Goal: Contribute content: Contribute content

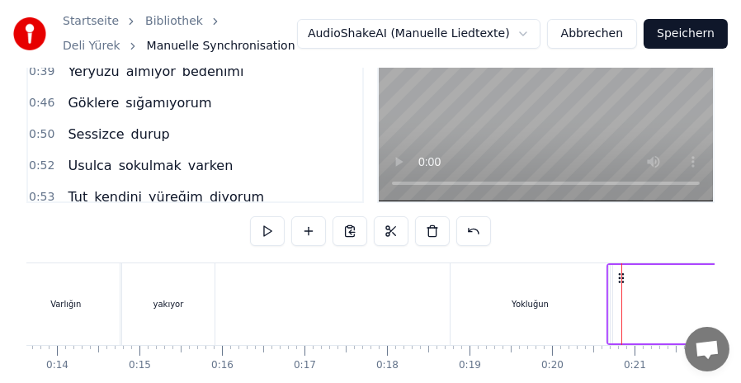
scroll to position [165, 0]
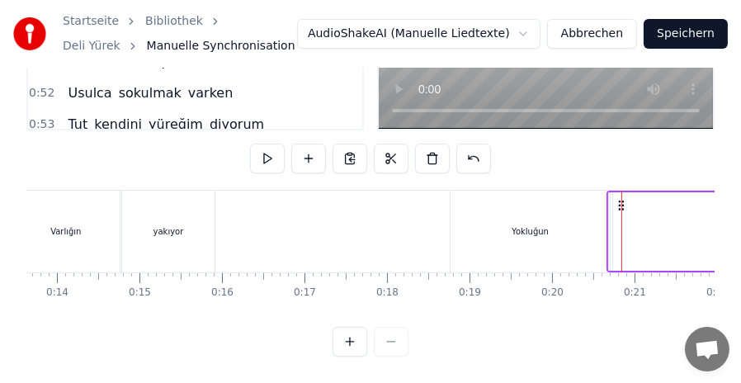
click at [489, 215] on div "Yokluğun" at bounding box center [530, 232] width 159 height 82
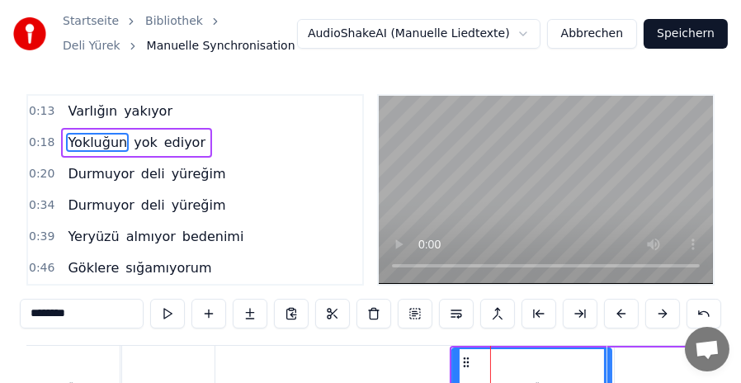
scroll to position [0, 0]
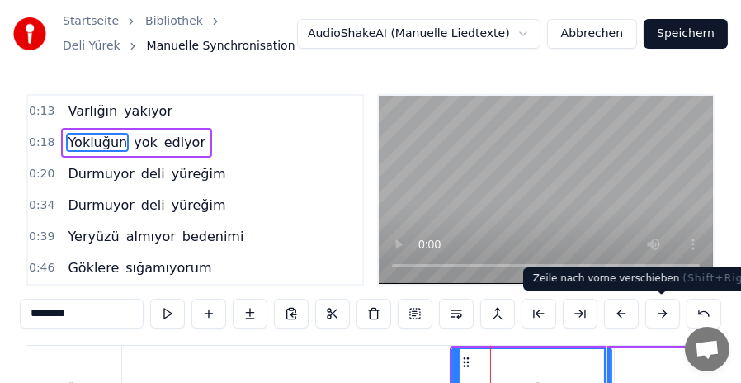
click at [660, 314] on button at bounding box center [662, 314] width 35 height 30
click at [622, 314] on button at bounding box center [621, 314] width 35 height 30
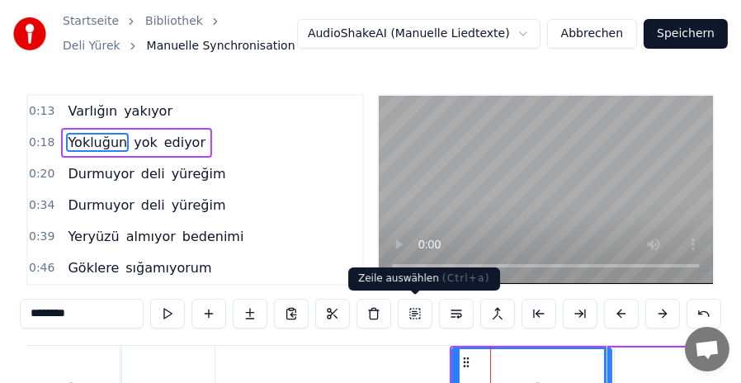
click at [419, 314] on button at bounding box center [415, 314] width 35 height 30
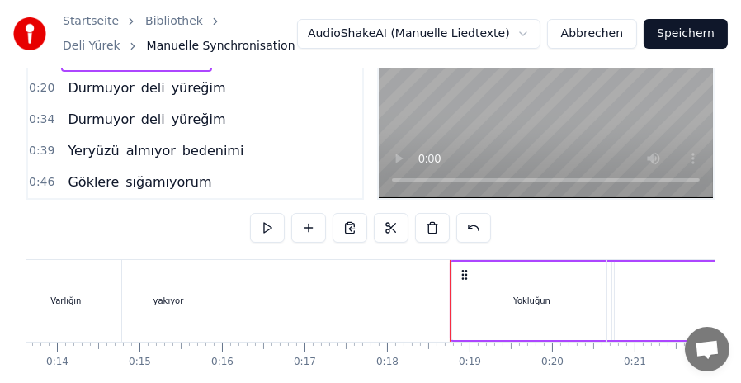
scroll to position [165, 0]
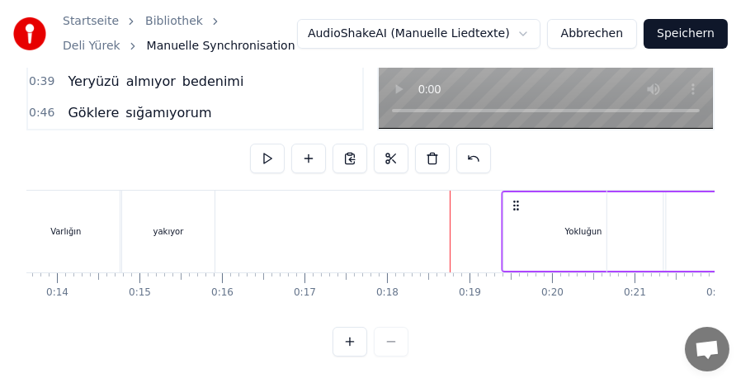
drag, startPoint x: 462, startPoint y: 194, endPoint x: 513, endPoint y: 192, distance: 51.2
click at [513, 199] on icon at bounding box center [516, 205] width 13 height 13
drag, startPoint x: 461, startPoint y: 191, endPoint x: 520, endPoint y: 192, distance: 58.6
click at [520, 199] on icon at bounding box center [523, 205] width 13 height 13
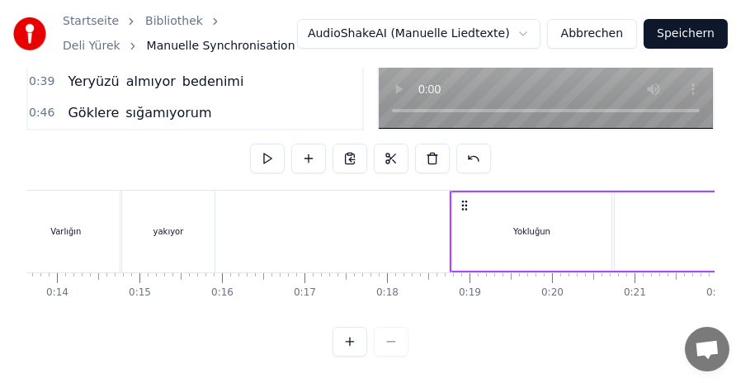
click at [400, 348] on div at bounding box center [371, 342] width 76 height 30
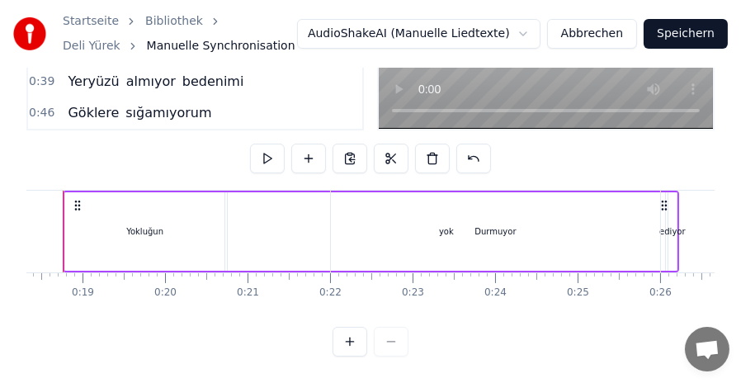
scroll to position [0, 1521]
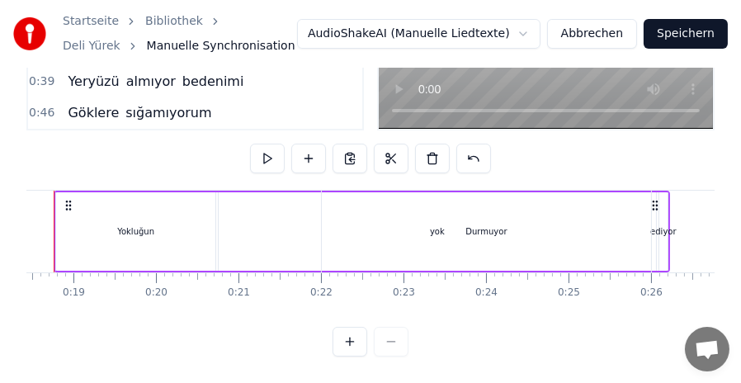
drag, startPoint x: 656, startPoint y: 195, endPoint x: 668, endPoint y: 194, distance: 11.6
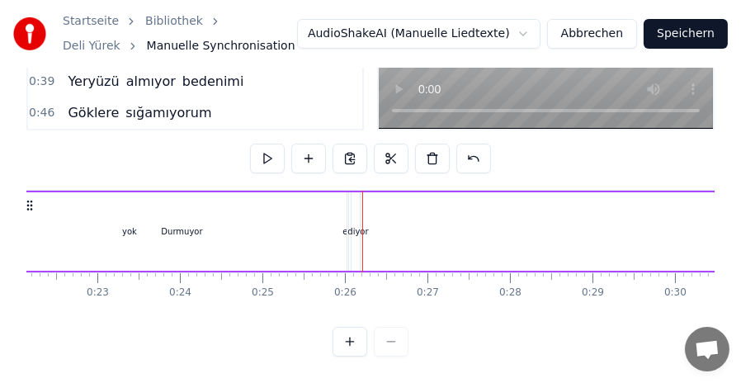
scroll to position [0, 1761]
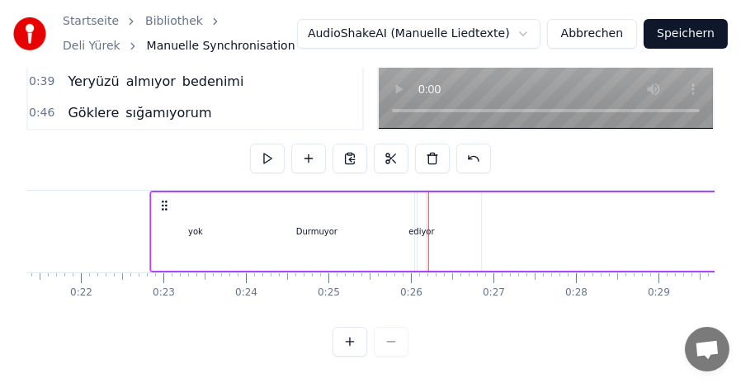
drag, startPoint x: 92, startPoint y: 194, endPoint x: 161, endPoint y: 194, distance: 68.5
click at [161, 199] on icon at bounding box center [164, 205] width 13 height 13
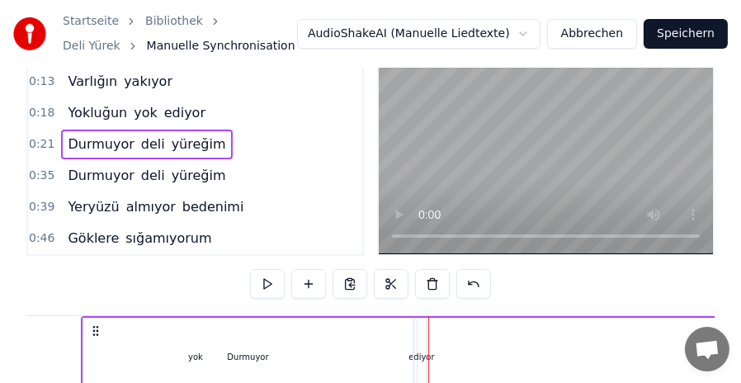
scroll to position [0, 0]
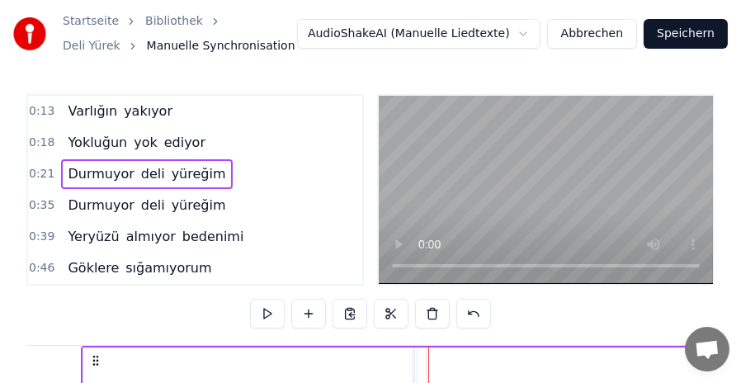
click at [80, 142] on span "Yokluğun" at bounding box center [97, 142] width 63 height 19
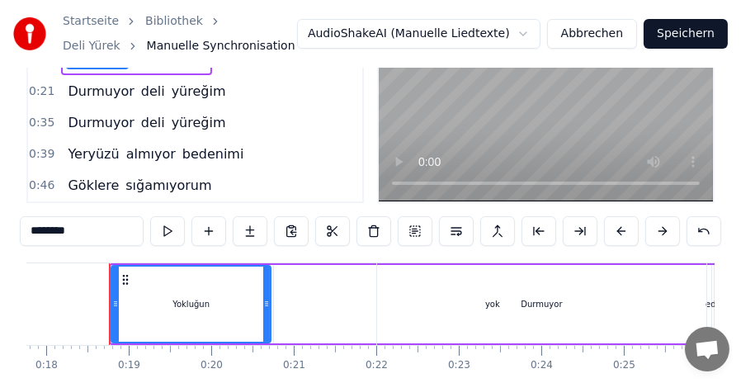
scroll to position [165, 0]
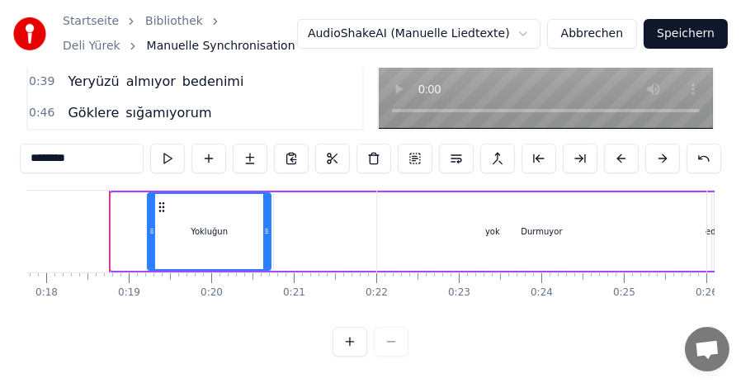
drag, startPoint x: 113, startPoint y: 221, endPoint x: 149, endPoint y: 220, distance: 36.4
click at [149, 225] on icon at bounding box center [152, 231] width 7 height 13
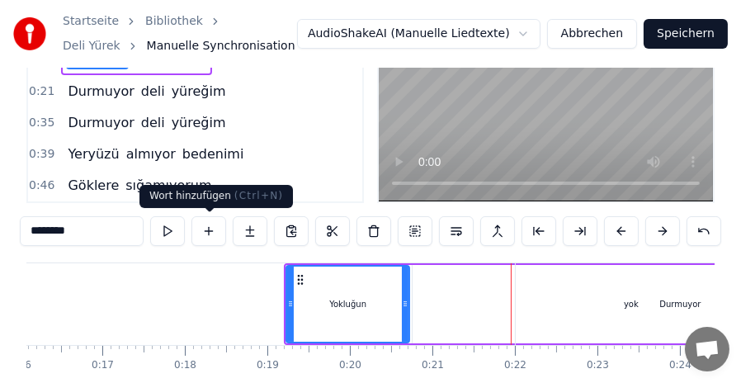
scroll to position [0, 0]
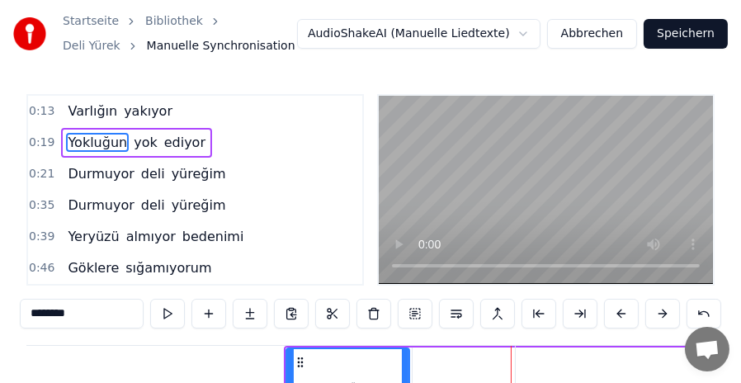
click at [133, 139] on span "yok" at bounding box center [145, 142] width 27 height 19
type input "***"
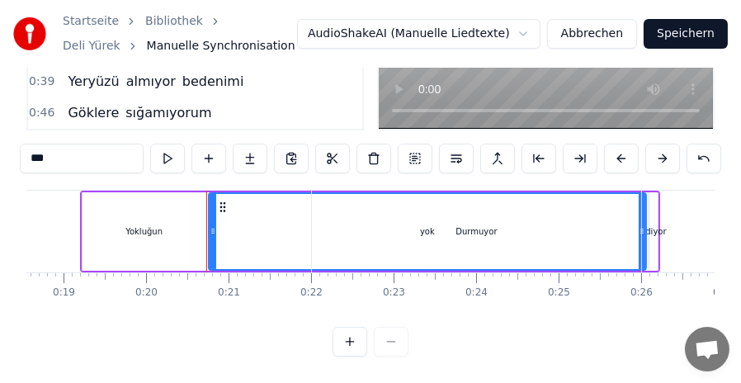
scroll to position [0, 1558]
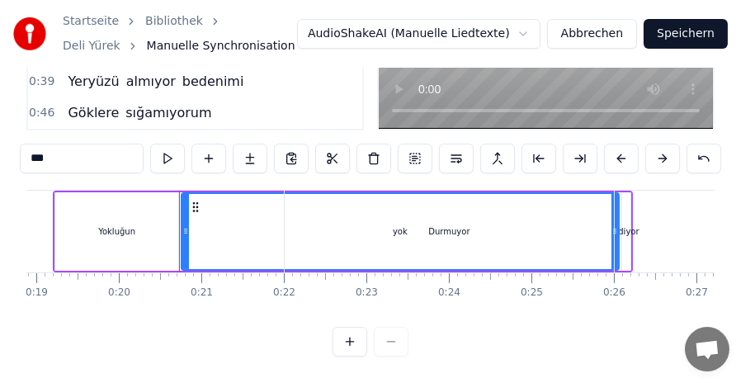
drag, startPoint x: 615, startPoint y: 220, endPoint x: 593, endPoint y: 217, distance: 22.4
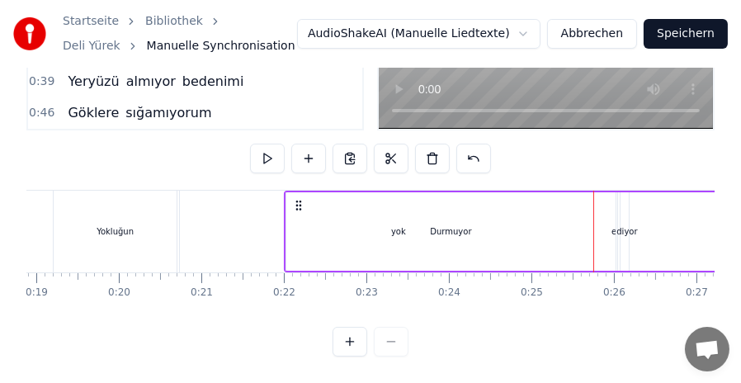
click at [371, 217] on div "Durmuyor" at bounding box center [451, 231] width 330 height 78
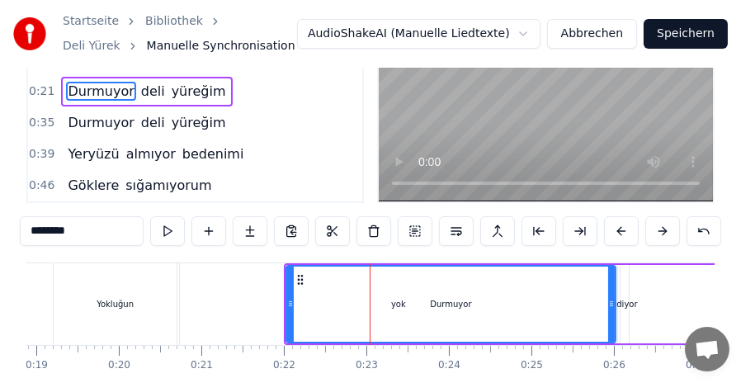
scroll to position [0, 0]
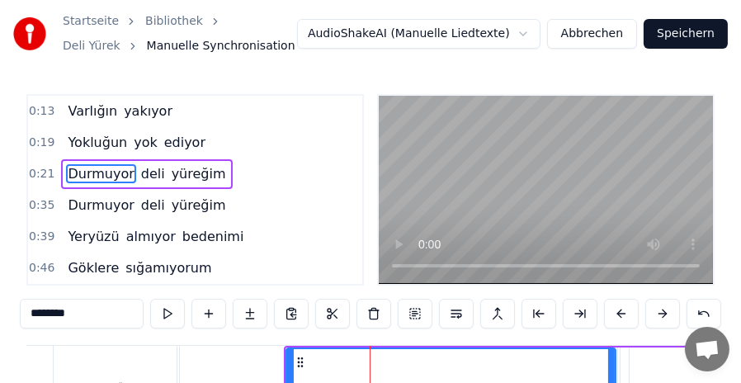
click at [133, 140] on span "yok" at bounding box center [145, 142] width 27 height 19
type input "***"
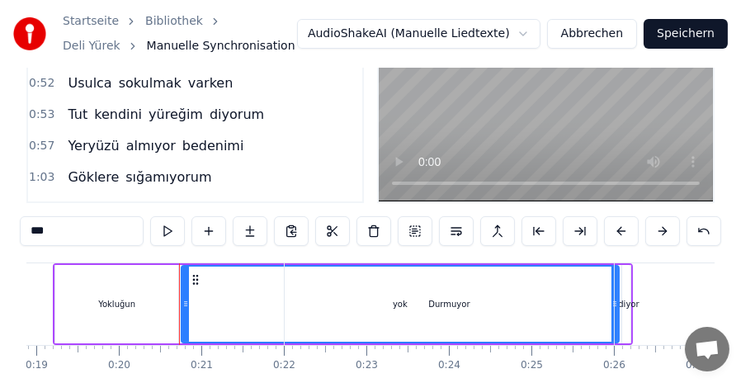
scroll to position [165, 0]
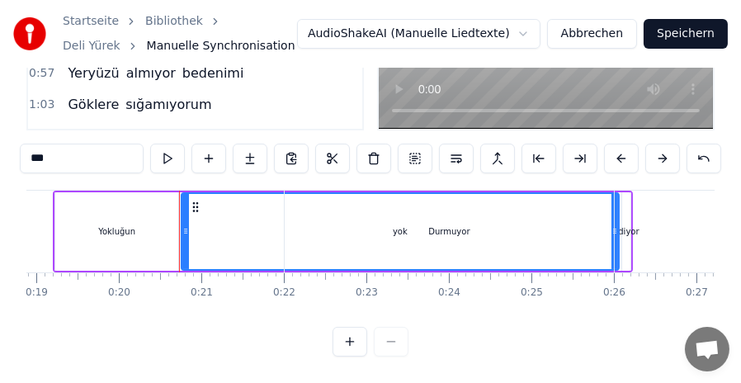
drag, startPoint x: 617, startPoint y: 221, endPoint x: 591, endPoint y: 221, distance: 25.6
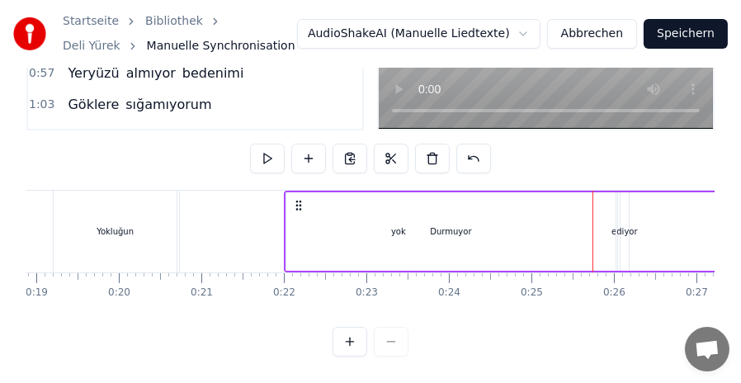
drag, startPoint x: 615, startPoint y: 224, endPoint x: 584, endPoint y: 223, distance: 30.6
click at [584, 223] on div "Durmuyor" at bounding box center [452, 231] width 332 height 78
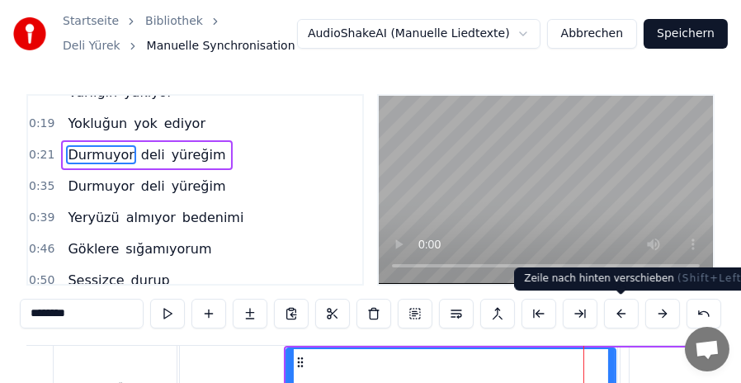
scroll to position [0, 0]
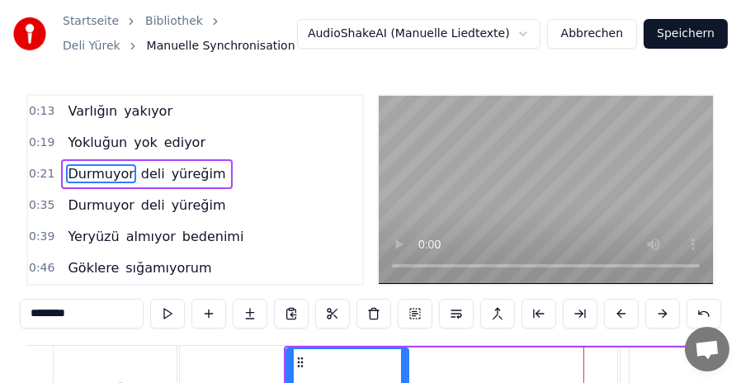
drag, startPoint x: 612, startPoint y: 361, endPoint x: 404, endPoint y: 362, distance: 207.2
click at [404, 362] on div at bounding box center [404, 386] width 7 height 75
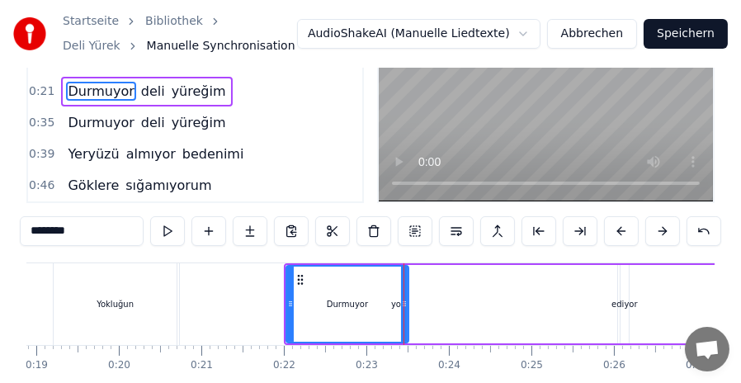
scroll to position [165, 0]
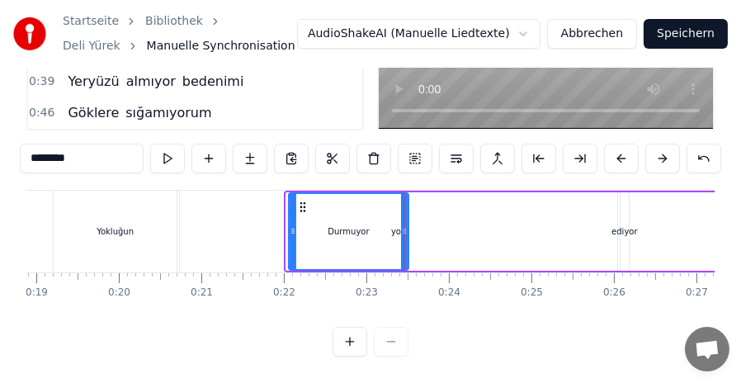
click at [292, 225] on icon at bounding box center [293, 231] width 7 height 13
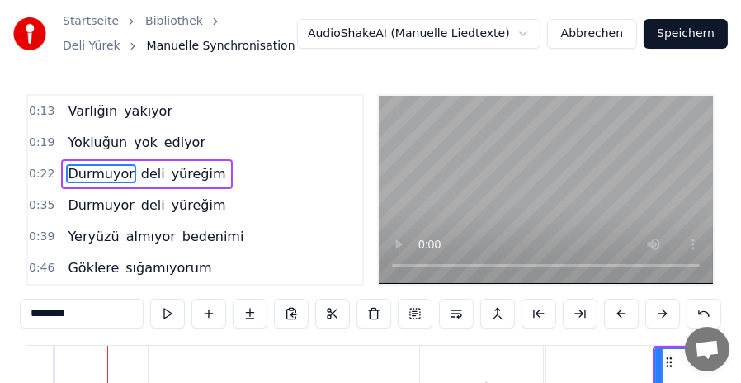
scroll to position [0, 1190]
click at [95, 141] on span "Yokluğun" at bounding box center [97, 142] width 63 height 19
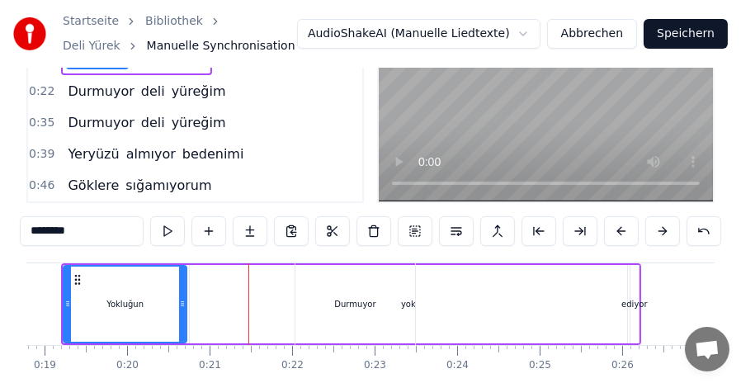
scroll to position [165, 0]
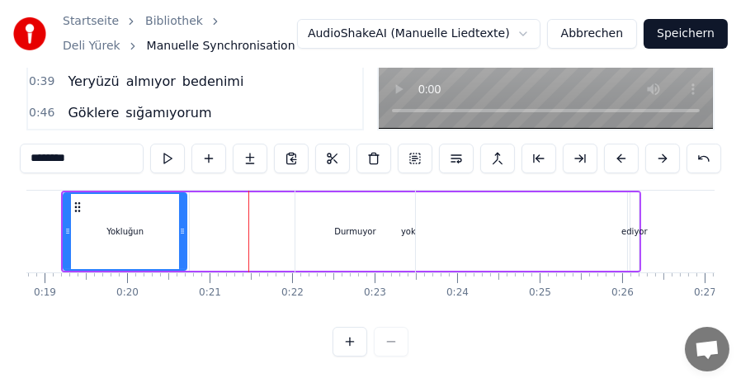
click at [404, 222] on div "Durmuyor" at bounding box center [356, 232] width 121 height 82
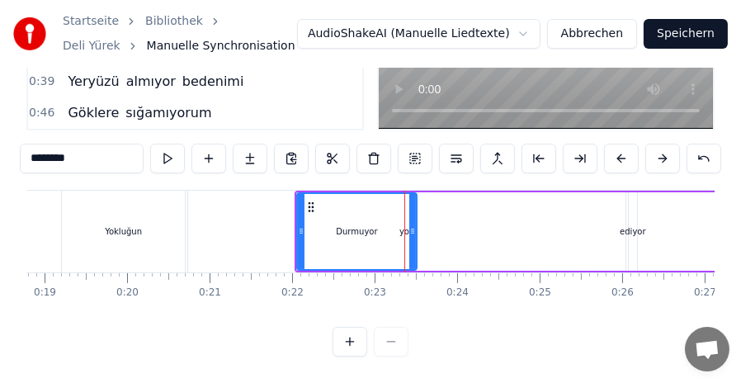
click at [352, 353] on button at bounding box center [350, 342] width 35 height 30
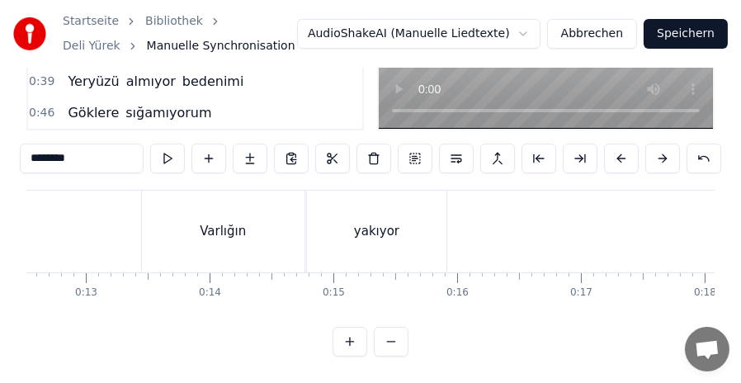
scroll to position [0, 2810]
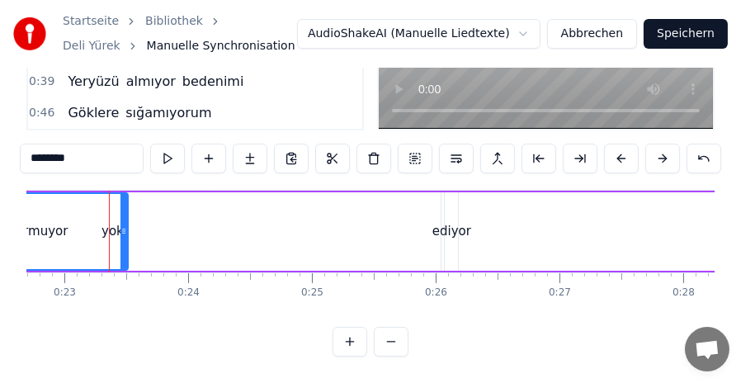
click at [349, 348] on button at bounding box center [350, 342] width 35 height 30
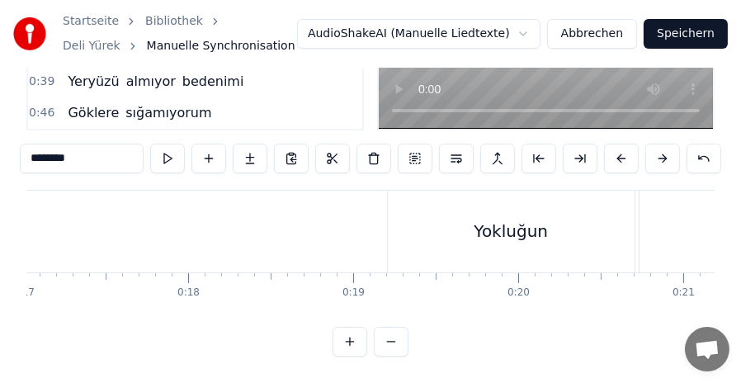
scroll to position [0, 3774]
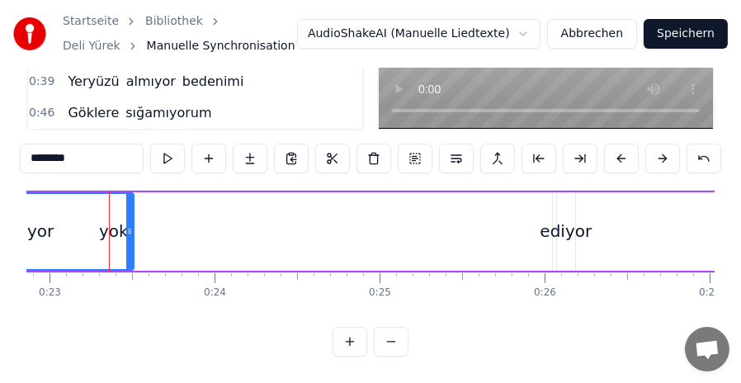
click at [349, 348] on button at bounding box center [350, 342] width 35 height 30
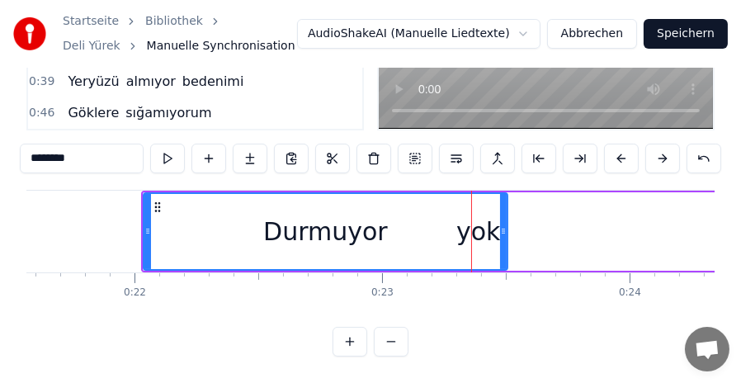
scroll to position [0, 5306]
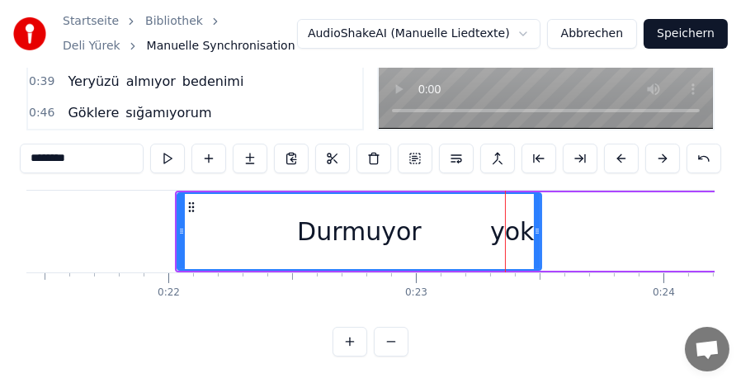
click at [509, 224] on div "Durmuyor" at bounding box center [359, 231] width 363 height 75
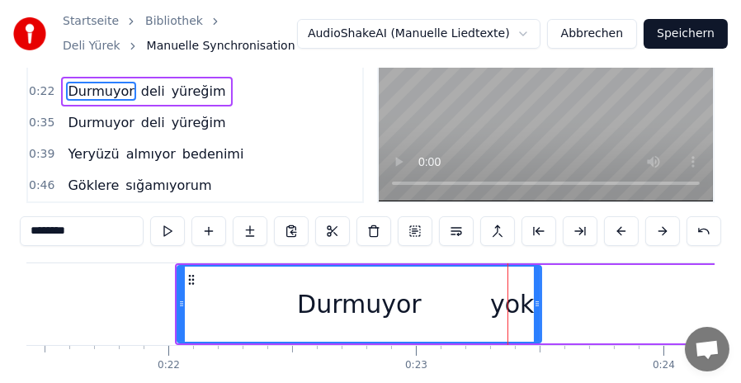
scroll to position [0, 0]
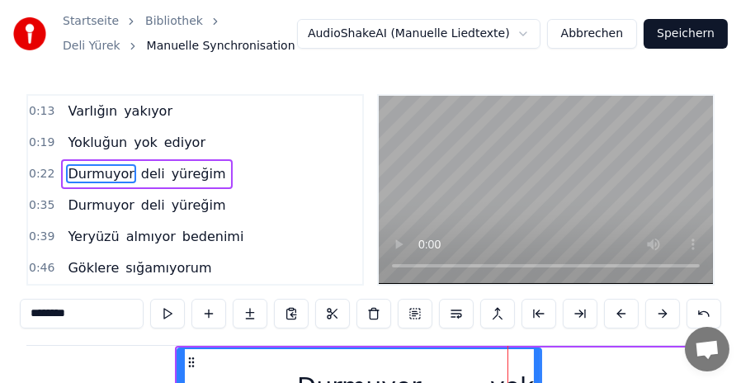
click at [94, 138] on span "Yokluğun" at bounding box center [97, 142] width 63 height 19
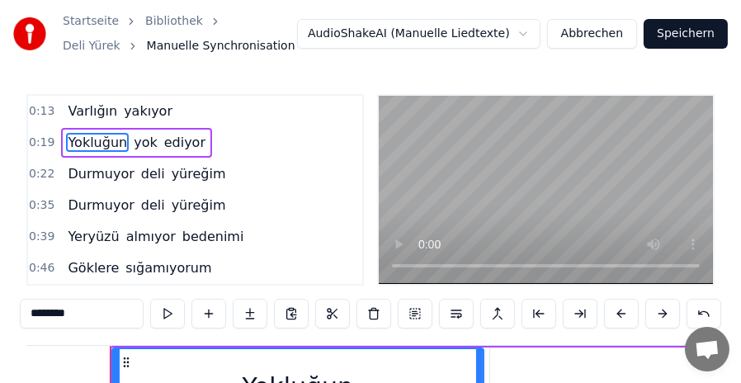
click at [132, 138] on span "yok" at bounding box center [145, 142] width 27 height 19
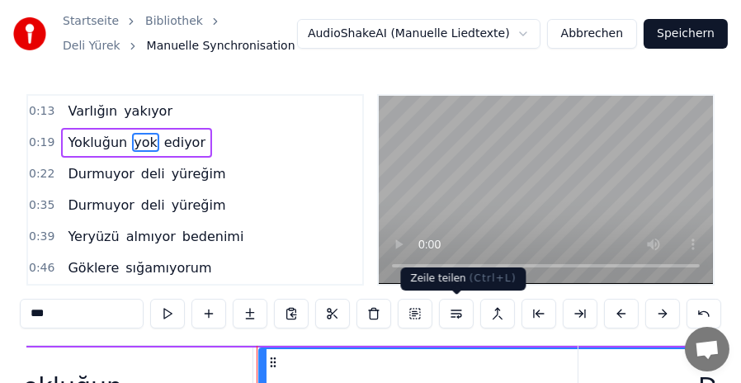
click at [459, 312] on button at bounding box center [456, 314] width 35 height 30
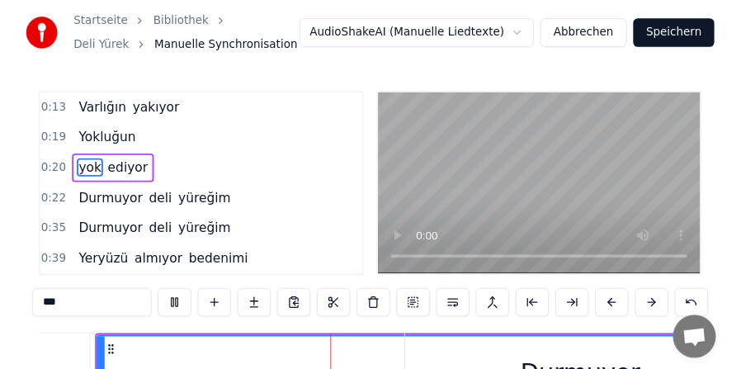
scroll to position [0, 5125]
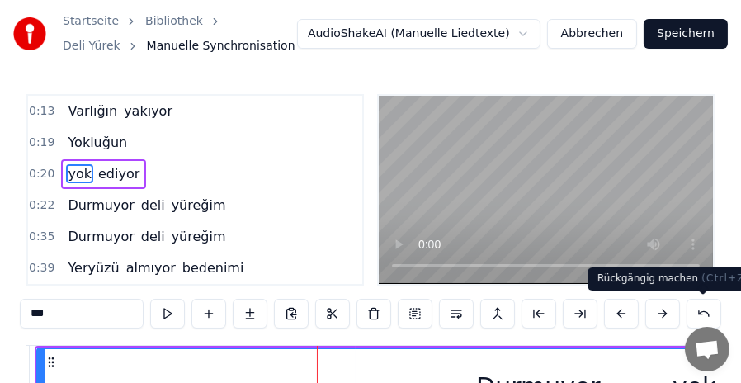
click at [700, 314] on button at bounding box center [704, 314] width 35 height 30
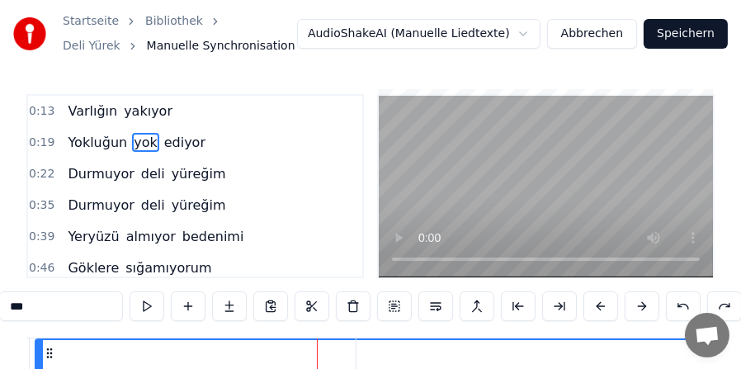
click at [132, 134] on span "yok" at bounding box center [145, 142] width 27 height 19
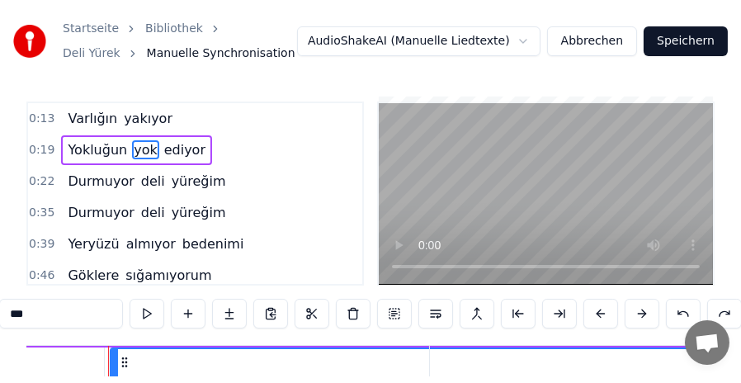
scroll to position [0, 5050]
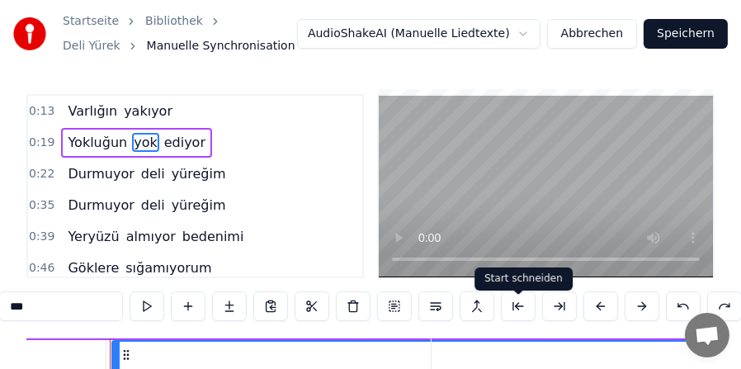
click at [518, 315] on button at bounding box center [518, 306] width 35 height 30
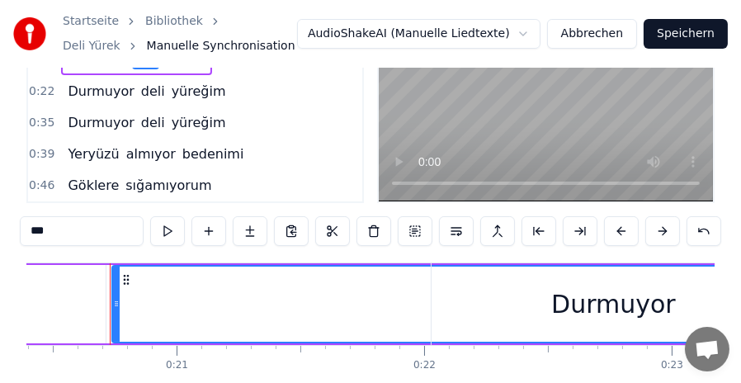
scroll to position [165, 0]
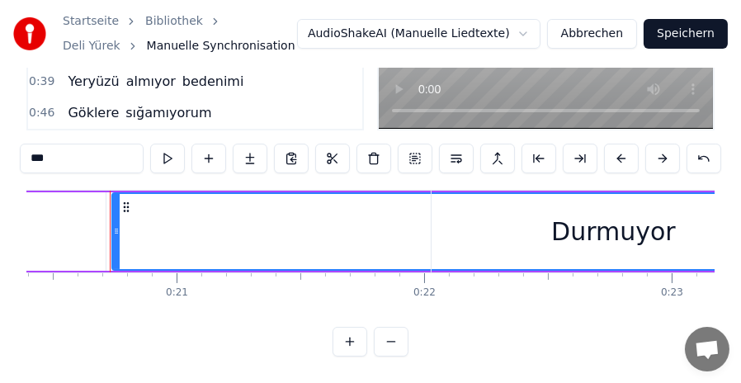
click at [398, 342] on button at bounding box center [391, 342] width 35 height 30
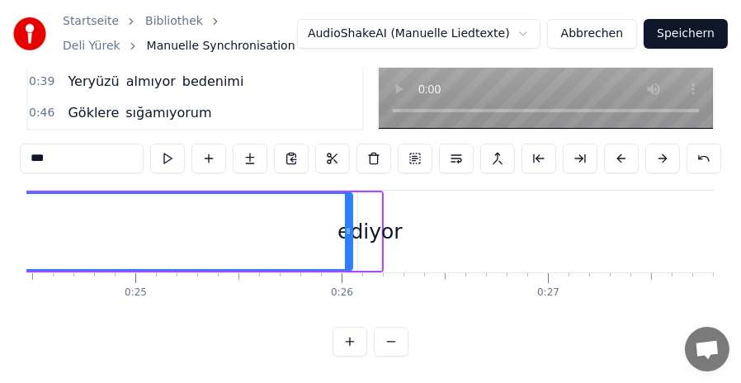
scroll to position [0, 4195]
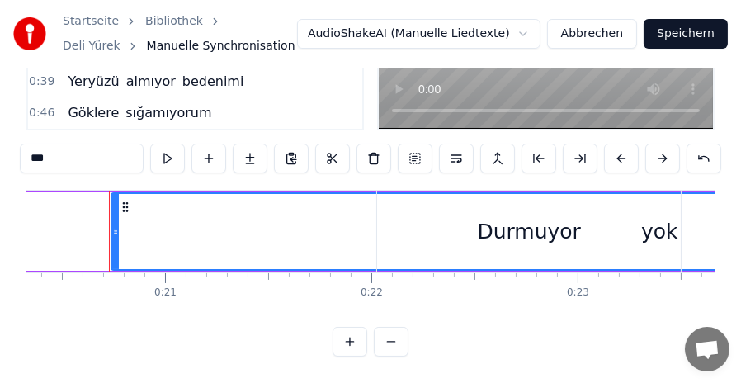
click at [588, 226] on div "Durmuyor" at bounding box center [529, 232] width 304 height 82
type input "********"
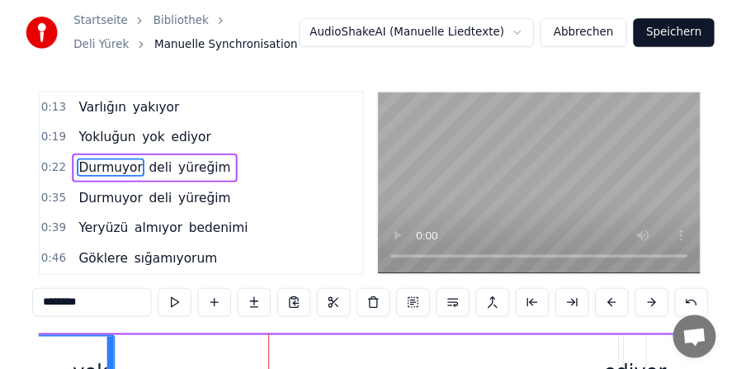
scroll to position [0, 4796]
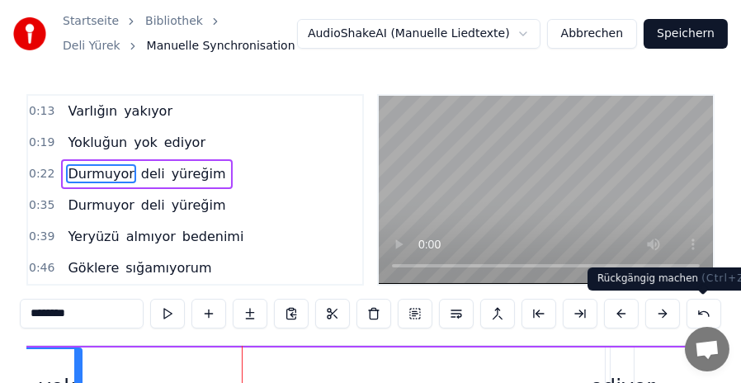
click at [697, 315] on button at bounding box center [704, 314] width 35 height 30
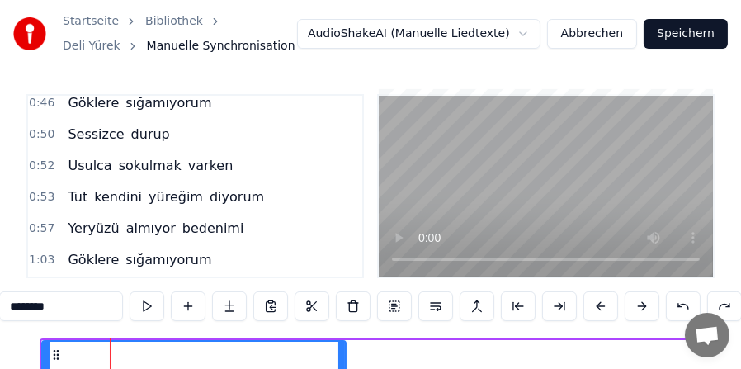
scroll to position [0, 0]
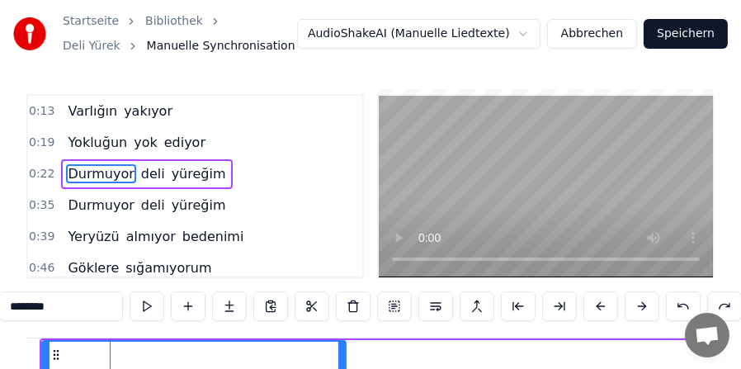
click at [708, 35] on button "Speichern" at bounding box center [686, 34] width 84 height 30
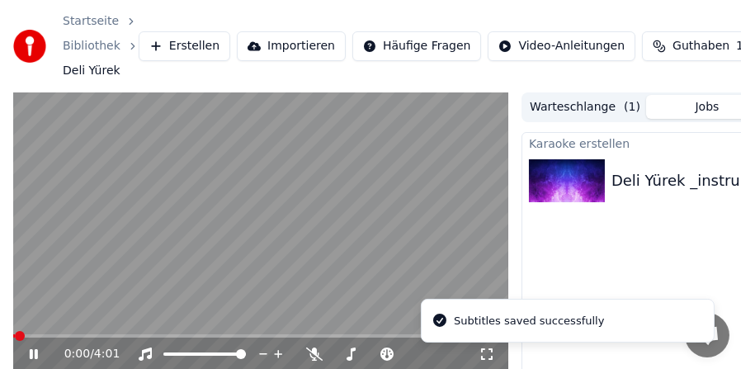
click at [87, 255] on video at bounding box center [260, 231] width 495 height 279
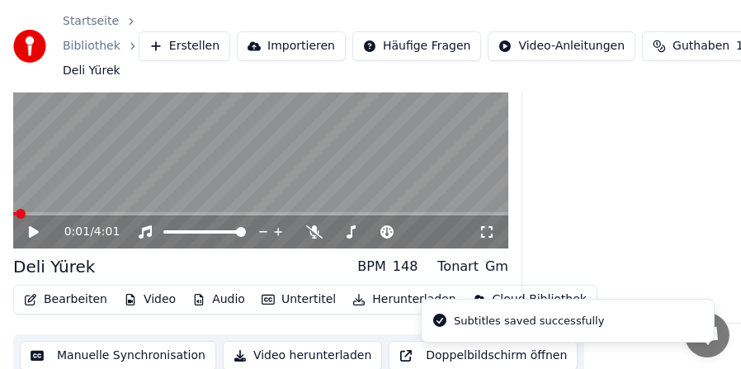
scroll to position [130, 0]
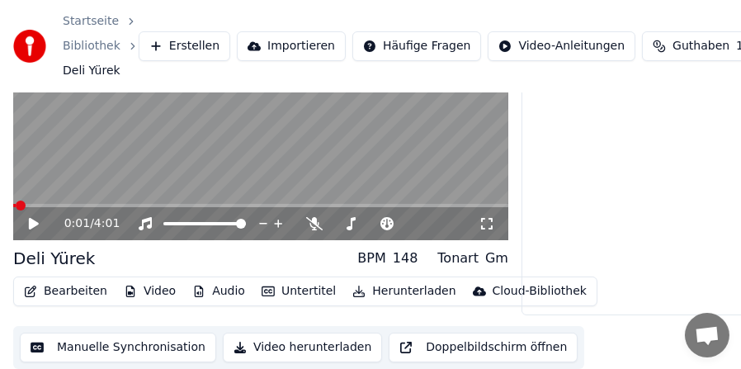
click at [100, 345] on button "Manuelle Synchronisation" at bounding box center [118, 348] width 196 height 30
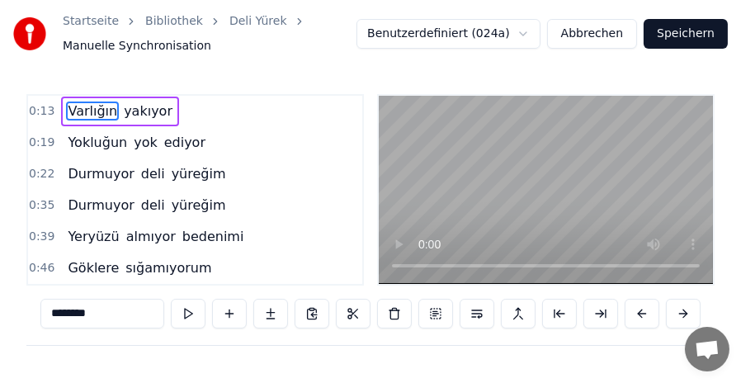
scroll to position [0, 2691]
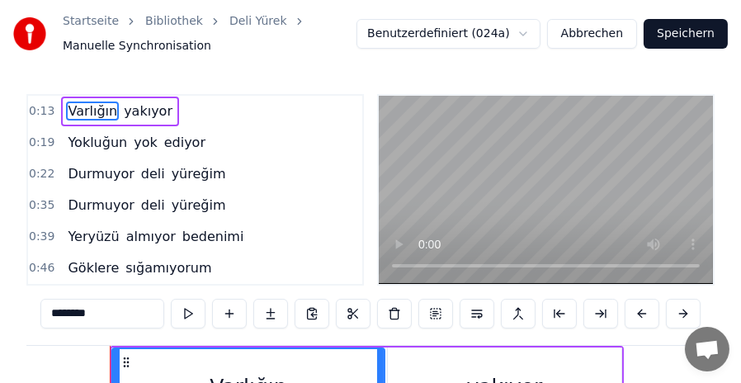
click at [614, 36] on button "Abbrechen" at bounding box center [592, 34] width 90 height 30
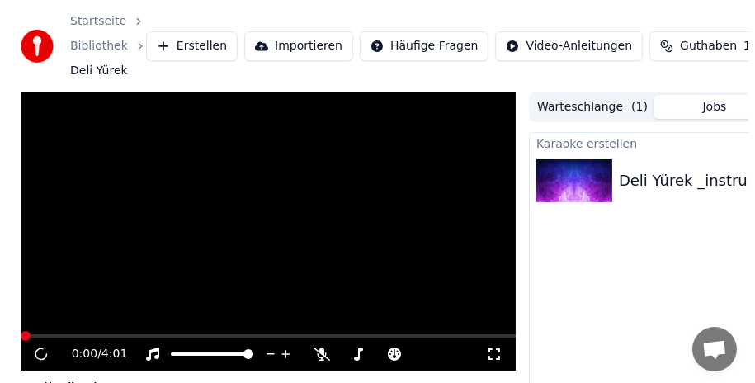
scroll to position [88, 0]
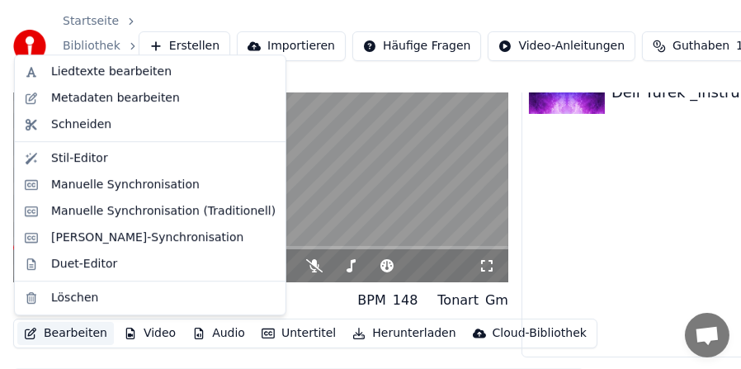
click at [83, 336] on button "Bearbeiten" at bounding box center [65, 333] width 97 height 23
click at [294, 187] on video at bounding box center [260, 143] width 495 height 279
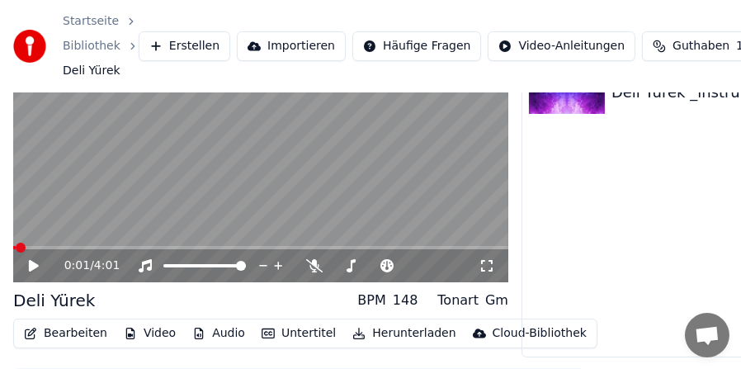
click at [75, 338] on button "Bearbeiten" at bounding box center [65, 333] width 97 height 23
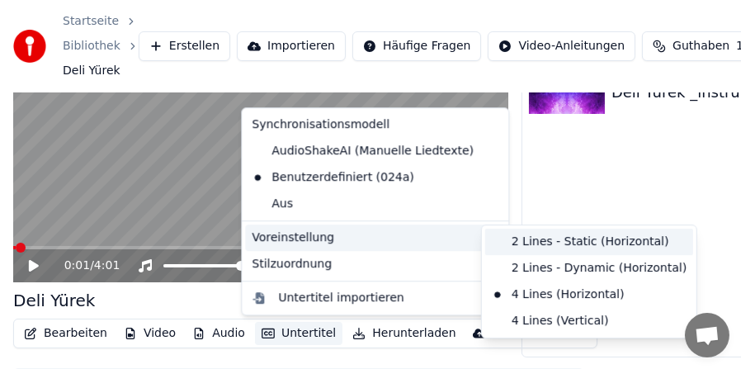
click at [532, 234] on div "2 Lines - Static (Horizontal)" at bounding box center [589, 242] width 208 height 26
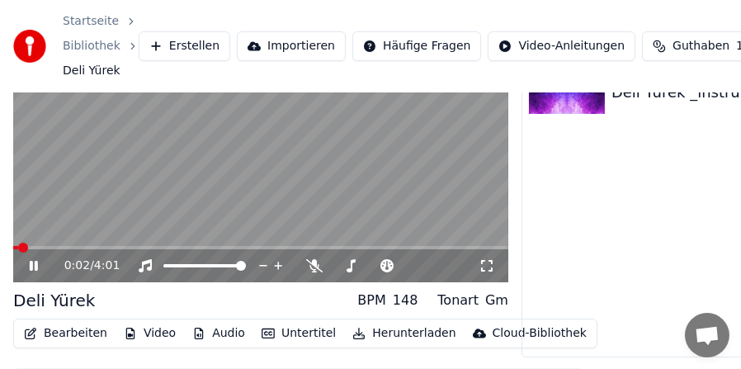
click at [47, 246] on span at bounding box center [260, 247] width 495 height 3
click at [48, 220] on video at bounding box center [260, 143] width 495 height 279
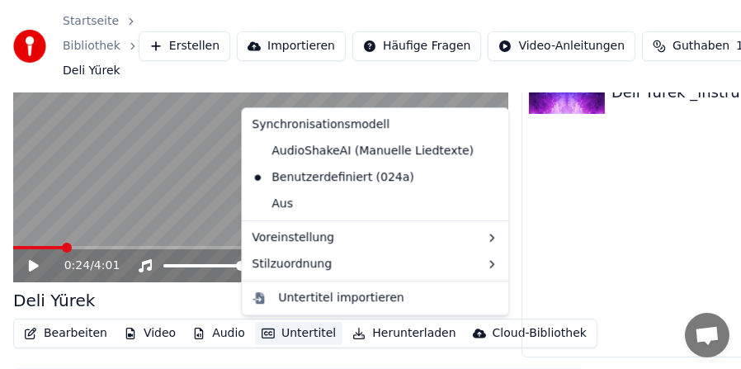
click at [296, 335] on button "Untertitel" at bounding box center [298, 333] width 87 height 23
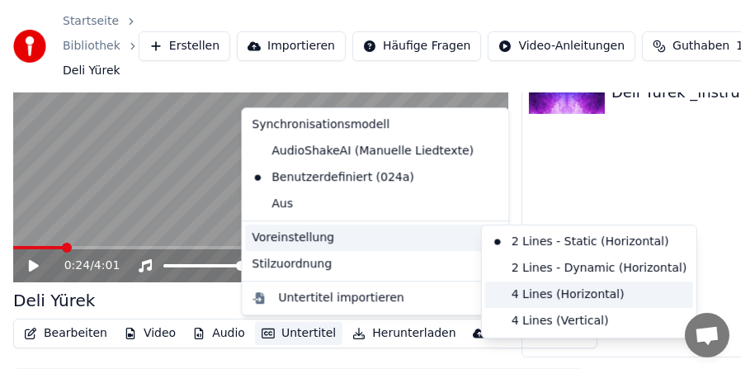
click at [501, 295] on div "4 Lines (Horizontal)" at bounding box center [589, 294] width 208 height 26
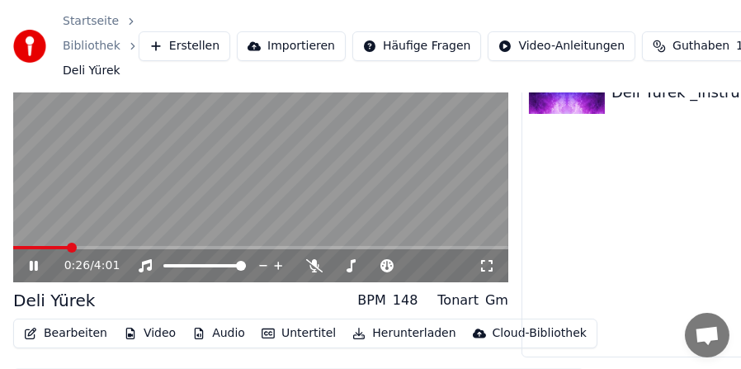
click at [38, 265] on icon at bounding box center [45, 265] width 38 height 13
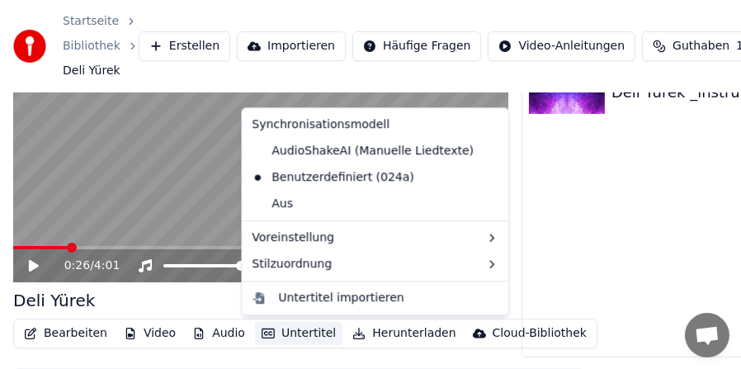
click at [293, 327] on button "Untertitel" at bounding box center [298, 333] width 87 height 23
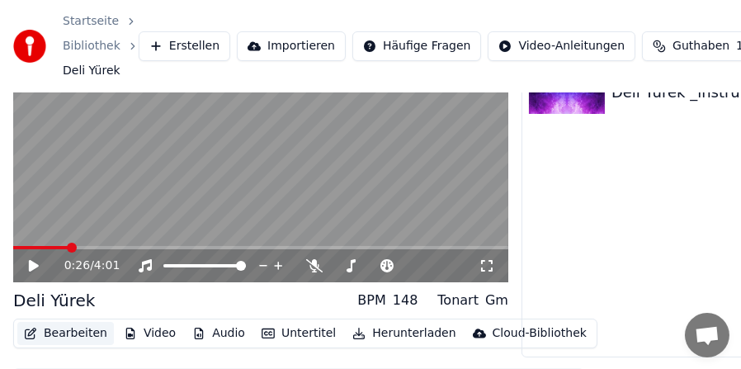
click at [72, 335] on button "Bearbeiten" at bounding box center [65, 333] width 97 height 23
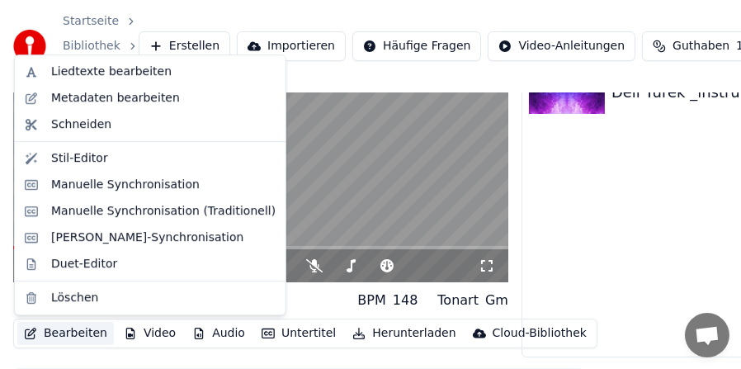
click at [72, 335] on button "Bearbeiten" at bounding box center [65, 333] width 97 height 23
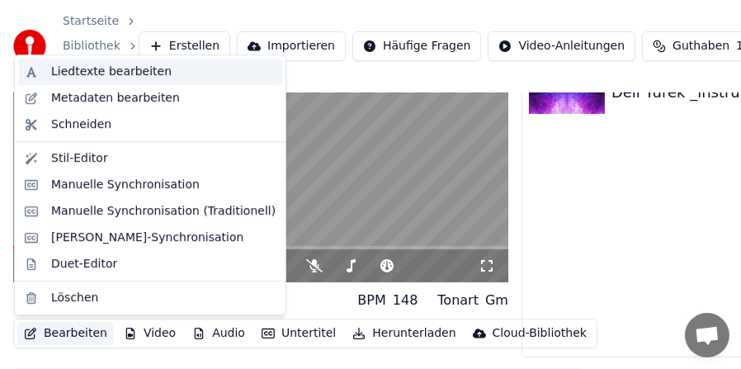
click at [133, 73] on div "Liedtexte bearbeiten" at bounding box center [111, 72] width 121 height 17
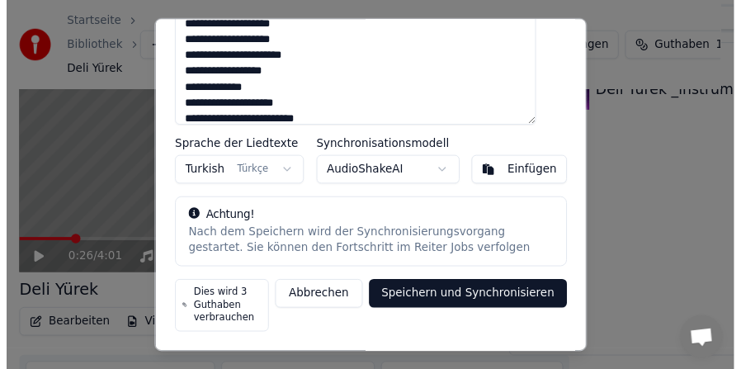
scroll to position [0, 0]
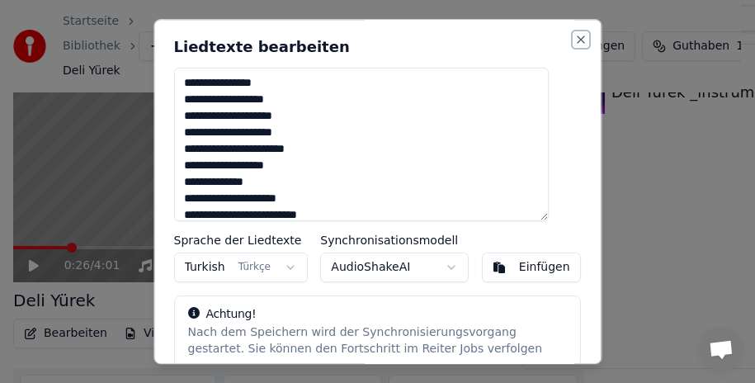
click at [574, 38] on button "Close" at bounding box center [580, 39] width 13 height 13
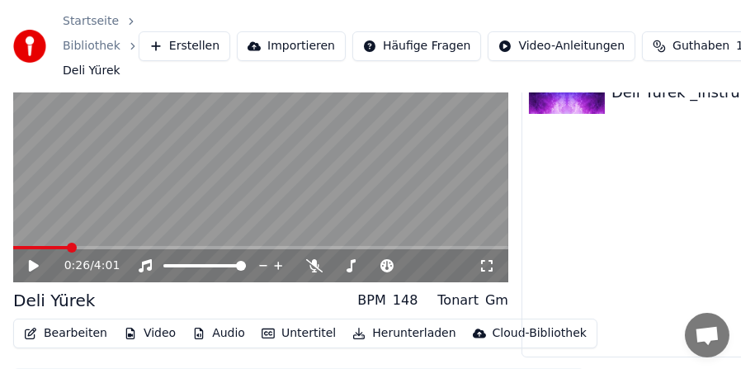
click at [62, 339] on button "Bearbeiten" at bounding box center [65, 333] width 97 height 23
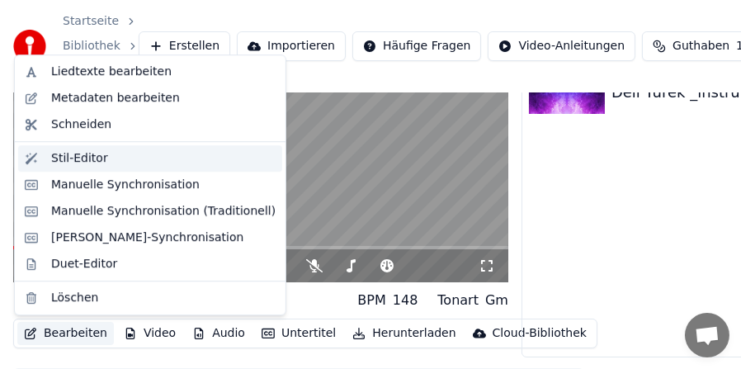
click at [84, 158] on div "Stil-Editor" at bounding box center [79, 158] width 57 height 17
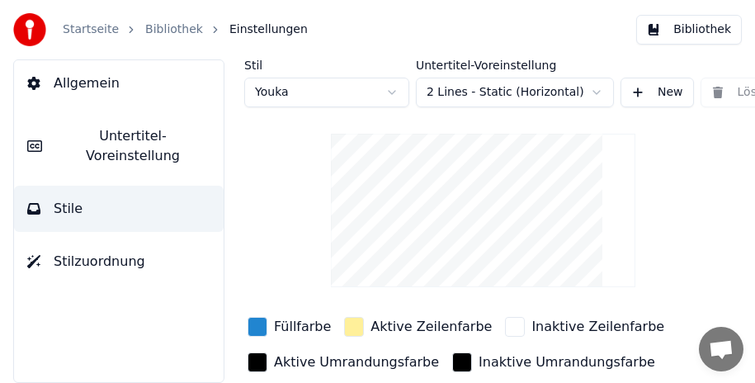
click at [688, 36] on button "Bibliothek" at bounding box center [689, 30] width 106 height 30
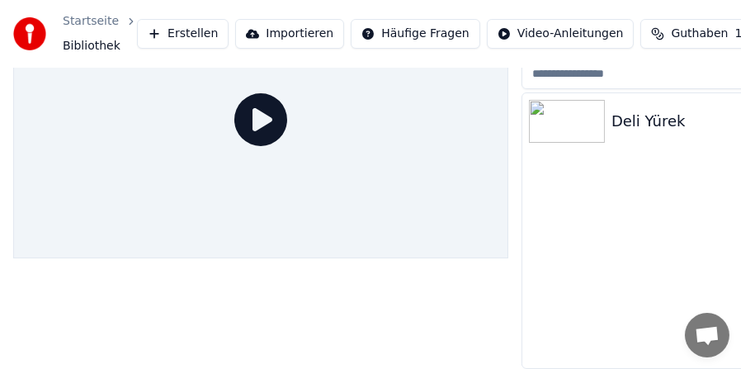
scroll to position [97, 0]
click at [706, 110] on div "Deli Yürek" at bounding box center [741, 121] width 258 height 23
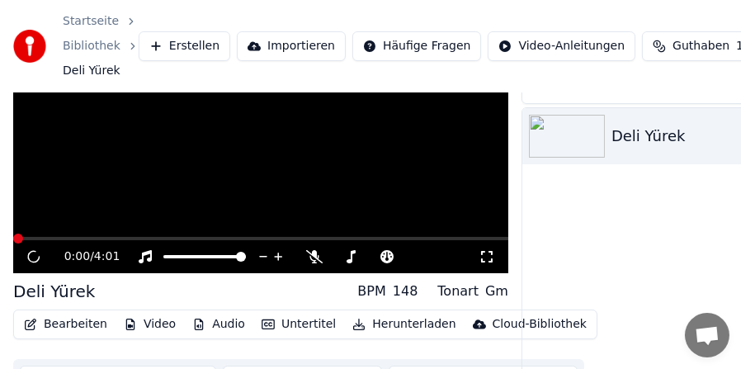
scroll to position [122, 0]
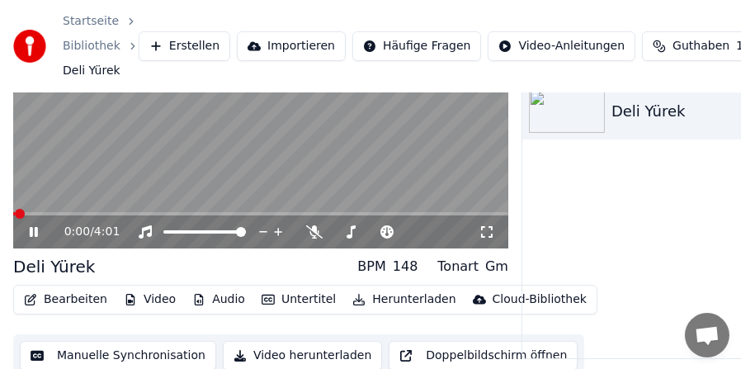
click at [90, 133] on video at bounding box center [260, 109] width 495 height 279
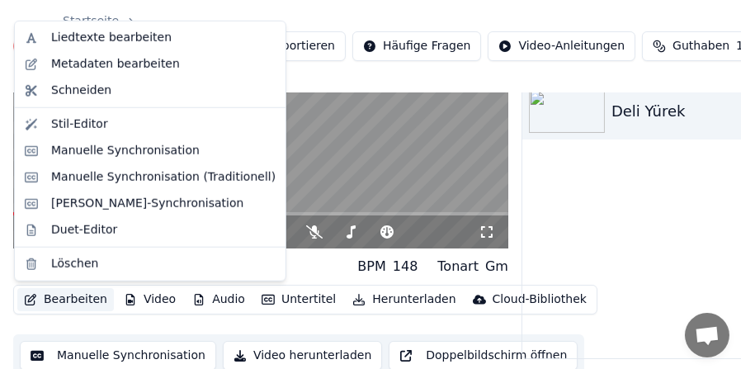
click at [59, 300] on button "Bearbeiten" at bounding box center [65, 299] width 97 height 23
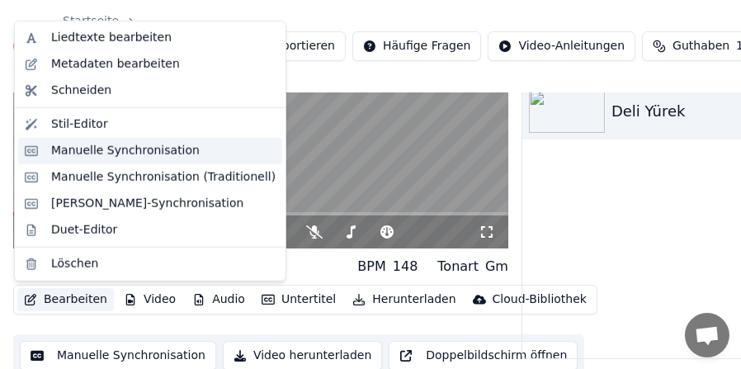
click at [100, 150] on div "Manuelle Synchronisation" at bounding box center [125, 151] width 149 height 17
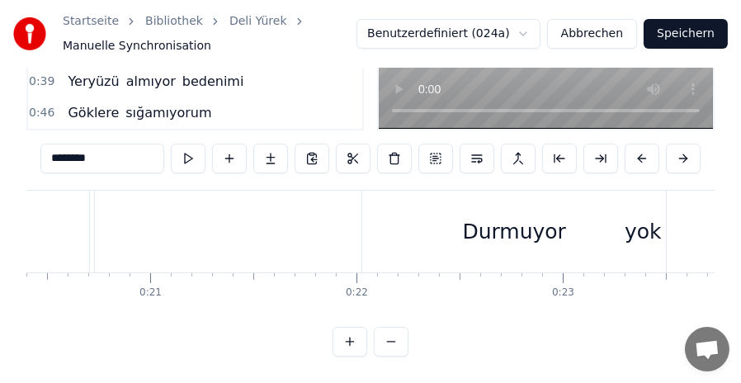
scroll to position [0, 4265]
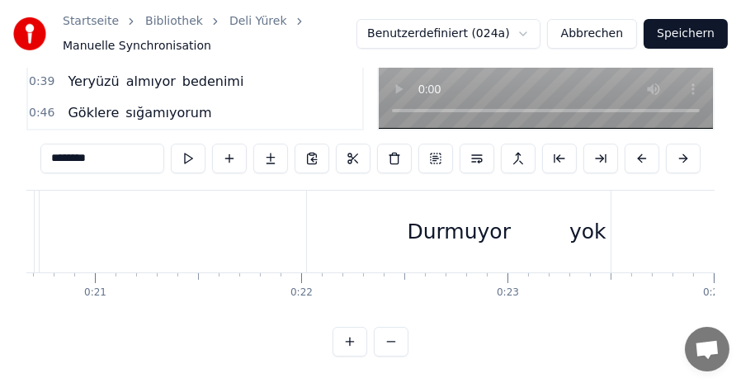
click at [584, 222] on div "Durmuyor" at bounding box center [459, 232] width 304 height 82
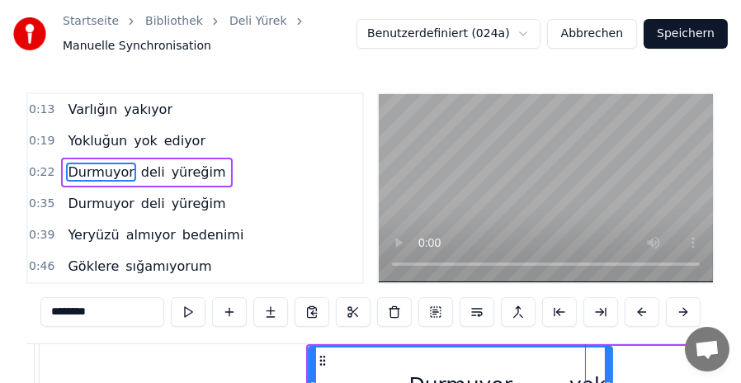
scroll to position [0, 0]
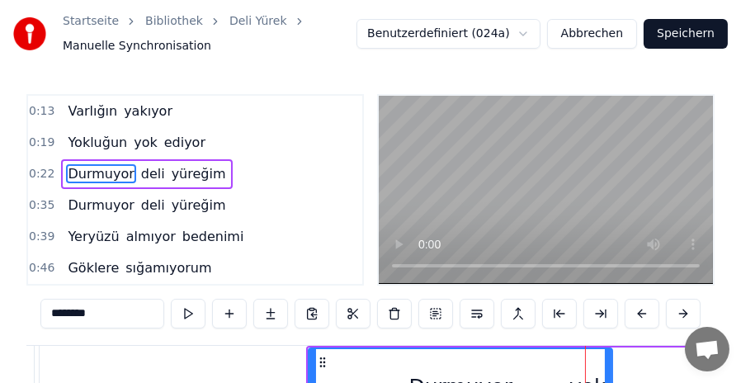
click at [134, 139] on span "yok" at bounding box center [145, 142] width 27 height 19
type input "***"
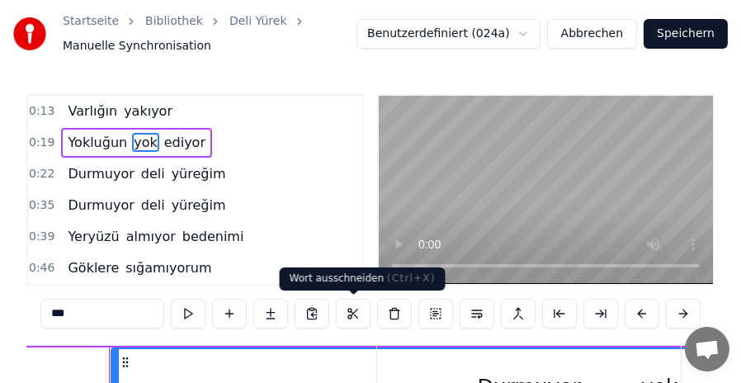
click at [352, 314] on button at bounding box center [353, 314] width 35 height 30
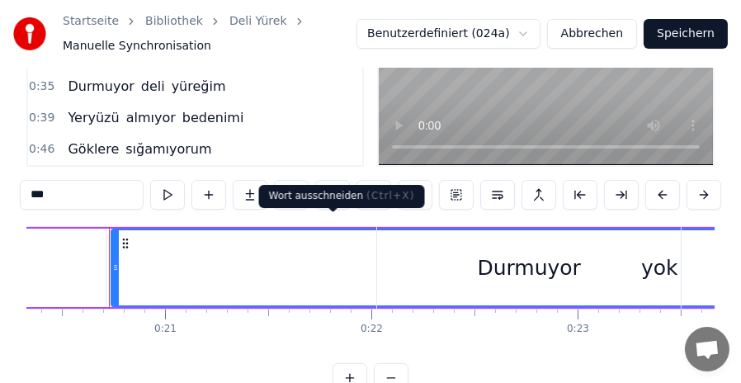
scroll to position [165, 0]
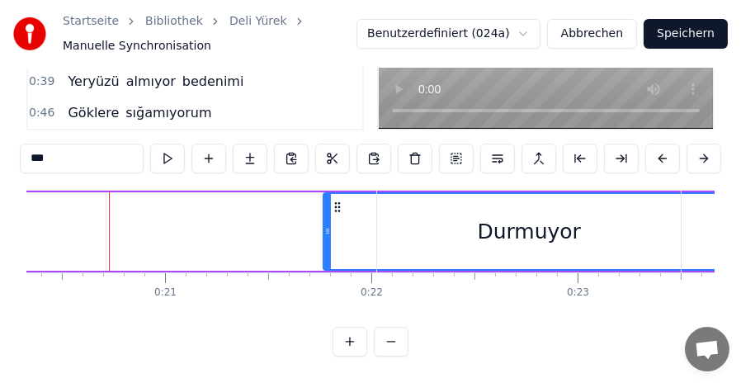
drag, startPoint x: 116, startPoint y: 225, endPoint x: 328, endPoint y: 225, distance: 212.1
click at [328, 225] on icon at bounding box center [327, 231] width 7 height 13
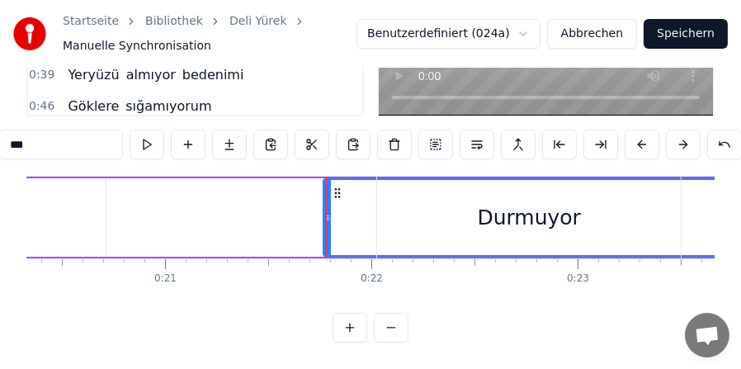
click at [164, 222] on div "Yokluğun yok ediyor" at bounding box center [516, 218] width 1445 height 82
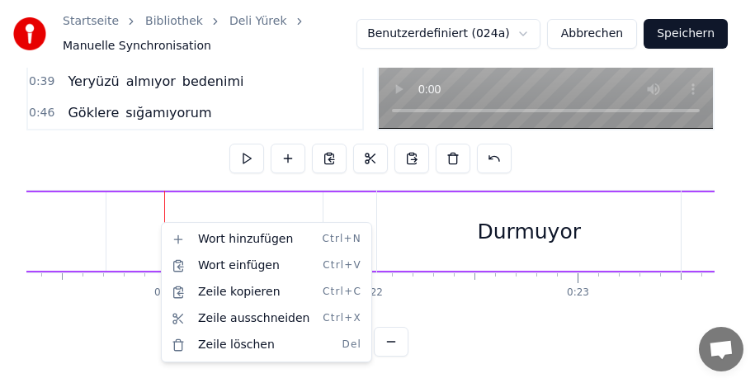
click at [31, 310] on html "Startseite Bibliothek Deli [PERSON_NAME] Manuelle Synchronisation Benutzerdefin…" at bounding box center [377, 114] width 755 height 538
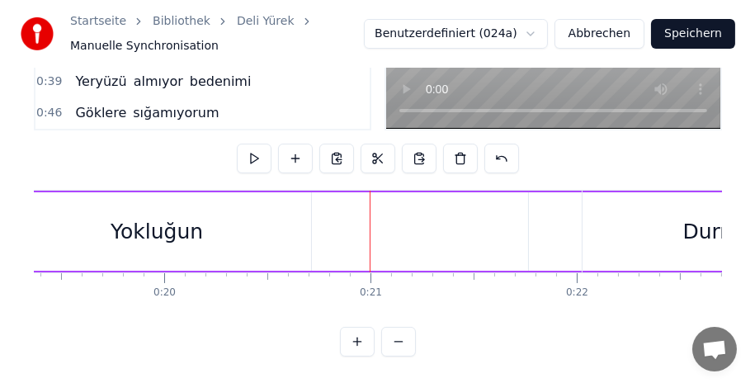
scroll to position [0, 3941]
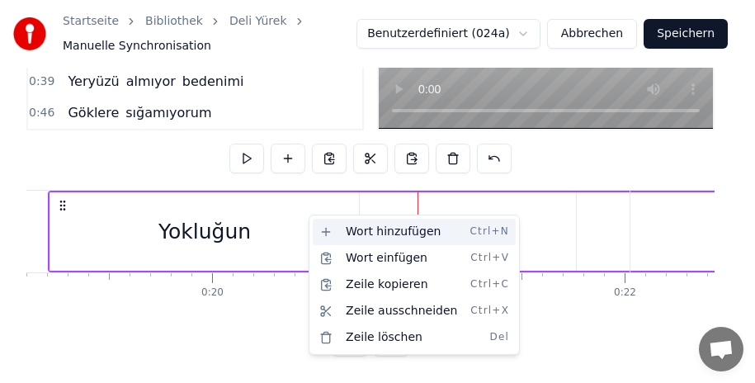
click at [347, 229] on div "Wort hinzufügen Ctrl+N" at bounding box center [414, 232] width 203 height 26
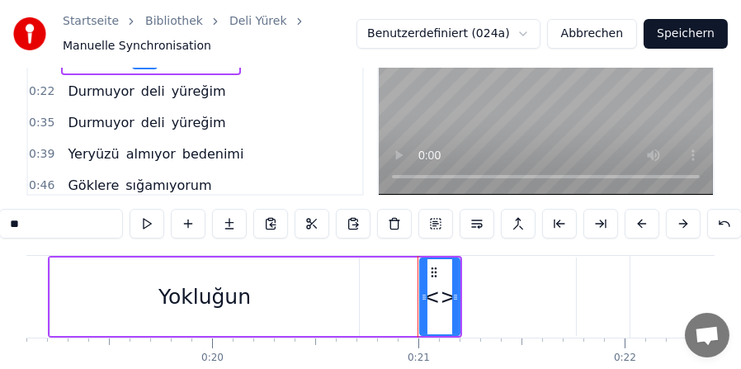
scroll to position [165, 0]
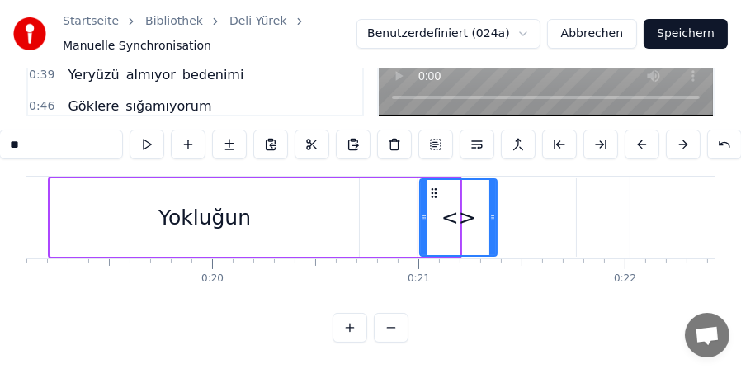
drag, startPoint x: 455, startPoint y: 221, endPoint x: 492, endPoint y: 220, distance: 37.2
click at [492, 220] on icon at bounding box center [492, 217] width 7 height 13
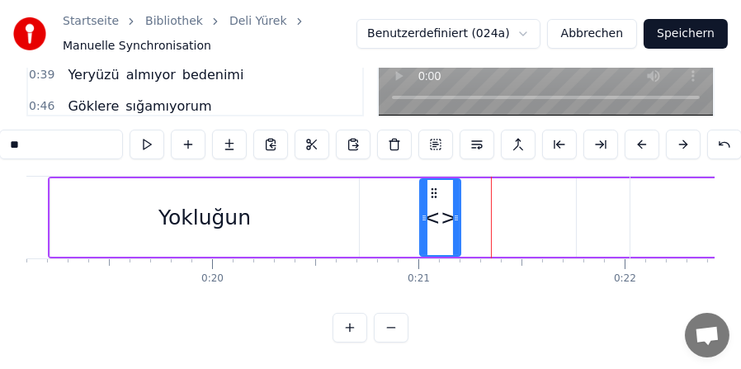
drag, startPoint x: 492, startPoint y: 220, endPoint x: 456, endPoint y: 221, distance: 36.4
click at [456, 221] on icon at bounding box center [456, 217] width 7 height 13
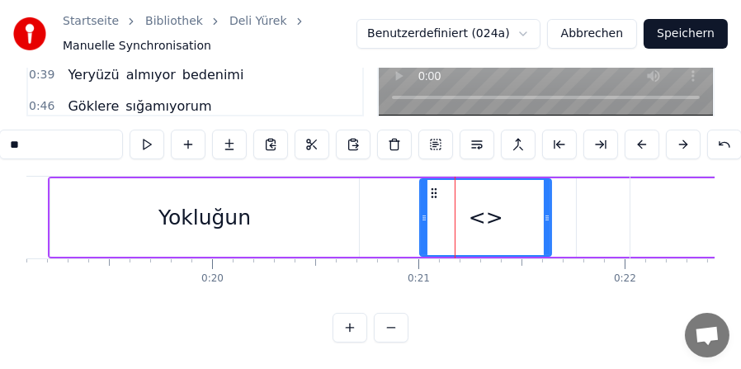
drag, startPoint x: 456, startPoint y: 217, endPoint x: 547, endPoint y: 216, distance: 90.8
click at [547, 216] on icon at bounding box center [547, 217] width 7 height 13
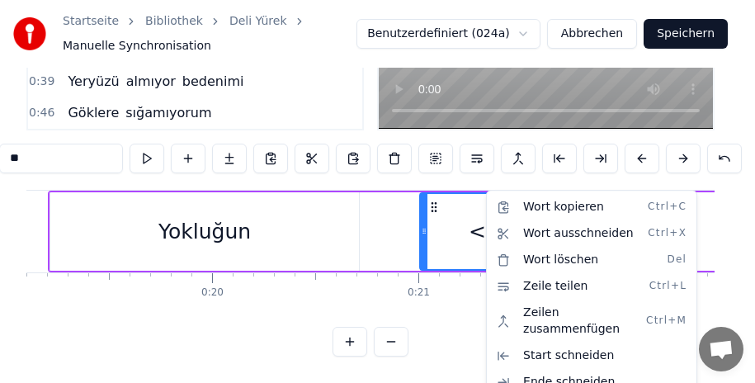
click at [456, 224] on html "Startseite Bibliothek Deli [PERSON_NAME] Manuelle Synchronisation Benutzerdefin…" at bounding box center [377, 114] width 755 height 538
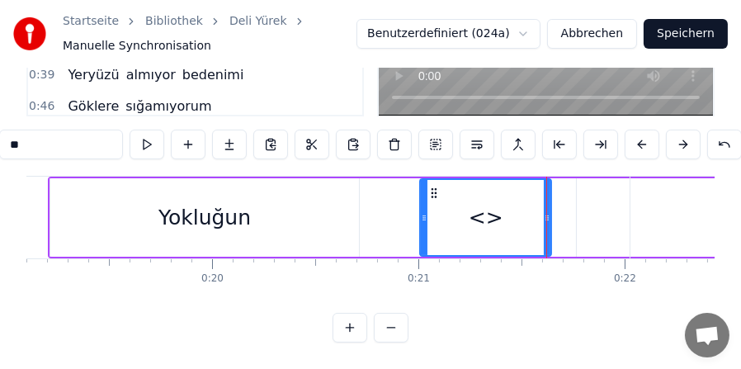
click at [485, 221] on div "<>" at bounding box center [486, 217] width 35 height 31
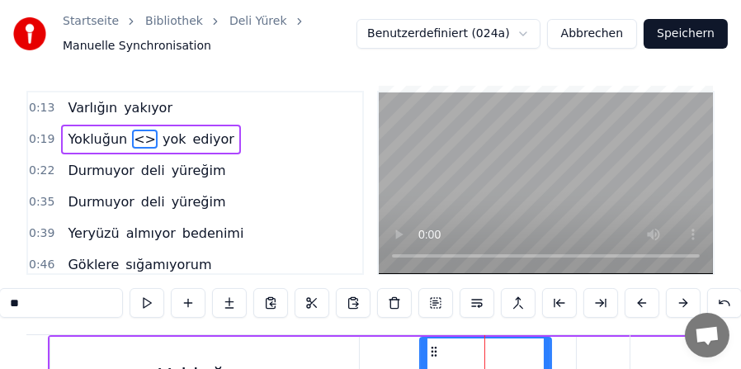
scroll to position [0, 0]
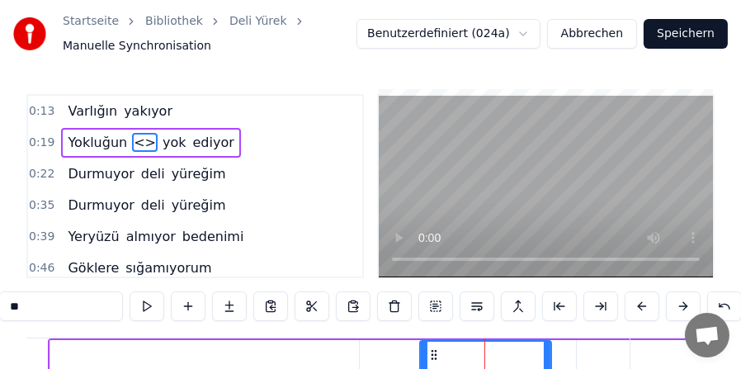
click at [161, 139] on span "yok" at bounding box center [174, 142] width 27 height 19
type input "***"
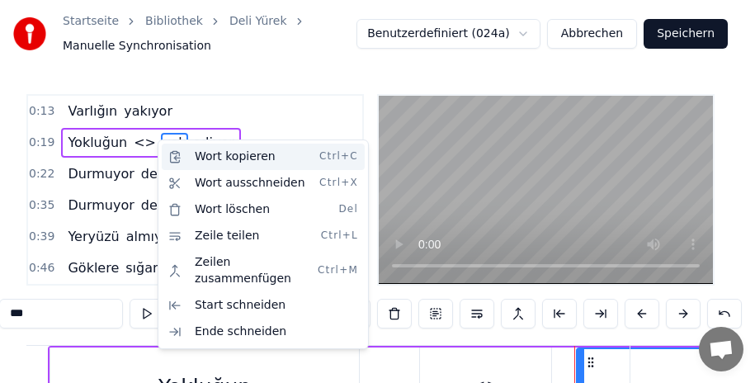
click at [227, 155] on div "Wort kopieren Ctrl+C" at bounding box center [263, 157] width 203 height 26
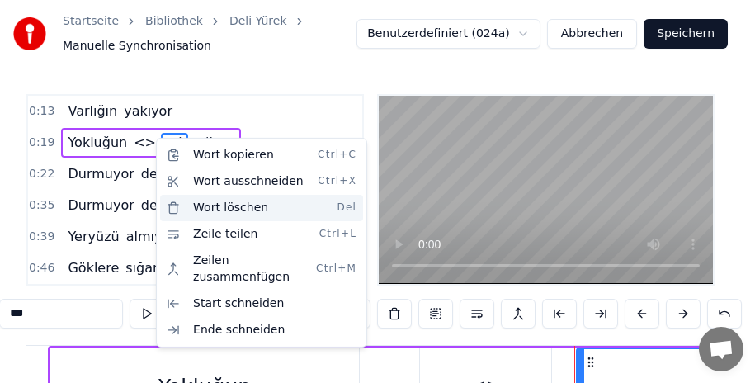
click at [201, 206] on div "Wort löschen Del" at bounding box center [261, 208] width 203 height 26
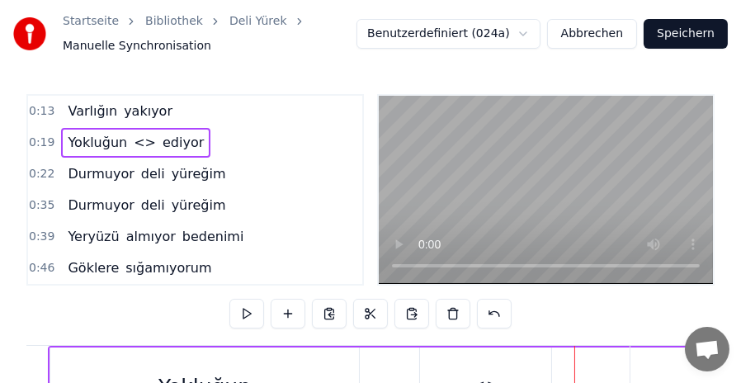
click at [132, 136] on span "<>" at bounding box center [145, 142] width 26 height 19
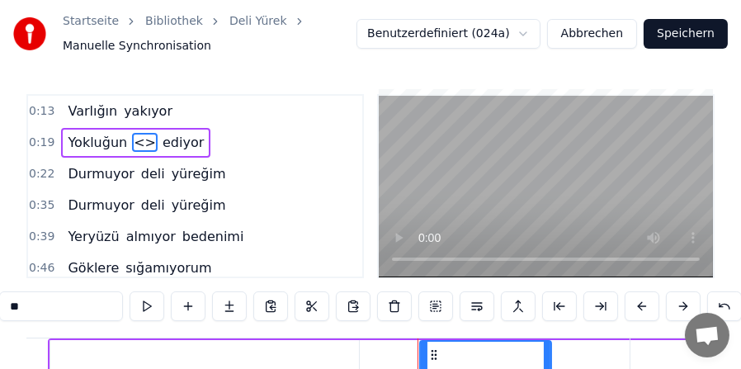
drag, startPoint x: 41, startPoint y: 311, endPoint x: 0, endPoint y: 320, distance: 42.3
click at [0, 320] on input "**" at bounding box center [61, 306] width 124 height 30
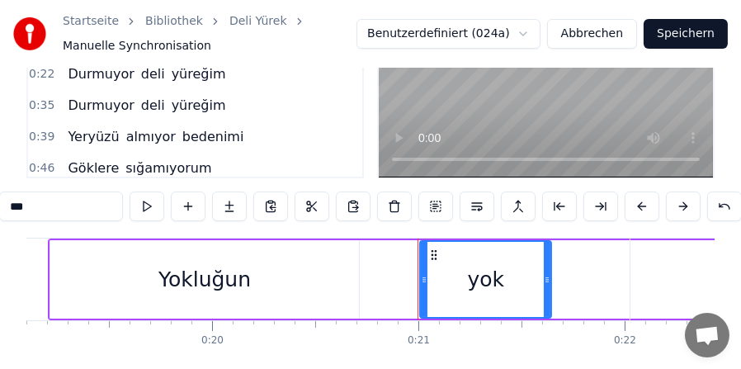
scroll to position [17, 0]
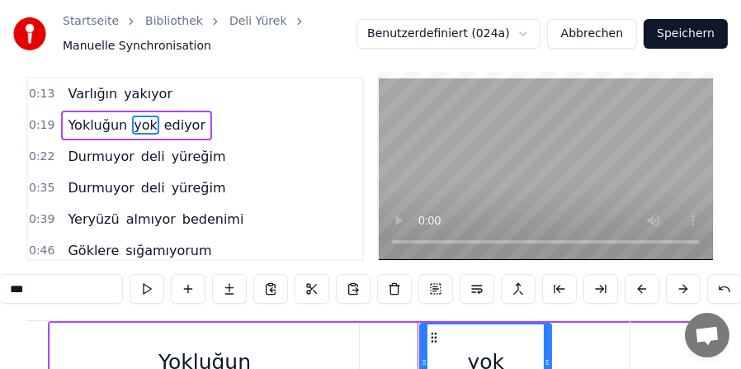
click at [166, 121] on span "ediyor" at bounding box center [185, 125] width 45 height 19
type input "******"
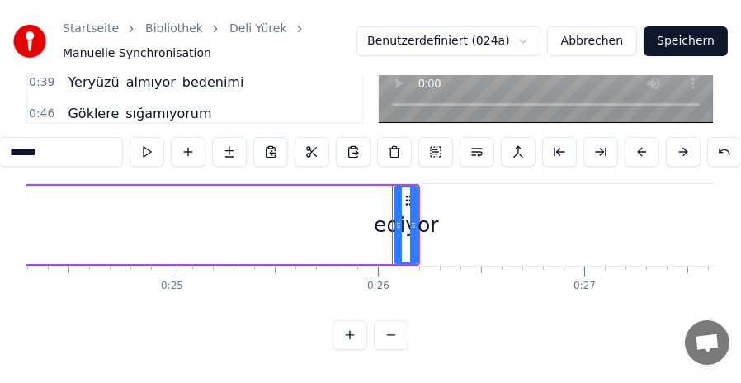
scroll to position [0, 5133]
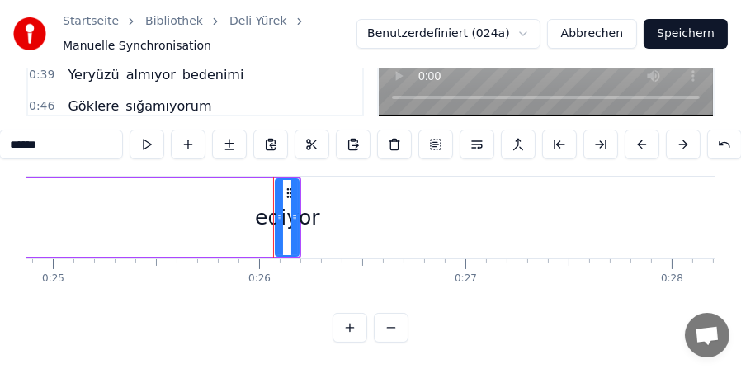
drag, startPoint x: 296, startPoint y: 216, endPoint x: 308, endPoint y: 215, distance: 12.4
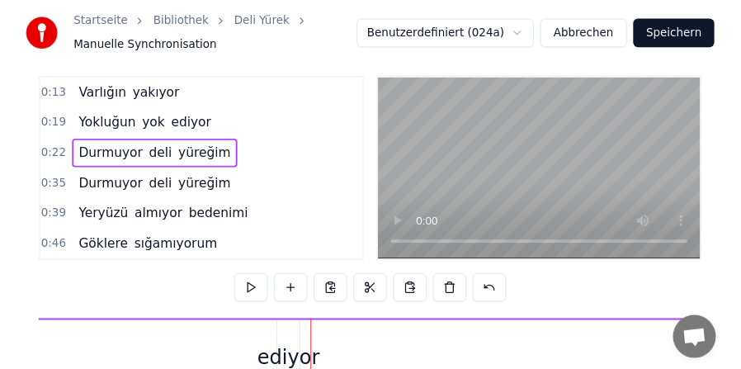
scroll to position [0, 0]
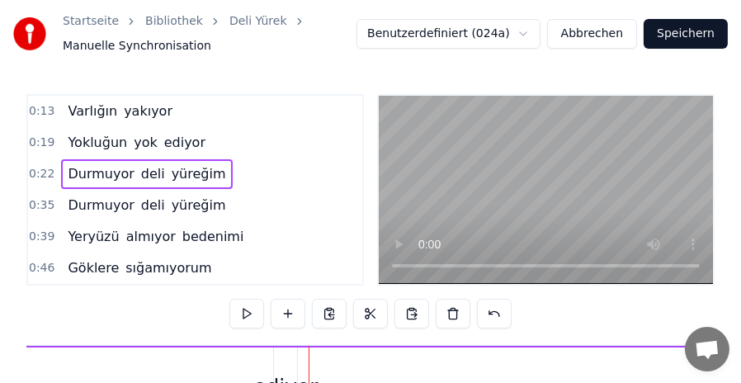
click at [163, 139] on span "ediyor" at bounding box center [185, 142] width 45 height 19
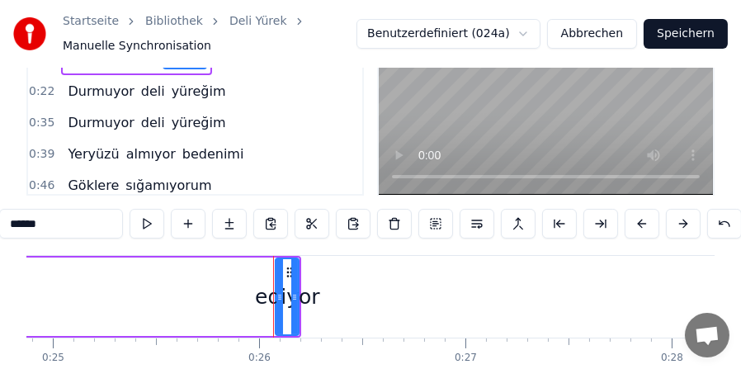
scroll to position [165, 0]
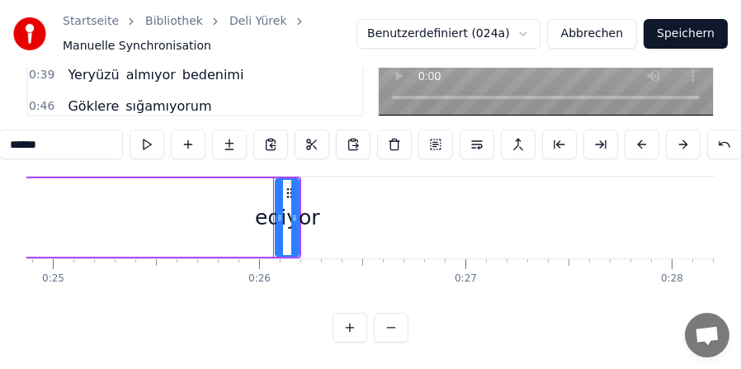
click at [376, 343] on button at bounding box center [391, 328] width 35 height 30
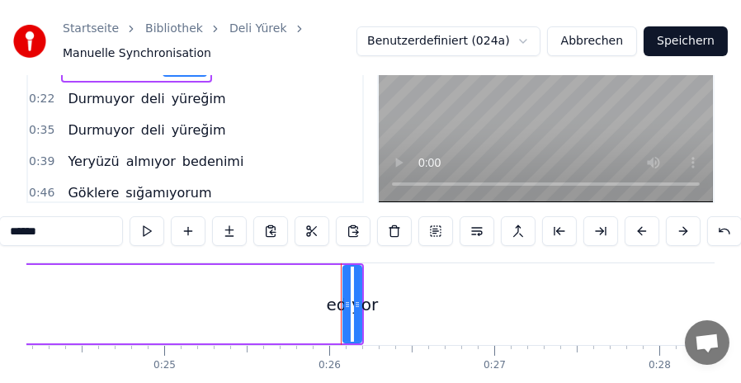
scroll to position [0, 0]
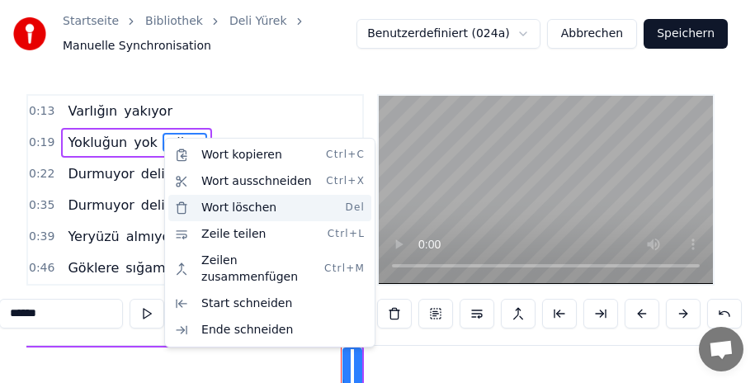
click at [214, 206] on div "Wort löschen Del" at bounding box center [269, 208] width 203 height 26
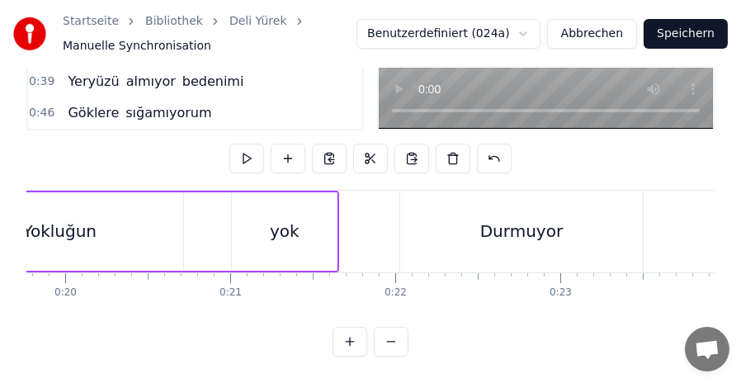
scroll to position [0, 3230]
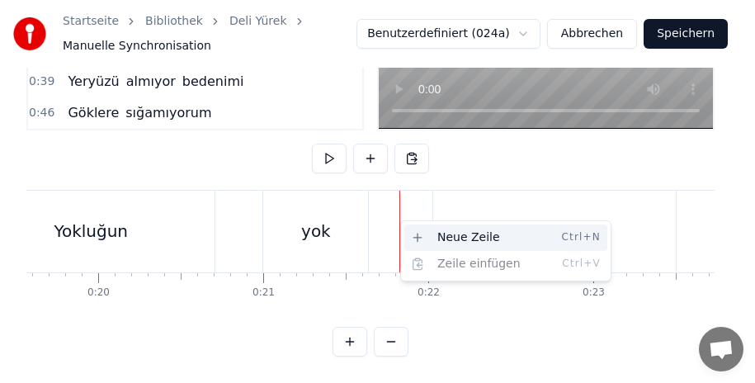
click at [426, 231] on div "Neue Zeile Ctrl+N" at bounding box center [505, 238] width 203 height 26
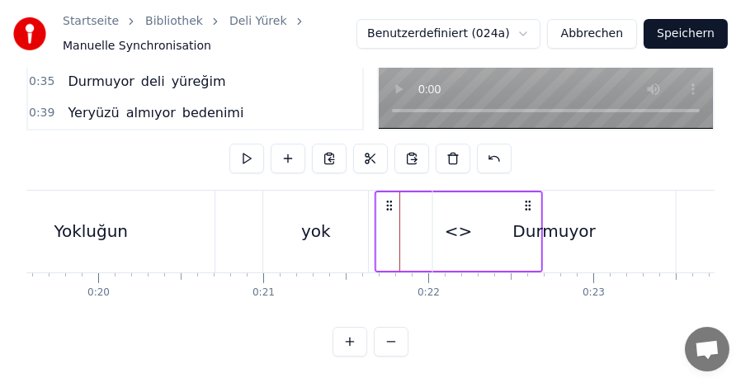
drag, startPoint x: 412, startPoint y: 187, endPoint x: 387, endPoint y: 189, distance: 24.9
click at [387, 199] on icon at bounding box center [389, 205] width 13 height 13
click at [456, 214] on div "Durmuyor" at bounding box center [554, 232] width 243 height 82
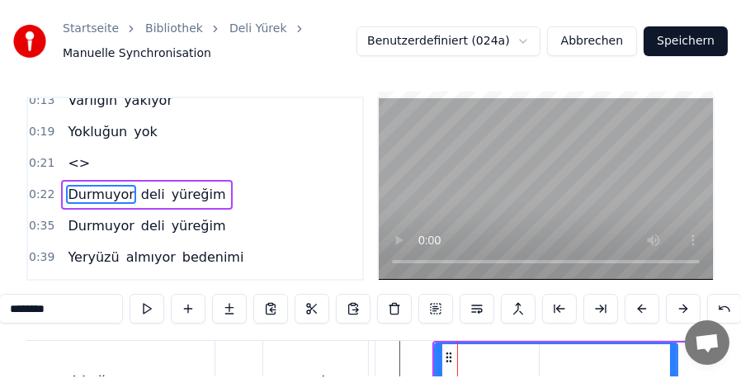
scroll to position [14, 0]
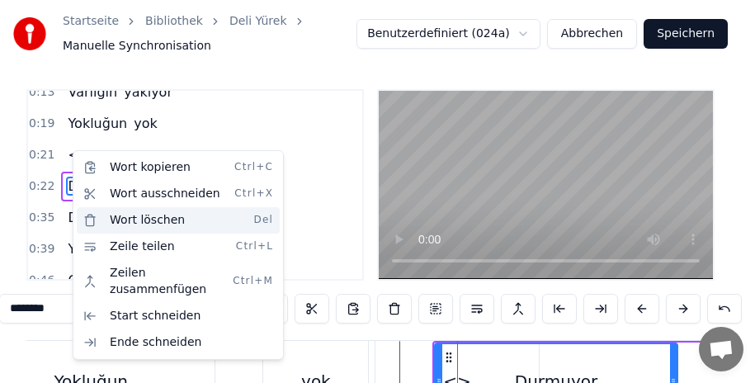
click at [137, 218] on div "Wort löschen Del" at bounding box center [178, 220] width 203 height 26
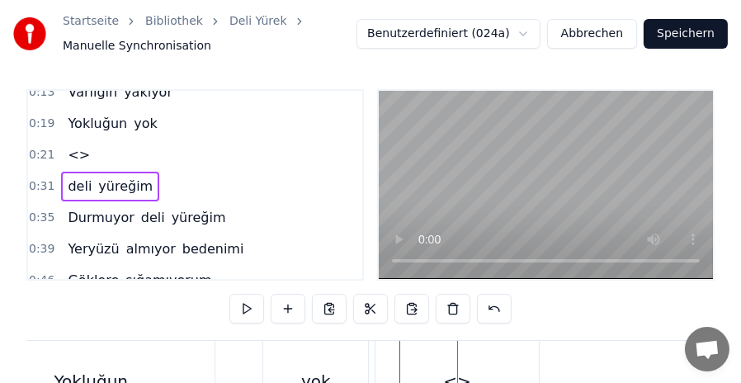
click at [66, 149] on span "<>" at bounding box center [79, 154] width 26 height 19
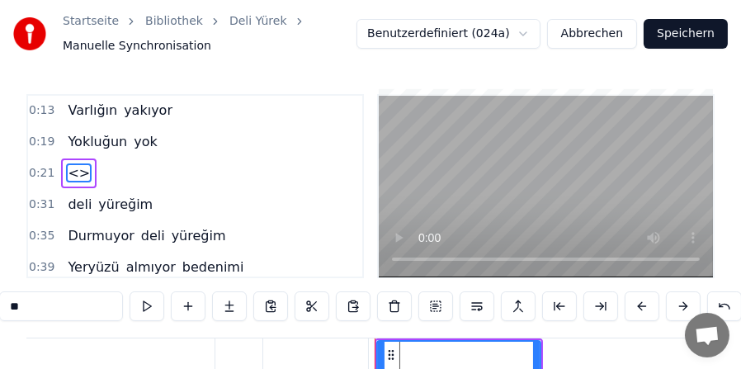
scroll to position [0, 0]
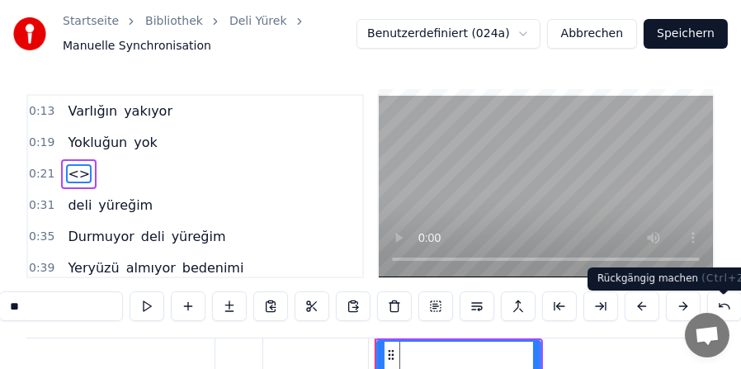
click at [718, 305] on button at bounding box center [724, 306] width 35 height 30
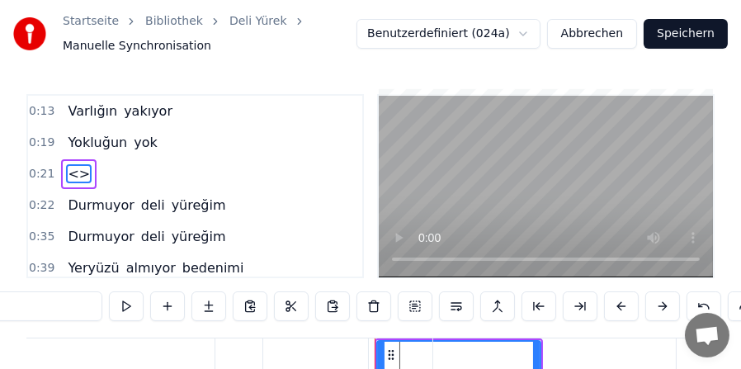
click at [718, 305] on button at bounding box center [704, 306] width 35 height 30
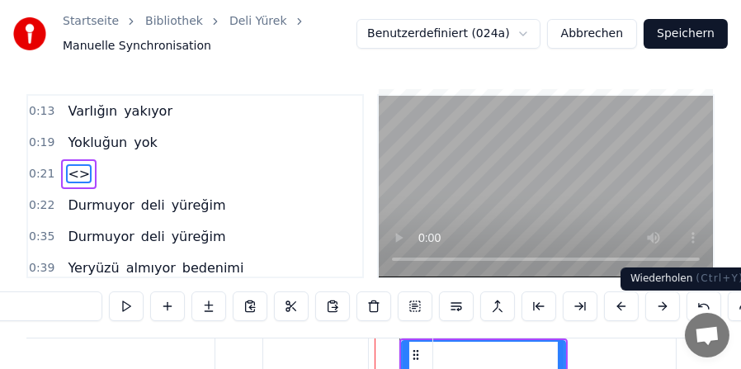
click at [731, 310] on button at bounding box center [745, 306] width 35 height 30
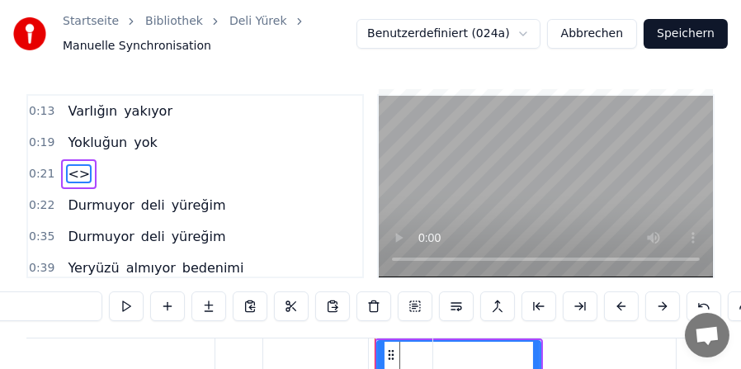
click at [737, 311] on button at bounding box center [745, 306] width 35 height 30
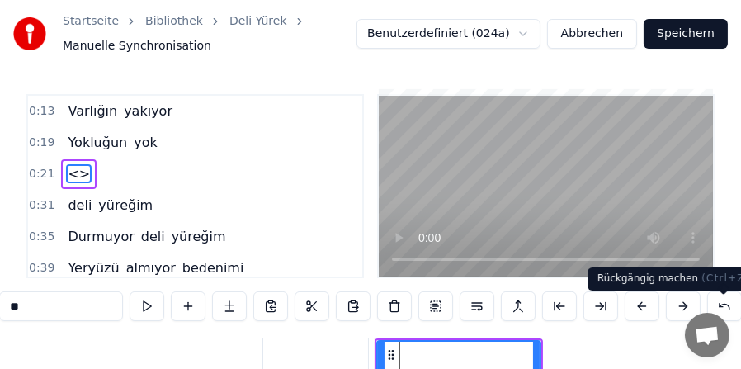
click at [725, 310] on button at bounding box center [724, 306] width 35 height 30
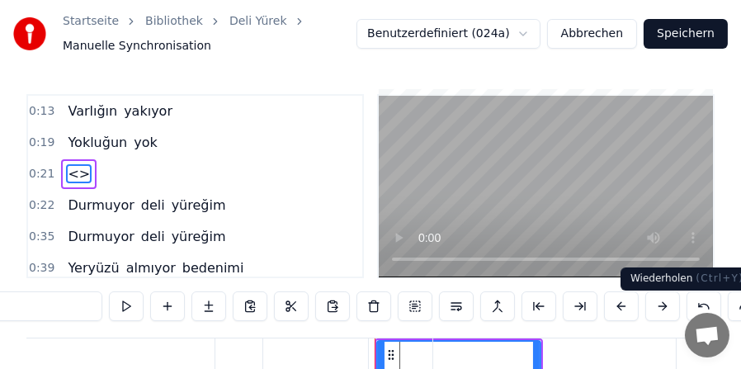
click at [734, 313] on button at bounding box center [745, 306] width 35 height 30
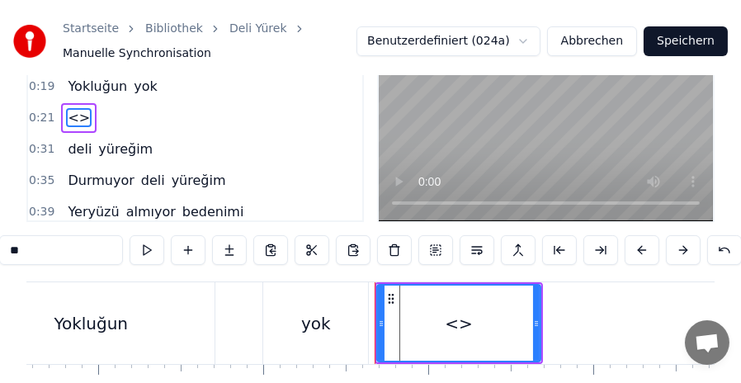
scroll to position [93, 0]
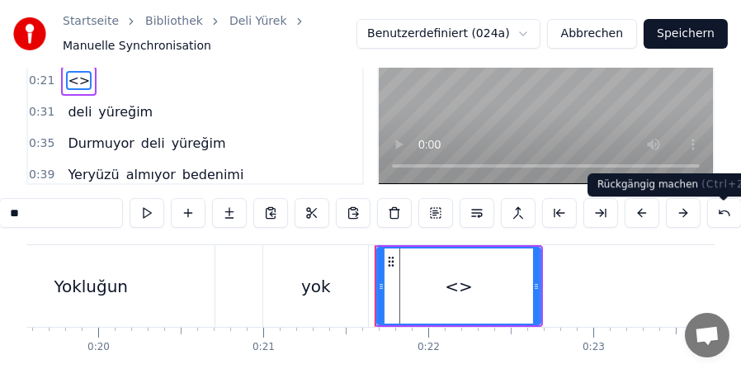
click at [721, 210] on button at bounding box center [724, 213] width 35 height 30
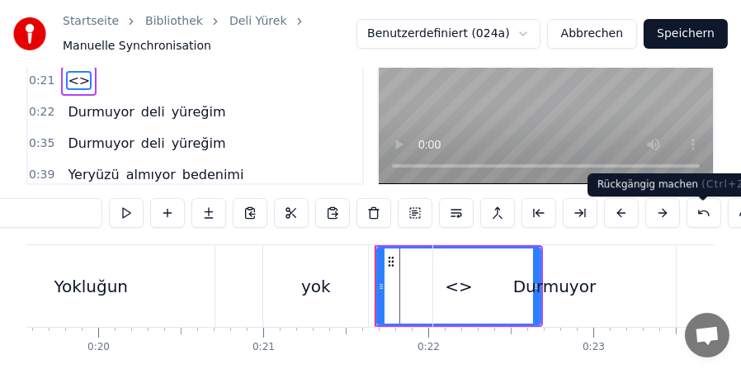
click at [705, 219] on button at bounding box center [704, 213] width 35 height 30
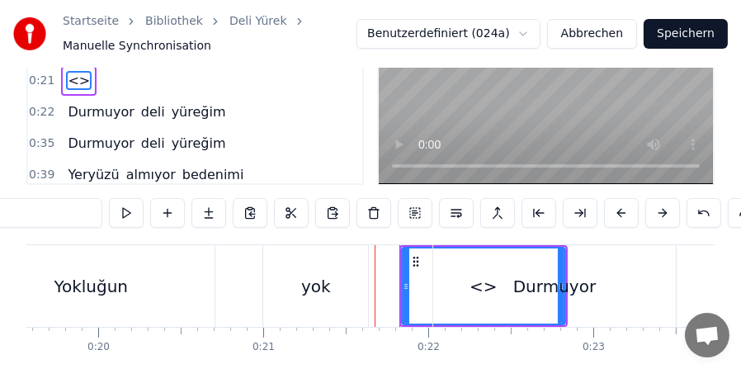
click at [704, 219] on button at bounding box center [704, 213] width 35 height 30
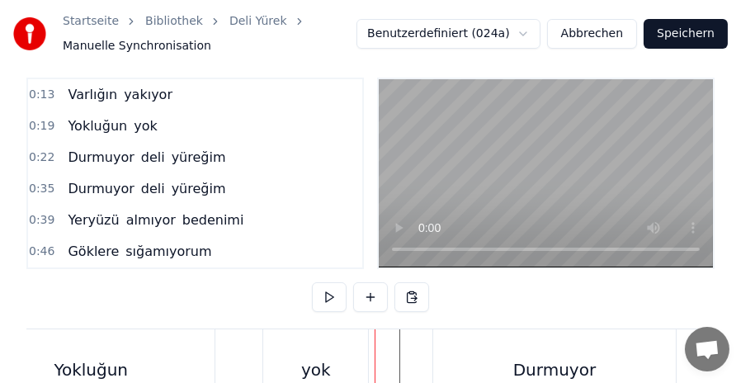
scroll to position [0, 0]
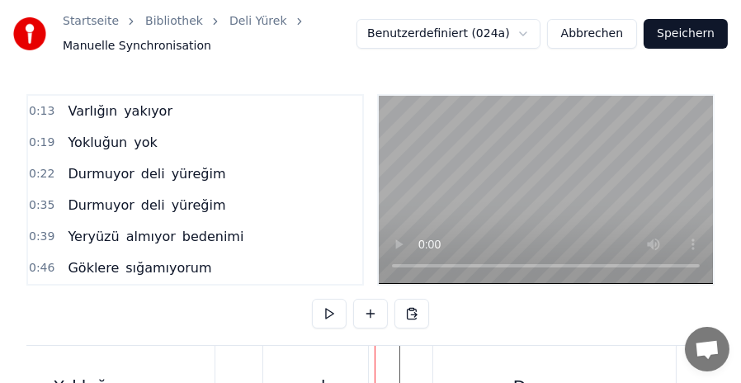
click at [106, 131] on div "Yokluğun yok" at bounding box center [112, 143] width 102 height 30
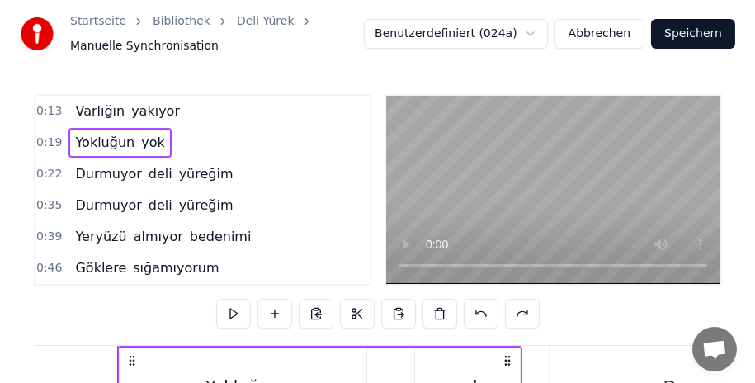
scroll to position [83, 0]
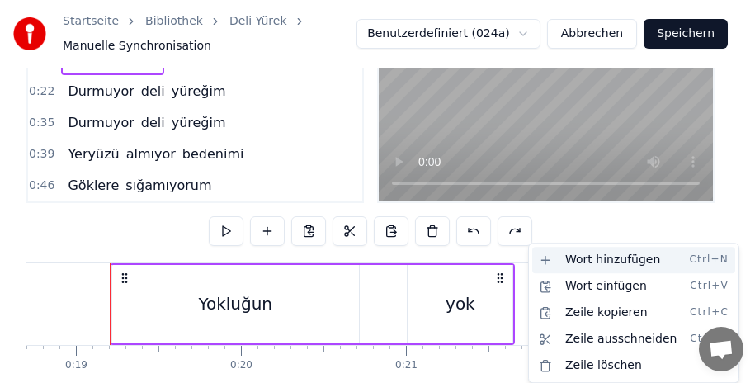
click at [579, 254] on div "Wort hinzufügen Ctrl+N" at bounding box center [633, 260] width 203 height 26
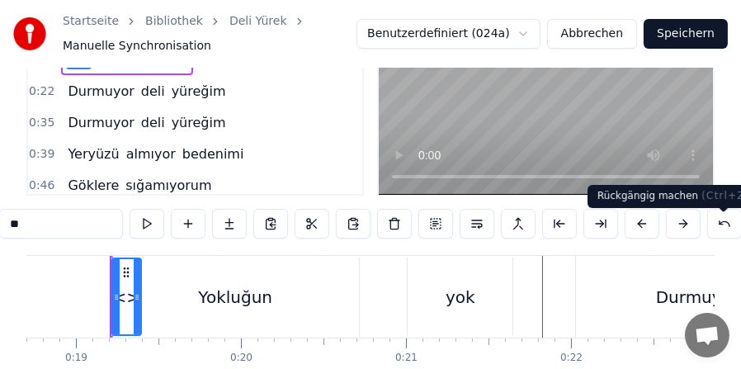
click at [724, 228] on button at bounding box center [724, 224] width 35 height 30
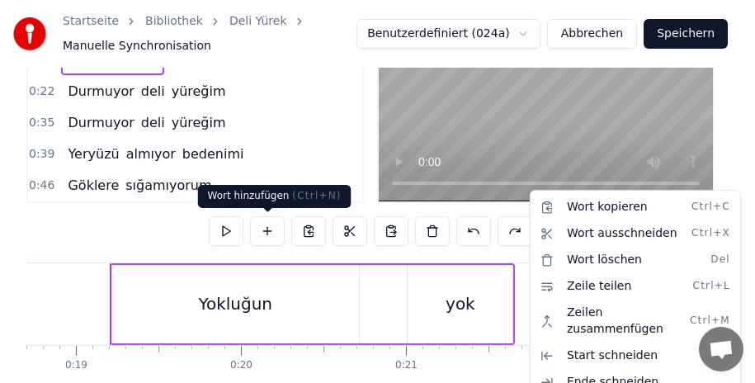
click at [265, 230] on button at bounding box center [267, 231] width 35 height 30
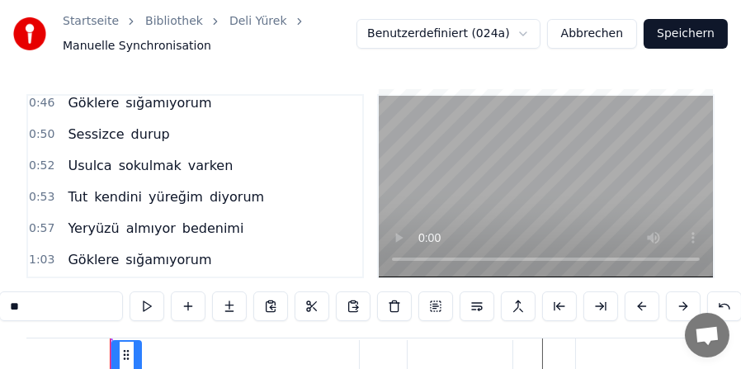
scroll to position [0, 0]
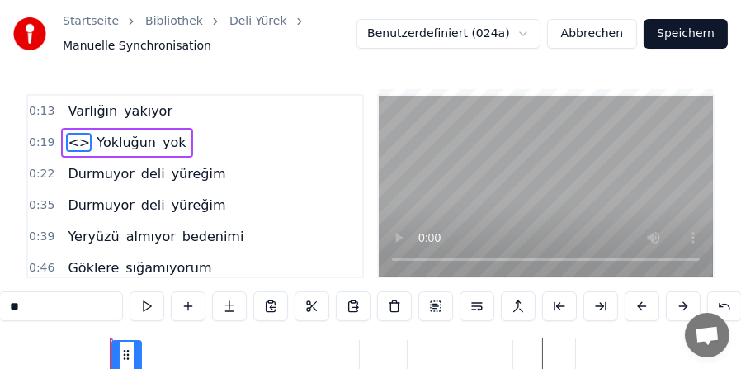
drag, startPoint x: 71, startPoint y: 136, endPoint x: 146, endPoint y: 137, distance: 75.1
click at [146, 137] on div "<> Yokluğun yok" at bounding box center [126, 143] width 131 height 30
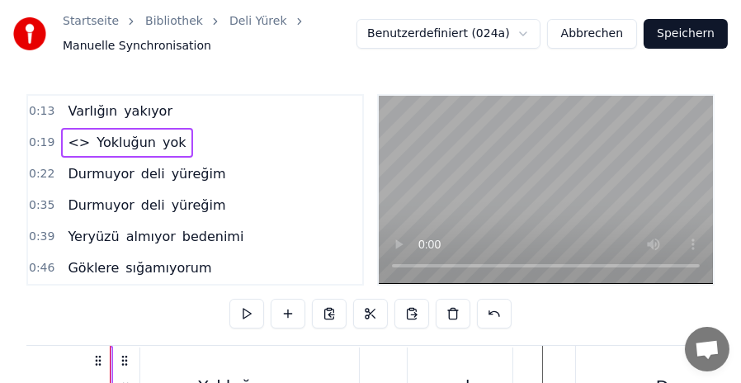
click at [71, 140] on span "<>" at bounding box center [79, 142] width 26 height 19
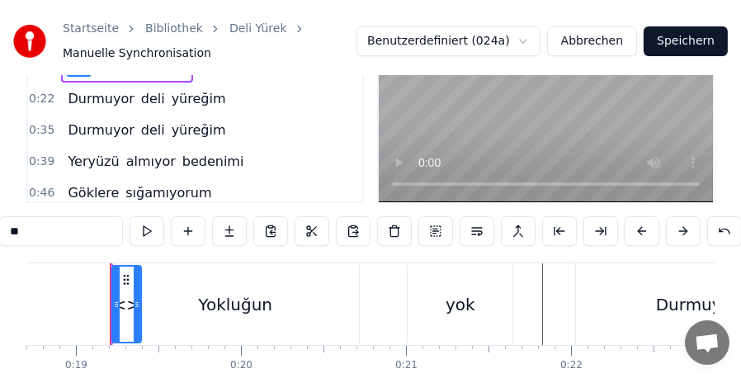
scroll to position [165, 0]
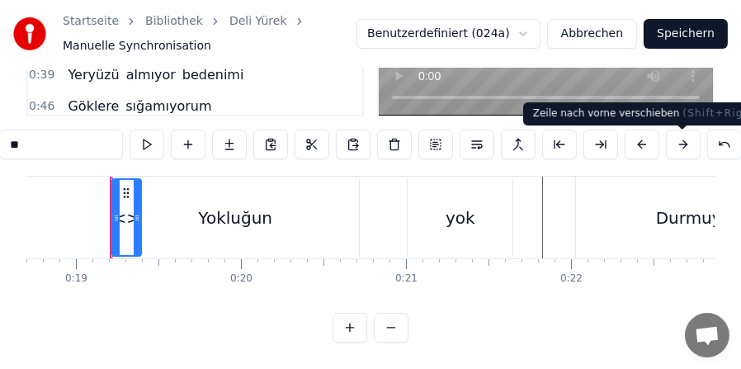
click at [681, 149] on button at bounding box center [683, 145] width 35 height 30
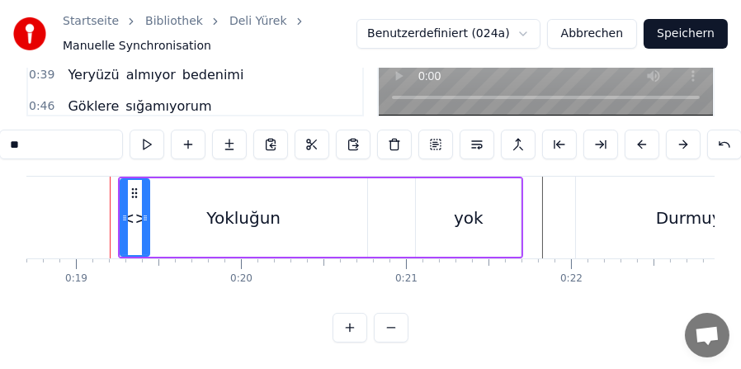
click at [681, 149] on button at bounding box center [683, 145] width 35 height 30
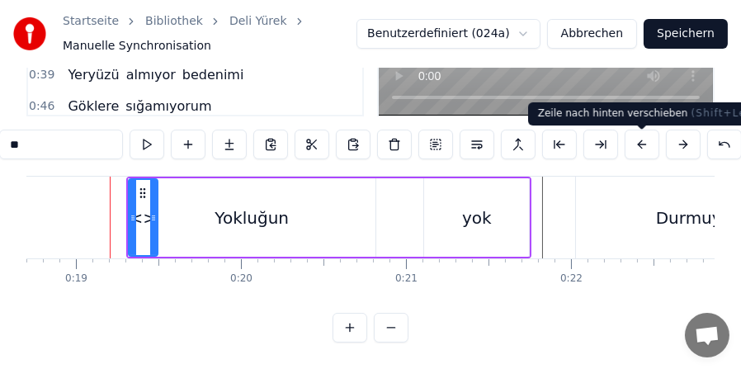
click at [638, 147] on button at bounding box center [642, 145] width 35 height 30
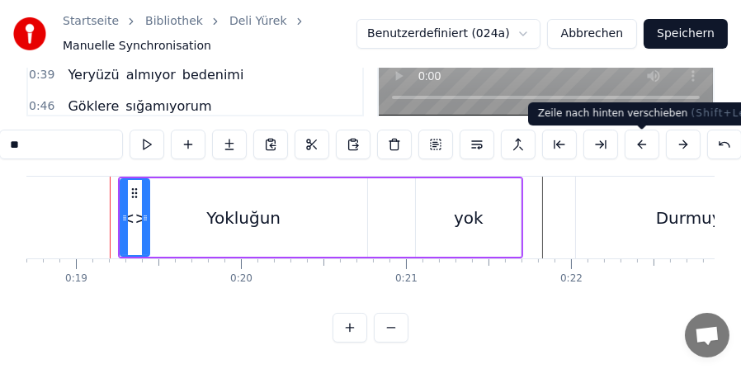
click at [638, 147] on button at bounding box center [642, 145] width 35 height 30
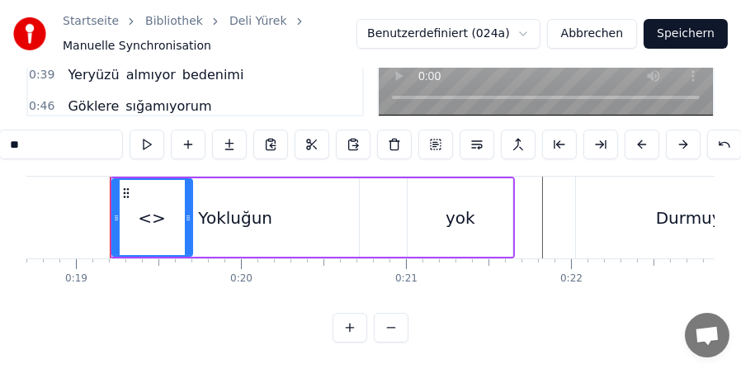
drag, startPoint x: 130, startPoint y: 220, endPoint x: 214, endPoint y: 222, distance: 83.4
click at [214, 222] on div "<> Yokluğun yok" at bounding box center [313, 218] width 406 height 82
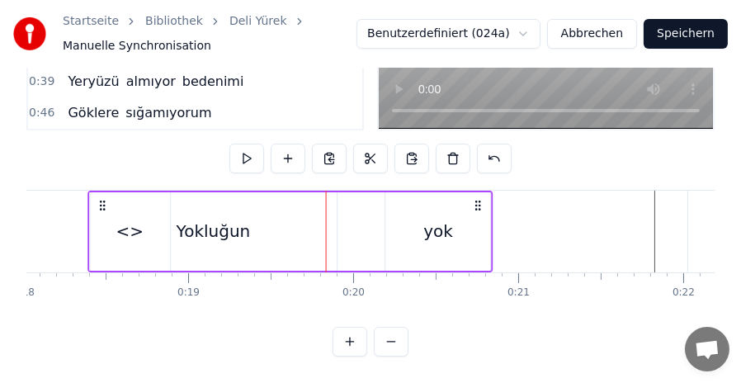
scroll to position [0, 2935]
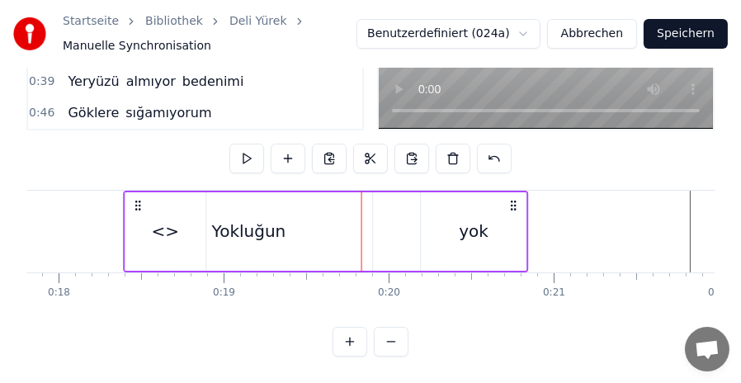
click at [131, 199] on icon at bounding box center [137, 205] width 13 height 13
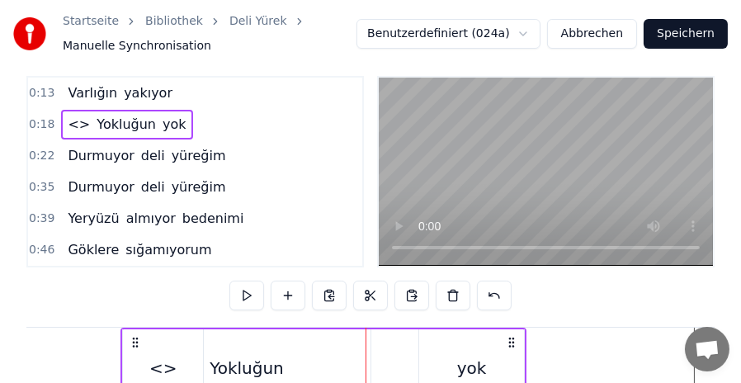
scroll to position [0, 0]
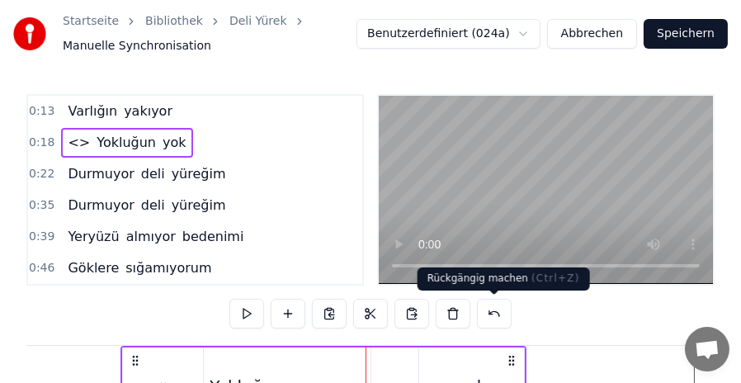
click at [489, 319] on button at bounding box center [494, 314] width 35 height 30
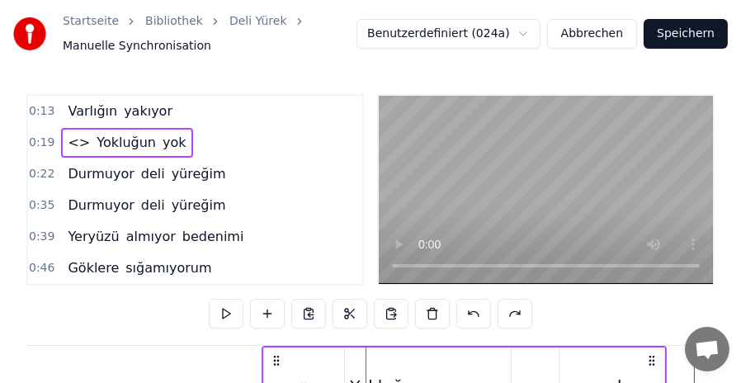
scroll to position [165, 0]
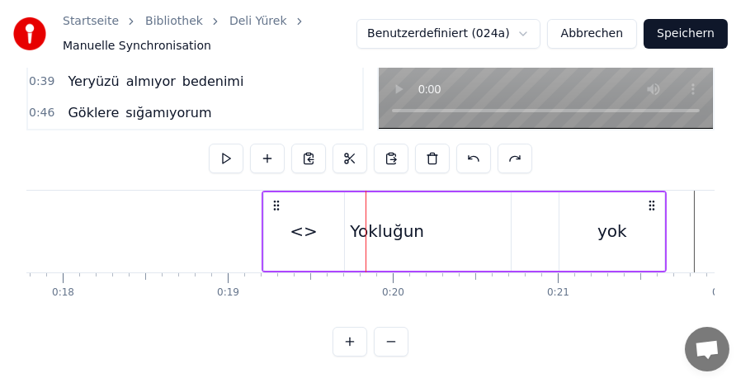
click at [305, 230] on div "Yokluğun" at bounding box center [387, 231] width 247 height 78
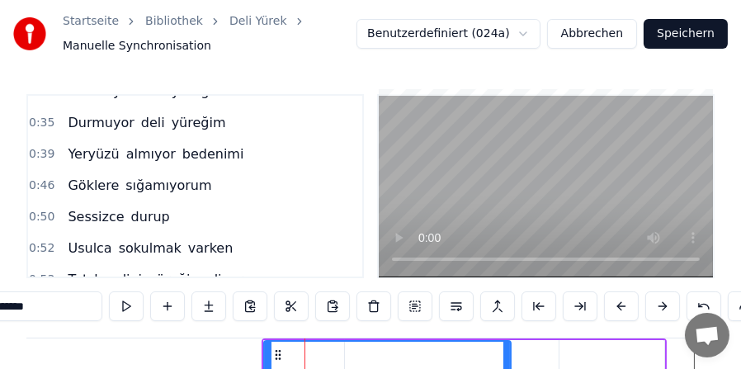
scroll to position [0, 0]
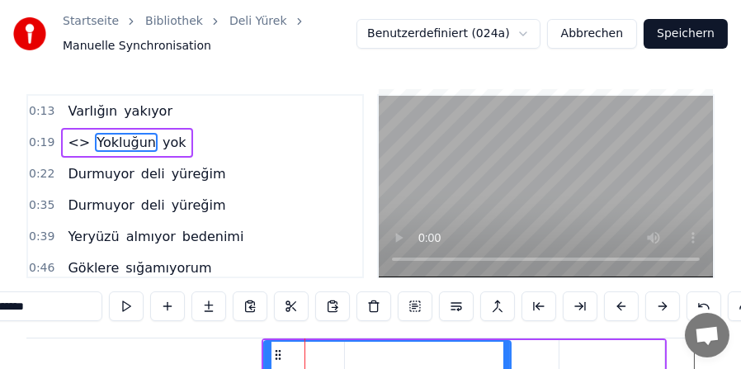
click at [71, 146] on span "<>" at bounding box center [79, 142] width 26 height 19
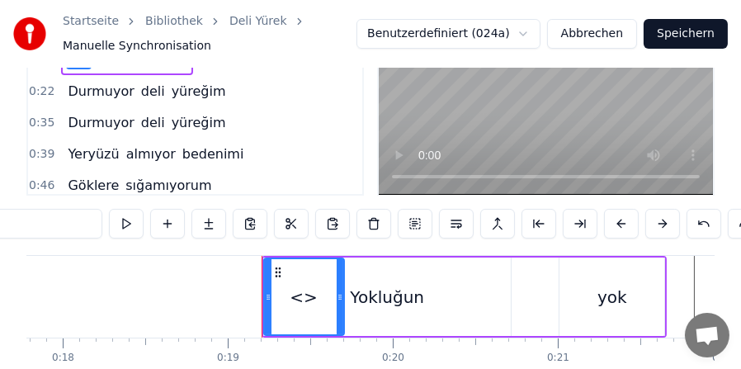
scroll to position [165, 0]
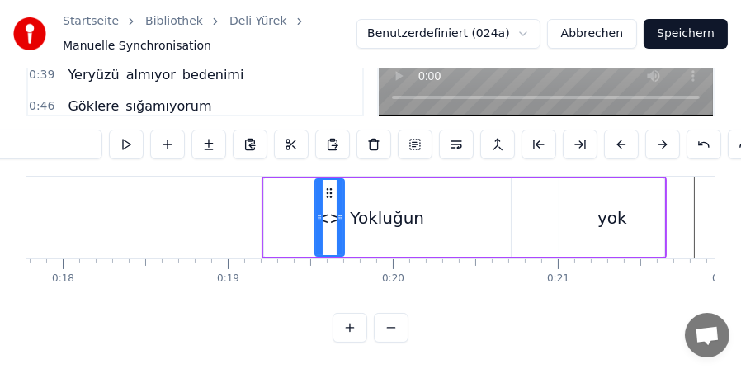
drag, startPoint x: 264, startPoint y: 222, endPoint x: 315, endPoint y: 223, distance: 51.2
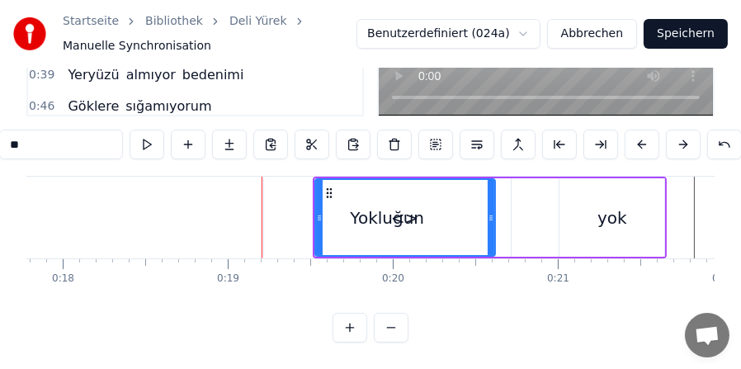
drag, startPoint x: 339, startPoint y: 220, endPoint x: 490, endPoint y: 215, distance: 151.1
click at [490, 215] on icon at bounding box center [491, 217] width 7 height 13
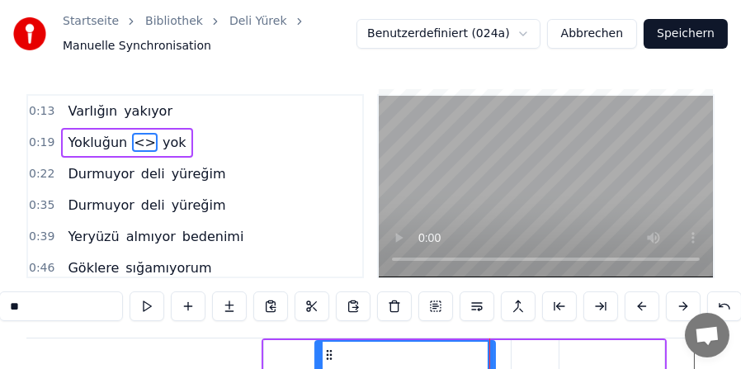
scroll to position [83, 0]
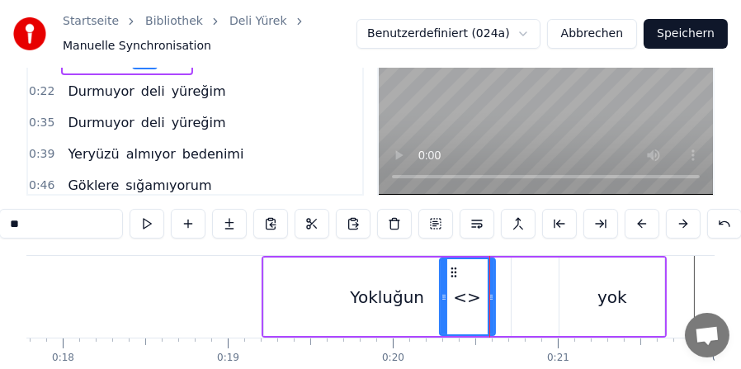
drag, startPoint x: 326, startPoint y: 302, endPoint x: 446, endPoint y: 305, distance: 119.7
click at [446, 304] on icon at bounding box center [444, 297] width 7 height 13
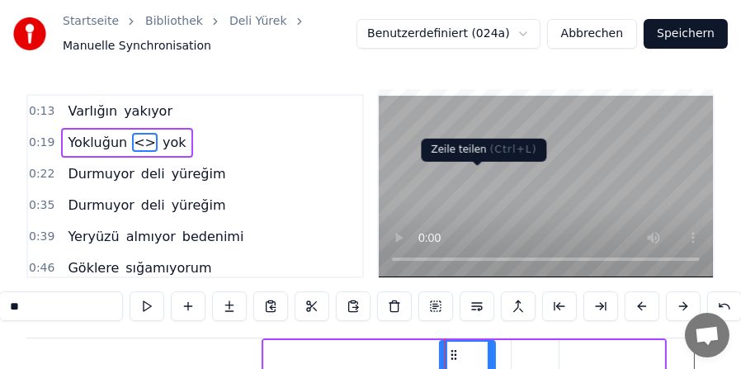
scroll to position [165, 0]
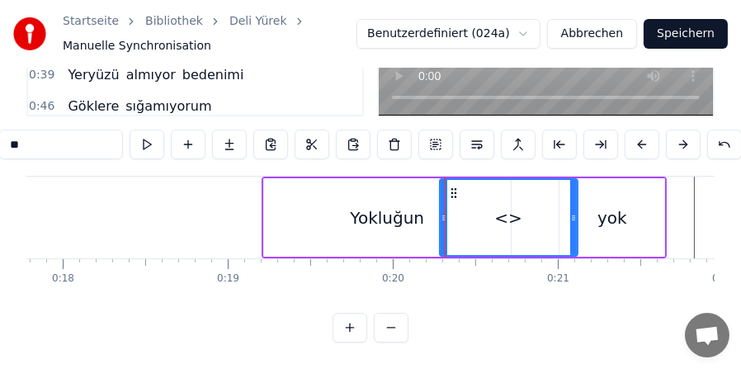
drag, startPoint x: 492, startPoint y: 226, endPoint x: 574, endPoint y: 225, distance: 82.6
click at [574, 225] on icon at bounding box center [573, 217] width 7 height 13
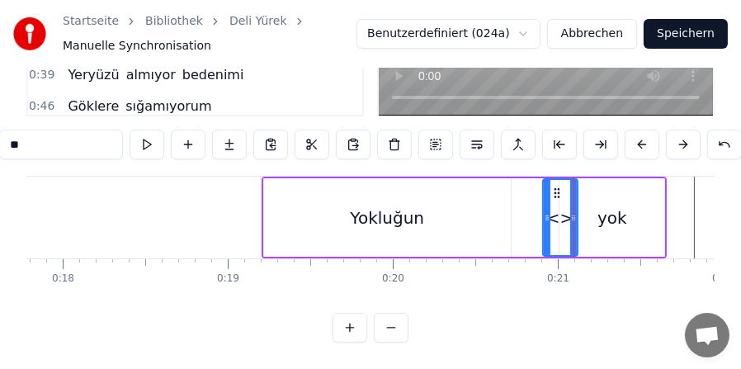
drag, startPoint x: 442, startPoint y: 209, endPoint x: 545, endPoint y: 211, distance: 103.2
click at [545, 211] on div at bounding box center [547, 217] width 7 height 75
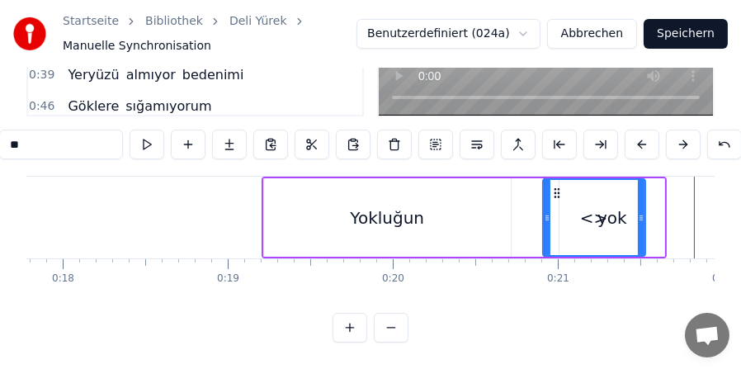
drag, startPoint x: 572, startPoint y: 213, endPoint x: 640, endPoint y: 215, distance: 67.7
click at [640, 215] on div at bounding box center [641, 217] width 7 height 75
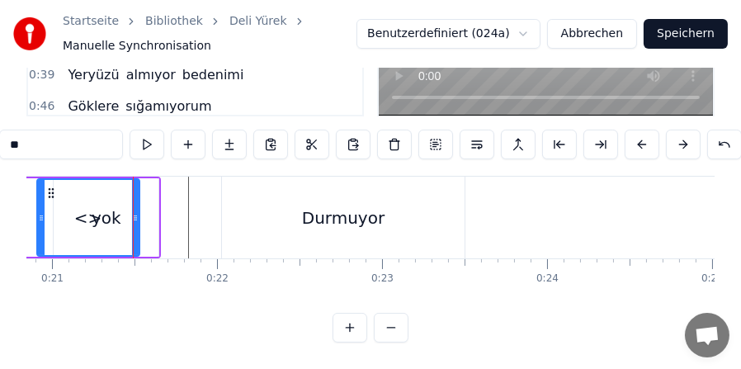
scroll to position [0, 0]
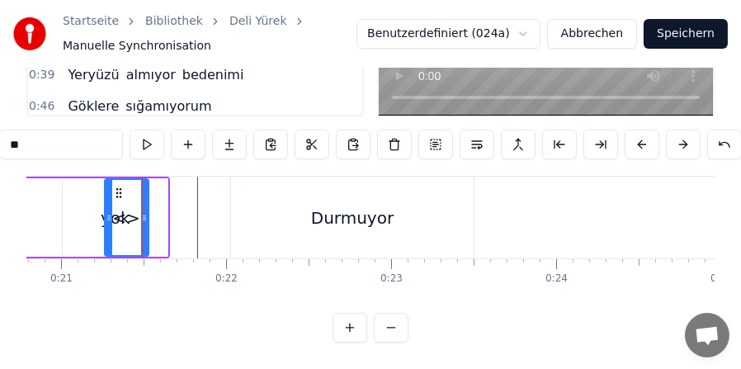
drag, startPoint x: 50, startPoint y: 216, endPoint x: 108, endPoint y: 215, distance: 58.6
drag, startPoint x: 143, startPoint y: 215, endPoint x: 181, endPoint y: 214, distance: 38.0
click at [181, 214] on icon at bounding box center [181, 217] width 7 height 13
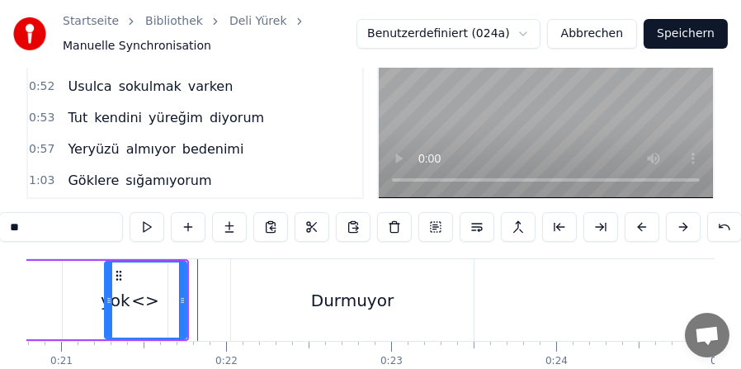
scroll to position [83, 0]
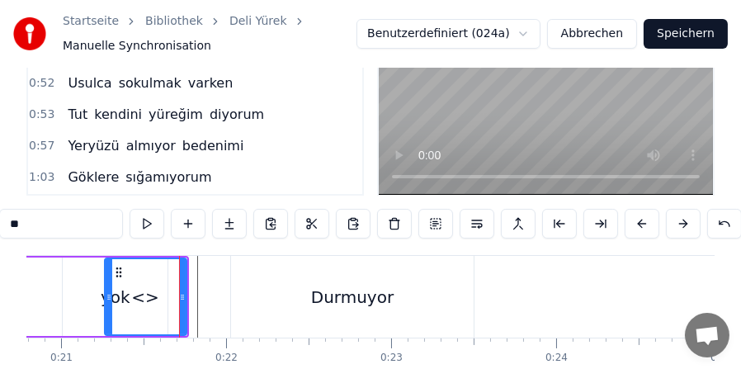
click at [117, 302] on div "<>" at bounding box center [146, 296] width 80 height 75
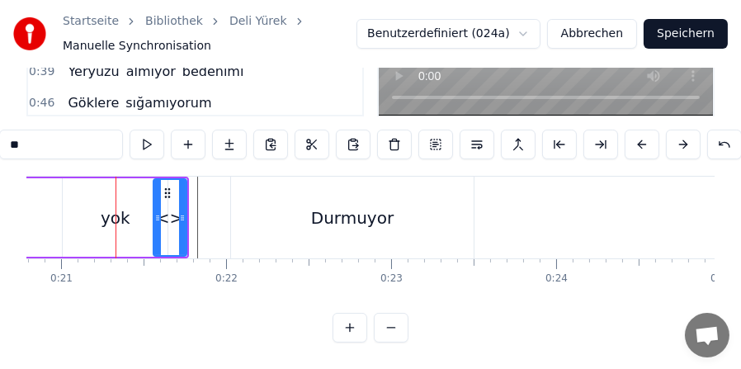
drag, startPoint x: 109, startPoint y: 235, endPoint x: 159, endPoint y: 230, distance: 50.6
click at [159, 230] on div at bounding box center [157, 217] width 7 height 75
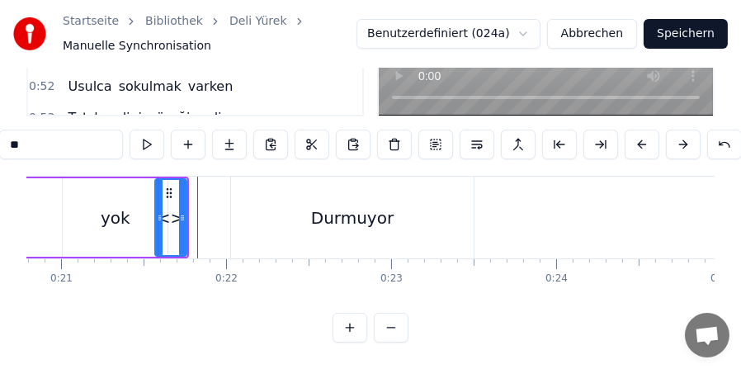
click at [268, 215] on div "Durmuyor" at bounding box center [352, 218] width 243 height 82
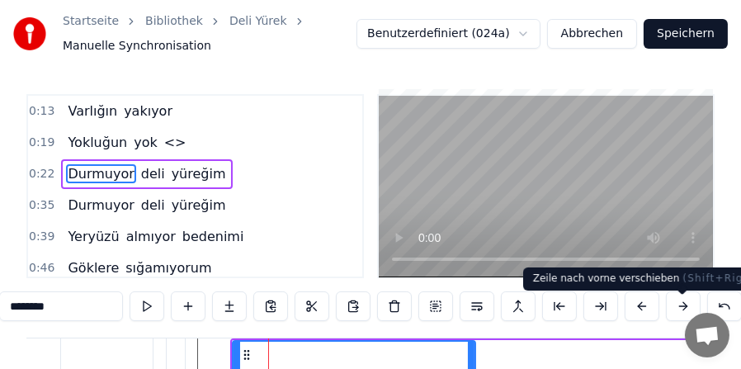
click at [678, 312] on button at bounding box center [683, 306] width 35 height 30
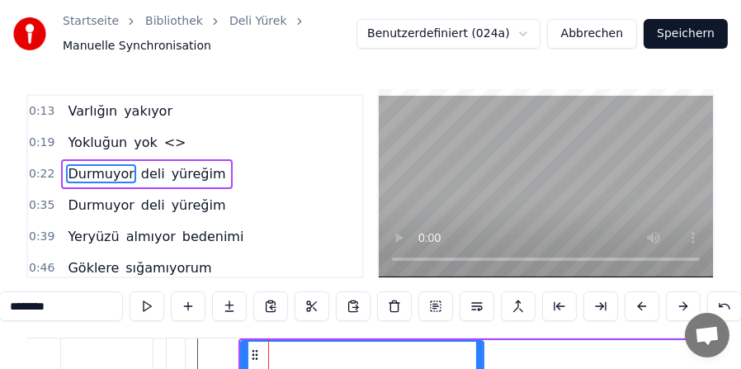
click at [678, 312] on button at bounding box center [683, 306] width 35 height 30
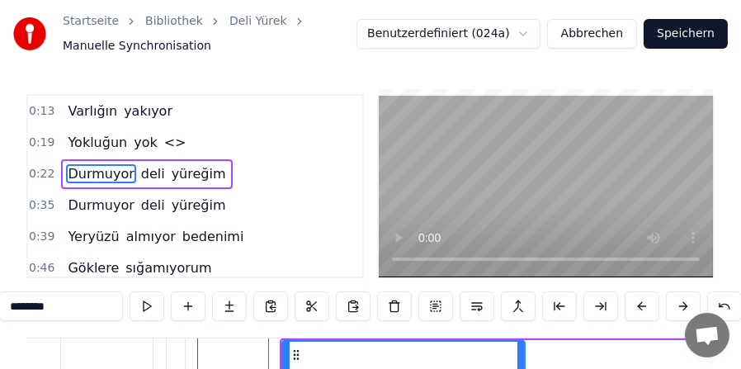
click at [678, 312] on button at bounding box center [683, 306] width 35 height 30
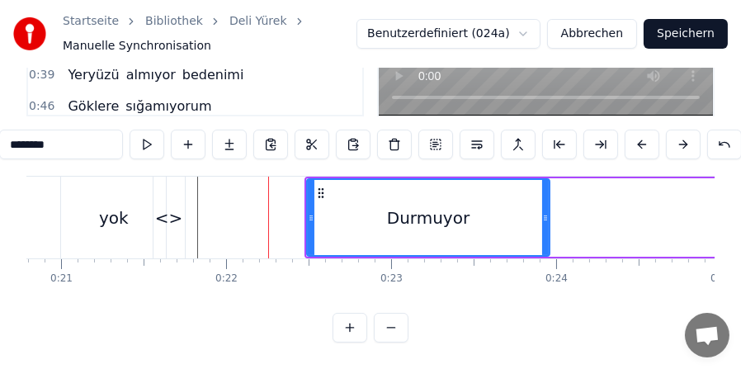
click at [173, 222] on div "<>" at bounding box center [169, 218] width 28 height 25
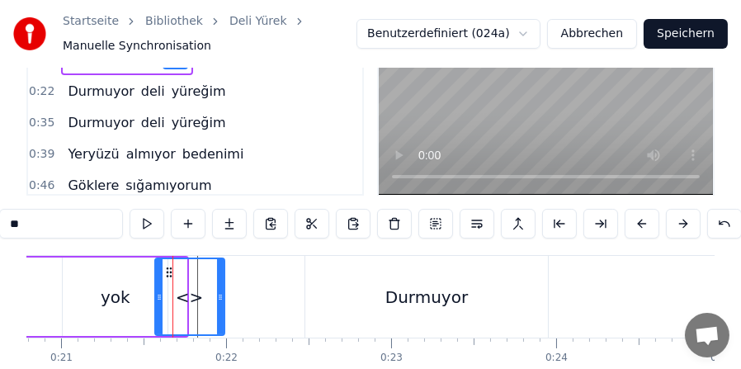
drag, startPoint x: 184, startPoint y: 305, endPoint x: 222, endPoint y: 302, distance: 38.1
click at [222, 302] on icon at bounding box center [220, 297] width 7 height 13
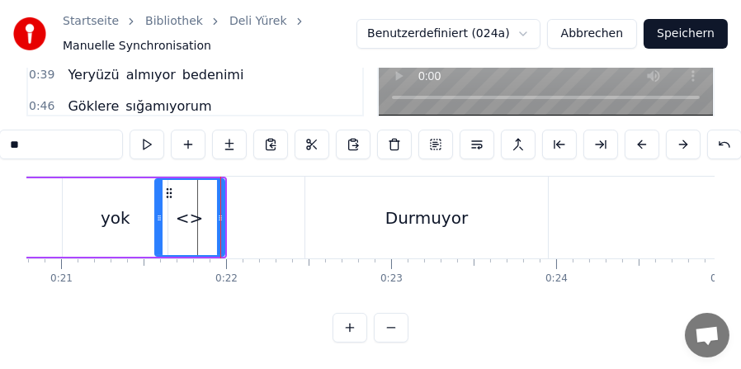
scroll to position [0, 0]
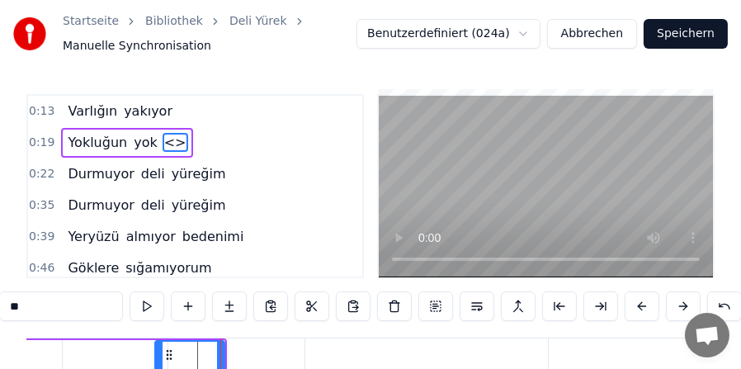
drag, startPoint x: 32, startPoint y: 311, endPoint x: 0, endPoint y: 315, distance: 32.5
click at [0, 315] on input "**" at bounding box center [61, 306] width 124 height 30
type input "******"
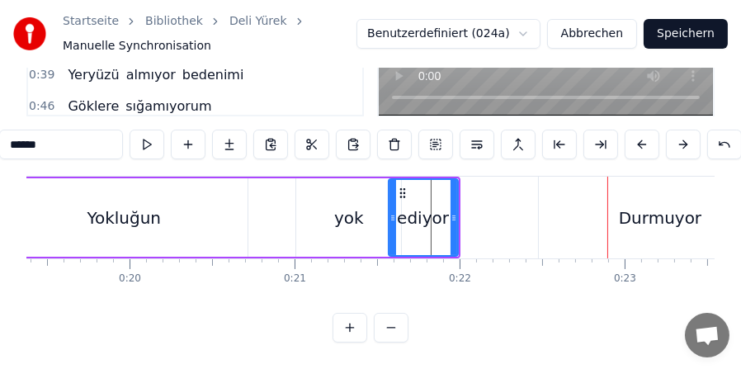
scroll to position [83, 0]
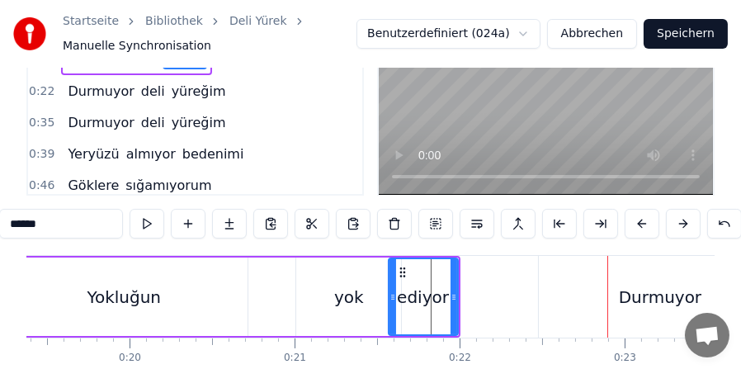
click at [310, 305] on div "yok" at bounding box center [348, 297] width 105 height 78
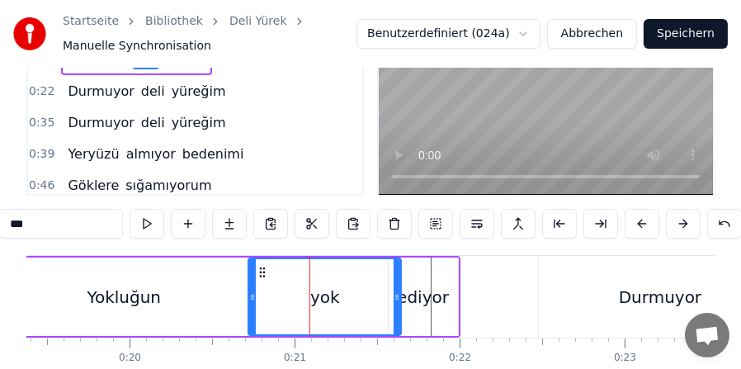
drag, startPoint x: 301, startPoint y: 305, endPoint x: 253, endPoint y: 306, distance: 47.9
click at [253, 304] on icon at bounding box center [252, 297] width 7 height 13
click at [442, 301] on div "ediyor" at bounding box center [423, 297] width 52 height 25
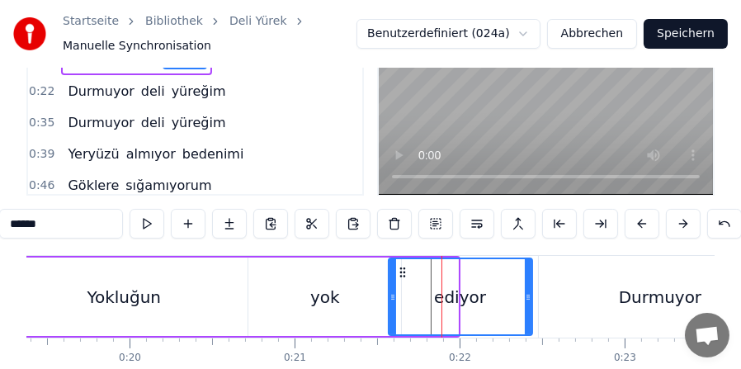
drag, startPoint x: 453, startPoint y: 306, endPoint x: 527, endPoint y: 297, distance: 74.8
click at [527, 297] on div at bounding box center [528, 296] width 7 height 75
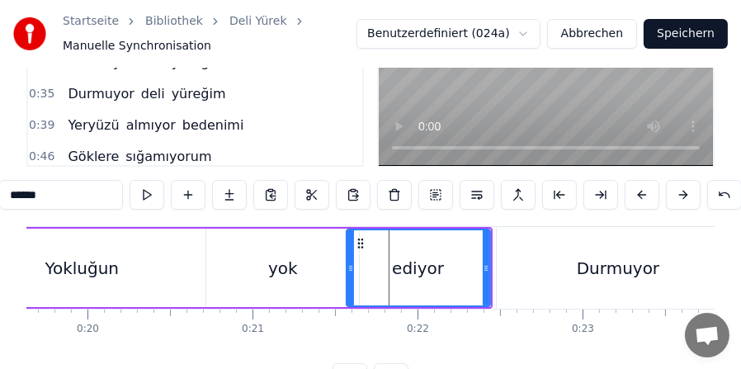
scroll to position [0, 3229]
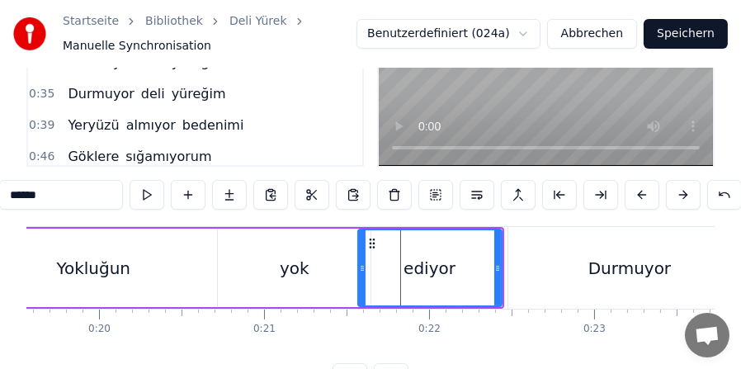
click at [603, 276] on div "Durmuyor" at bounding box center [630, 268] width 83 height 25
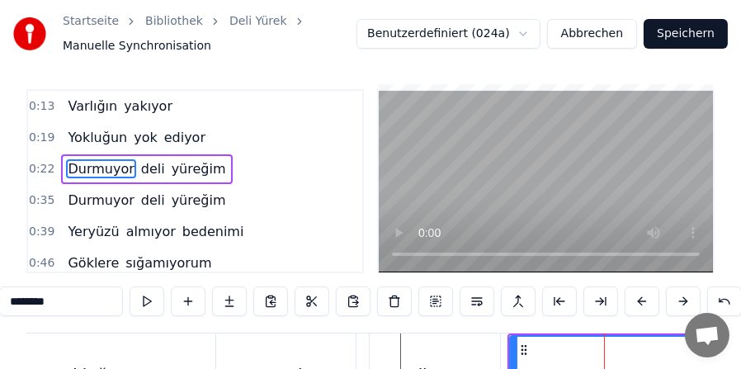
scroll to position [0, 0]
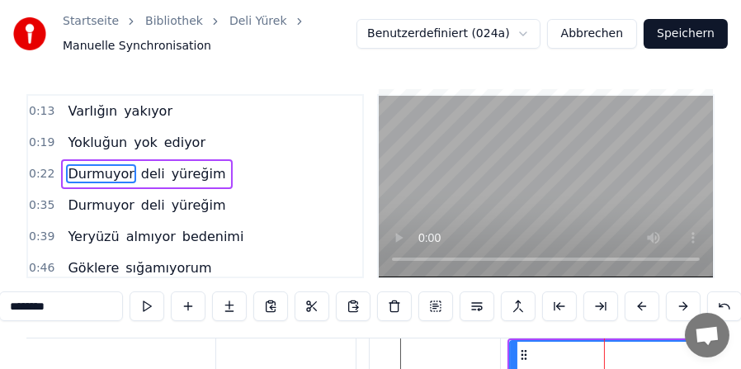
click at [674, 314] on button at bounding box center [683, 306] width 35 height 30
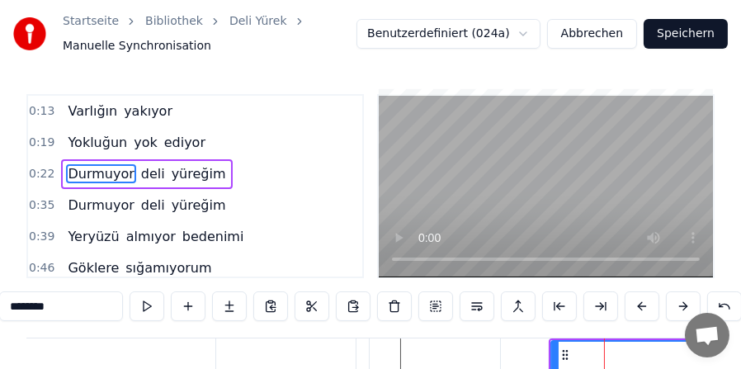
click at [674, 314] on button at bounding box center [683, 306] width 35 height 30
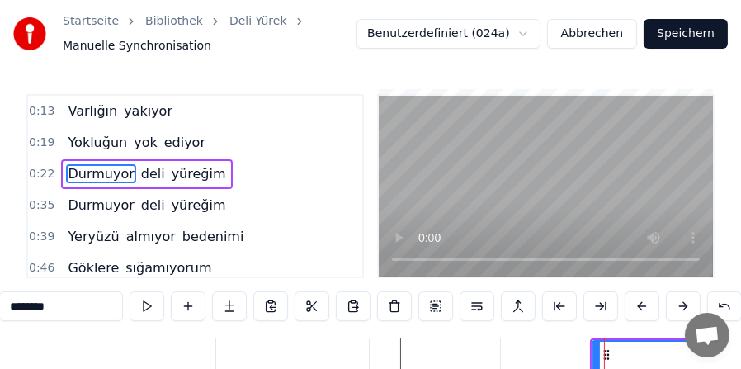
click at [674, 314] on button at bounding box center [683, 306] width 35 height 30
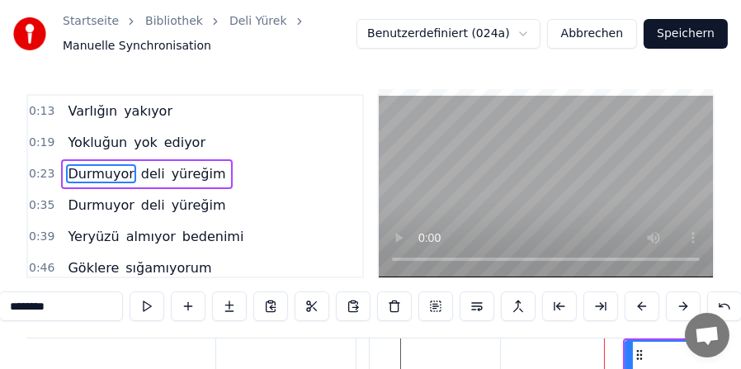
click at [674, 314] on button at bounding box center [683, 306] width 35 height 30
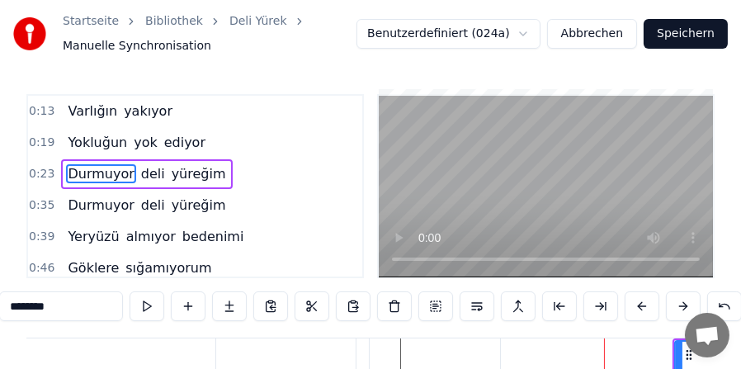
click at [674, 314] on button at bounding box center [683, 306] width 35 height 30
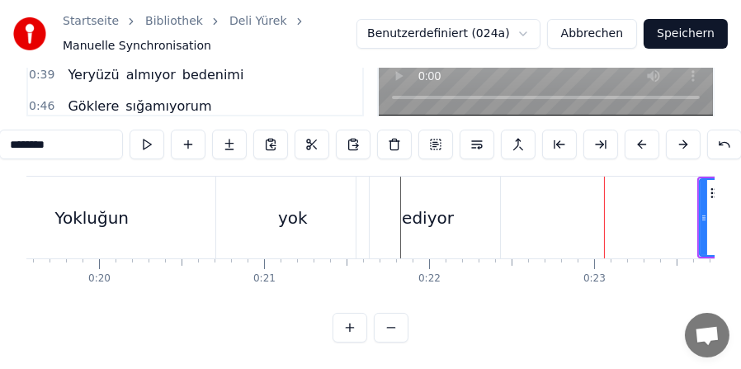
click at [323, 225] on div "yok" at bounding box center [292, 218] width 153 height 82
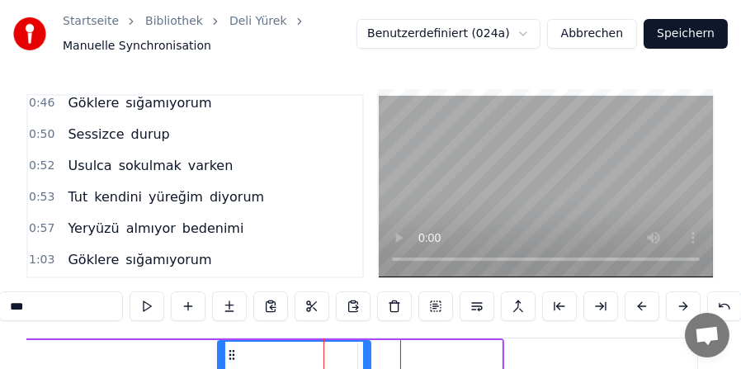
scroll to position [83, 0]
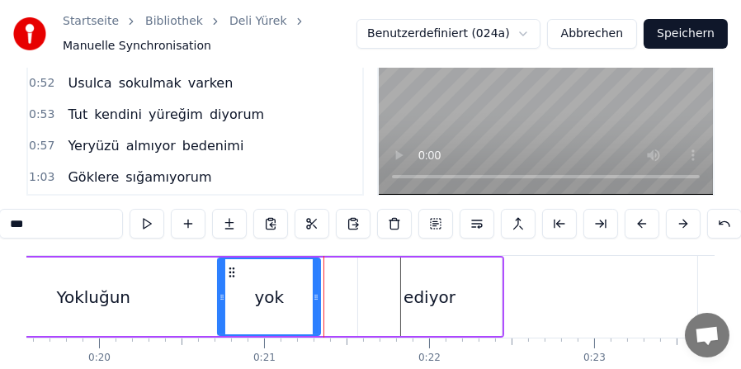
drag, startPoint x: 364, startPoint y: 307, endPoint x: 314, endPoint y: 307, distance: 50.4
click at [314, 304] on icon at bounding box center [316, 297] width 7 height 13
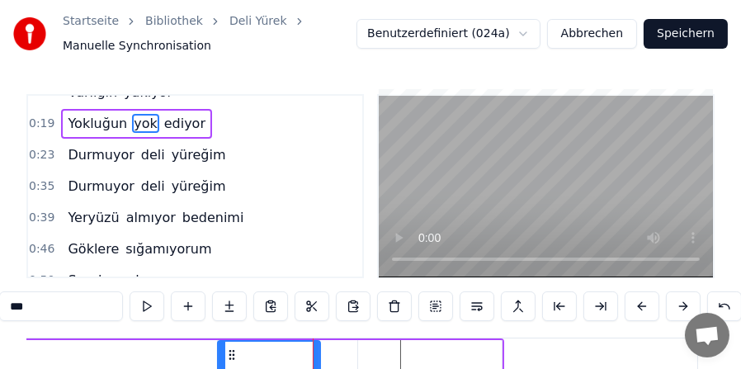
scroll to position [0, 0]
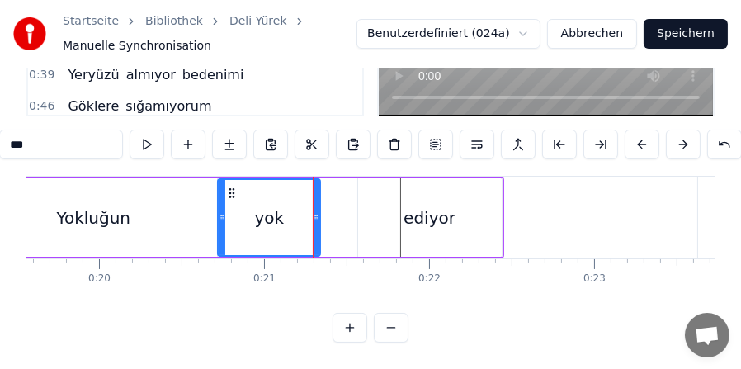
click at [447, 235] on div "ediyor" at bounding box center [430, 217] width 144 height 78
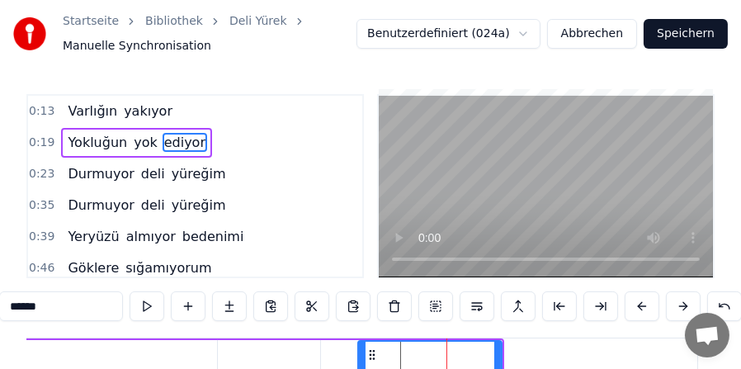
scroll to position [83, 0]
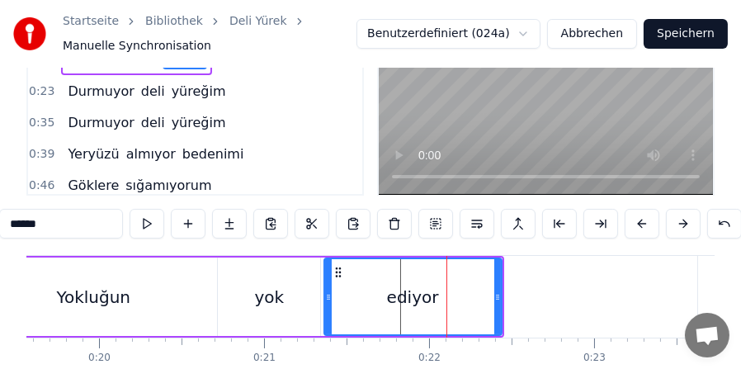
drag, startPoint x: 361, startPoint y: 310, endPoint x: 327, endPoint y: 306, distance: 34.0
click at [327, 304] on icon at bounding box center [328, 297] width 7 height 13
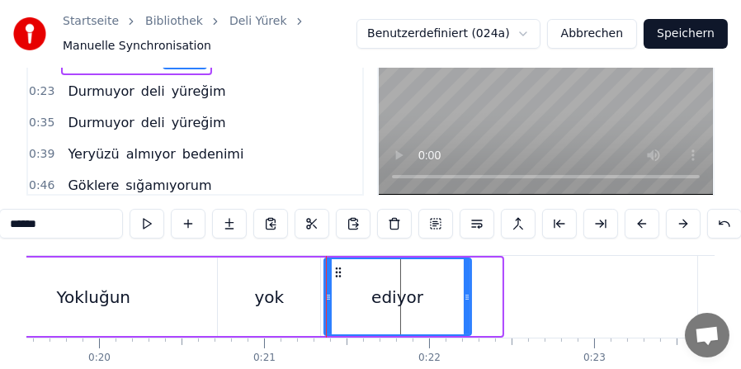
drag, startPoint x: 497, startPoint y: 308, endPoint x: 466, endPoint y: 305, distance: 30.6
click at [466, 304] on icon at bounding box center [467, 297] width 7 height 13
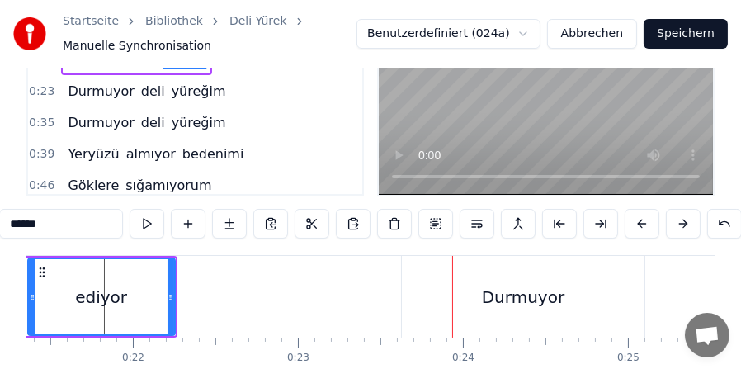
scroll to position [165, 0]
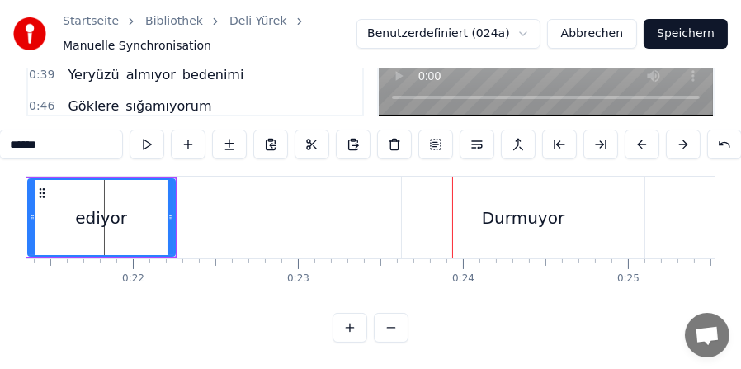
drag, startPoint x: 466, startPoint y: 226, endPoint x: 485, endPoint y: 224, distance: 18.3
click at [485, 224] on div "Durmuyor" at bounding box center [523, 218] width 243 height 82
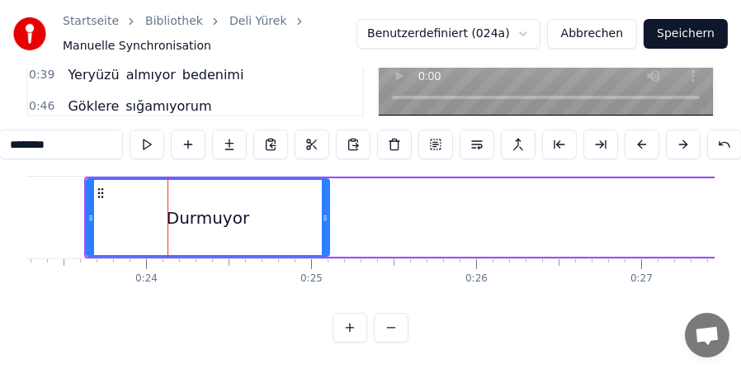
scroll to position [0, 3856]
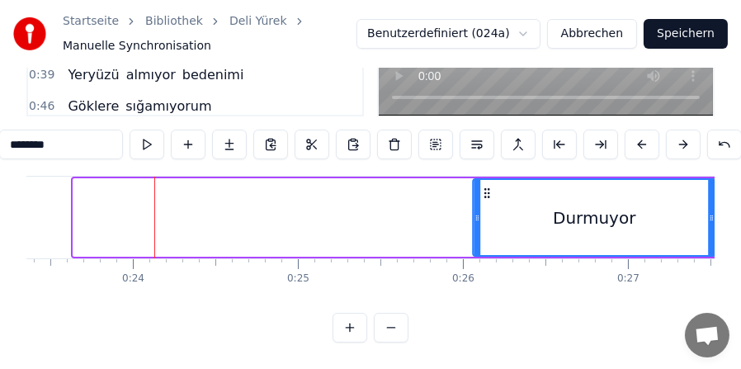
drag, startPoint x: 87, startPoint y: 177, endPoint x: 487, endPoint y: 172, distance: 400.4
click at [487, 180] on div "Durmuyor" at bounding box center [595, 217] width 241 height 75
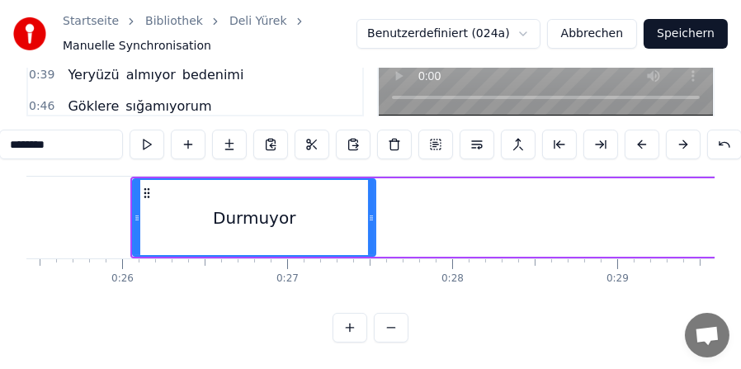
scroll to position [0, 4285]
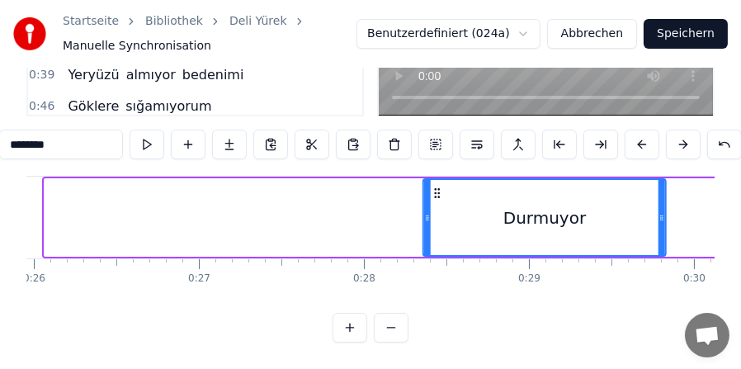
drag, startPoint x: 61, startPoint y: 177, endPoint x: 439, endPoint y: 192, distance: 378.3
click at [439, 192] on div "Durmuyor" at bounding box center [544, 217] width 241 height 75
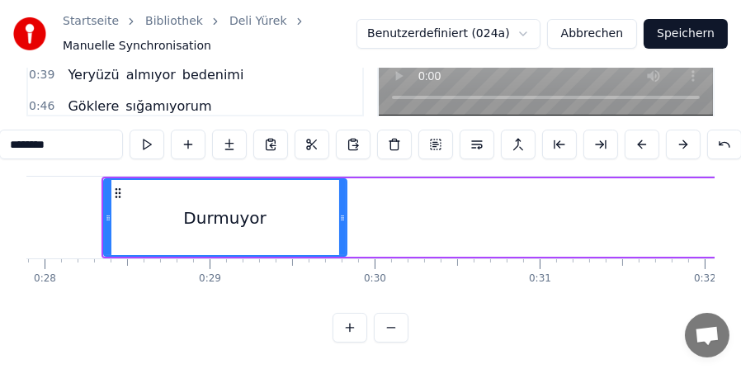
scroll to position [0, 4626]
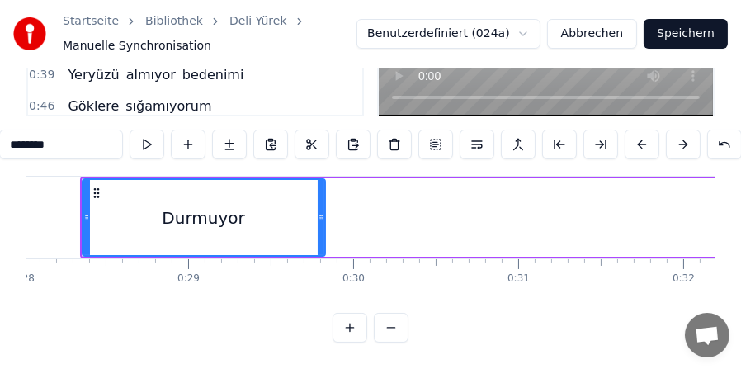
click at [384, 333] on button at bounding box center [391, 328] width 35 height 30
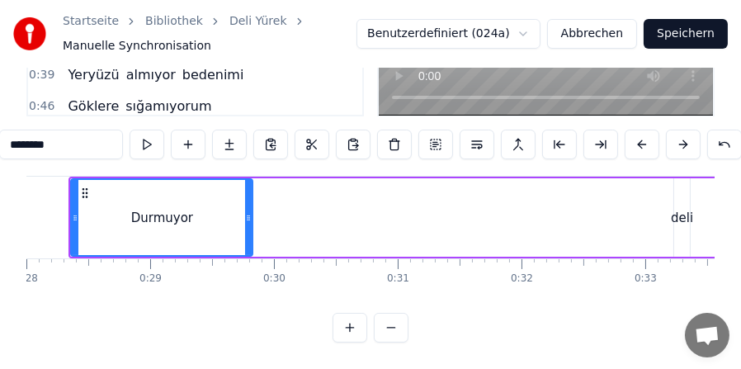
scroll to position [0, 3434]
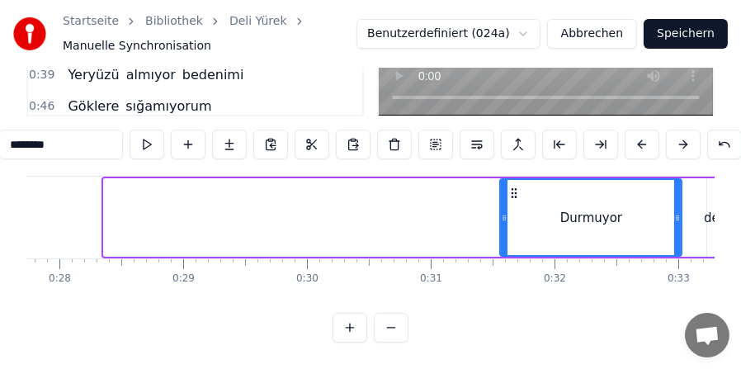
drag, startPoint x: 116, startPoint y: 182, endPoint x: 513, endPoint y: 197, distance: 397.3
click at [513, 197] on div "Durmuyor" at bounding box center [592, 217] width 180 height 75
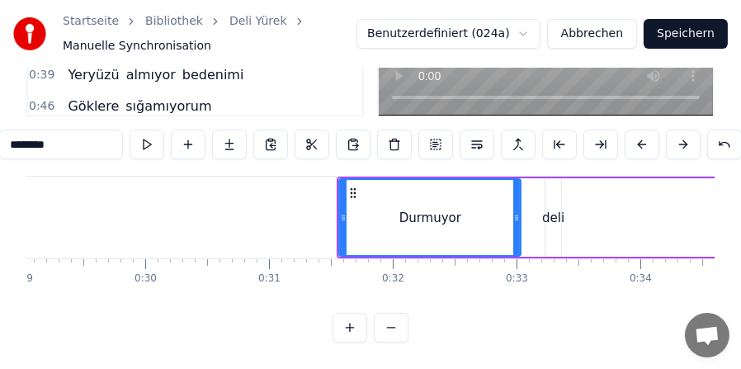
scroll to position [0, 3632]
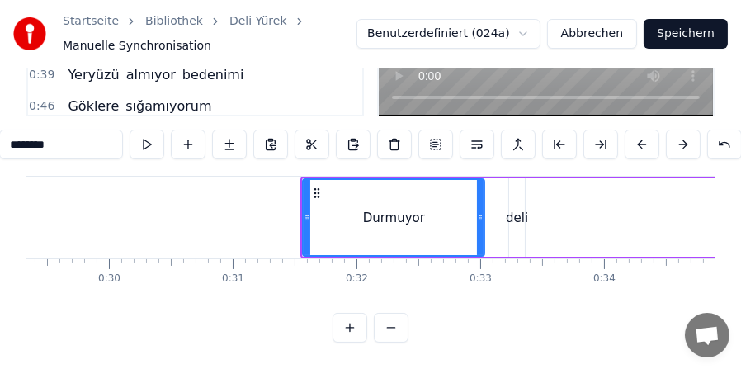
click at [519, 209] on div "deli" at bounding box center [517, 218] width 22 height 19
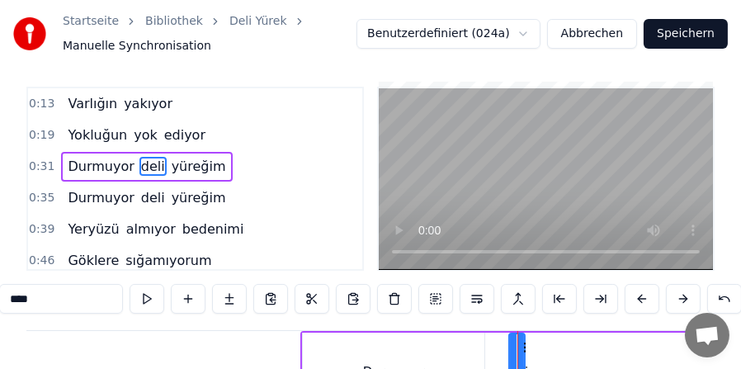
scroll to position [0, 0]
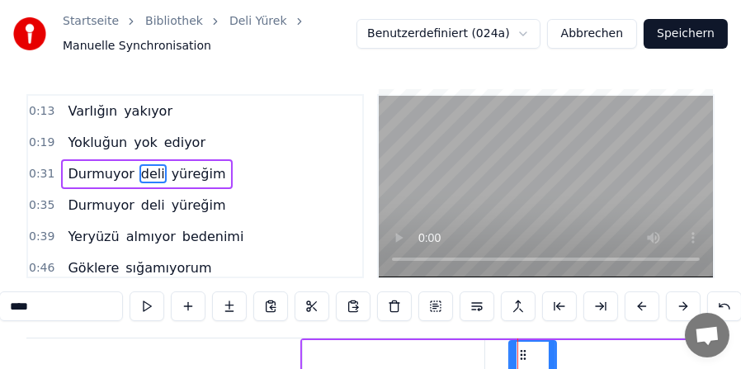
drag, startPoint x: 518, startPoint y: 357, endPoint x: 550, endPoint y: 357, distance: 31.4
drag, startPoint x: 513, startPoint y: 359, endPoint x: 490, endPoint y: 357, distance: 23.2
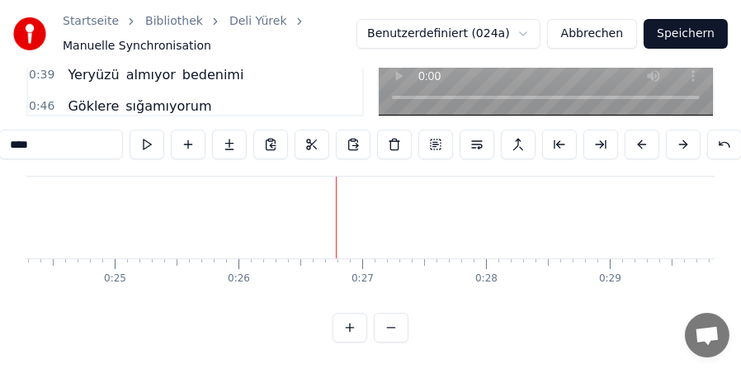
scroll to position [0, 3029]
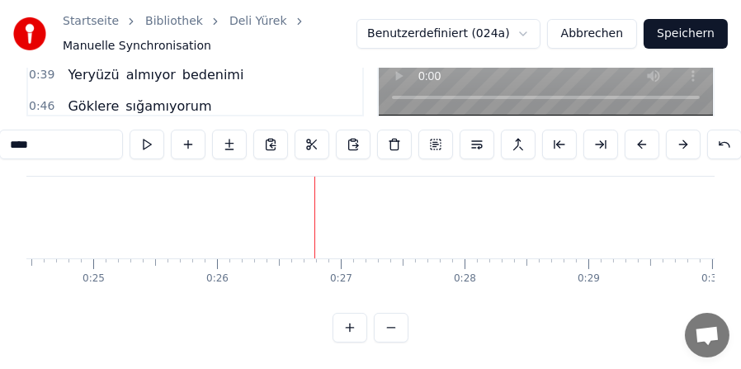
click at [396, 343] on button at bounding box center [391, 328] width 35 height 30
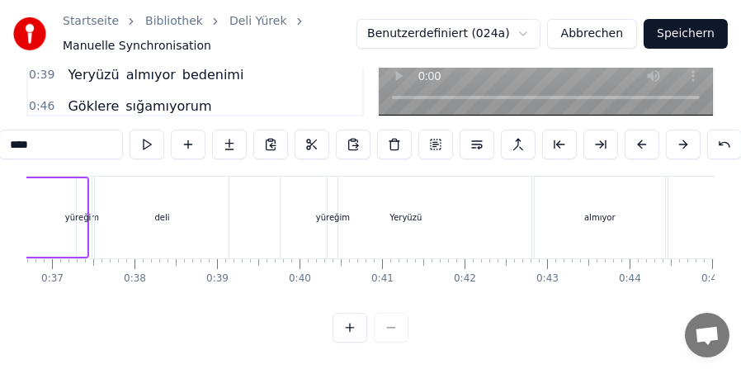
scroll to position [0, 2128]
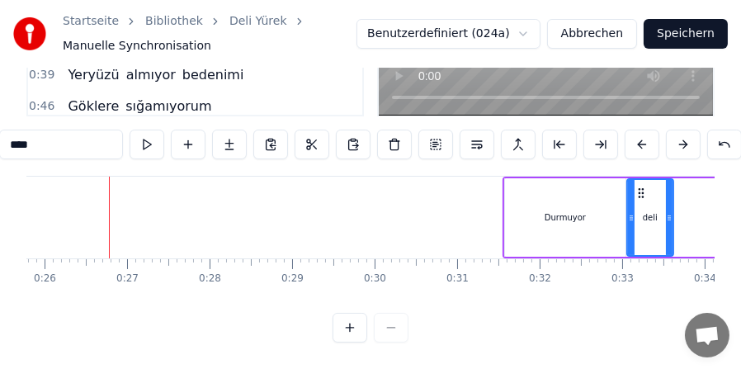
click at [538, 198] on div "Durmuyor" at bounding box center [565, 217] width 121 height 78
type input "********"
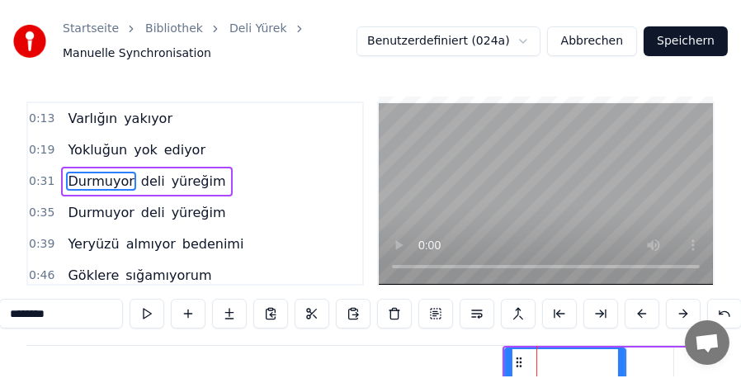
scroll to position [83, 0]
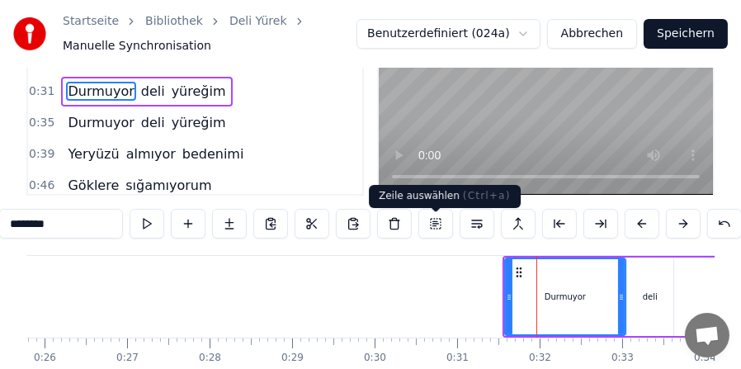
click at [438, 231] on button at bounding box center [435, 224] width 35 height 30
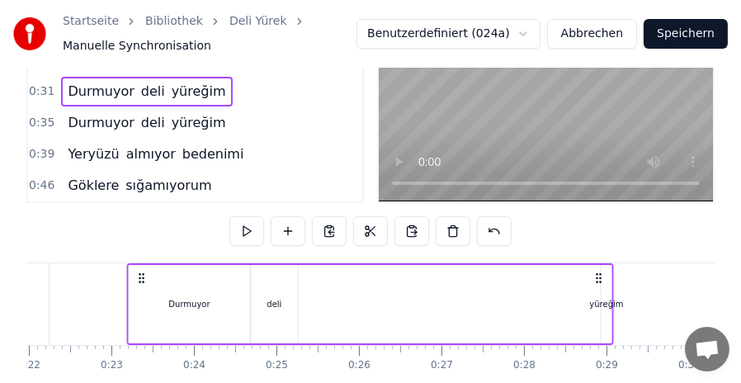
scroll to position [0, 1803]
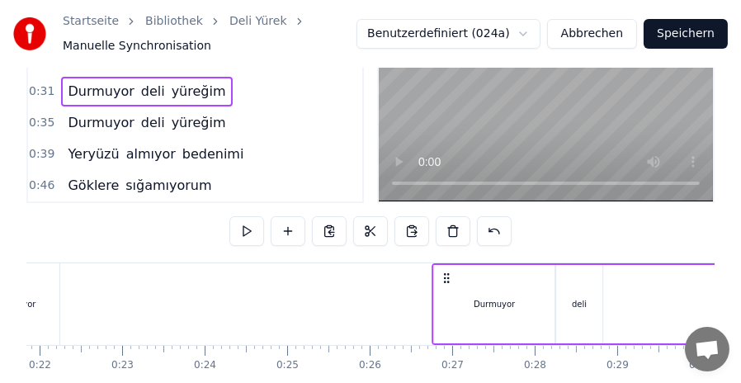
drag, startPoint x: 517, startPoint y: 275, endPoint x: 447, endPoint y: 295, distance: 72.9
click at [447, 295] on div "Durmuyor deli yüreğim" at bounding box center [676, 304] width 488 height 82
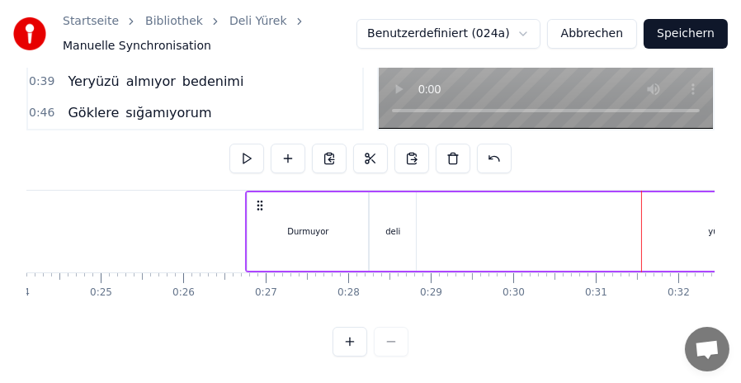
scroll to position [0, 2111]
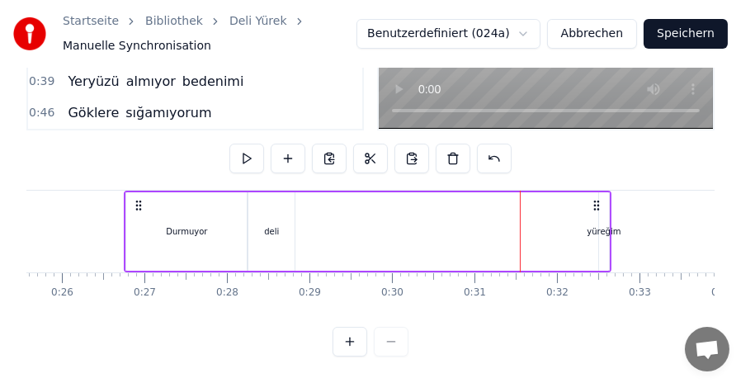
click at [372, 214] on div "Durmuyor deli yüreğim" at bounding box center [368, 232] width 488 height 82
click at [603, 225] on div "yüreğim" at bounding box center [604, 231] width 34 height 12
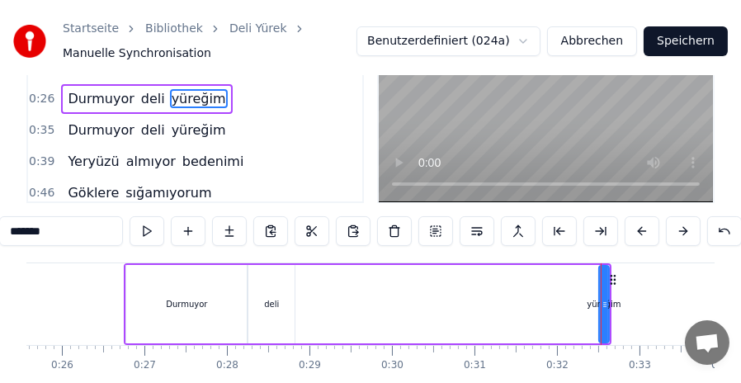
scroll to position [165, 0]
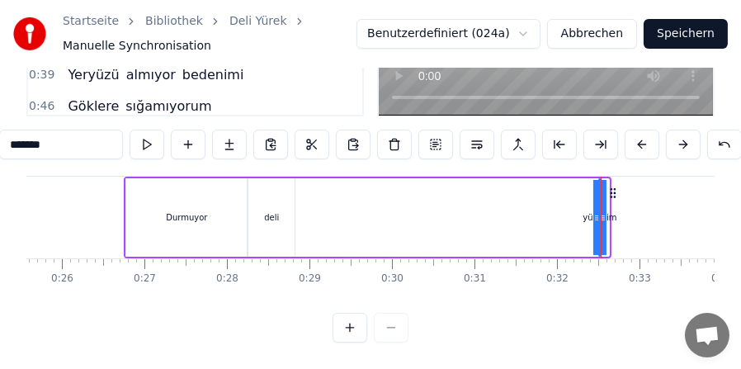
drag, startPoint x: 603, startPoint y: 227, endPoint x: 538, endPoint y: 229, distance: 64.4
click at [538, 229] on div "Durmuyor deli yüreğim" at bounding box center [368, 218] width 488 height 82
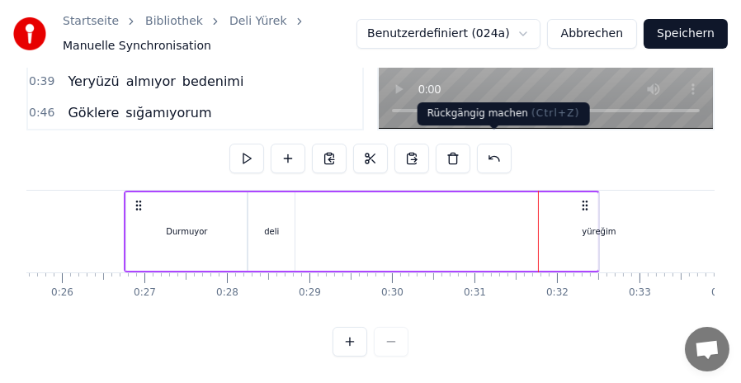
click at [504, 152] on button at bounding box center [494, 159] width 35 height 30
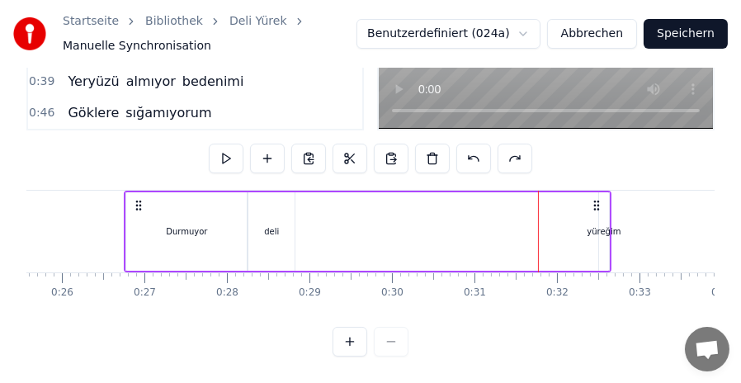
click at [606, 246] on div "yüreğim" at bounding box center [604, 231] width 10 height 78
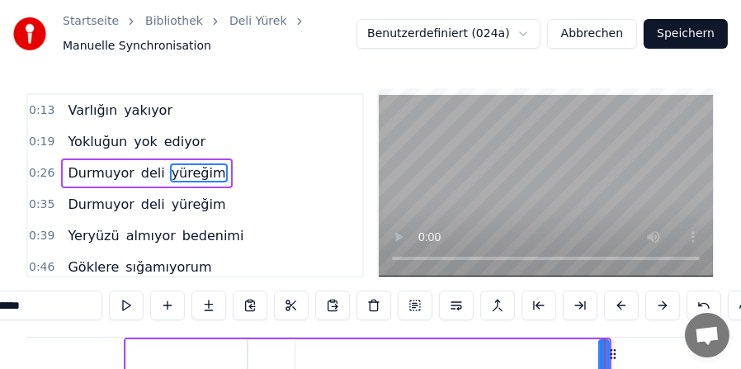
scroll to position [0, 0]
drag, startPoint x: 606, startPoint y: 358, endPoint x: 625, endPoint y: 360, distance: 19.1
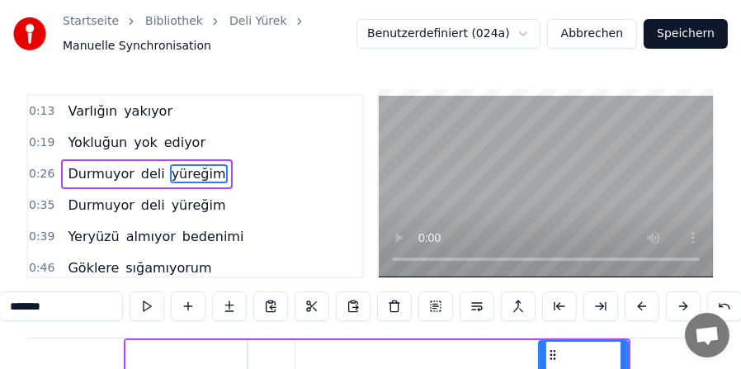
drag, startPoint x: 602, startPoint y: 357, endPoint x: 541, endPoint y: 358, distance: 60.3
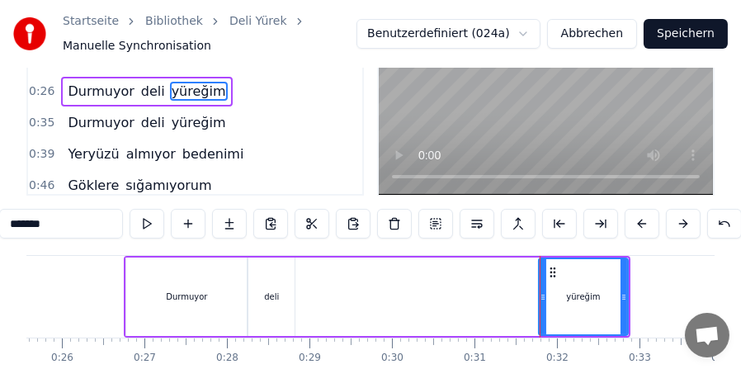
scroll to position [165, 0]
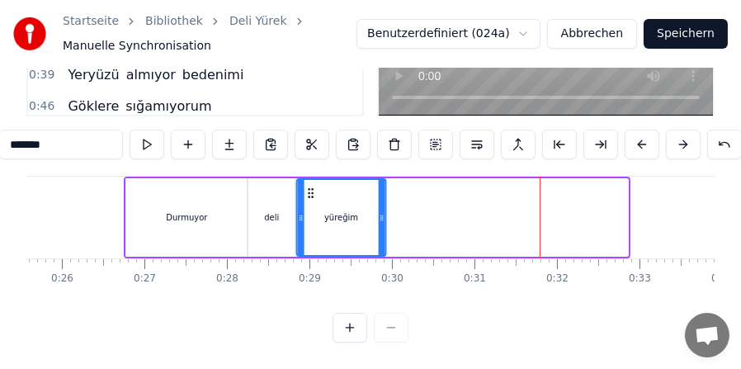
drag, startPoint x: 551, startPoint y: 196, endPoint x: 310, endPoint y: 198, distance: 241.9
click at [310, 198] on icon at bounding box center [311, 193] width 13 height 13
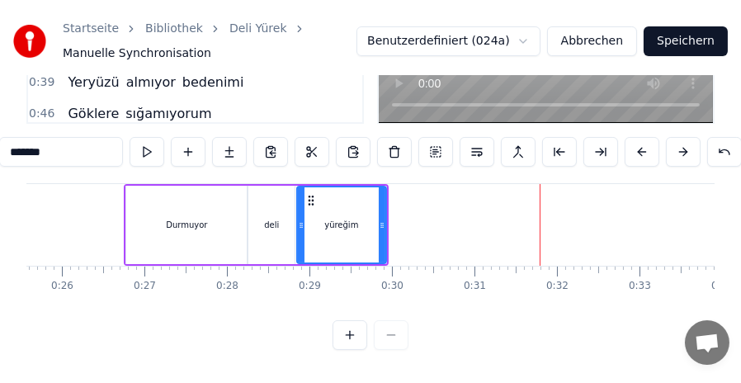
scroll to position [83, 0]
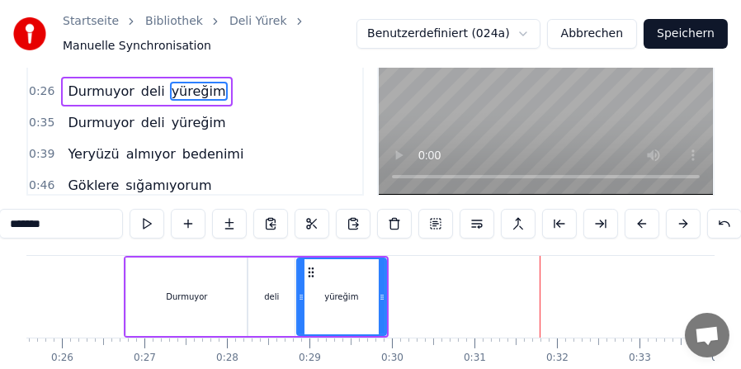
click at [83, 256] on div "0:13 Varlığın yakıyor 0:19 Yokluğun yok ediyor 0:26 Durmuyor deli yüreğim 0:35 …" at bounding box center [370, 217] width 688 height 411
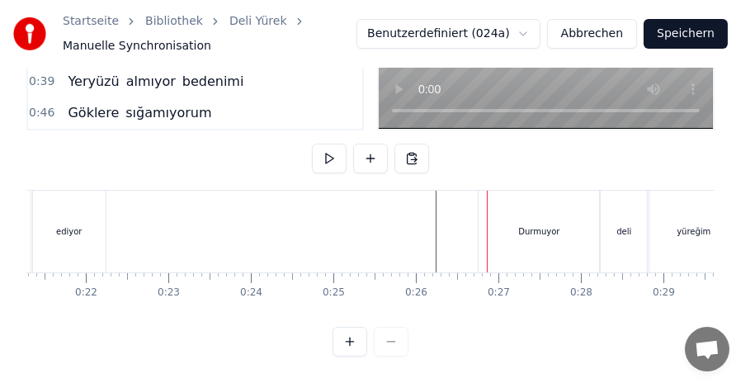
scroll to position [0, 1723]
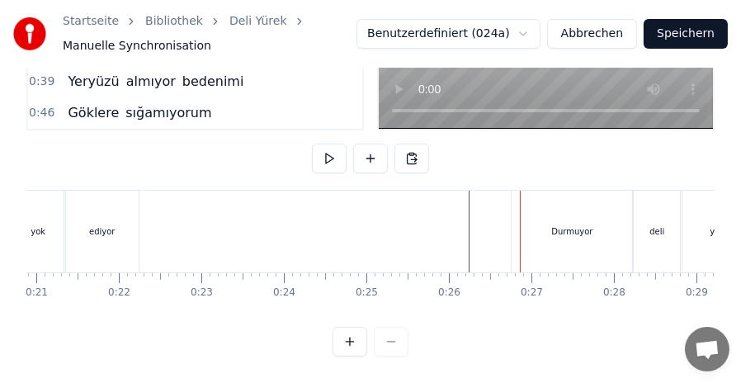
click at [534, 198] on div "Durmuyor" at bounding box center [572, 232] width 121 height 82
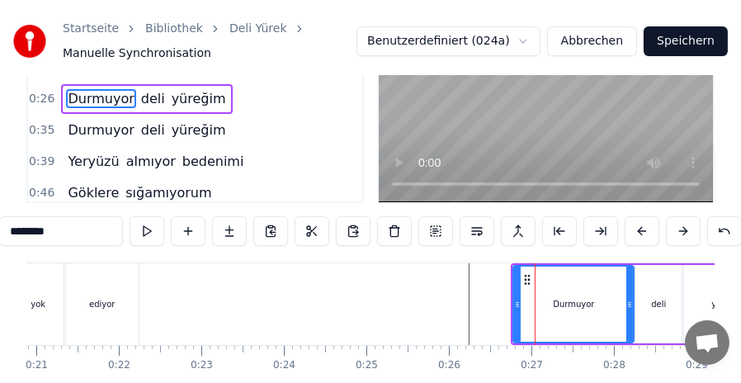
scroll to position [165, 0]
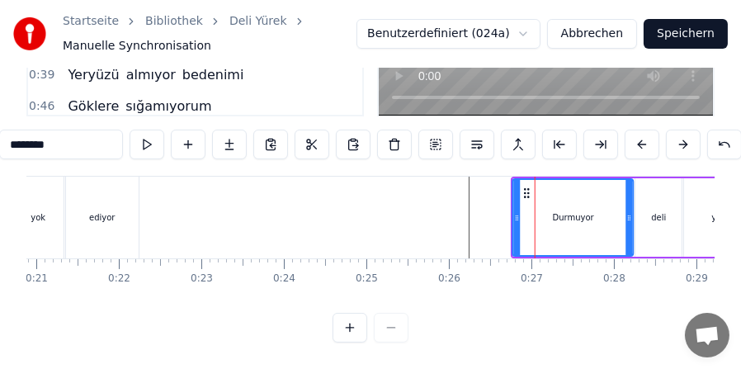
click at [527, 189] on div "Durmuyor" at bounding box center [573, 217] width 119 height 75
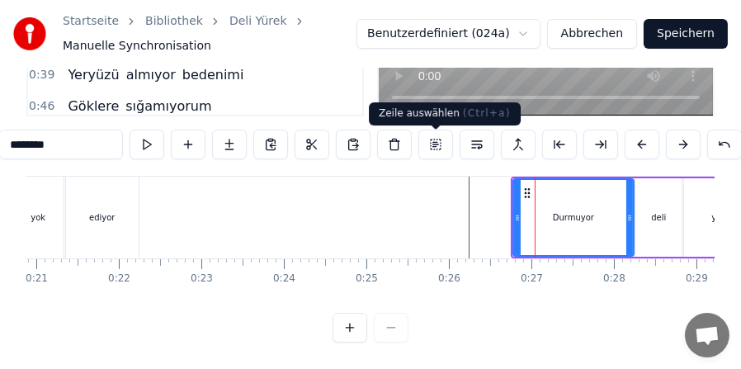
click at [436, 147] on button at bounding box center [435, 145] width 35 height 30
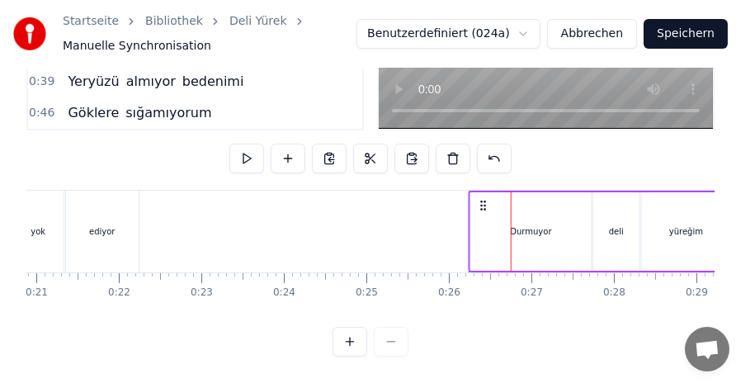
drag, startPoint x: 524, startPoint y: 192, endPoint x: 482, endPoint y: 191, distance: 42.1
click at [482, 199] on icon at bounding box center [483, 205] width 13 height 13
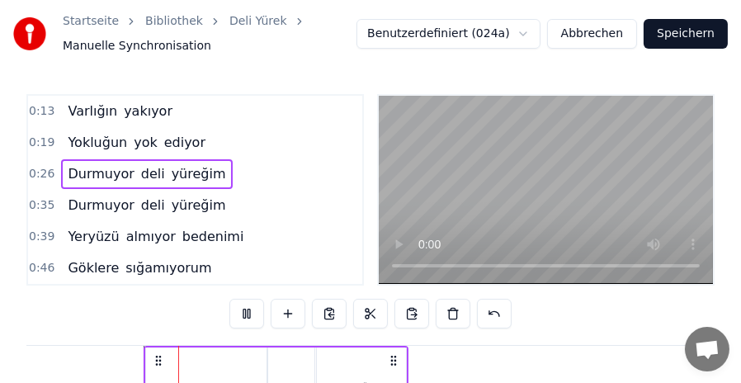
scroll to position [0, 2064]
click at [139, 356] on icon at bounding box center [145, 360] width 13 height 13
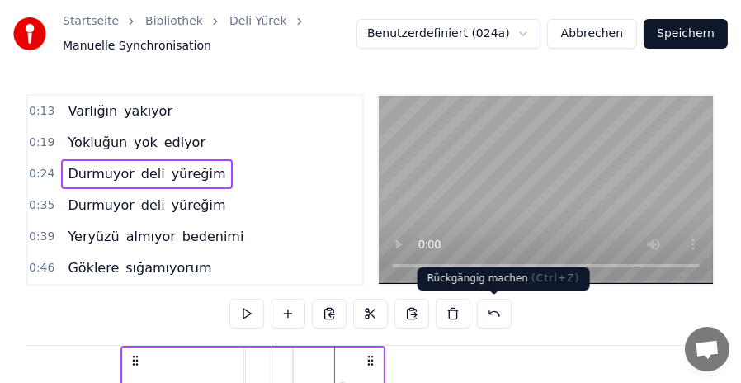
click at [489, 315] on button at bounding box center [494, 314] width 35 height 30
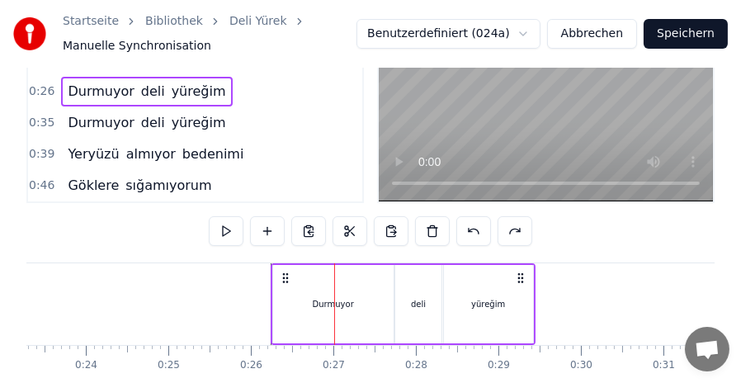
scroll to position [165, 0]
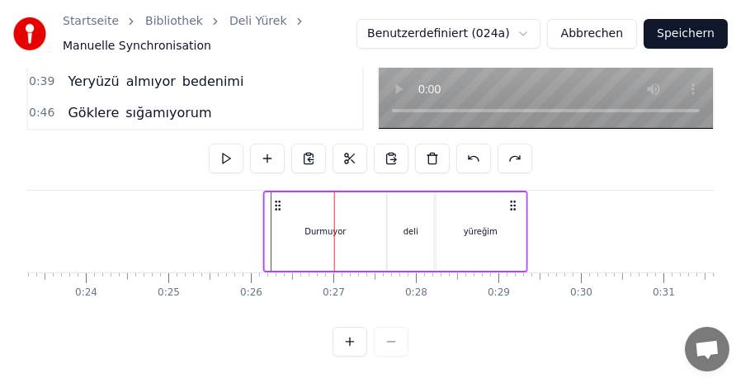
click at [276, 201] on circle at bounding box center [276, 201] width 1 height 1
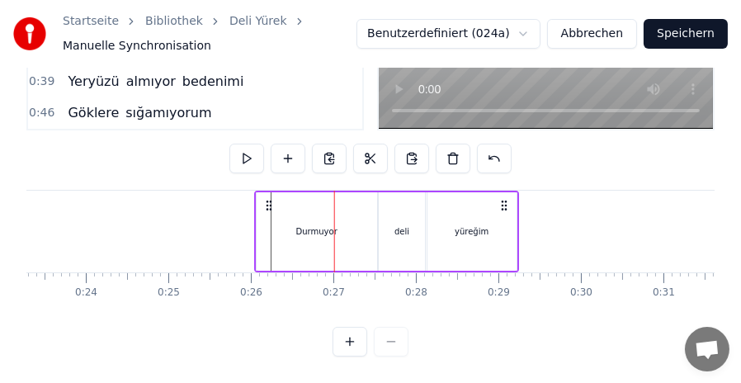
drag, startPoint x: 276, startPoint y: 192, endPoint x: 267, endPoint y: 193, distance: 8.3
click at [267, 199] on icon at bounding box center [268, 205] width 13 height 13
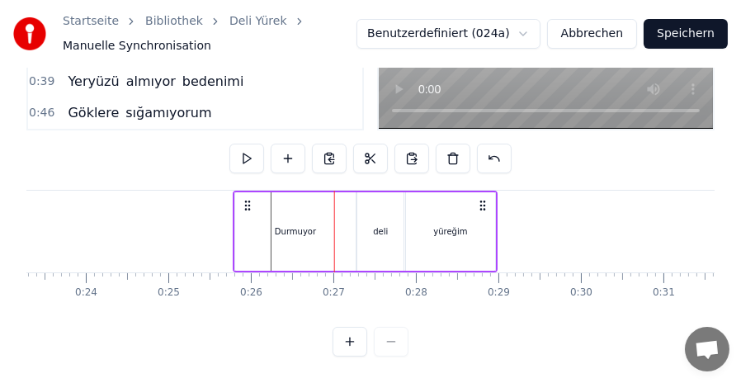
drag, startPoint x: 269, startPoint y: 192, endPoint x: 248, endPoint y: 192, distance: 21.5
click at [248, 199] on icon at bounding box center [247, 205] width 13 height 13
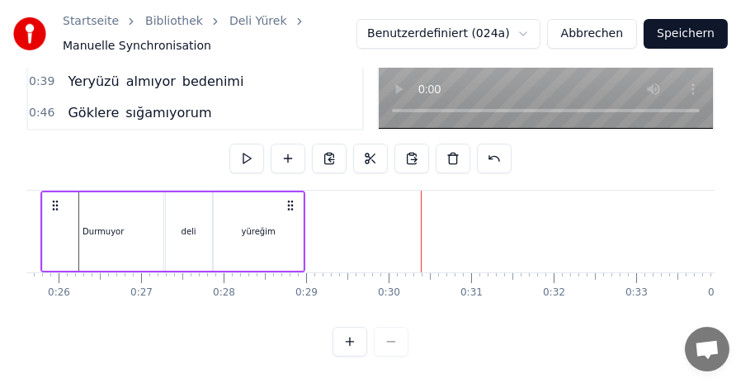
scroll to position [0, 2123]
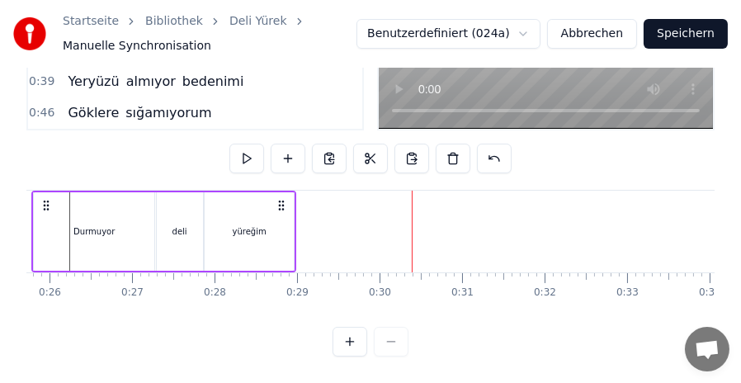
click at [394, 347] on div at bounding box center [371, 342] width 76 height 30
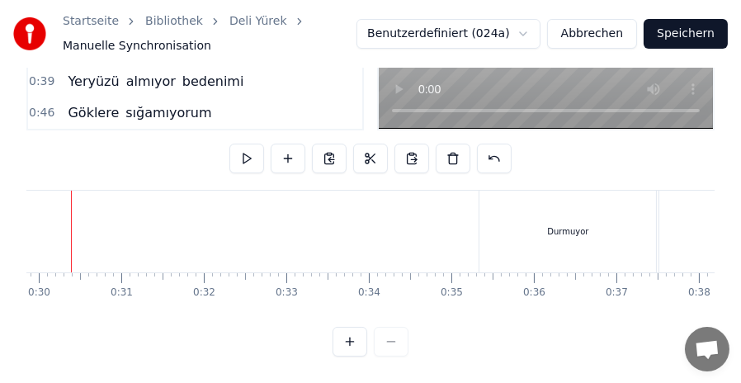
scroll to position [0, 2585]
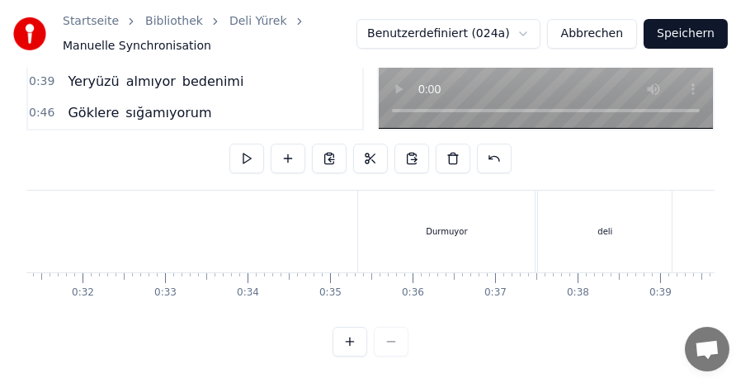
click at [378, 200] on div "Durmuyor" at bounding box center [446, 232] width 177 height 82
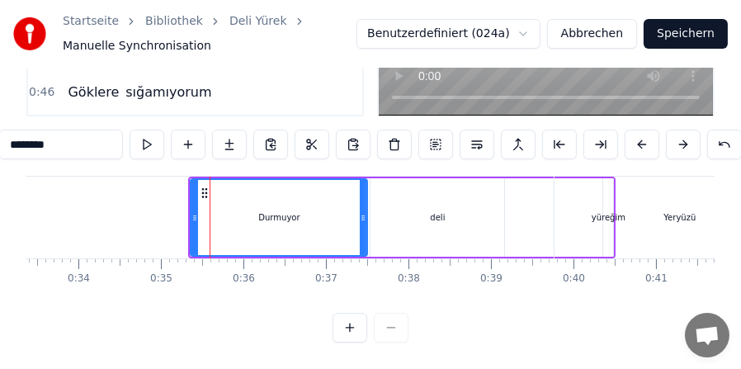
scroll to position [0, 2783]
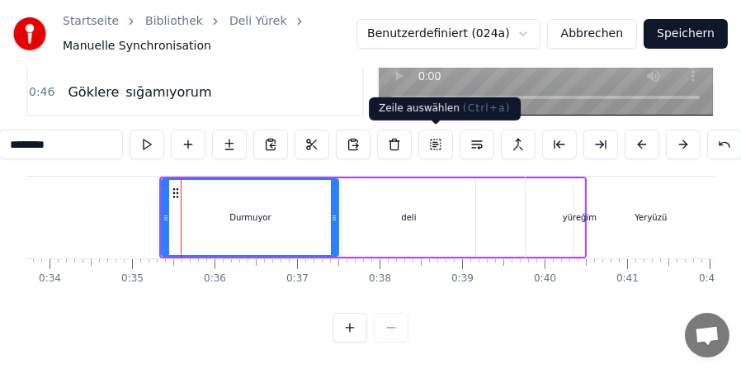
click at [438, 142] on button at bounding box center [435, 145] width 35 height 30
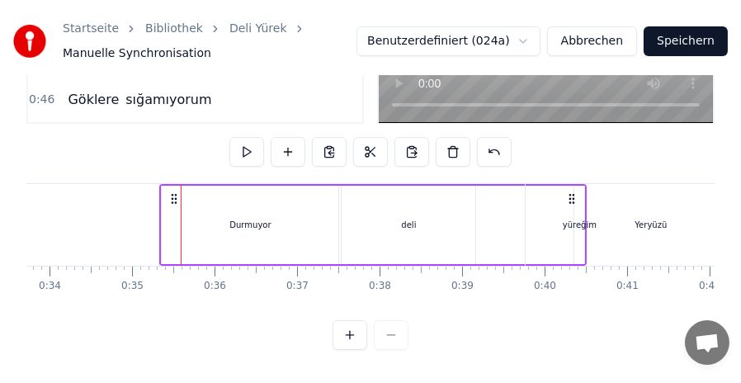
scroll to position [168, 0]
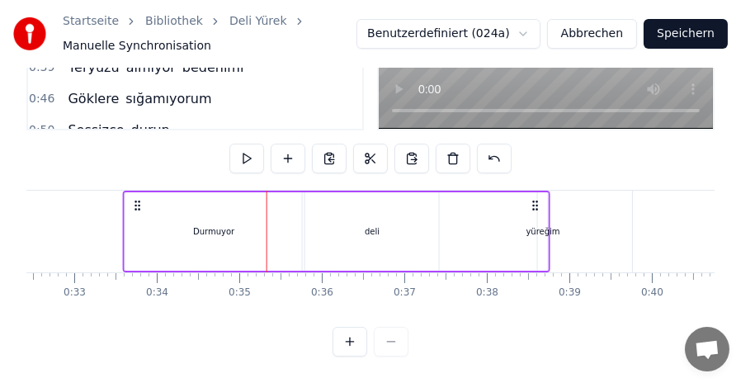
drag, startPoint x: 173, startPoint y: 188, endPoint x: 121, endPoint y: 188, distance: 52.8
click at [131, 199] on icon at bounding box center [137, 205] width 13 height 13
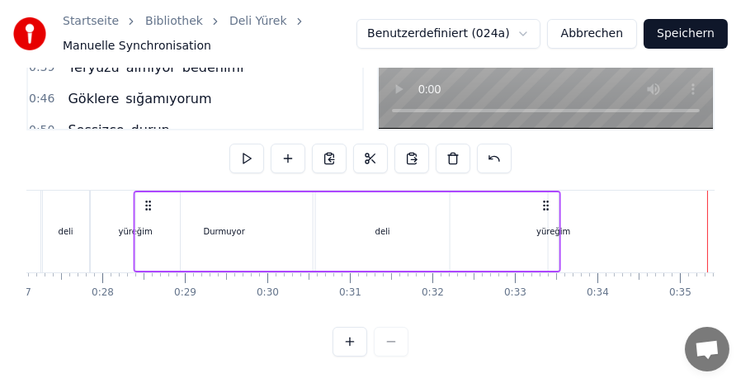
drag, startPoint x: 125, startPoint y: 187, endPoint x: 108, endPoint y: 187, distance: 16.5
click at [149, 201] on circle at bounding box center [149, 201] width 1 height 1
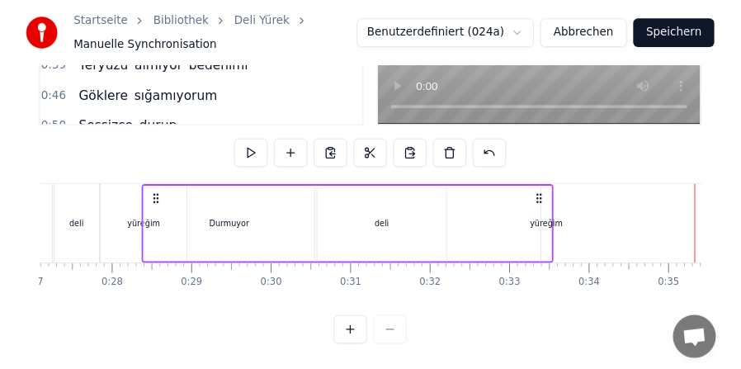
scroll to position [0, 2192]
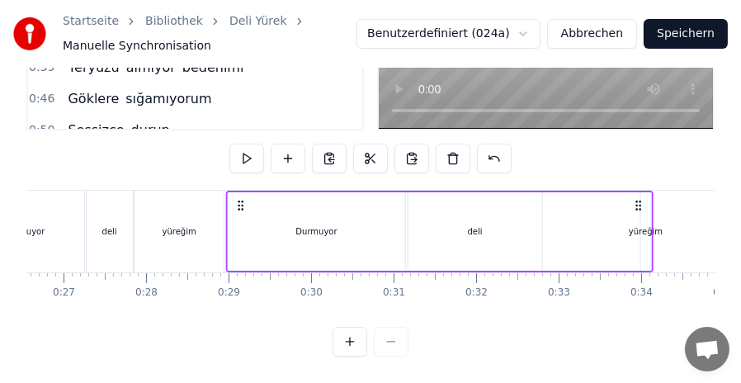
drag, startPoint x: 108, startPoint y: 187, endPoint x: 240, endPoint y: 194, distance: 132.2
click at [240, 199] on icon at bounding box center [240, 205] width 13 height 13
click at [281, 210] on div "Durmuyor" at bounding box center [317, 231] width 177 height 78
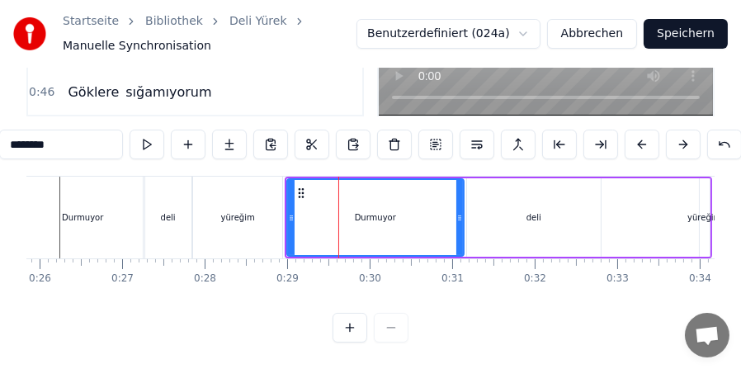
scroll to position [0, 2115]
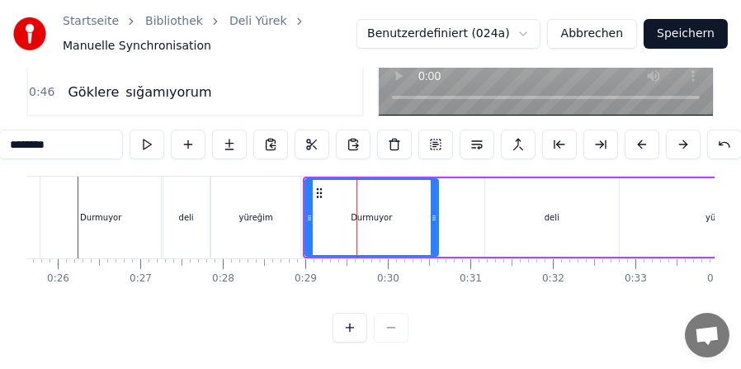
drag, startPoint x: 477, startPoint y: 215, endPoint x: 433, endPoint y: 216, distance: 43.8
click at [433, 216] on icon at bounding box center [434, 217] width 7 height 13
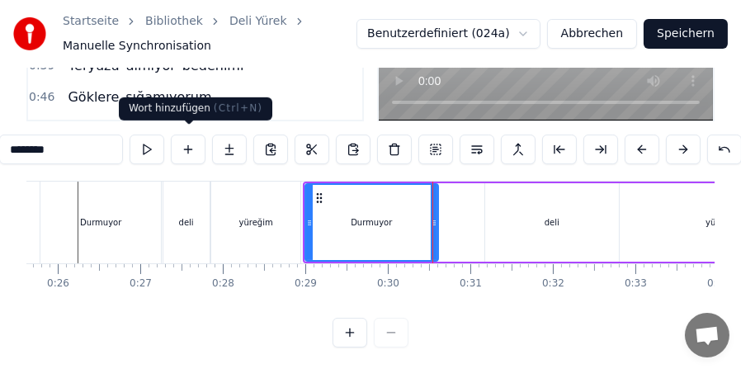
scroll to position [170, 0]
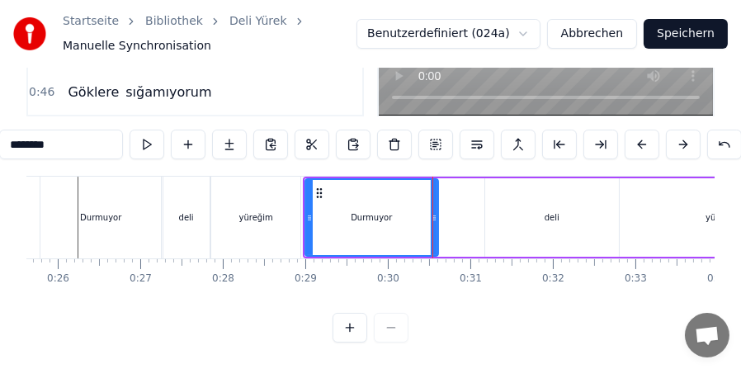
click at [551, 206] on div "deli" at bounding box center [552, 217] width 134 height 78
type input "****"
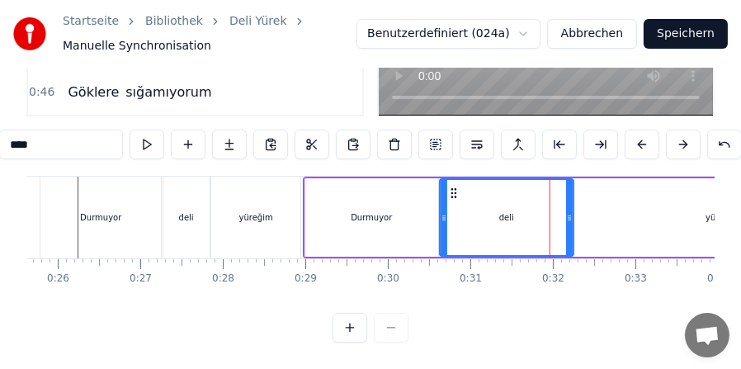
drag, startPoint x: 496, startPoint y: 189, endPoint x: 451, endPoint y: 190, distance: 45.4
click at [451, 190] on icon at bounding box center [453, 193] width 13 height 13
click at [456, 183] on div "deli" at bounding box center [507, 217] width 132 height 75
click at [453, 187] on icon at bounding box center [454, 193] width 13 height 13
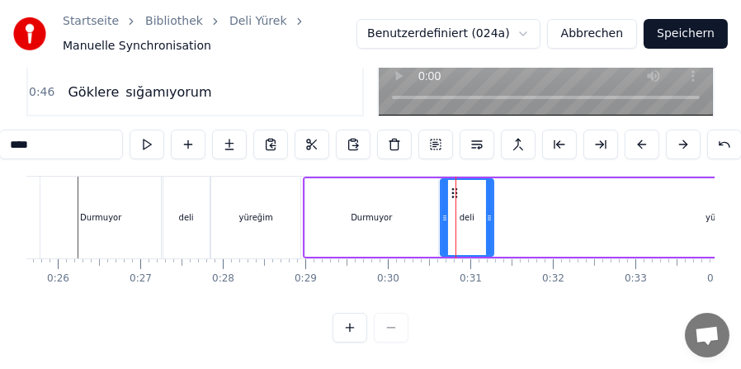
drag, startPoint x: 569, startPoint y: 221, endPoint x: 488, endPoint y: 220, distance: 80.9
click at [488, 220] on icon at bounding box center [489, 217] width 7 height 13
click at [556, 213] on div "Durmuyor deli yüreğim" at bounding box center [517, 218] width 428 height 82
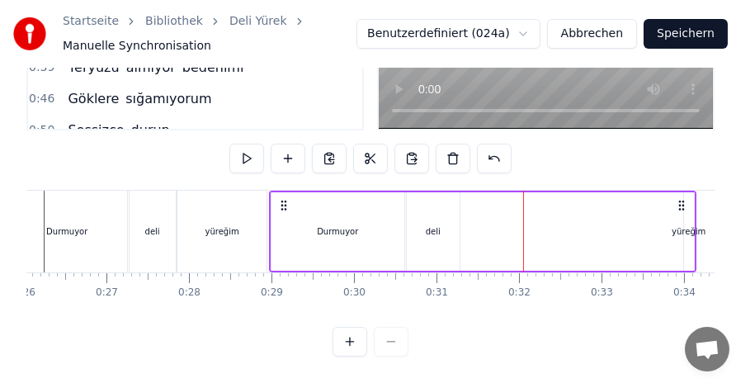
scroll to position [0, 2181]
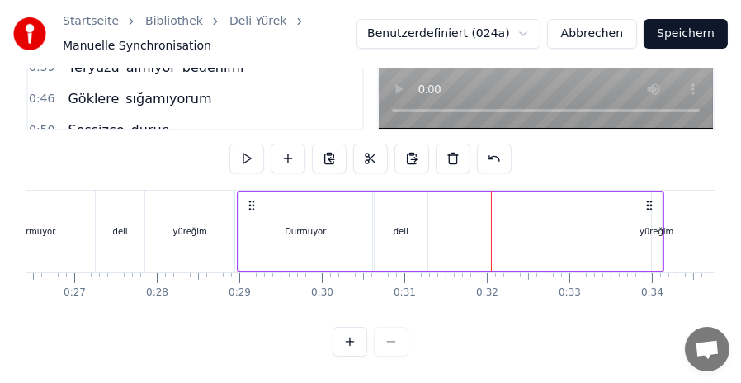
click at [657, 230] on div "yüreğim" at bounding box center [657, 231] width 10 height 78
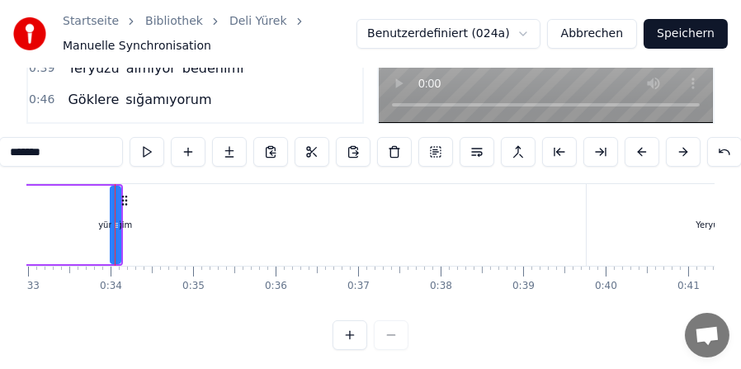
scroll to position [0, 2727]
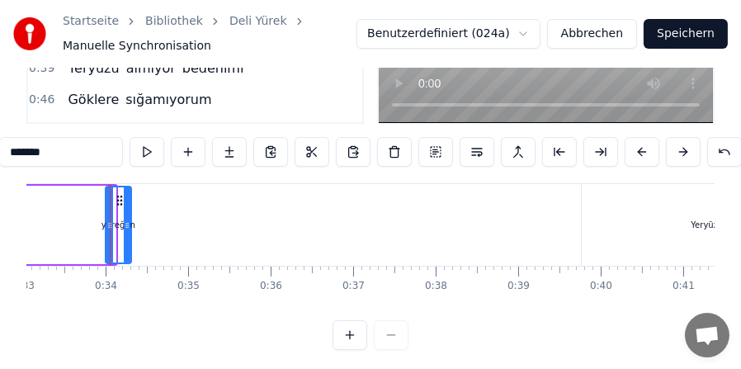
drag, startPoint x: 111, startPoint y: 229, endPoint x: 127, endPoint y: 229, distance: 15.7
click at [127, 229] on icon at bounding box center [127, 225] width 7 height 13
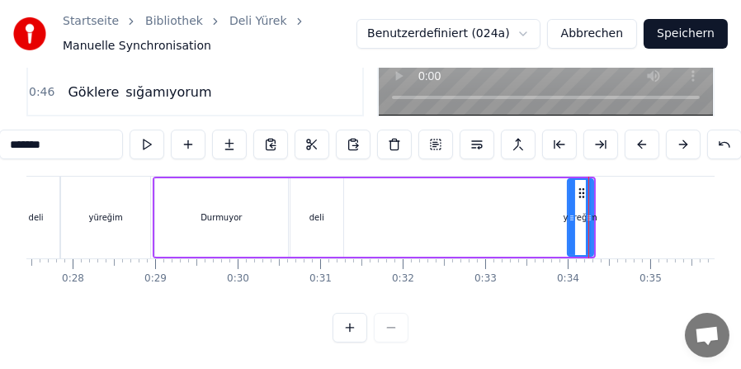
scroll to position [0, 2221]
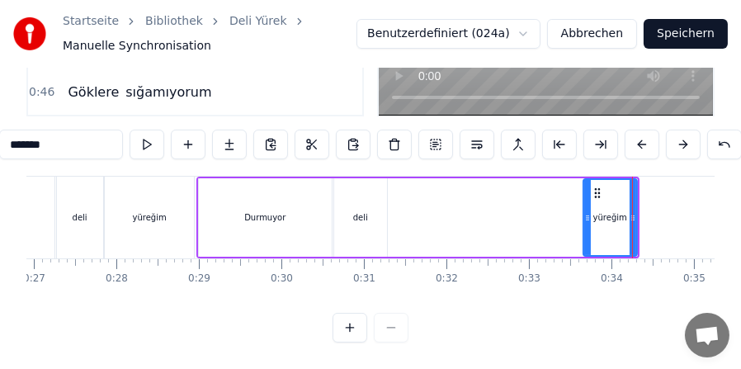
drag, startPoint x: 614, startPoint y: 206, endPoint x: 586, endPoint y: 206, distance: 28.1
click at [586, 211] on icon at bounding box center [587, 217] width 7 height 13
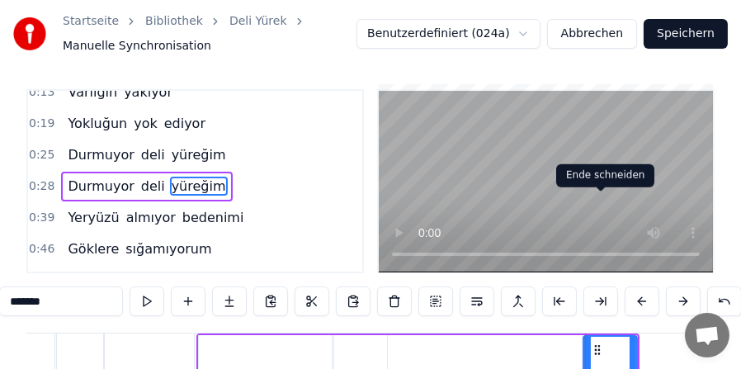
scroll to position [170, 0]
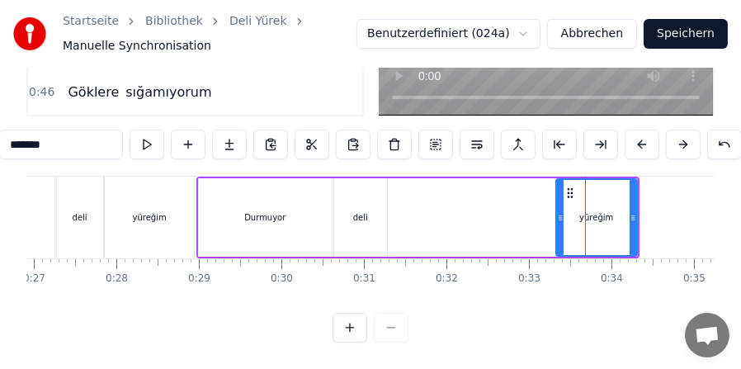
drag, startPoint x: 587, startPoint y: 218, endPoint x: 560, endPoint y: 219, distance: 27.3
click at [560, 219] on icon at bounding box center [560, 217] width 7 height 13
click at [556, 217] on icon at bounding box center [557, 217] width 7 height 13
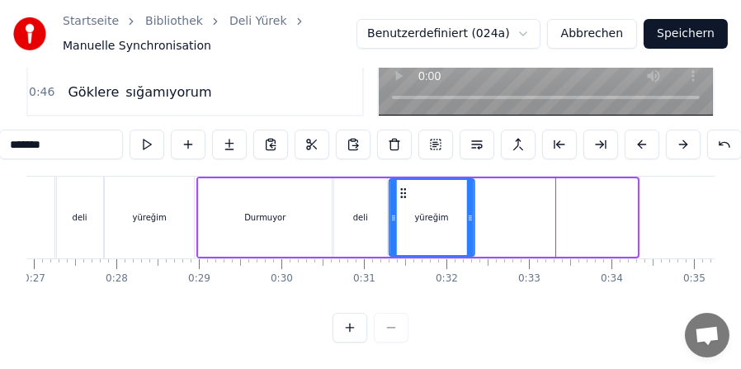
drag, startPoint x: 565, startPoint y: 190, endPoint x: 402, endPoint y: 191, distance: 162.6
click at [402, 191] on icon at bounding box center [403, 193] width 13 height 13
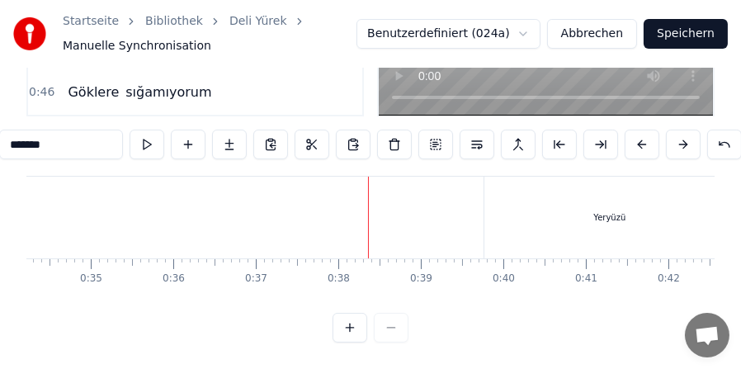
scroll to position [0, 2835]
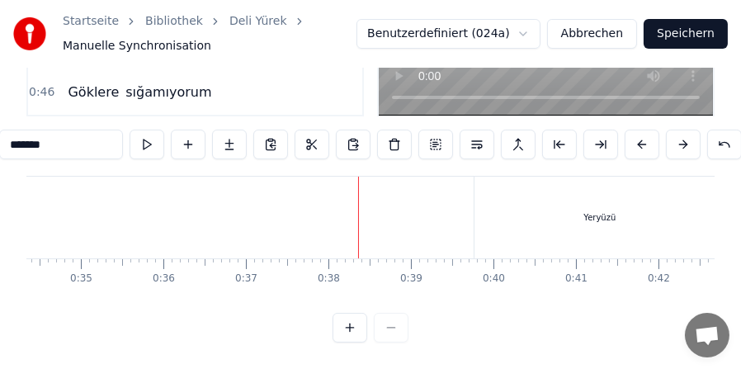
click at [489, 188] on div "Yeryüzü" at bounding box center [600, 218] width 251 height 82
type input "*******"
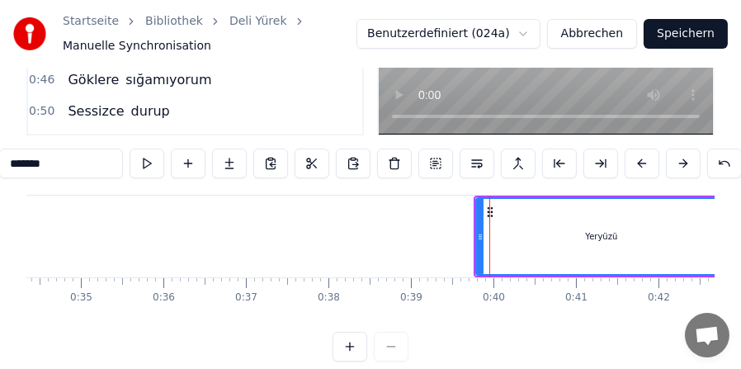
scroll to position [170, 0]
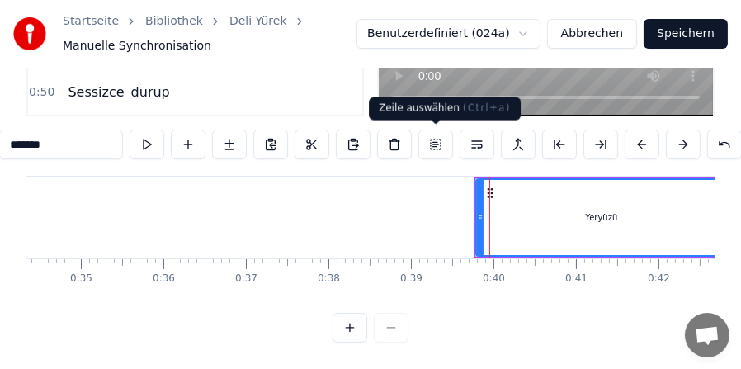
click at [432, 144] on button at bounding box center [435, 145] width 35 height 30
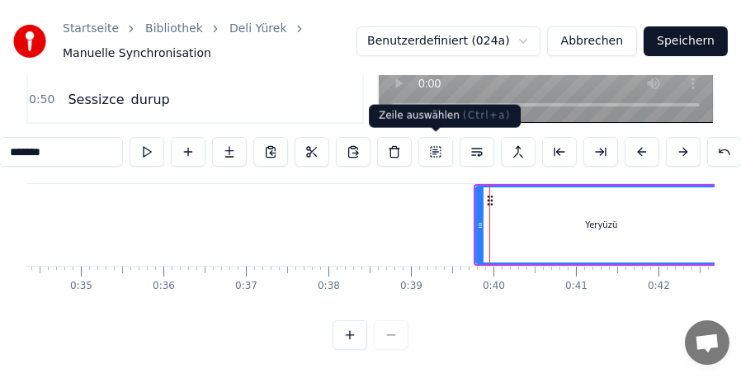
scroll to position [168, 0]
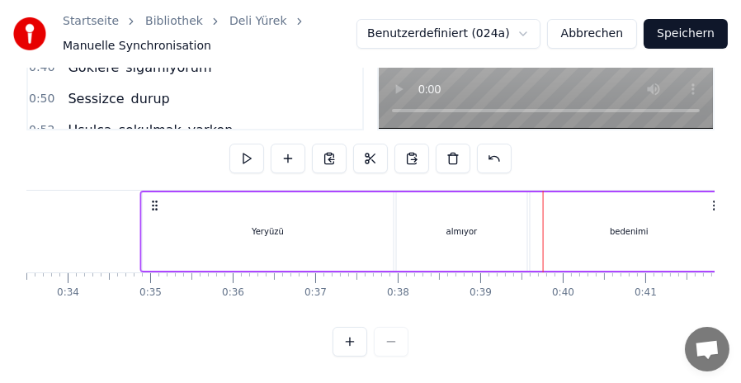
drag, startPoint x: 487, startPoint y: 188, endPoint x: 149, endPoint y: 187, distance: 337.6
click at [149, 199] on icon at bounding box center [155, 205] width 13 height 13
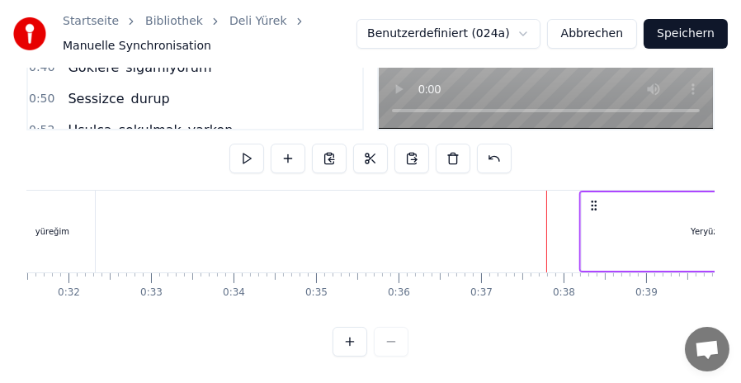
scroll to position [0, 2601]
drag, startPoint x: 386, startPoint y: 194, endPoint x: 556, endPoint y: 199, distance: 170.1
click at [556, 199] on icon at bounding box center [556, 205] width 13 height 13
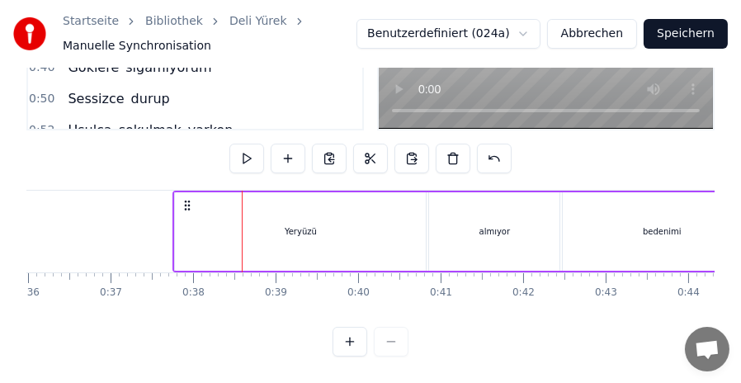
scroll to position [0, 2951]
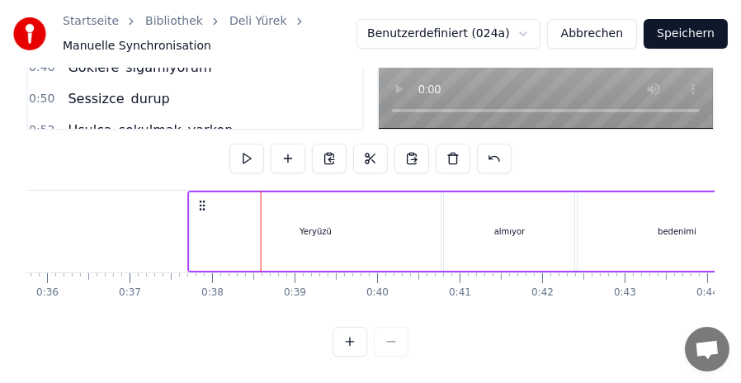
click at [201, 199] on icon at bounding box center [202, 205] width 13 height 13
click at [196, 199] on icon at bounding box center [197, 205] width 13 height 13
drag, startPoint x: 197, startPoint y: 194, endPoint x: 182, endPoint y: 194, distance: 15.7
click at [182, 199] on icon at bounding box center [182, 205] width 13 height 13
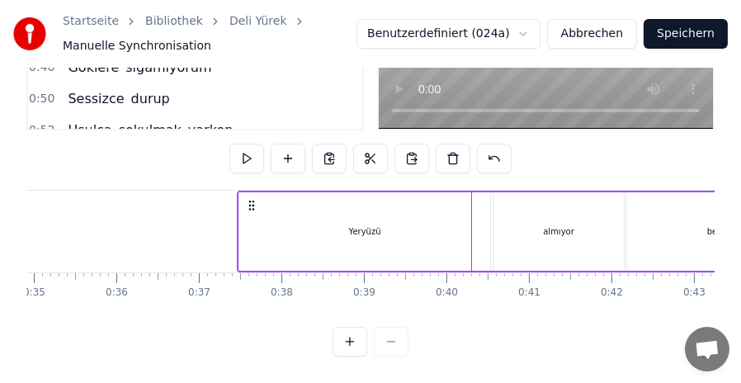
scroll to position [0, 3018]
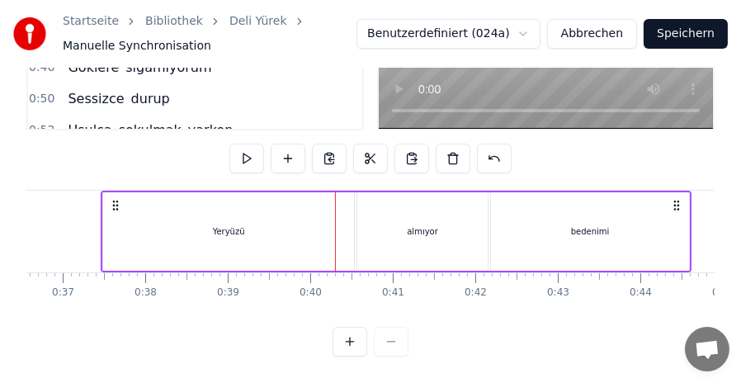
click at [241, 202] on div "Yeryüzü" at bounding box center [228, 231] width 251 height 78
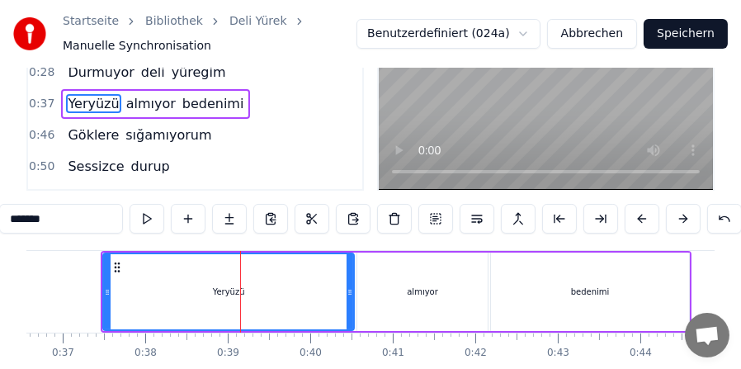
scroll to position [170, 0]
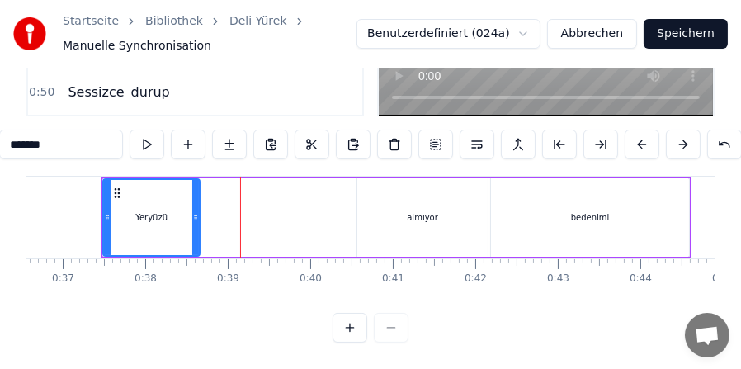
drag, startPoint x: 350, startPoint y: 216, endPoint x: 196, endPoint y: 221, distance: 154.4
click at [196, 221] on icon at bounding box center [195, 217] width 7 height 13
click at [413, 211] on div "almıyor" at bounding box center [422, 217] width 31 height 12
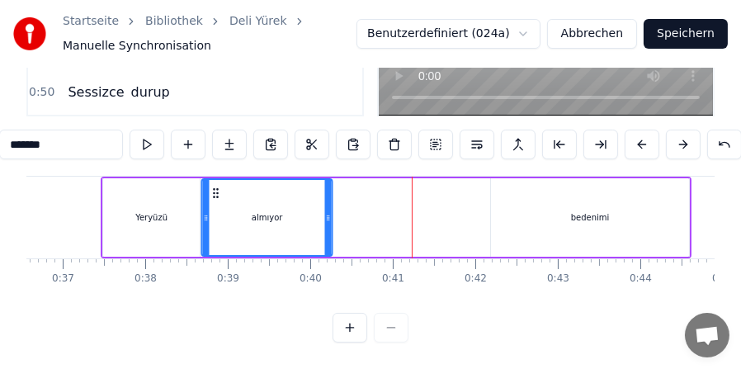
drag, startPoint x: 369, startPoint y: 190, endPoint x: 214, endPoint y: 197, distance: 155.4
click at [214, 197] on icon at bounding box center [216, 193] width 13 height 13
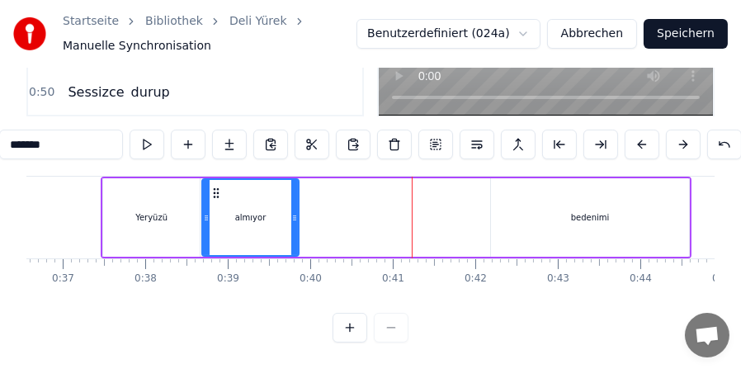
drag, startPoint x: 331, startPoint y: 215, endPoint x: 297, endPoint y: 218, distance: 33.9
click at [297, 218] on div "almıyor" at bounding box center [250, 217] width 98 height 78
click at [560, 208] on div "bedenimi" at bounding box center [590, 217] width 198 height 78
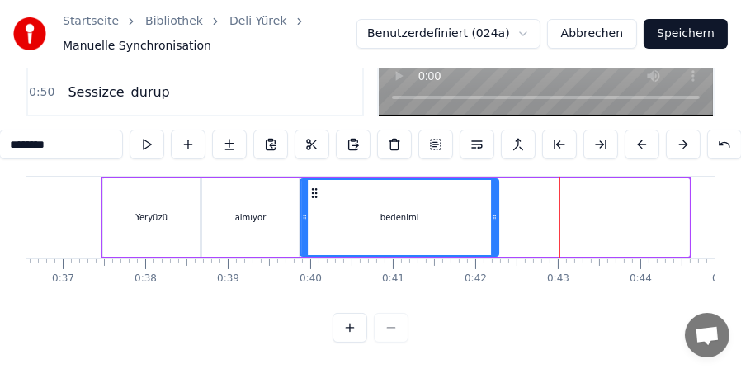
drag, startPoint x: 503, startPoint y: 190, endPoint x: 312, endPoint y: 199, distance: 190.9
click at [312, 199] on div "bedenimi" at bounding box center [400, 217] width 196 height 75
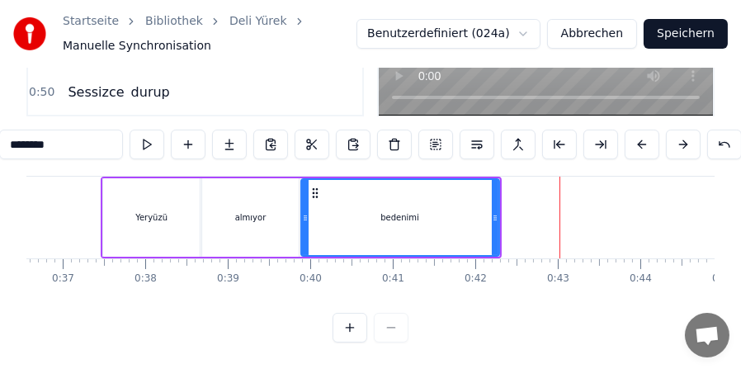
scroll to position [182, 0]
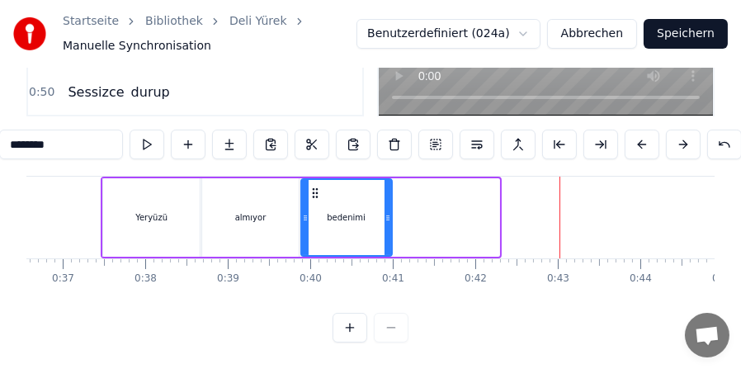
drag, startPoint x: 494, startPoint y: 206, endPoint x: 387, endPoint y: 210, distance: 107.4
click at [387, 210] on div at bounding box center [388, 217] width 7 height 75
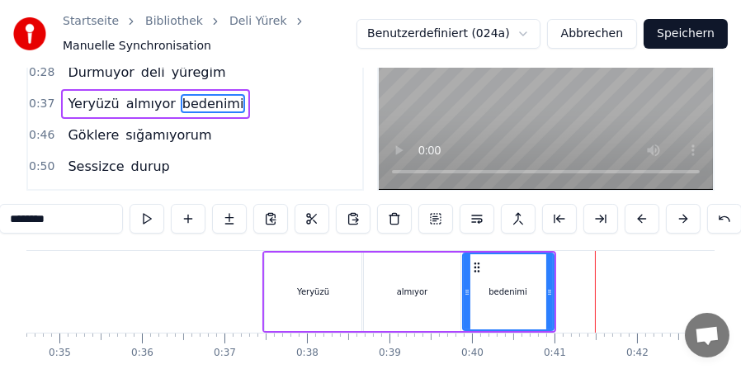
scroll to position [170, 0]
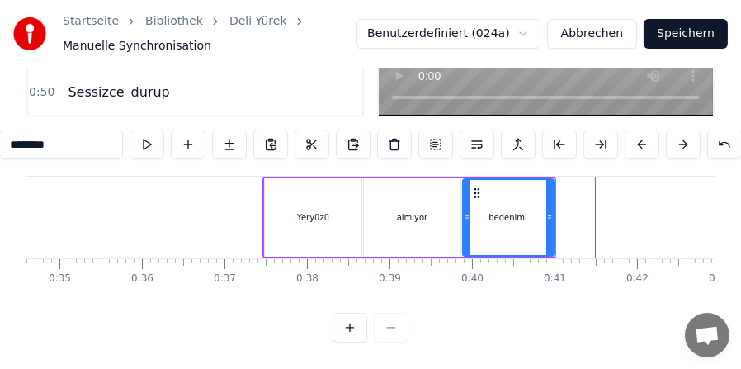
click at [322, 223] on div "Yeryüzü" at bounding box center [313, 217] width 97 height 78
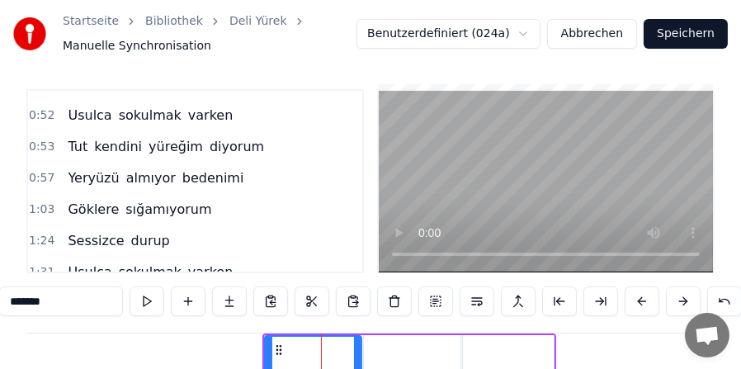
scroll to position [87, 0]
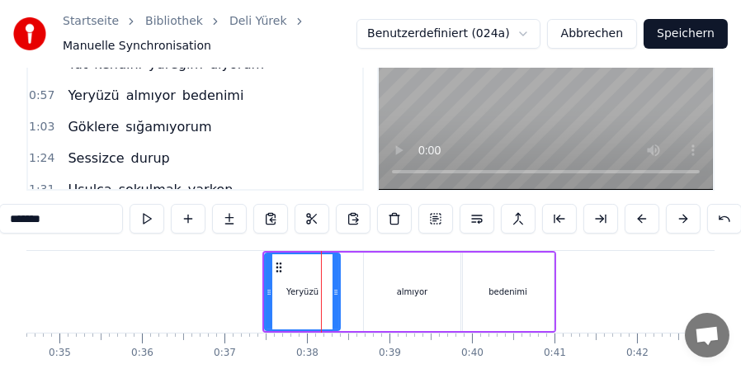
drag, startPoint x: 354, startPoint y: 300, endPoint x: 333, endPoint y: 301, distance: 21.5
click at [333, 299] on icon at bounding box center [336, 292] width 7 height 13
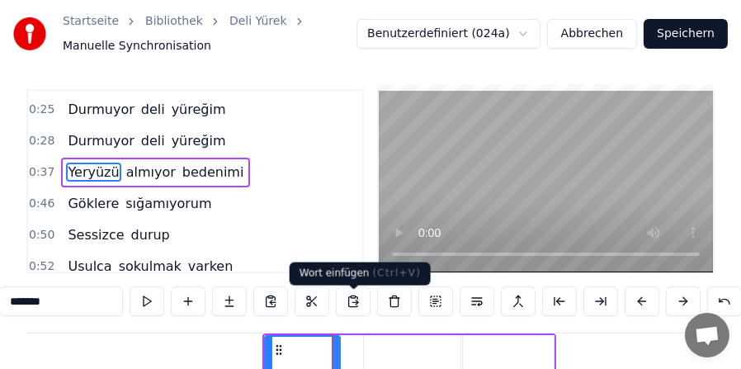
scroll to position [45, 0]
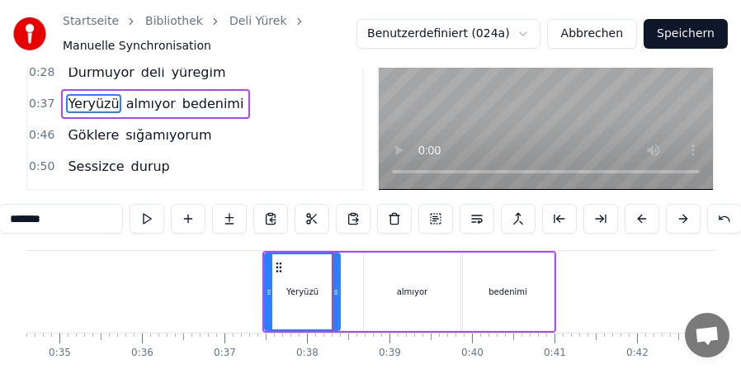
click at [400, 295] on div "almıyor" at bounding box center [412, 292] width 31 height 12
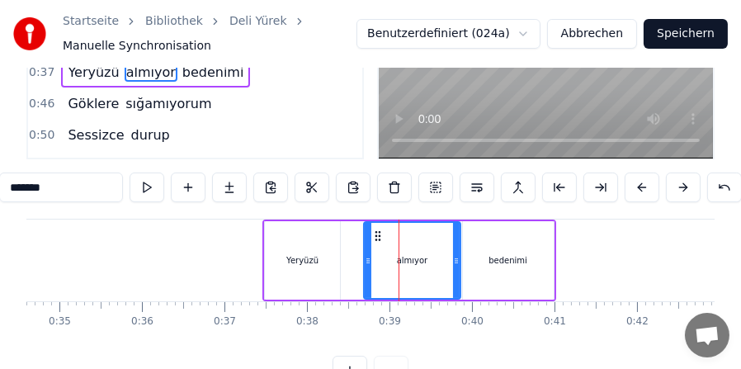
scroll to position [170, 0]
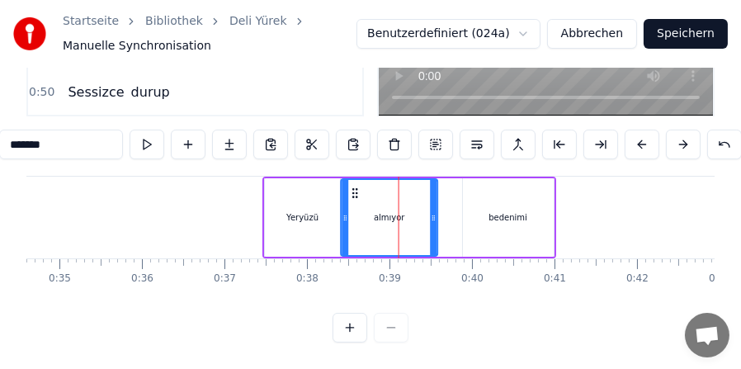
drag, startPoint x: 376, startPoint y: 191, endPoint x: 354, endPoint y: 191, distance: 22.3
click at [354, 191] on icon at bounding box center [355, 193] width 13 height 13
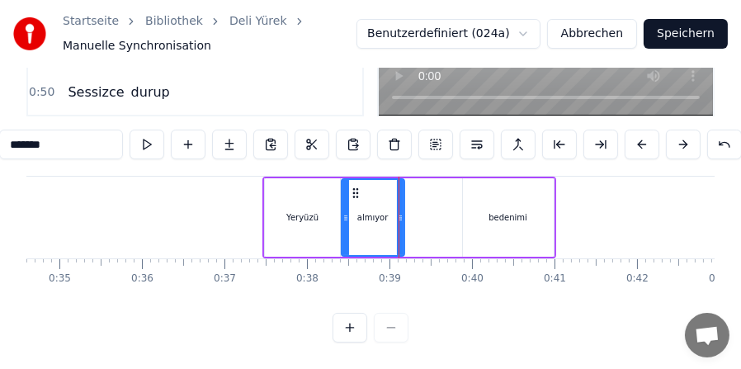
drag, startPoint x: 434, startPoint y: 228, endPoint x: 400, endPoint y: 226, distance: 33.9
click at [400, 226] on div at bounding box center [400, 217] width 7 height 75
click at [482, 215] on div "bedenimi" at bounding box center [508, 217] width 91 height 78
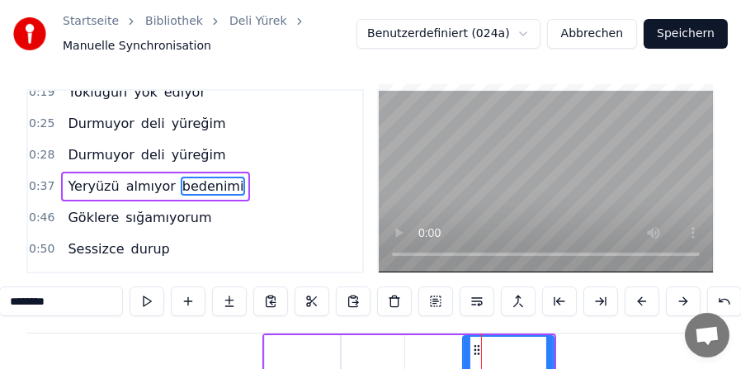
scroll to position [87, 0]
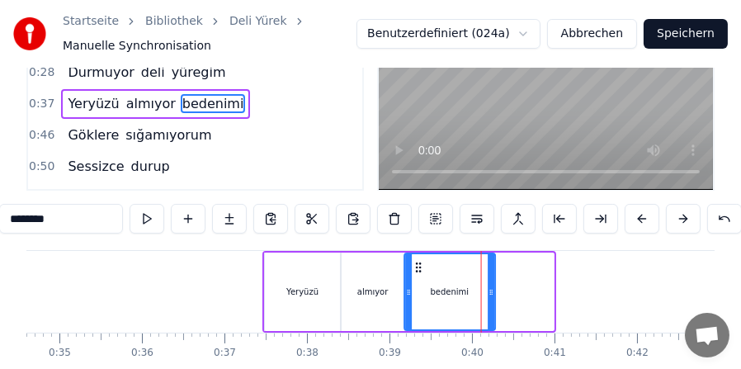
drag, startPoint x: 473, startPoint y: 275, endPoint x: 415, endPoint y: 276, distance: 57.8
click at [415, 274] on icon at bounding box center [418, 267] width 13 height 13
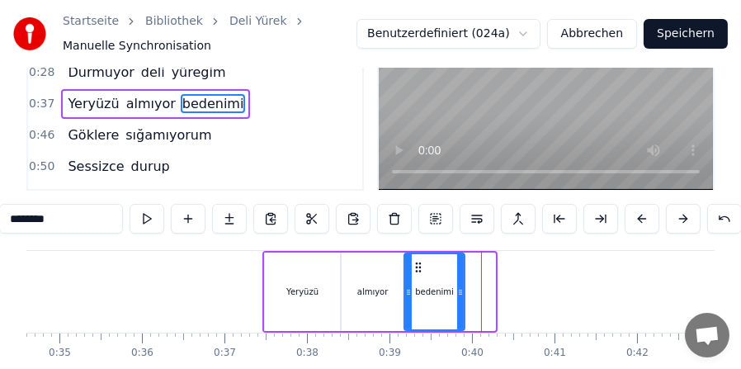
drag, startPoint x: 491, startPoint y: 300, endPoint x: 461, endPoint y: 301, distance: 30.6
click at [461, 299] on icon at bounding box center [460, 292] width 7 height 13
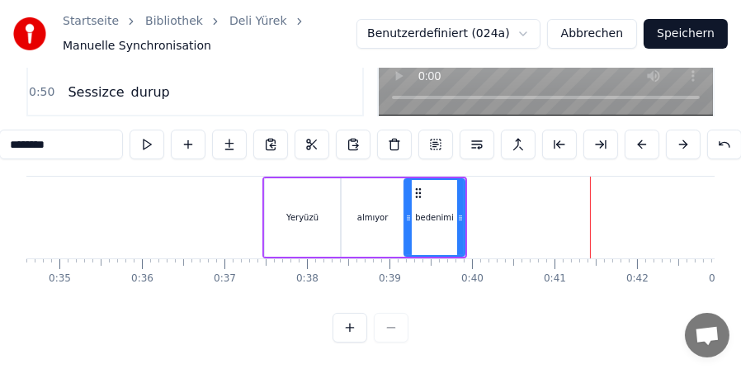
click at [383, 212] on div "almıyor" at bounding box center [372, 217] width 31 height 12
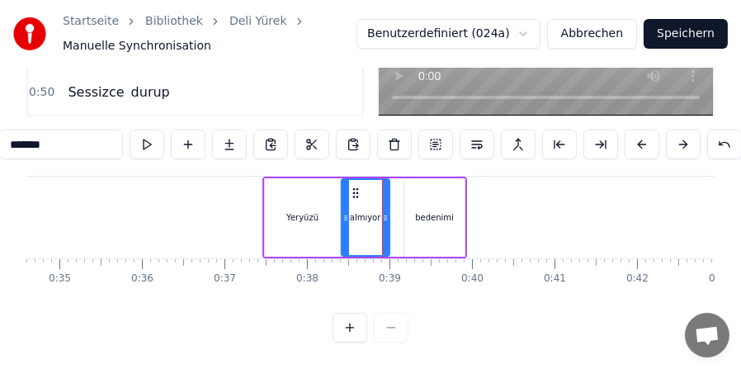
drag, startPoint x: 400, startPoint y: 215, endPoint x: 385, endPoint y: 215, distance: 14.9
click at [385, 215] on icon at bounding box center [385, 217] width 7 height 13
drag, startPoint x: 446, startPoint y: 215, endPoint x: 428, endPoint y: 215, distance: 17.4
click at [428, 215] on div "bedenimi" at bounding box center [434, 217] width 39 height 12
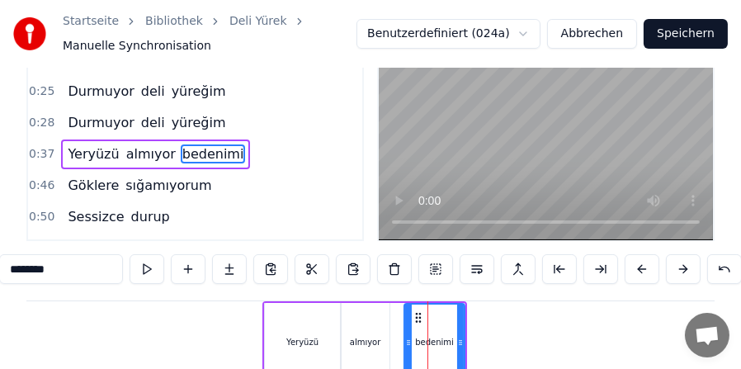
scroll to position [87, 0]
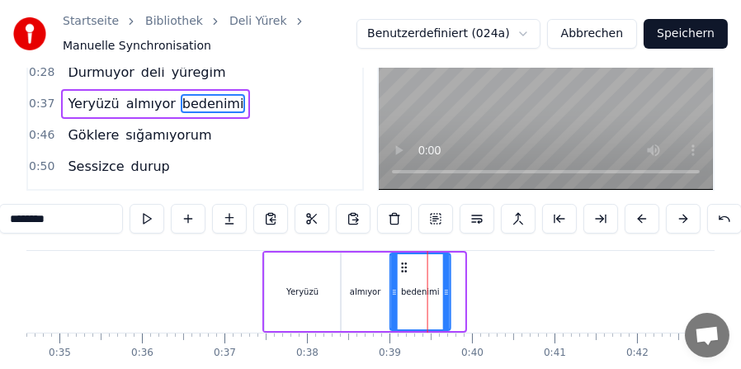
drag, startPoint x: 419, startPoint y: 271, endPoint x: 405, endPoint y: 268, distance: 14.2
click at [405, 268] on icon at bounding box center [404, 267] width 13 height 13
drag, startPoint x: 448, startPoint y: 295, endPoint x: 460, endPoint y: 296, distance: 11.6
click at [460, 296] on icon at bounding box center [458, 292] width 7 height 13
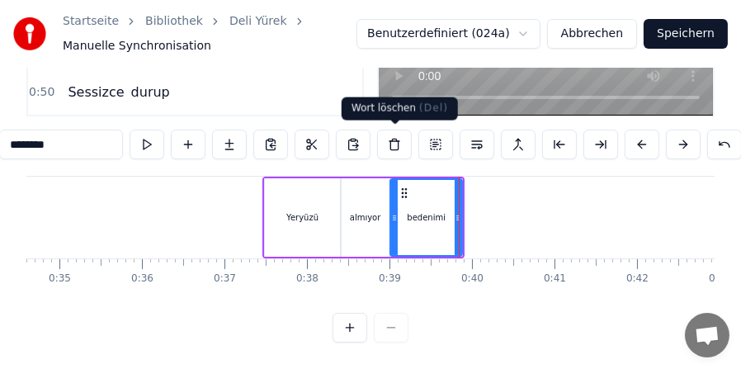
scroll to position [170, 0]
click at [314, 209] on div "Yeryüzü" at bounding box center [302, 217] width 75 height 78
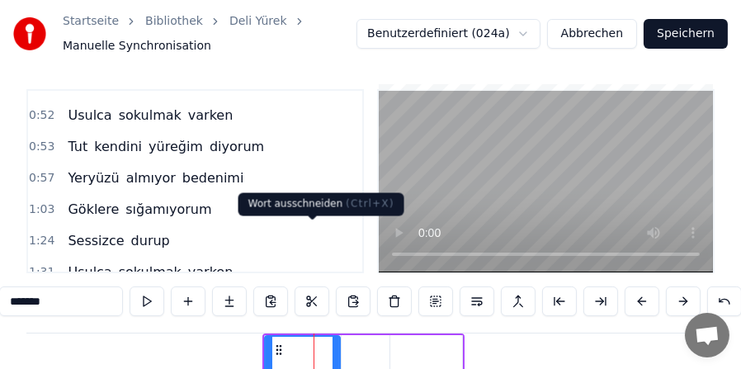
scroll to position [87, 0]
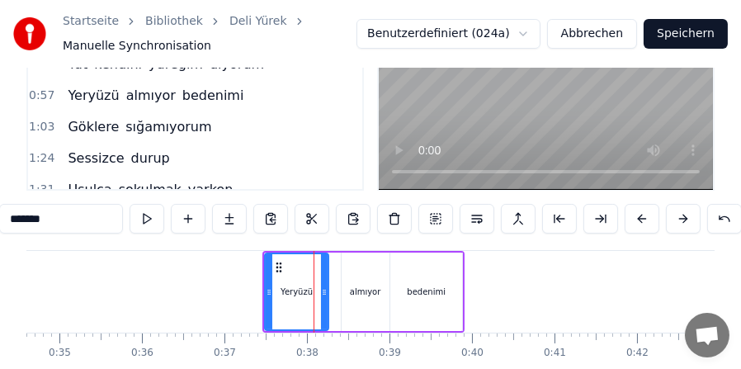
drag, startPoint x: 335, startPoint y: 300, endPoint x: 324, endPoint y: 299, distance: 11.6
click at [324, 299] on icon at bounding box center [324, 292] width 7 height 13
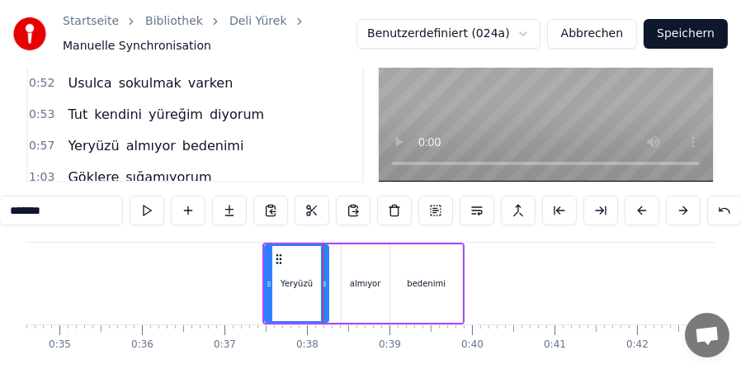
scroll to position [170, 0]
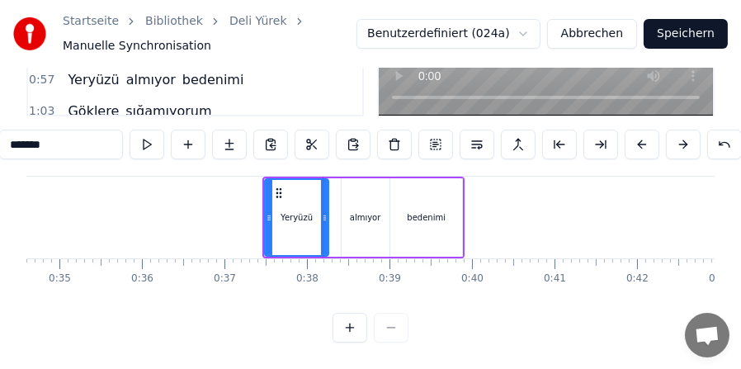
click at [348, 187] on div "almıyor" at bounding box center [366, 217] width 48 height 78
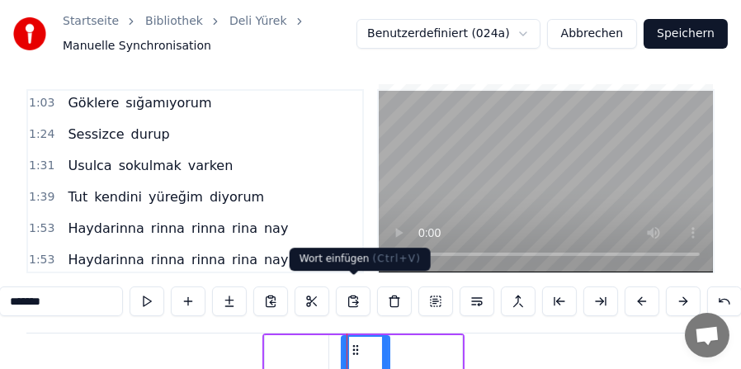
scroll to position [87, 0]
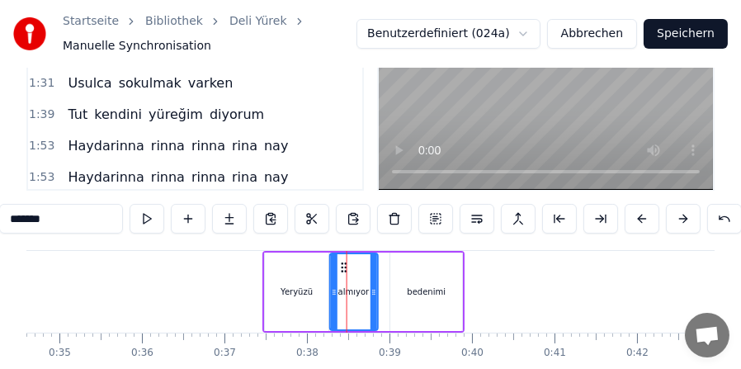
drag, startPoint x: 354, startPoint y: 271, endPoint x: 343, endPoint y: 272, distance: 11.7
click at [343, 272] on icon at bounding box center [344, 267] width 13 height 13
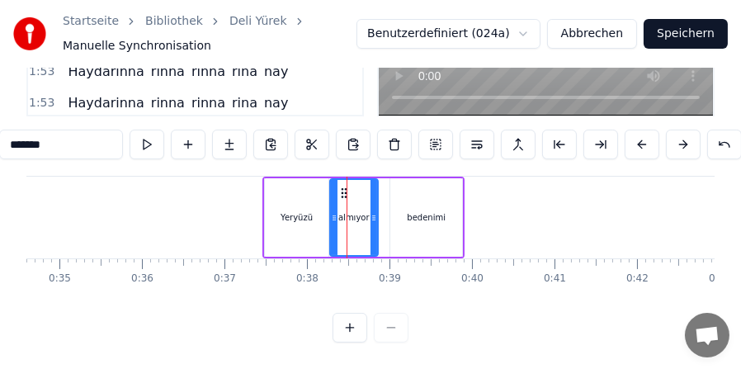
click at [399, 178] on div "bedenimi" at bounding box center [426, 217] width 72 height 78
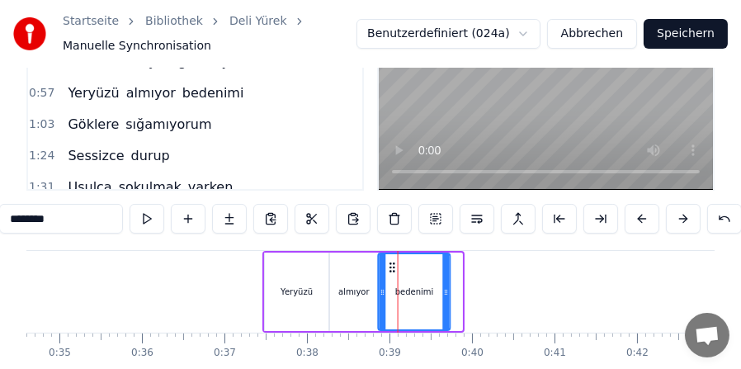
drag, startPoint x: 404, startPoint y: 274, endPoint x: 392, endPoint y: 273, distance: 11.6
click at [392, 273] on icon at bounding box center [392, 267] width 13 height 13
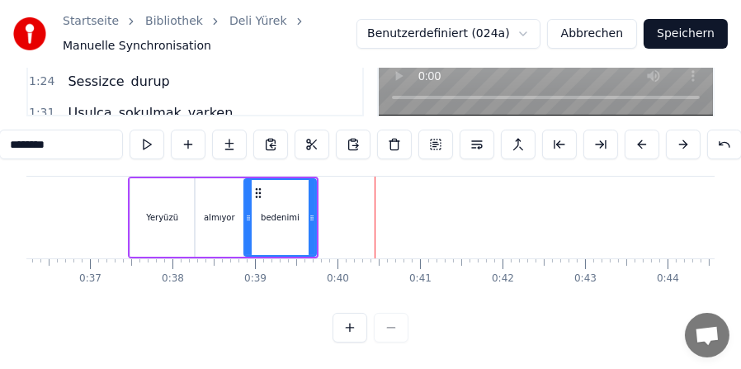
scroll to position [0, 2977]
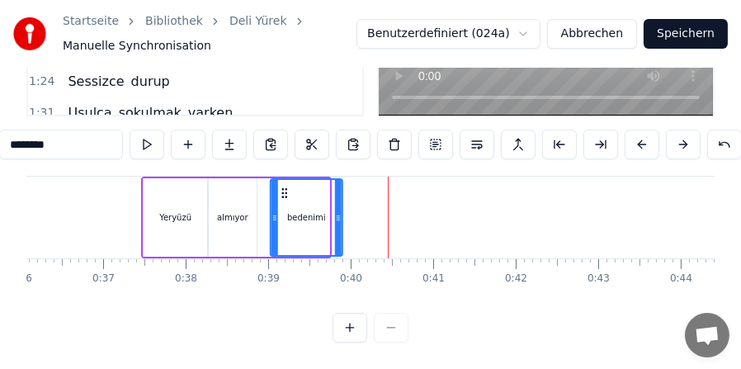
drag, startPoint x: 272, startPoint y: 191, endPoint x: 285, endPoint y: 191, distance: 13.2
click at [286, 193] on circle at bounding box center [286, 193] width 1 height 1
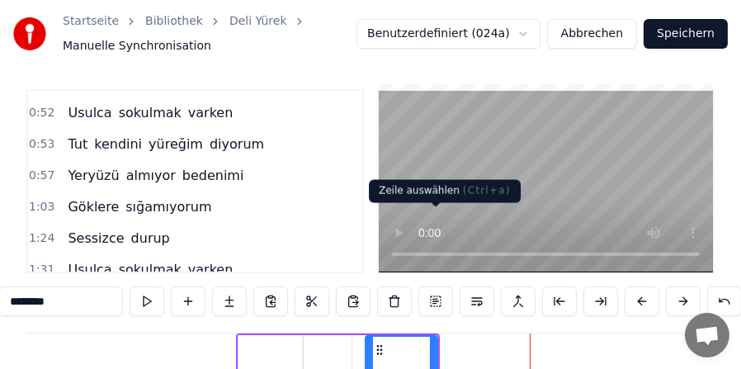
scroll to position [87, 0]
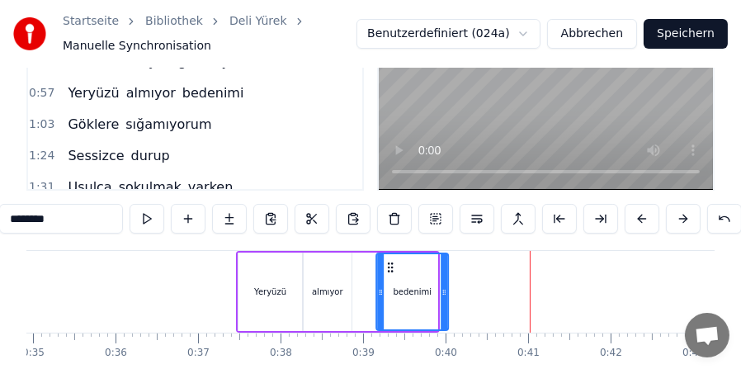
drag, startPoint x: 381, startPoint y: 272, endPoint x: 392, endPoint y: 272, distance: 10.7
click at [392, 272] on icon at bounding box center [391, 267] width 13 height 13
click at [338, 280] on div "almıyor" at bounding box center [328, 292] width 48 height 78
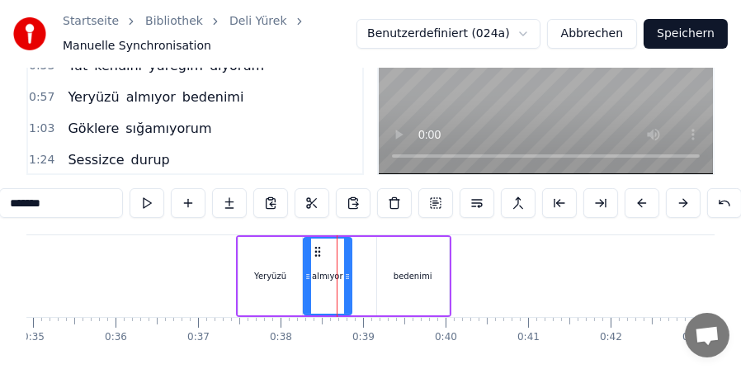
scroll to position [170, 0]
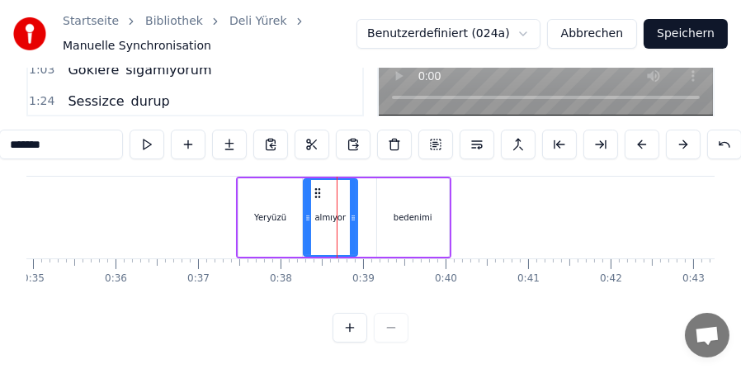
click at [352, 224] on div at bounding box center [353, 217] width 7 height 75
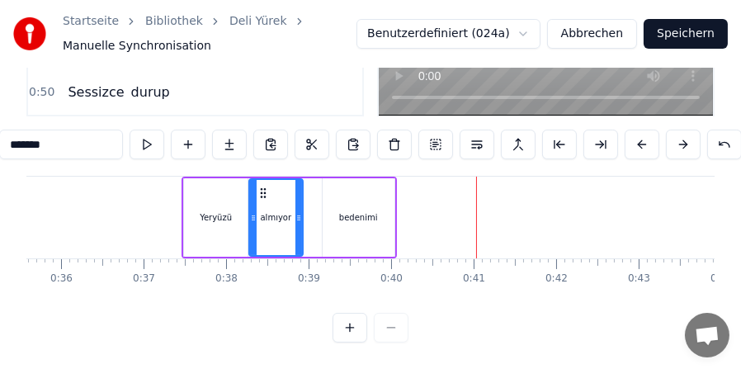
scroll to position [0, 2920]
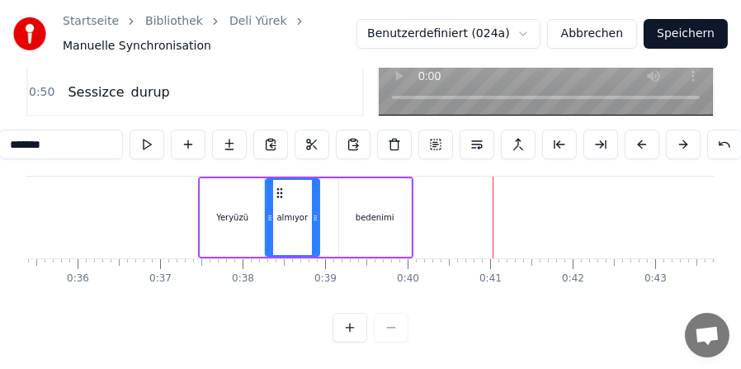
click at [209, 186] on div "Yeryüzü" at bounding box center [233, 217] width 64 height 78
type input "*******"
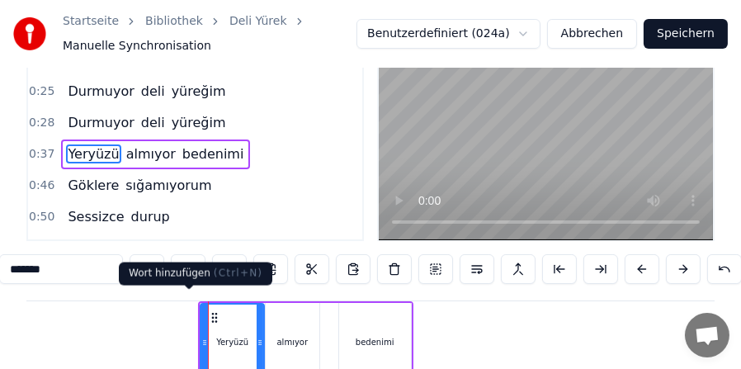
scroll to position [87, 0]
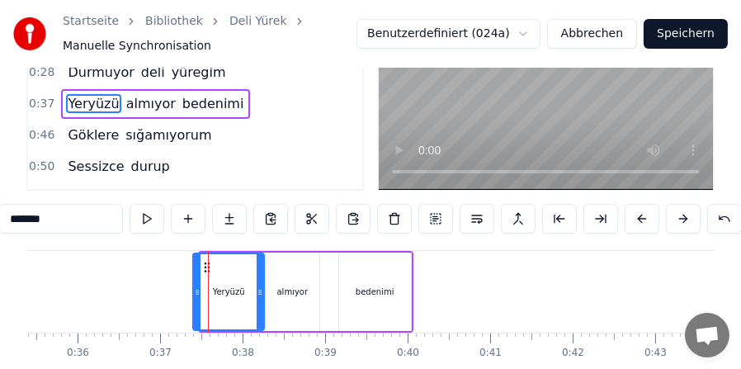
click at [196, 294] on icon at bounding box center [197, 292] width 7 height 13
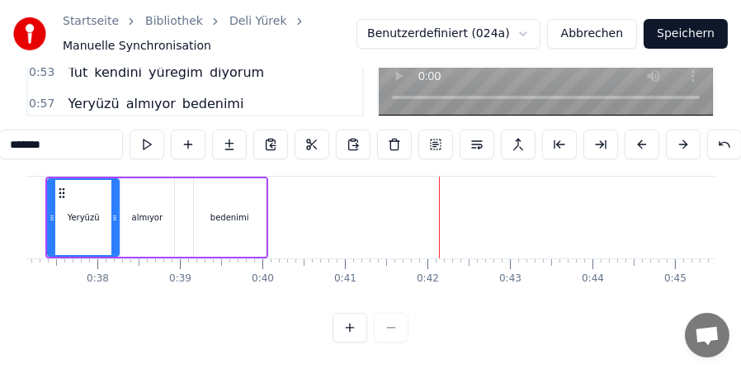
scroll to position [0, 2965]
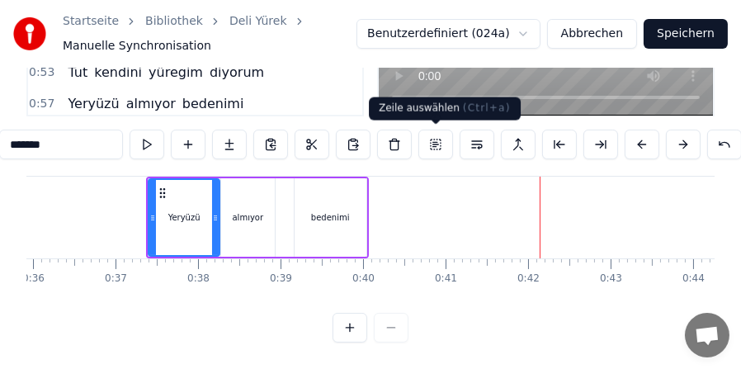
click at [434, 142] on button at bounding box center [435, 145] width 35 height 30
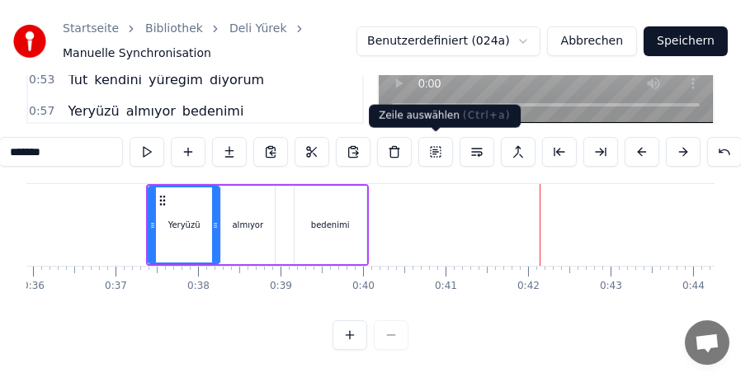
scroll to position [168, 0]
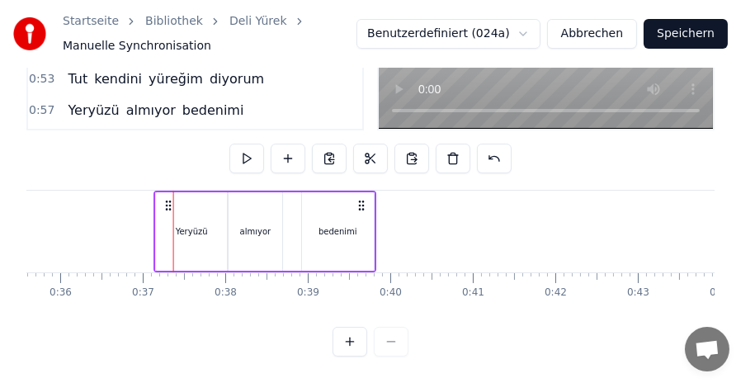
click at [163, 199] on icon at bounding box center [169, 205] width 13 height 13
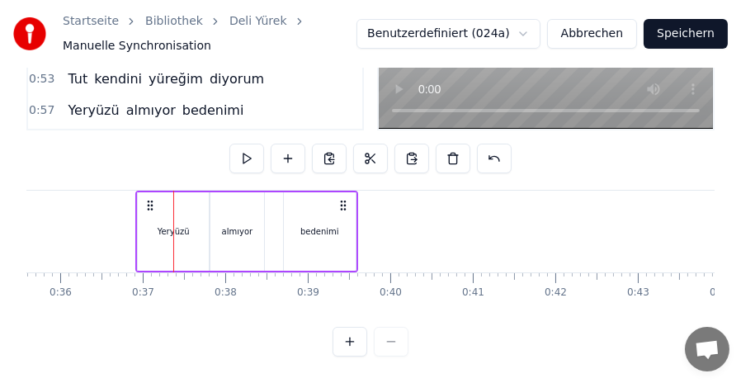
scroll to position [0, 2931]
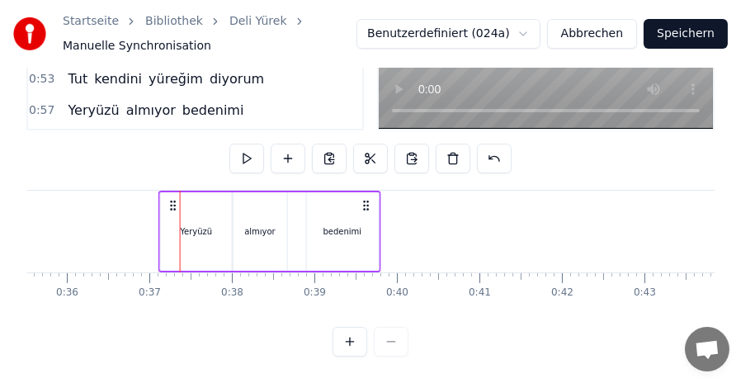
drag, startPoint x: 156, startPoint y: 190, endPoint x: 173, endPoint y: 191, distance: 16.5
click at [173, 199] on icon at bounding box center [173, 205] width 13 height 13
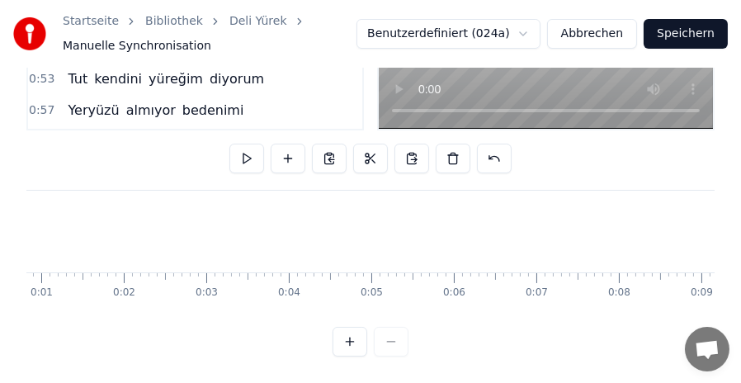
scroll to position [0, 0]
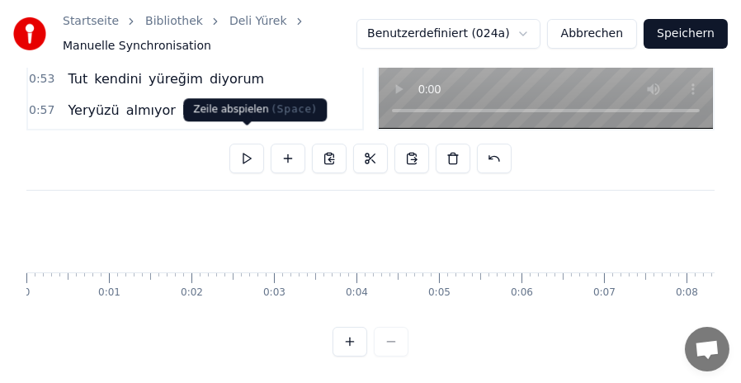
click at [247, 145] on button at bounding box center [246, 159] width 35 height 30
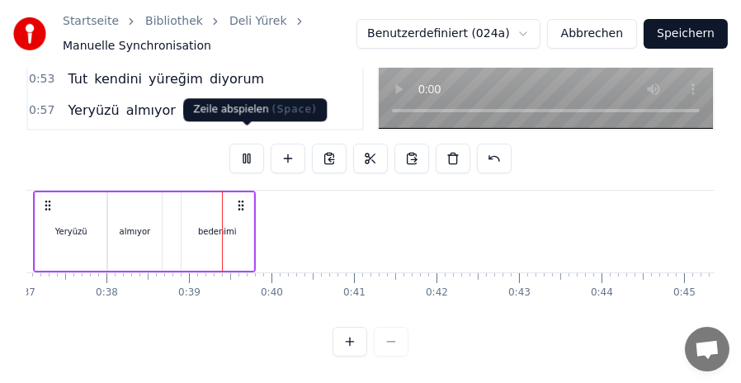
click at [241, 144] on button at bounding box center [246, 159] width 35 height 30
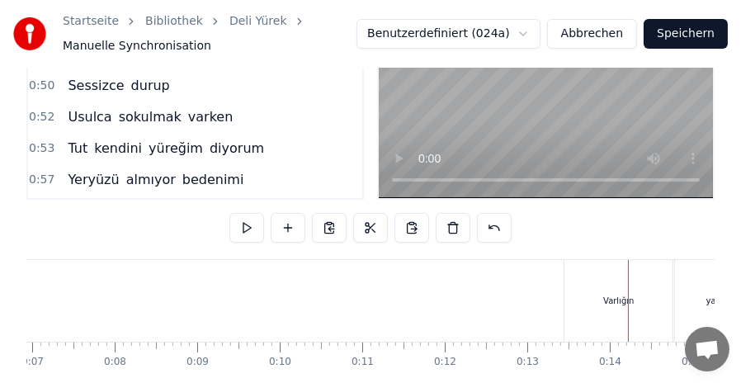
scroll to position [168, 0]
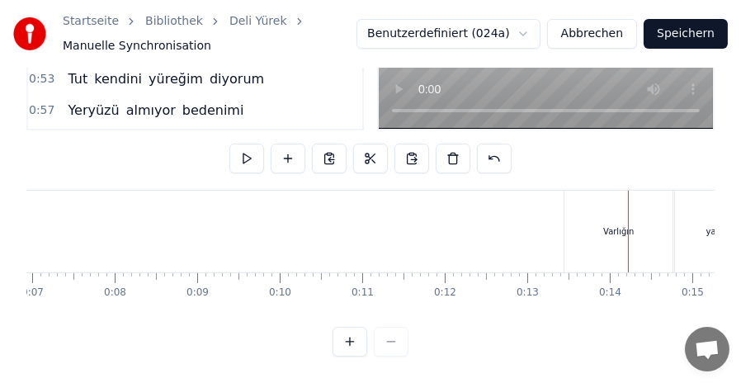
click at [580, 196] on div "Varlığın" at bounding box center [619, 232] width 108 height 82
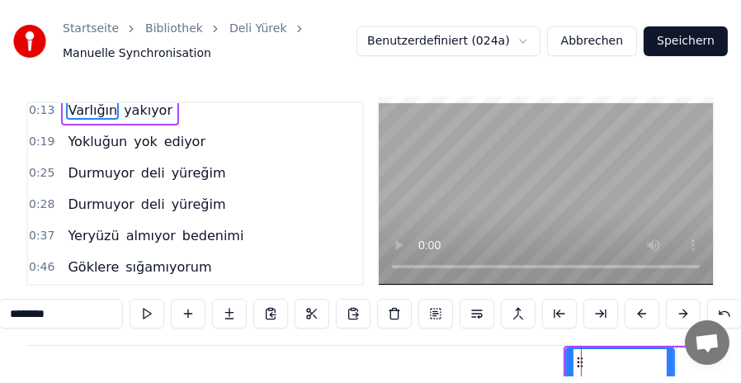
scroll to position [0, 0]
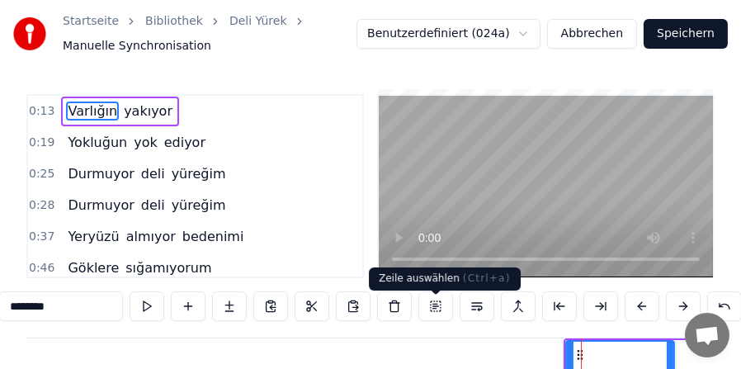
click at [432, 313] on button at bounding box center [435, 306] width 35 height 30
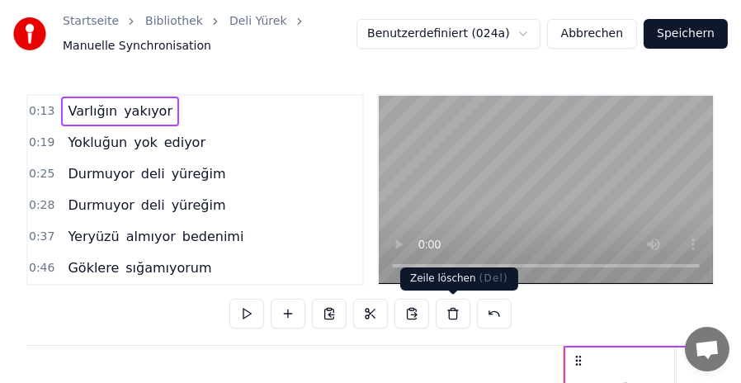
scroll to position [83, 0]
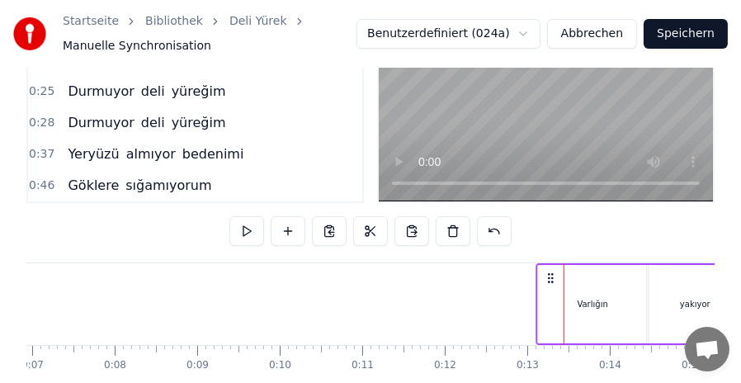
drag, startPoint x: 574, startPoint y: 277, endPoint x: 546, endPoint y: 277, distance: 27.3
click at [546, 277] on icon at bounding box center [551, 278] width 13 height 13
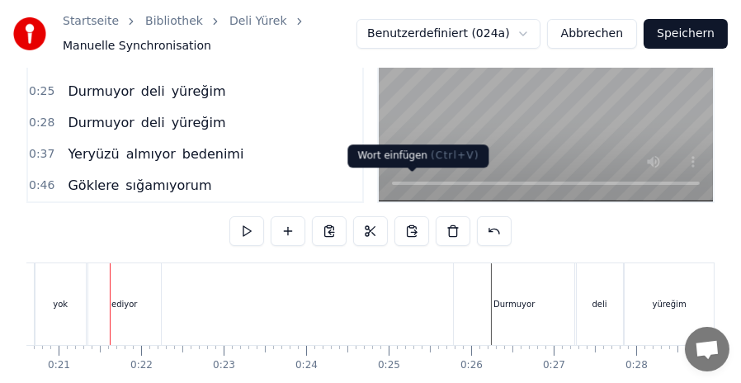
scroll to position [165, 0]
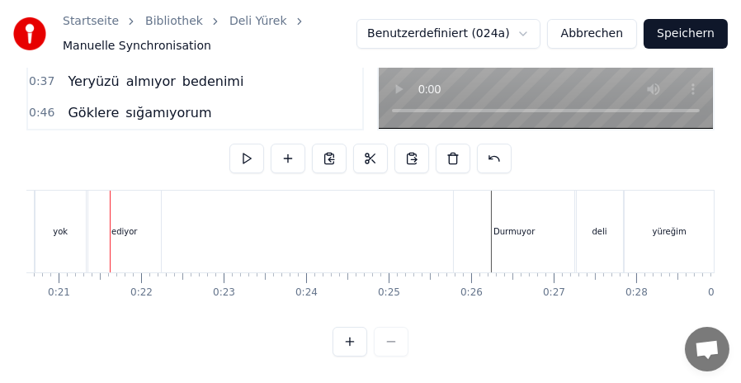
click at [132, 201] on div "ediyor" at bounding box center [124, 232] width 73 height 82
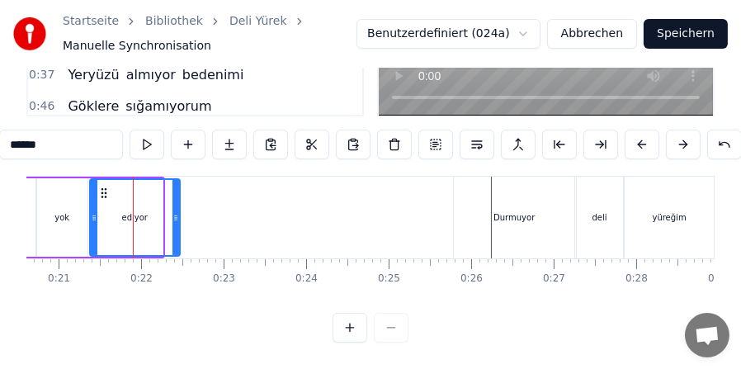
drag, startPoint x: 158, startPoint y: 220, endPoint x: 176, endPoint y: 220, distance: 17.3
click at [176, 220] on icon at bounding box center [176, 217] width 7 height 13
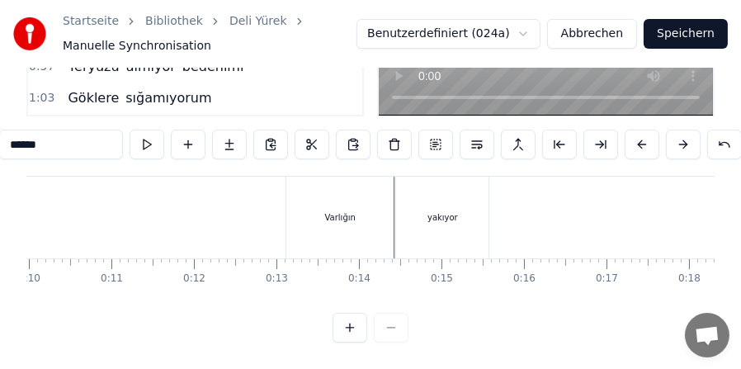
click at [296, 195] on div "Varlığın" at bounding box center [340, 218] width 108 height 82
type input "********"
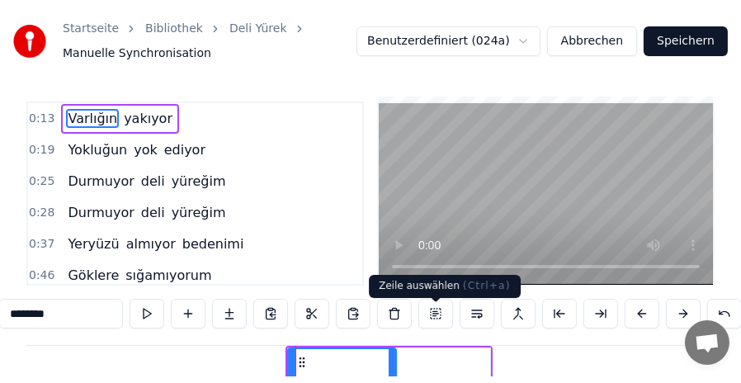
scroll to position [0, 0]
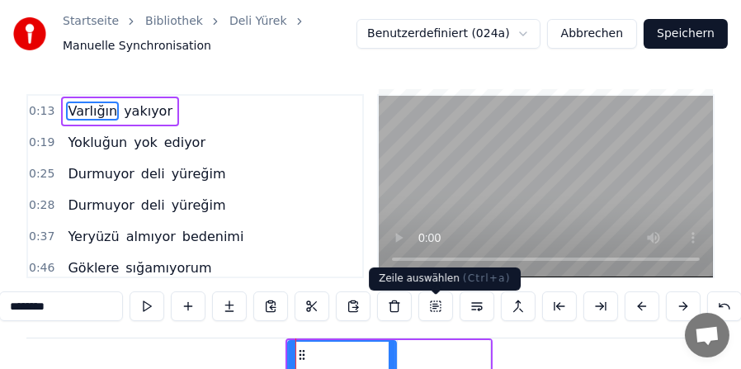
click at [434, 317] on button at bounding box center [435, 306] width 35 height 30
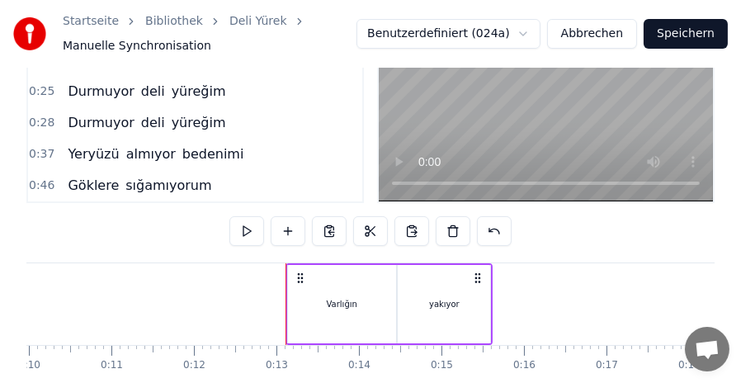
scroll to position [165, 0]
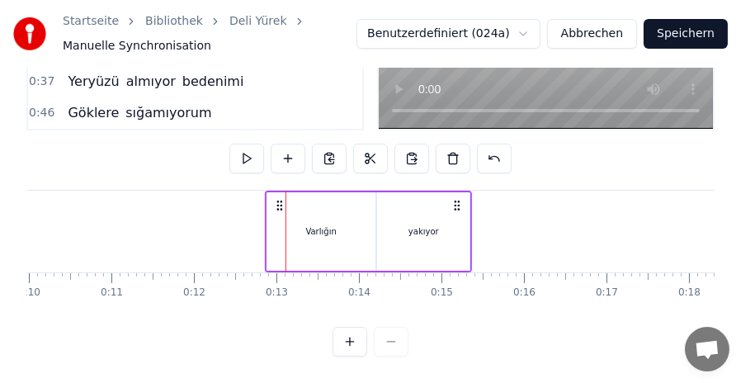
drag, startPoint x: 300, startPoint y: 192, endPoint x: 279, endPoint y: 189, distance: 20.9
click at [279, 199] on icon at bounding box center [279, 205] width 13 height 13
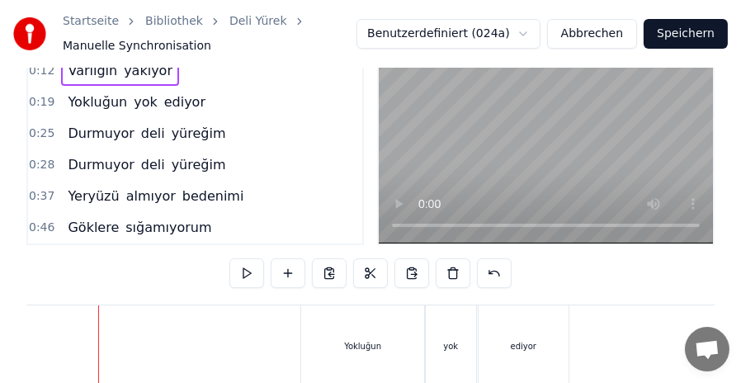
scroll to position [0, 1300]
click at [321, 316] on div "Yokluğun" at bounding box center [373, 346] width 123 height 82
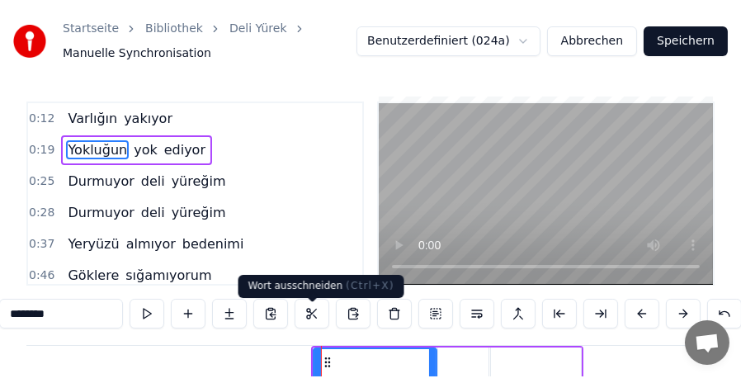
scroll to position [83, 0]
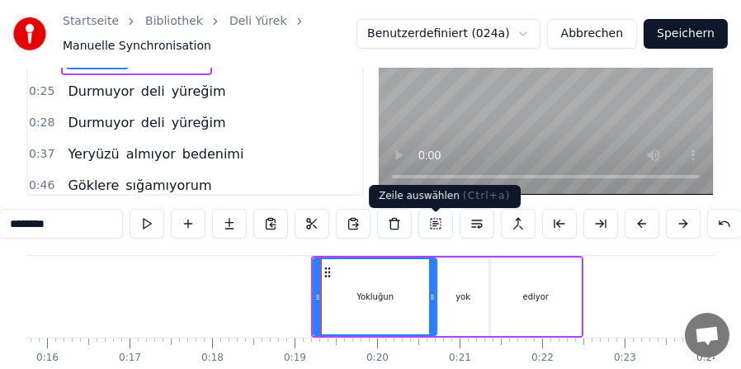
click at [437, 229] on button at bounding box center [435, 224] width 35 height 30
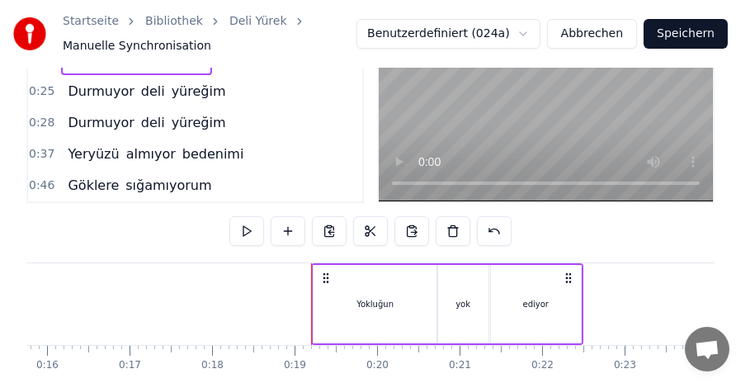
scroll to position [165, 0]
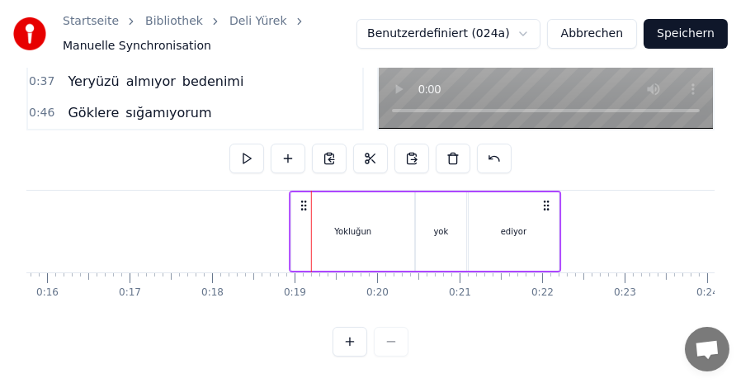
drag, startPoint x: 325, startPoint y: 194, endPoint x: 303, endPoint y: 192, distance: 22.3
click at [303, 199] on icon at bounding box center [304, 205] width 13 height 13
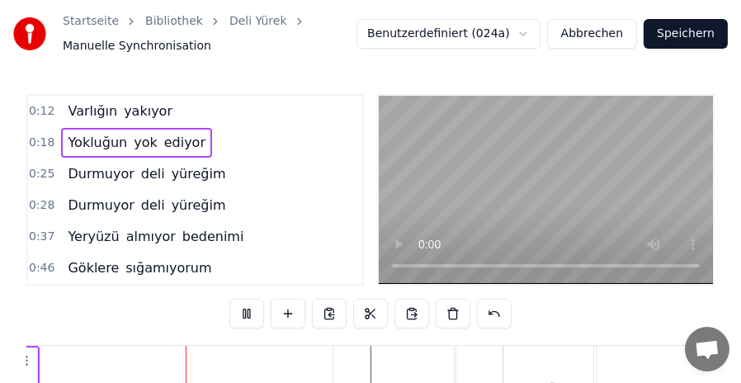
scroll to position [0, 1843]
click at [442, 152] on video at bounding box center [546, 190] width 334 height 188
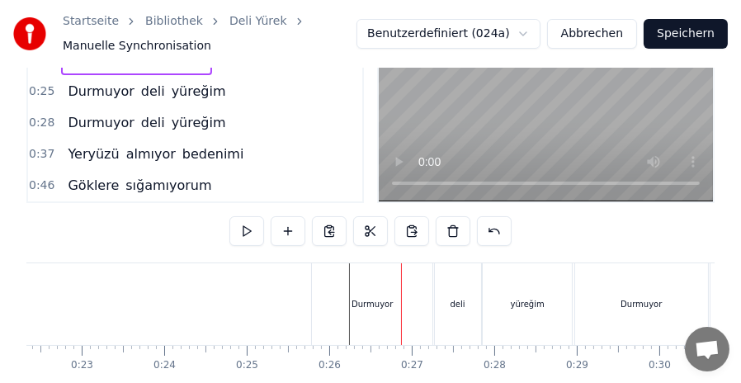
scroll to position [165, 0]
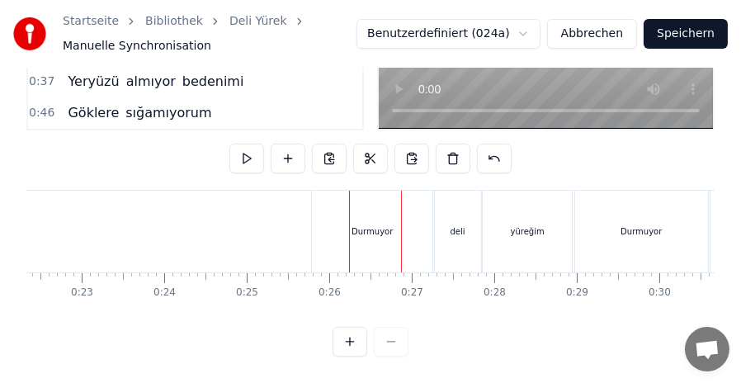
click at [352, 196] on div "Durmuyor" at bounding box center [372, 232] width 121 height 82
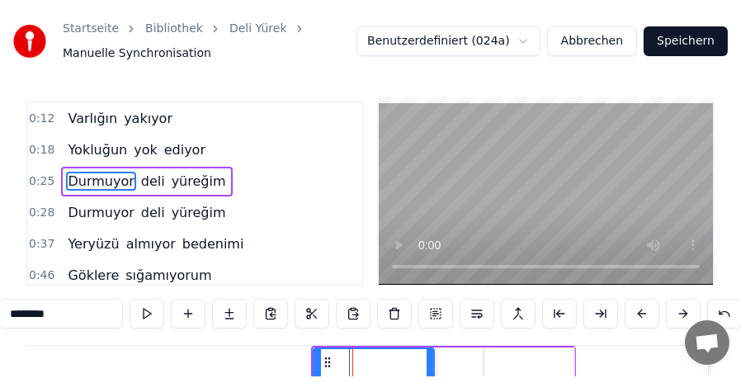
scroll to position [83, 0]
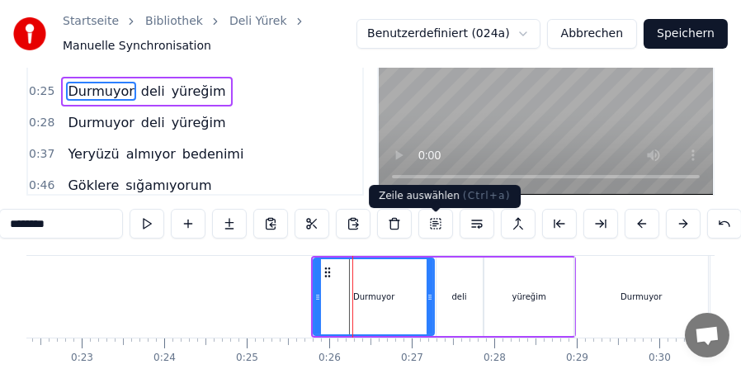
click at [428, 230] on button at bounding box center [435, 224] width 35 height 30
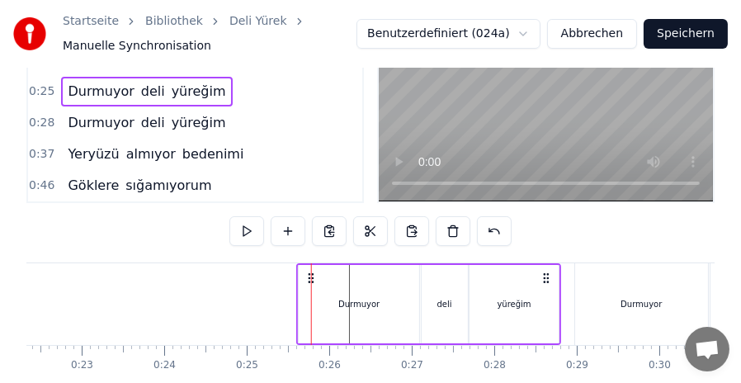
drag, startPoint x: 324, startPoint y: 276, endPoint x: 310, endPoint y: 276, distance: 14.9
click at [310, 276] on icon at bounding box center [311, 278] width 13 height 13
click at [613, 272] on div "Durmuyor" at bounding box center [641, 304] width 133 height 82
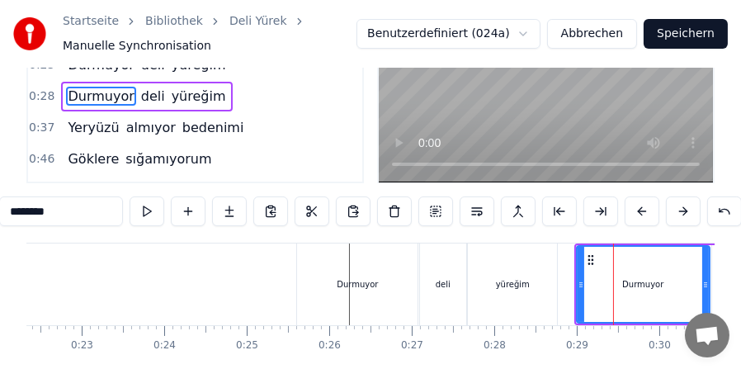
scroll to position [170, 0]
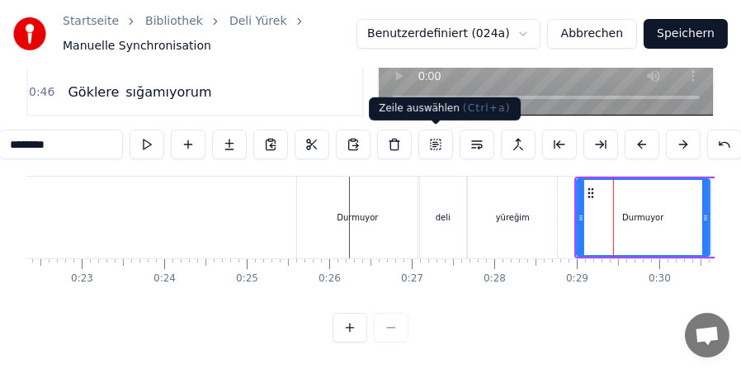
click at [439, 144] on button at bounding box center [435, 145] width 35 height 30
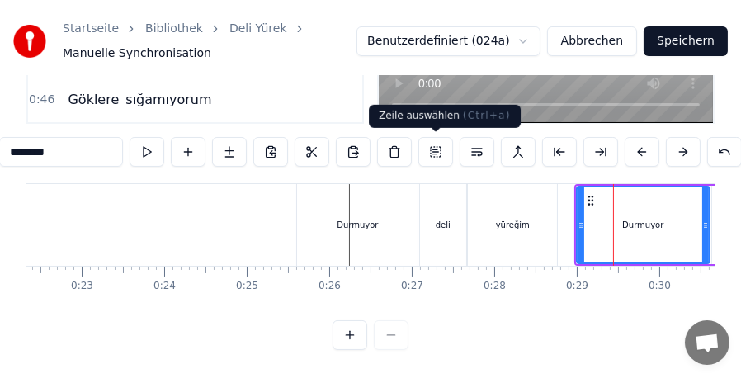
scroll to position [168, 0]
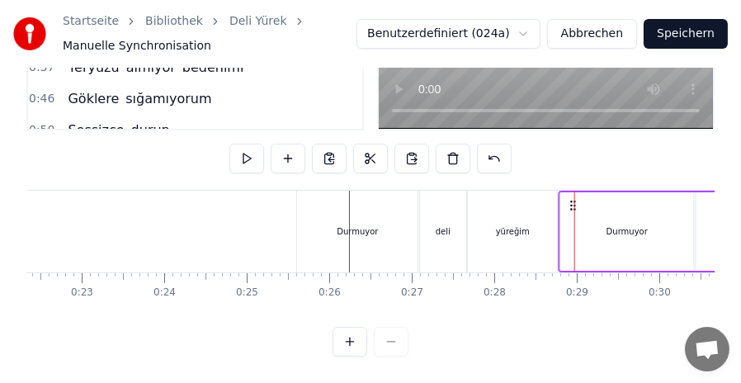
drag, startPoint x: 587, startPoint y: 189, endPoint x: 571, endPoint y: 189, distance: 15.7
click at [571, 199] on icon at bounding box center [573, 205] width 13 height 13
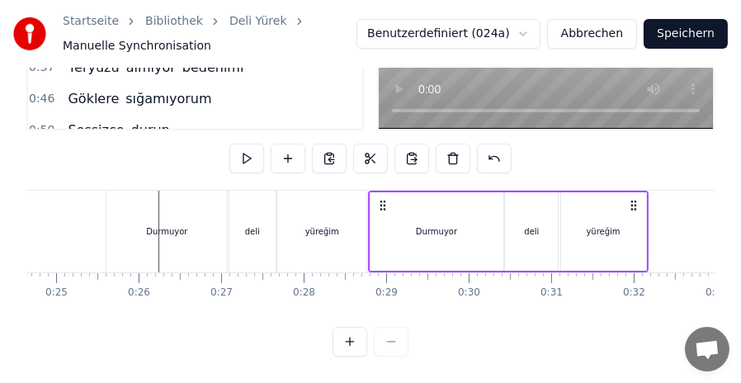
scroll to position [0, 2026]
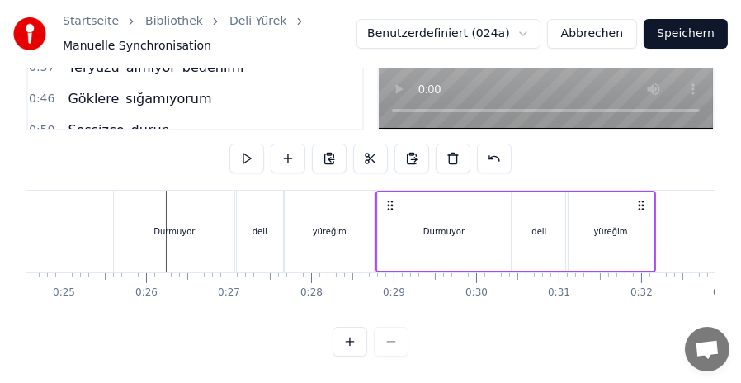
click at [336, 208] on div "yüreğim" at bounding box center [329, 232] width 89 height 82
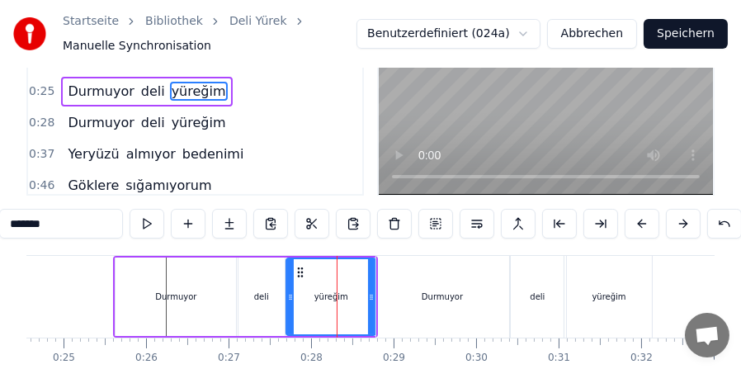
scroll to position [165, 0]
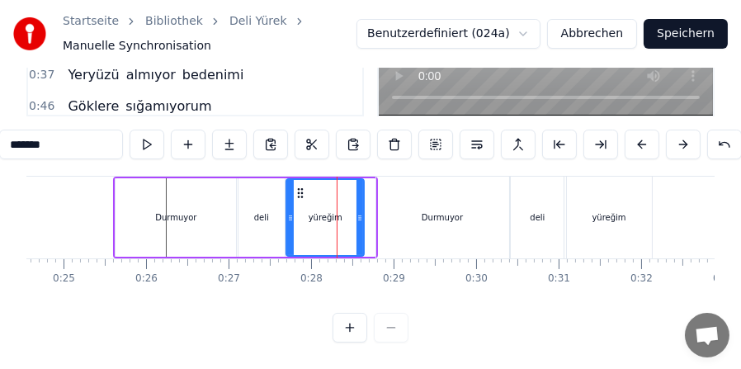
drag, startPoint x: 371, startPoint y: 221, endPoint x: 359, endPoint y: 222, distance: 11.6
click at [359, 222] on icon at bounding box center [360, 217] width 7 height 13
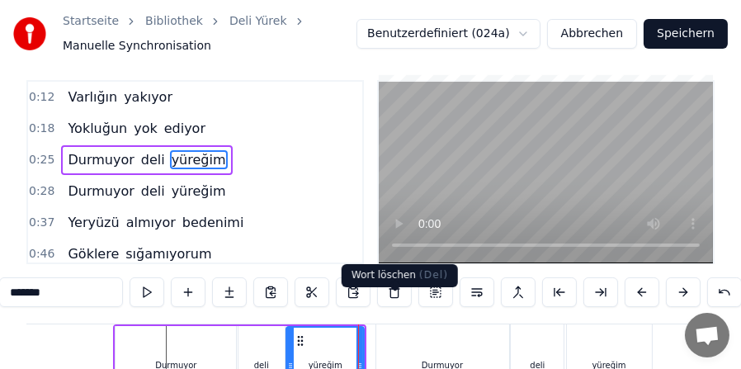
scroll to position [0, 0]
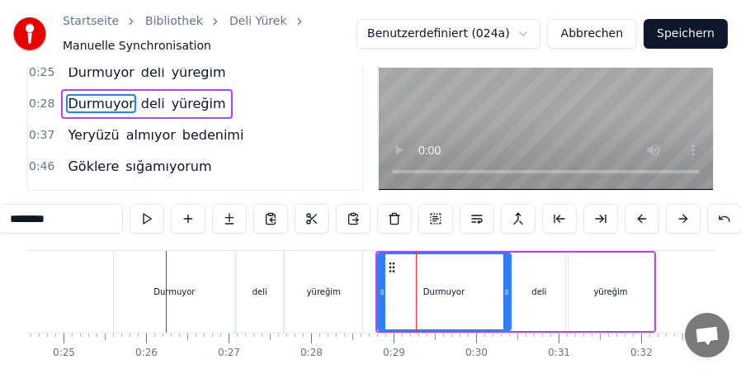
scroll to position [170, 0]
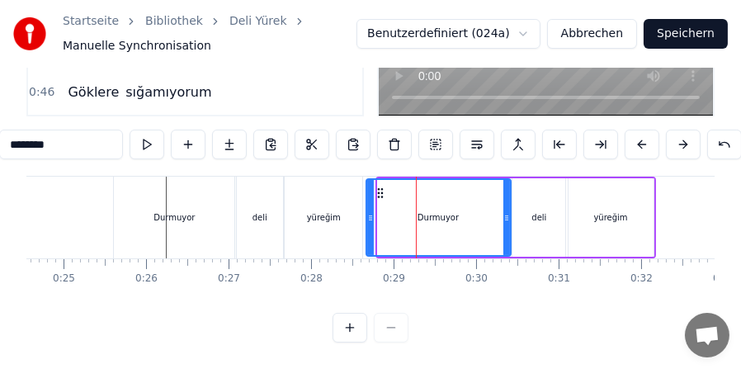
drag, startPoint x: 381, startPoint y: 216, endPoint x: 370, endPoint y: 215, distance: 11.6
click at [370, 215] on icon at bounding box center [370, 217] width 7 height 13
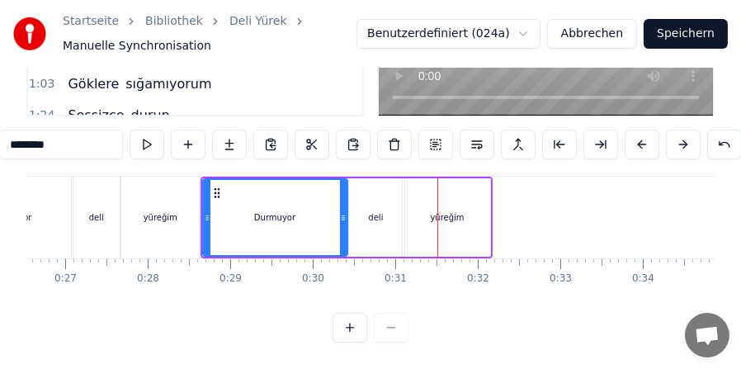
click at [164, 215] on div "yüreğim" at bounding box center [161, 217] width 34 height 12
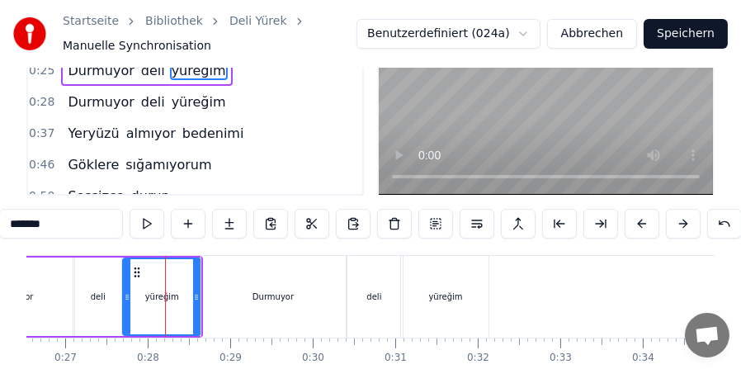
scroll to position [165, 0]
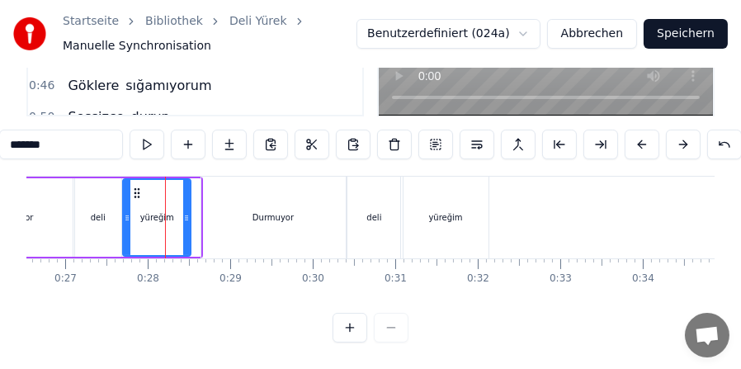
drag, startPoint x: 196, startPoint y: 222, endPoint x: 185, endPoint y: 220, distance: 10.9
click at [185, 220] on icon at bounding box center [186, 217] width 7 height 13
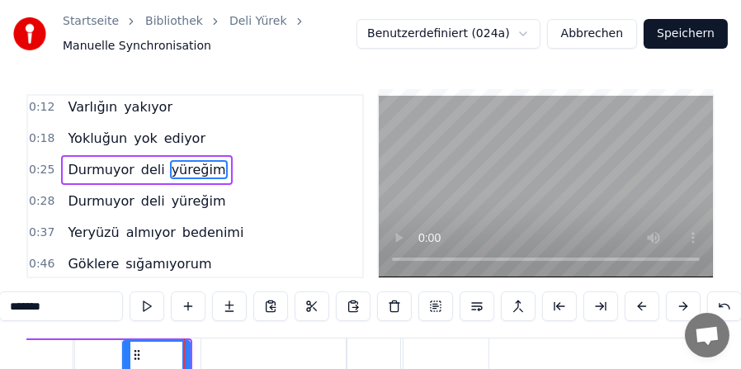
scroll to position [0, 0]
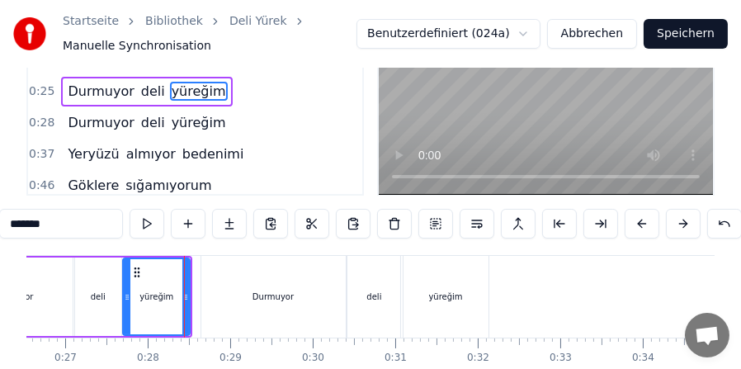
click at [225, 272] on div "Durmuyor" at bounding box center [273, 297] width 144 height 82
type input "********"
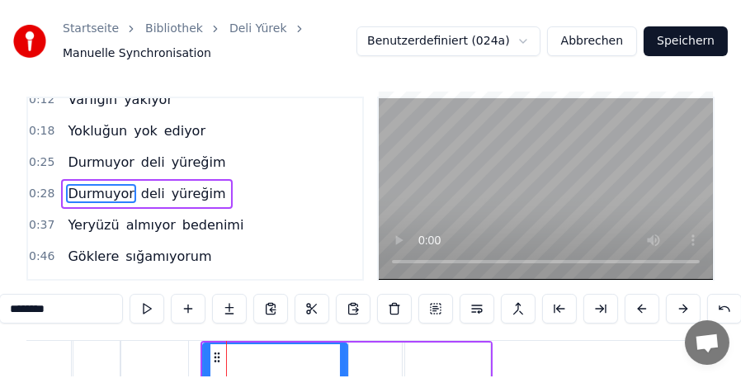
scroll to position [87, 0]
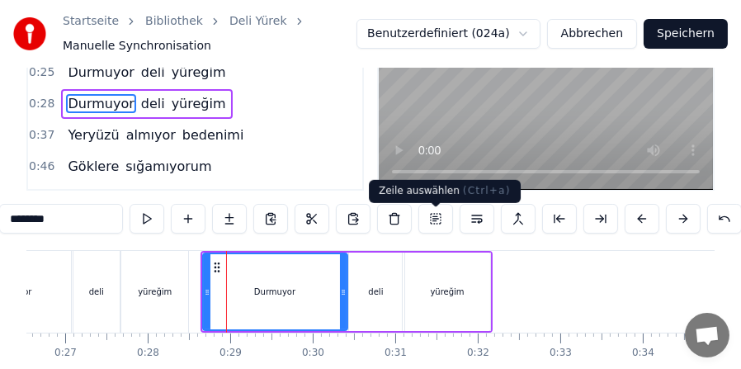
click at [432, 229] on button at bounding box center [435, 219] width 35 height 30
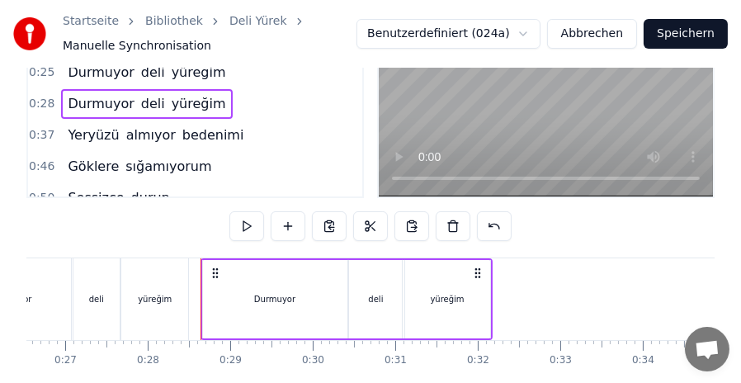
scroll to position [168, 0]
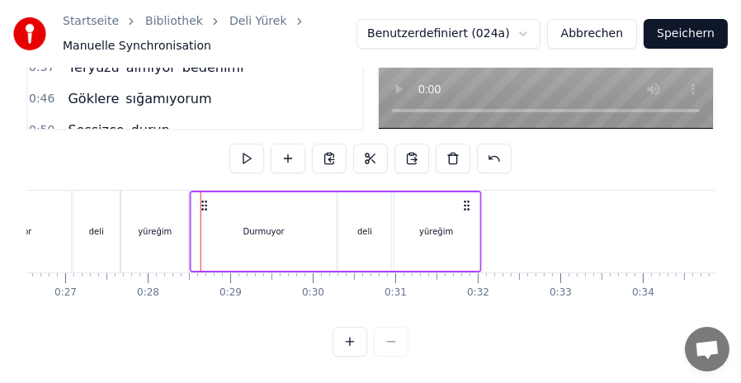
drag, startPoint x: 213, startPoint y: 187, endPoint x: 202, endPoint y: 186, distance: 10.8
click at [202, 199] on icon at bounding box center [203, 205] width 13 height 13
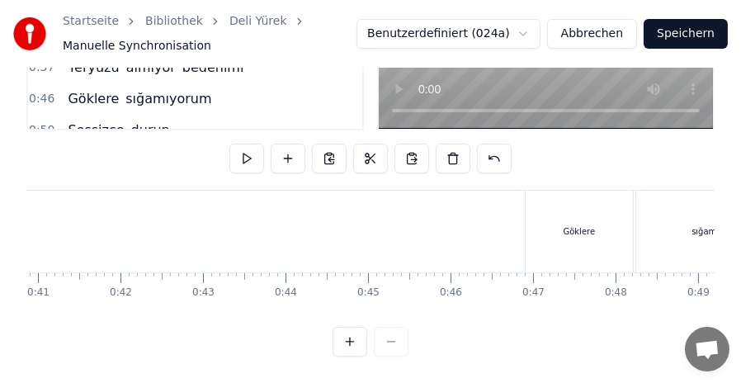
scroll to position [0, 3482]
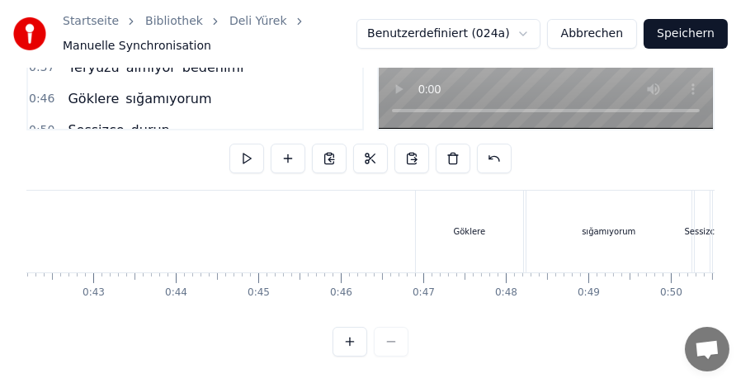
click at [426, 193] on div "Göklere" at bounding box center [469, 232] width 107 height 82
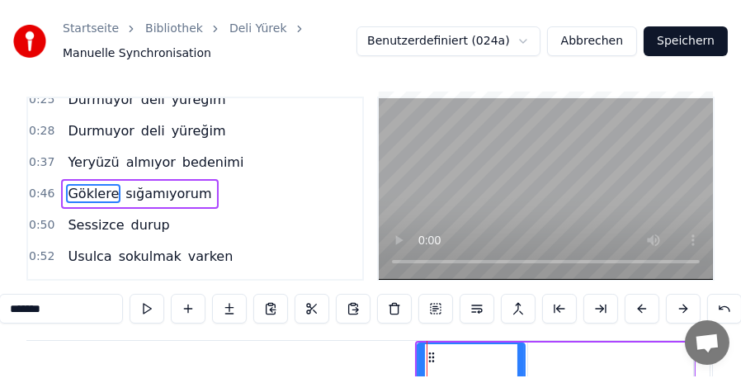
scroll to position [87, 0]
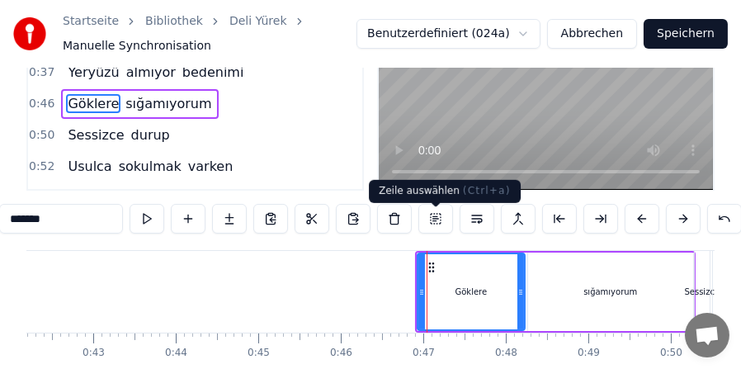
click at [433, 229] on button at bounding box center [435, 219] width 35 height 30
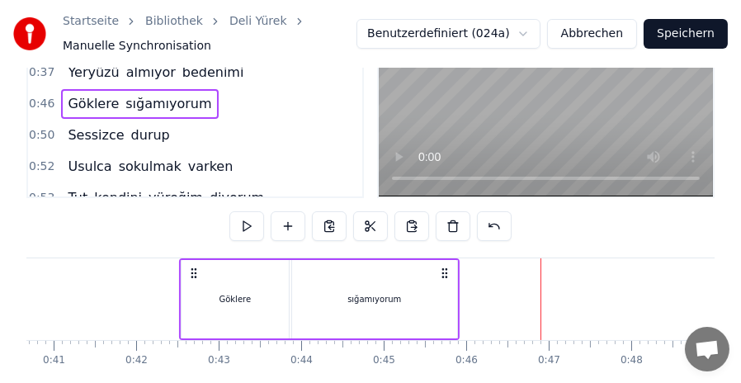
drag, startPoint x: 427, startPoint y: 270, endPoint x: 99, endPoint y: 267, distance: 327.7
click at [187, 267] on icon at bounding box center [193, 273] width 13 height 13
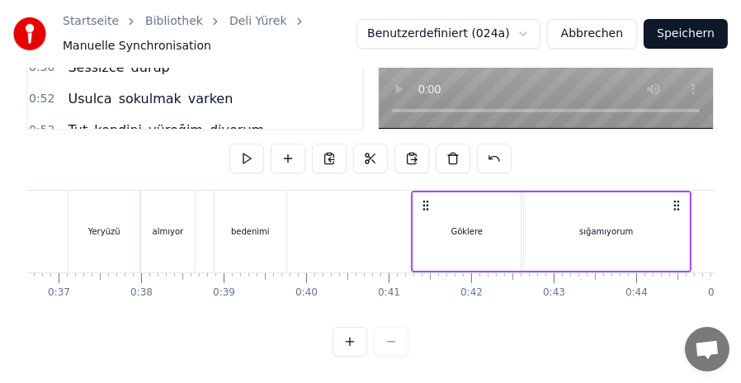
scroll to position [0, 2967]
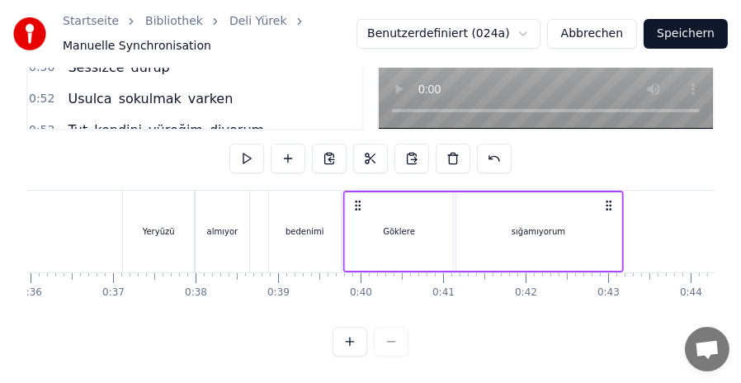
drag, startPoint x: 480, startPoint y: 188, endPoint x: 358, endPoint y: 190, distance: 122.2
click at [358, 199] on icon at bounding box center [358, 205] width 13 height 13
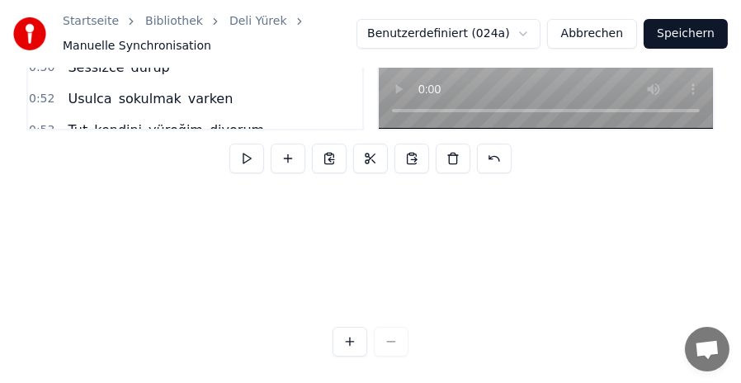
scroll to position [173, 3164]
drag, startPoint x: 159, startPoint y: 352, endPoint x: 198, endPoint y: 242, distance: 117.2
click at [198, 242] on div "Varlığın yakıyor Yokluğun yok ediyor Durmuyor deli yüreğim Durmuyor deli yüreği…" at bounding box center [370, 252] width 688 height 124
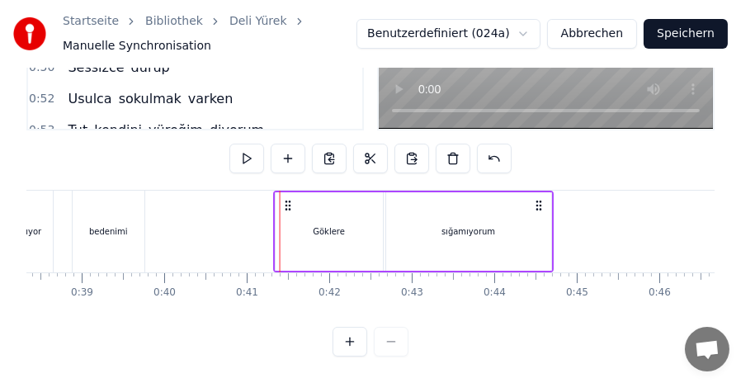
drag, startPoint x: 199, startPoint y: 188, endPoint x: 286, endPoint y: 187, distance: 87.5
click at [286, 199] on icon at bounding box center [287, 205] width 13 height 13
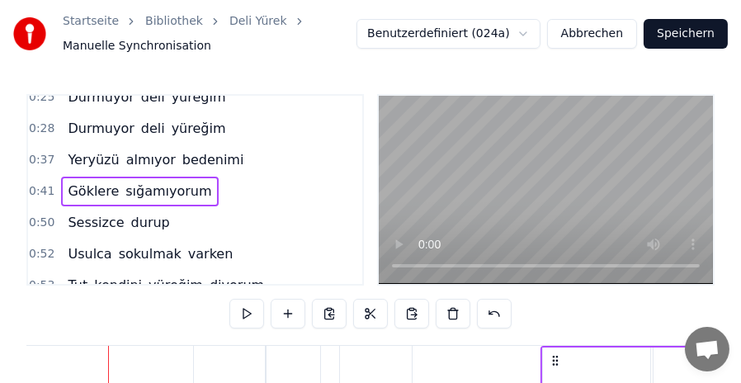
scroll to position [0, 2896]
click at [419, 205] on video at bounding box center [546, 190] width 334 height 188
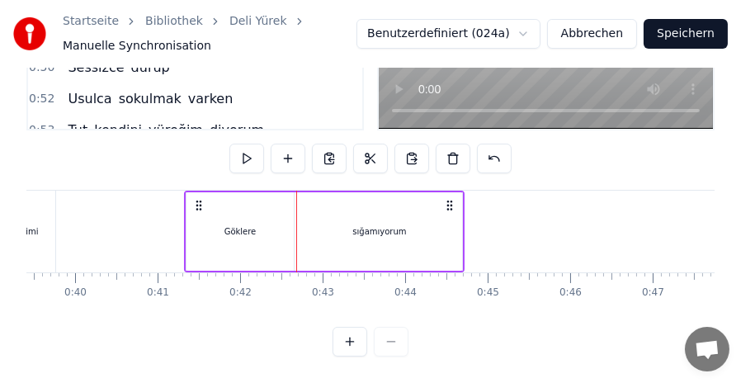
scroll to position [0, 3209]
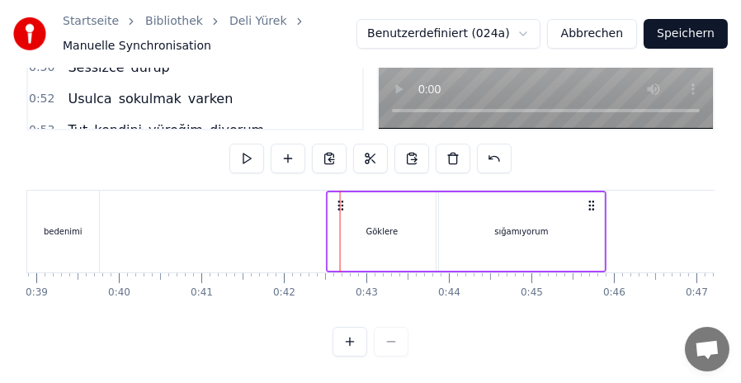
drag, startPoint x: 244, startPoint y: 195, endPoint x: 343, endPoint y: 196, distance: 98.2
click at [343, 205] on circle at bounding box center [343, 205] width 1 height 1
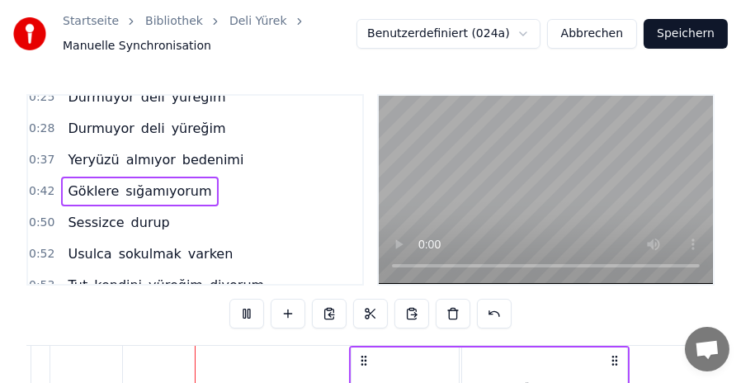
scroll to position [0, 3215]
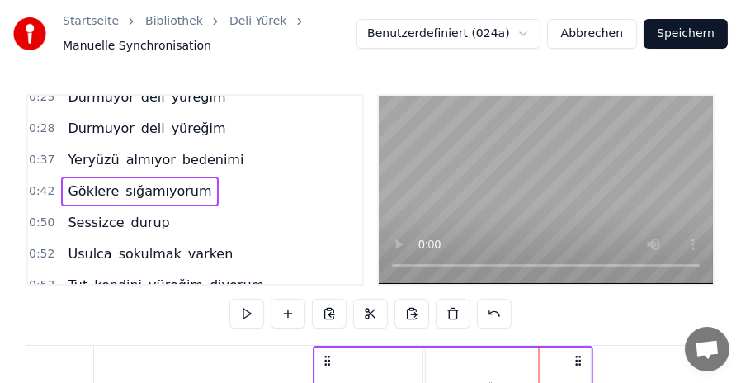
click at [326, 359] on icon at bounding box center [327, 360] width 13 height 13
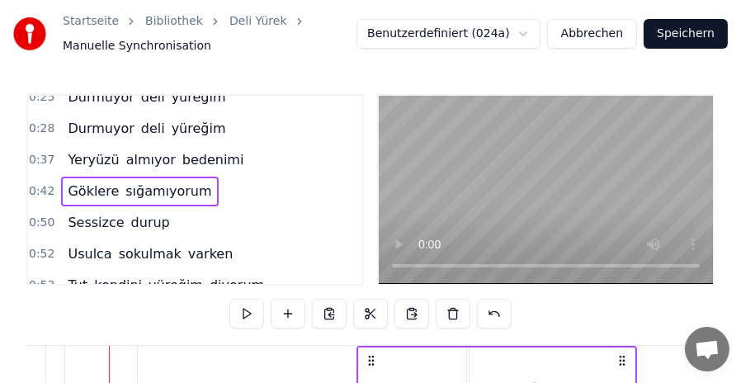
scroll to position [0, 3170]
click at [364, 359] on icon at bounding box center [364, 360] width 13 height 13
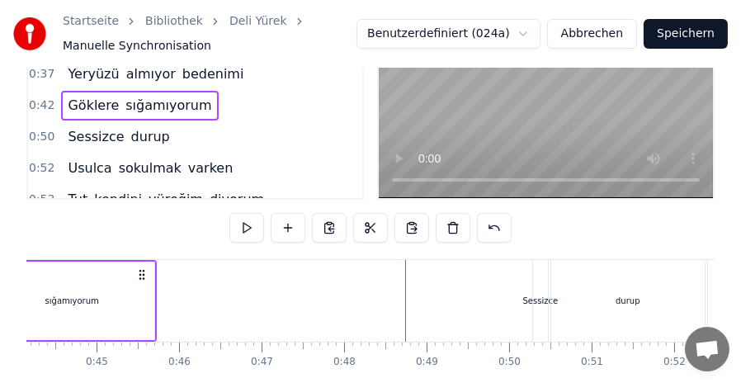
scroll to position [165, 0]
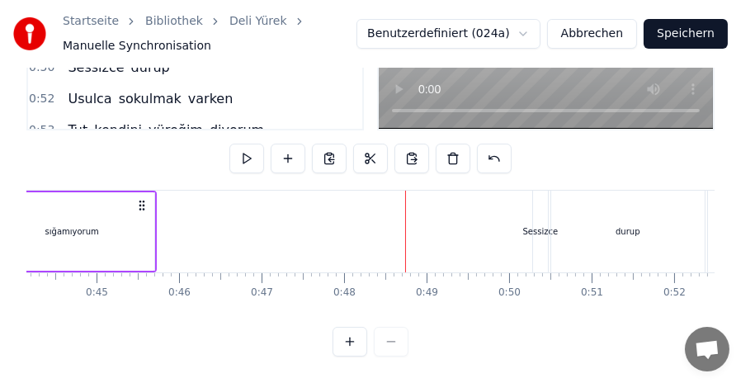
click at [537, 202] on div "Sessizce" at bounding box center [540, 232] width 15 height 82
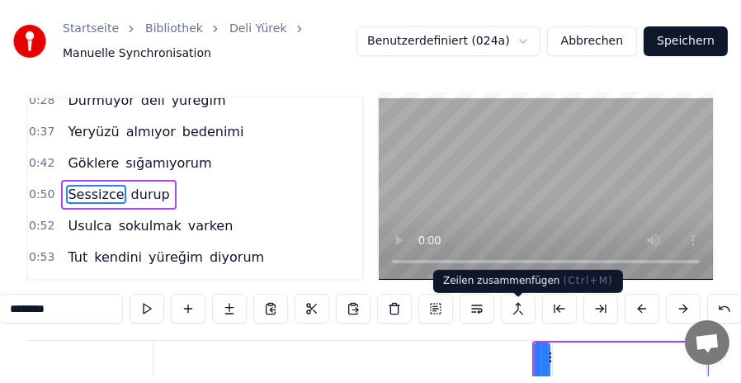
scroll to position [87, 0]
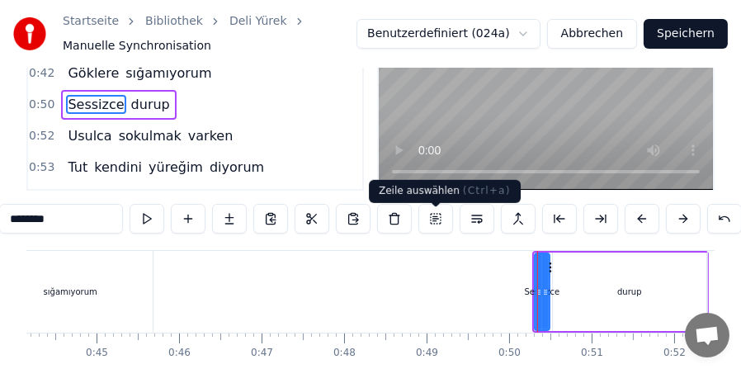
click at [441, 229] on button at bounding box center [435, 219] width 35 height 30
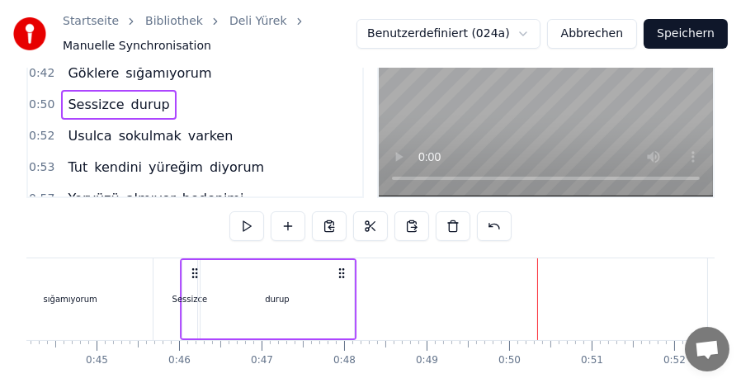
drag, startPoint x: 544, startPoint y: 272, endPoint x: 192, endPoint y: 286, distance: 351.9
click at [192, 286] on div "Sessizce durup" at bounding box center [268, 299] width 177 height 82
click at [241, 284] on div "durup" at bounding box center [278, 299] width 154 height 78
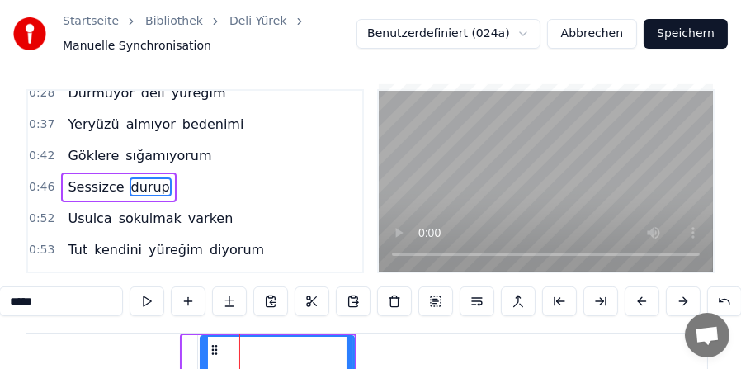
scroll to position [170, 0]
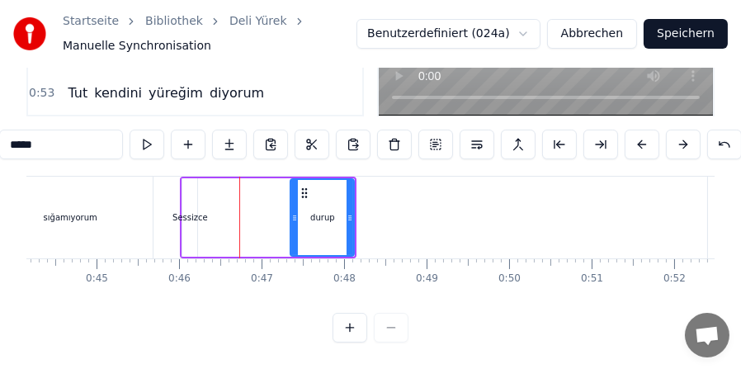
drag, startPoint x: 203, startPoint y: 226, endPoint x: 293, endPoint y: 226, distance: 90.0
click at [293, 226] on div at bounding box center [294, 217] width 7 height 75
drag, startPoint x: 296, startPoint y: 225, endPoint x: 311, endPoint y: 227, distance: 14.9
click at [311, 227] on div at bounding box center [309, 217] width 7 height 75
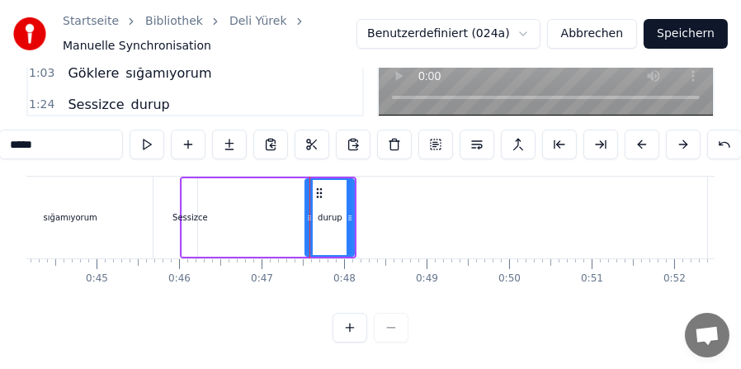
click at [191, 220] on div "Sessizce" at bounding box center [190, 217] width 35 height 12
type input "********"
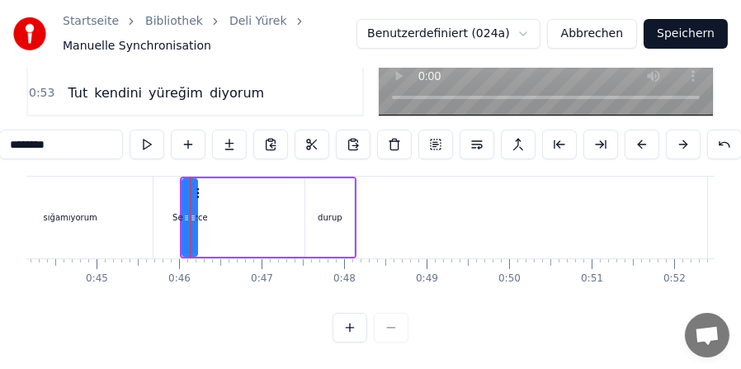
scroll to position [182, 0]
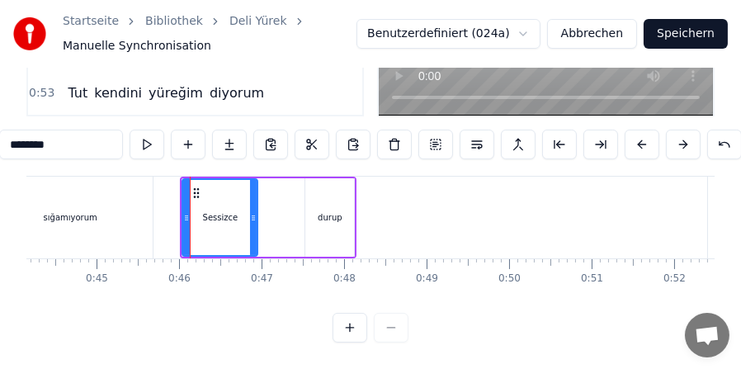
drag, startPoint x: 194, startPoint y: 206, endPoint x: 254, endPoint y: 209, distance: 60.3
click at [254, 211] on icon at bounding box center [253, 217] width 7 height 13
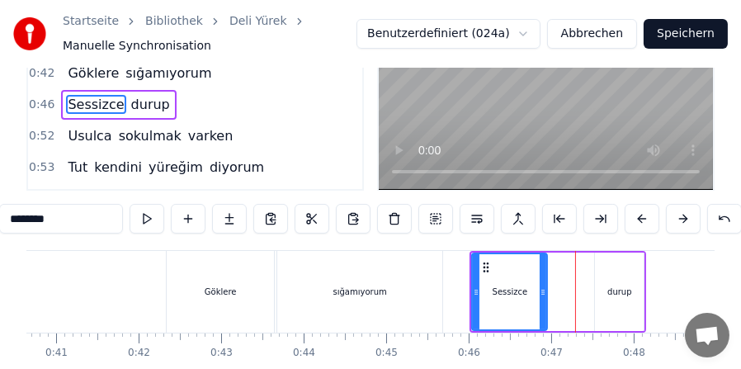
scroll to position [170, 0]
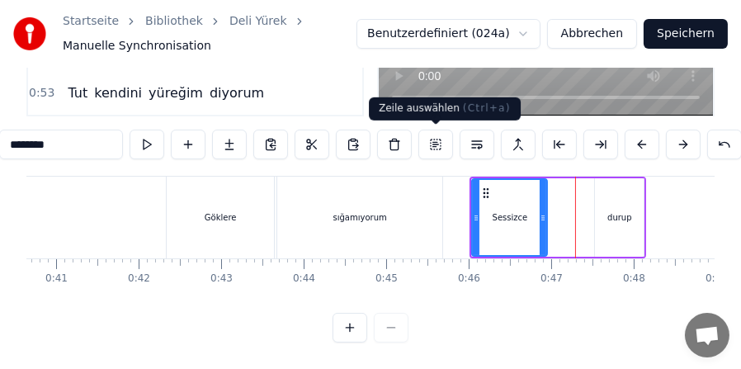
click at [440, 144] on button at bounding box center [435, 145] width 35 height 30
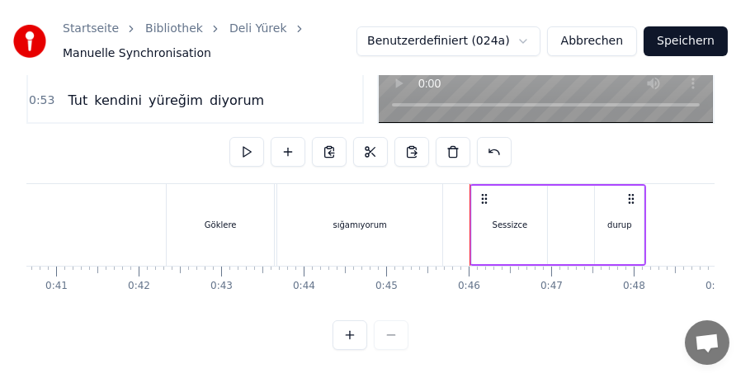
scroll to position [168, 0]
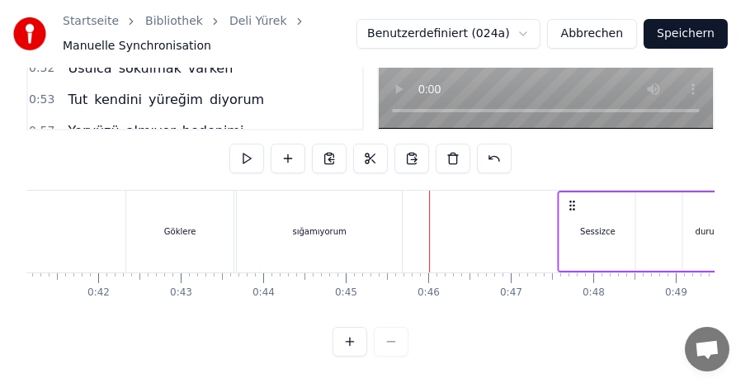
drag, startPoint x: 485, startPoint y: 191, endPoint x: 587, endPoint y: 195, distance: 102.4
click at [579, 199] on icon at bounding box center [572, 205] width 13 height 13
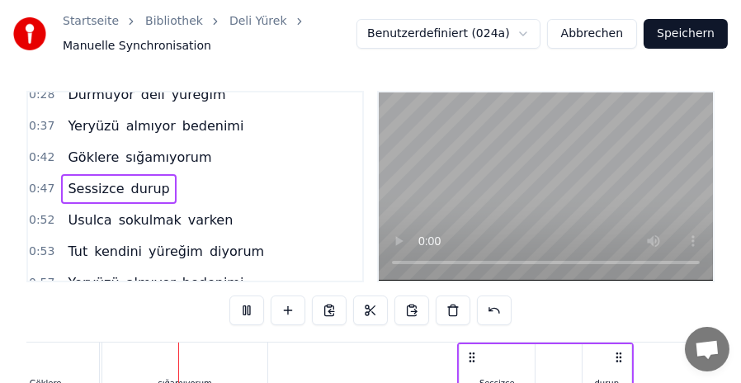
scroll to position [0, 3544]
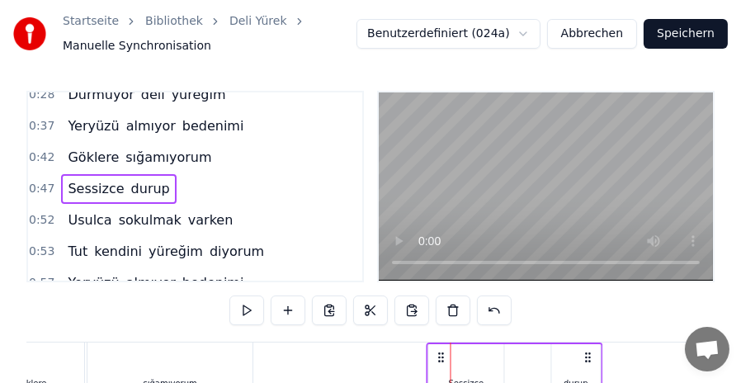
drag, startPoint x: 453, startPoint y: 355, endPoint x: 437, endPoint y: 354, distance: 15.7
click at [437, 354] on icon at bounding box center [441, 357] width 13 height 13
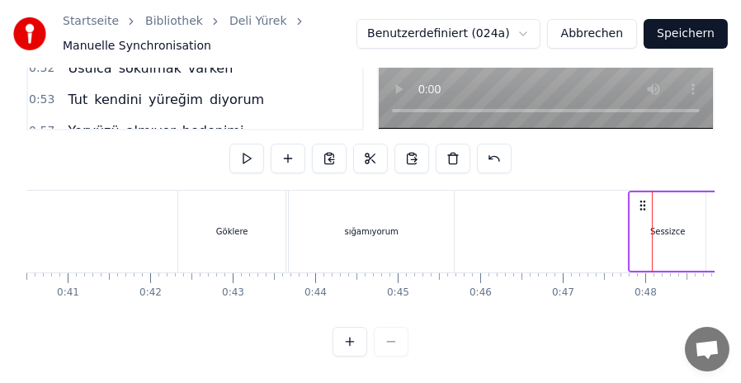
scroll to position [0, 3402]
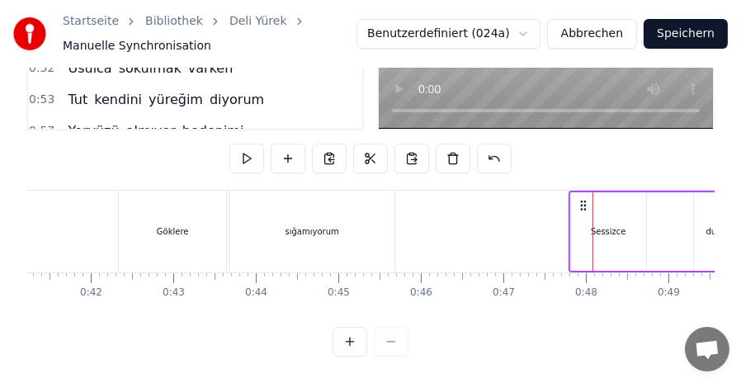
click at [193, 217] on div "Göklere" at bounding box center [172, 232] width 107 height 82
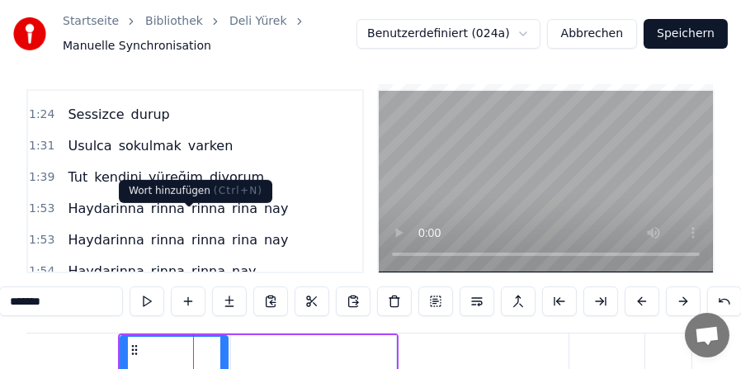
scroll to position [87, 0]
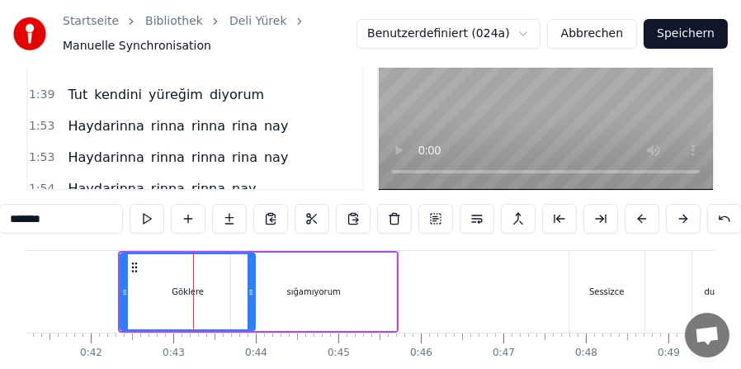
drag, startPoint x: 223, startPoint y: 299, endPoint x: 250, endPoint y: 297, distance: 27.3
click at [250, 297] on icon at bounding box center [251, 292] width 7 height 13
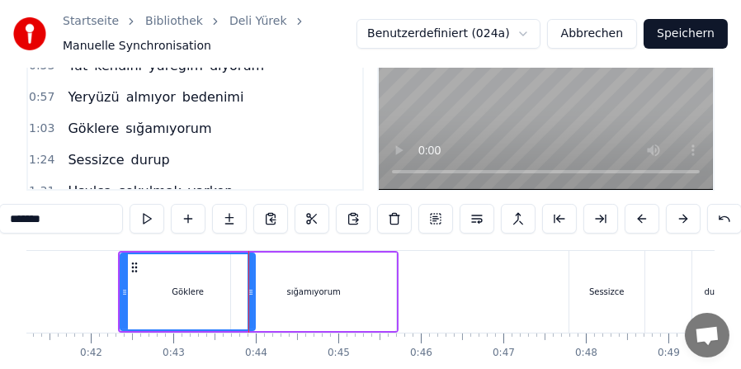
scroll to position [170, 0]
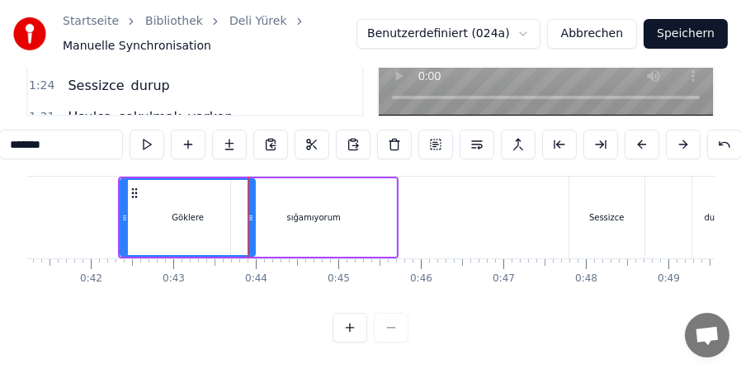
click at [296, 220] on div "sığamıyorum" at bounding box center [314, 217] width 54 height 12
type input "**********"
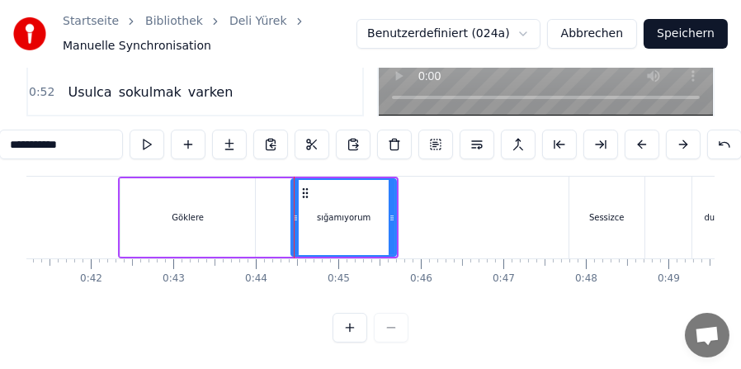
drag, startPoint x: 234, startPoint y: 217, endPoint x: 294, endPoint y: 221, distance: 60.4
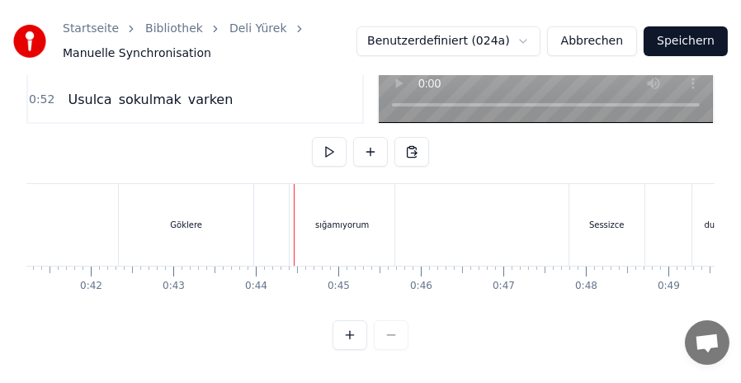
scroll to position [168, 0]
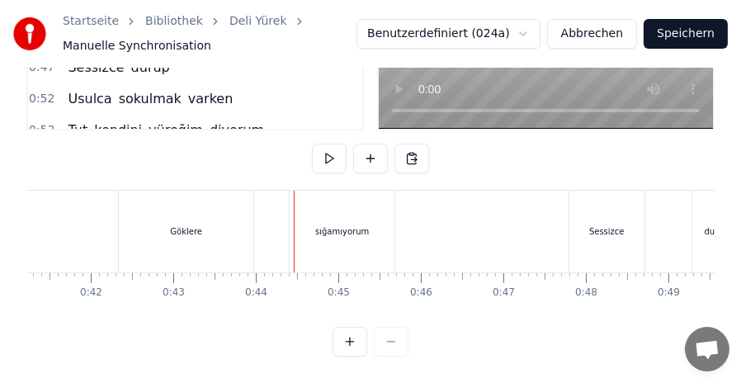
click at [240, 215] on div "Göklere" at bounding box center [186, 232] width 135 height 82
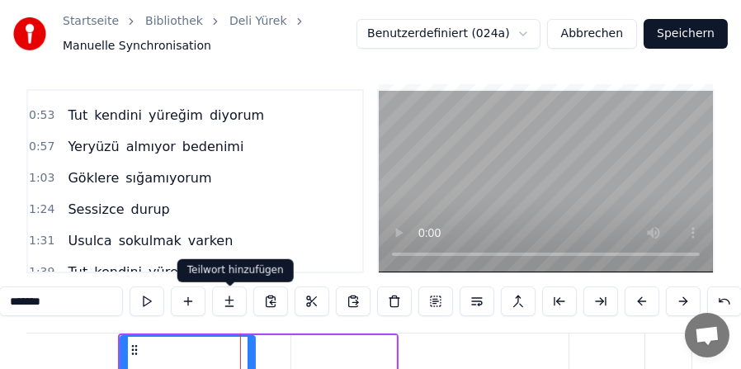
scroll to position [87, 0]
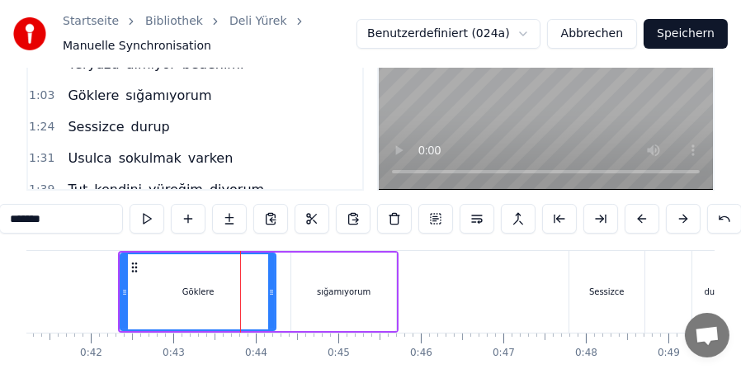
drag, startPoint x: 250, startPoint y: 301, endPoint x: 271, endPoint y: 299, distance: 20.8
click at [271, 299] on icon at bounding box center [271, 292] width 7 height 13
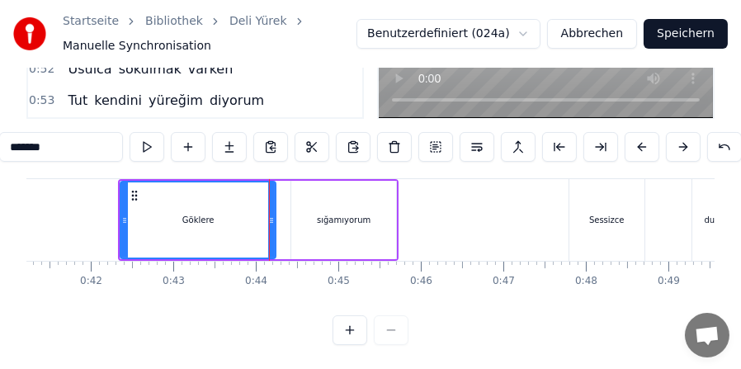
scroll to position [170, 0]
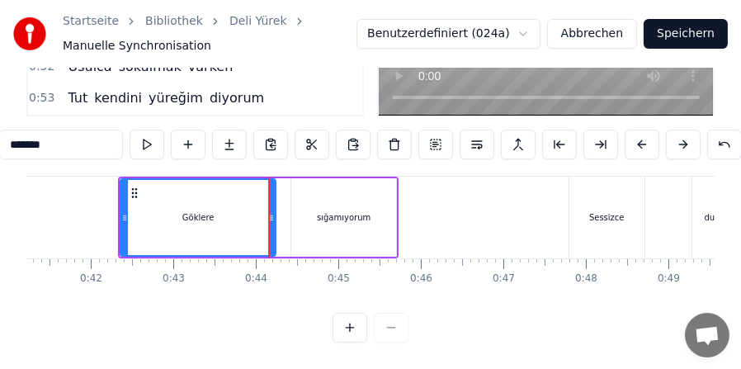
click at [300, 221] on div "sığamıyorum" at bounding box center [343, 217] width 105 height 78
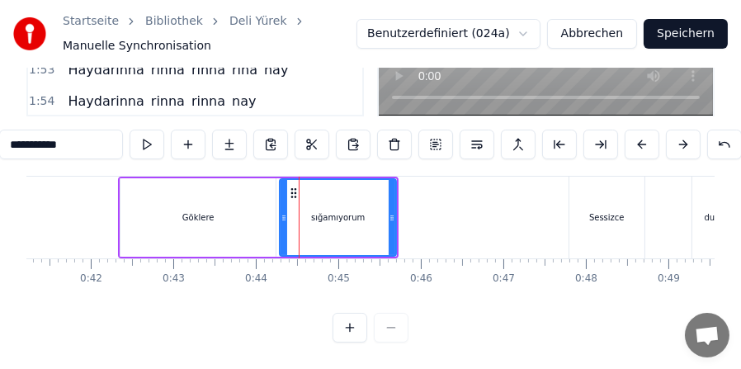
drag, startPoint x: 296, startPoint y: 216, endPoint x: 285, endPoint y: 214, distance: 11.8
click at [285, 214] on icon at bounding box center [284, 217] width 7 height 13
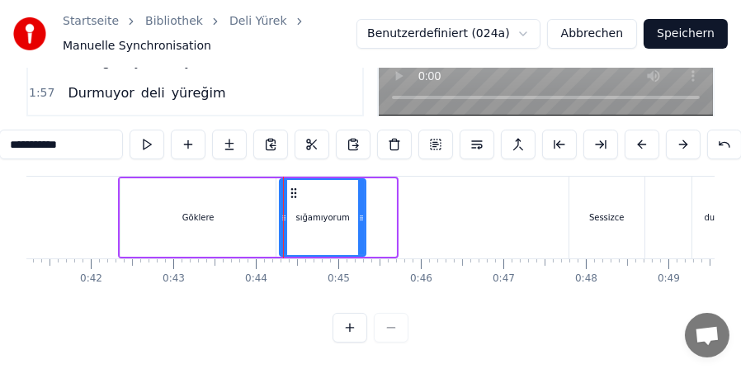
drag, startPoint x: 392, startPoint y: 214, endPoint x: 362, endPoint y: 215, distance: 30.6
click at [362, 215] on icon at bounding box center [361, 217] width 7 height 13
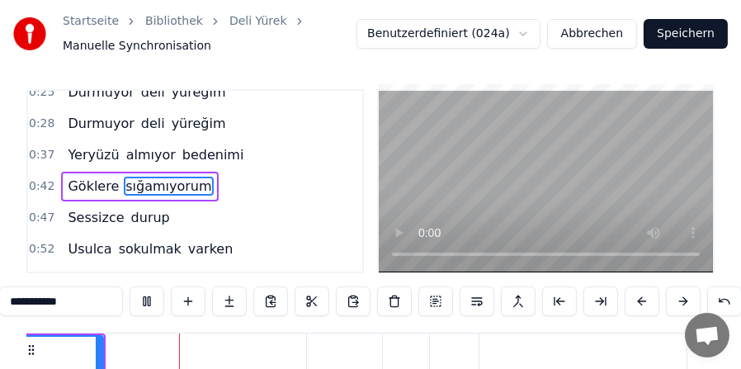
scroll to position [0, 3665]
click at [473, 183] on video at bounding box center [546, 182] width 334 height 182
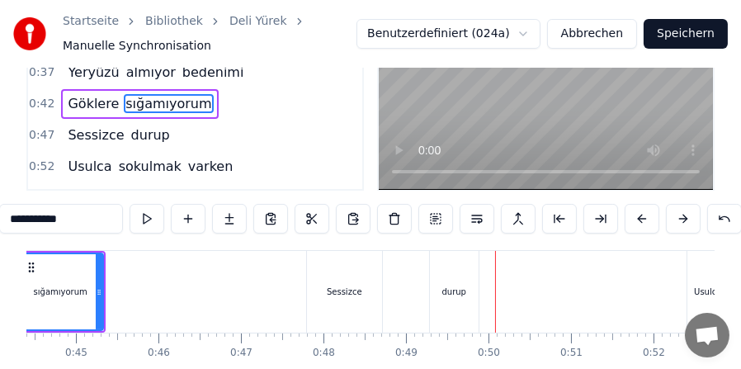
scroll to position [170, 0]
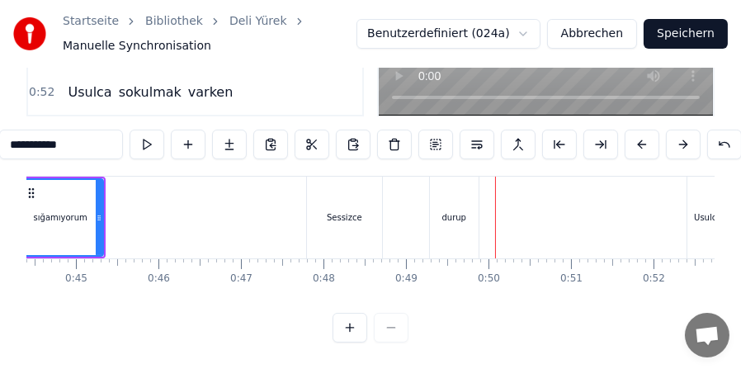
click at [333, 214] on div "Sessizce" at bounding box center [344, 217] width 35 height 12
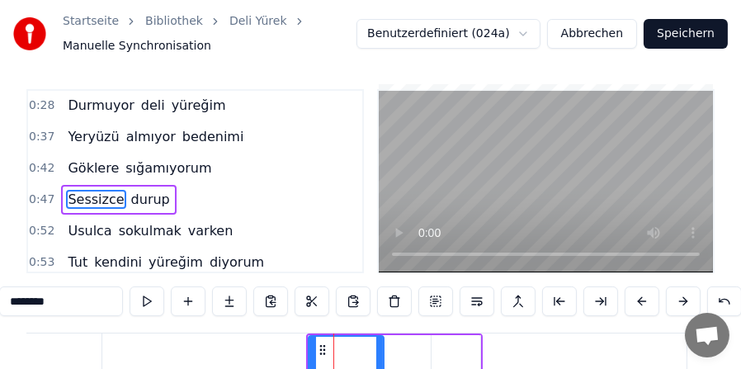
scroll to position [107, 0]
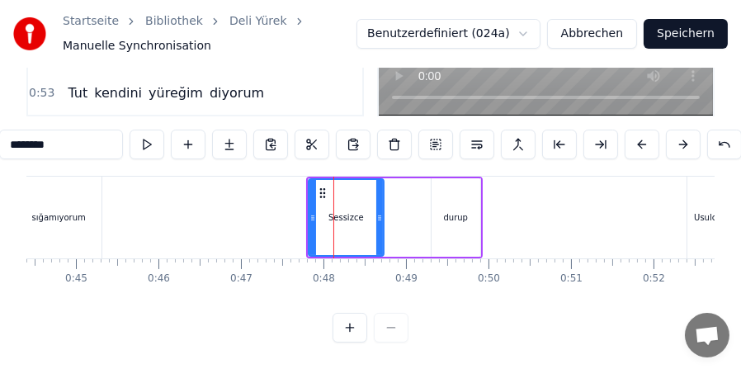
click at [467, 214] on div "durup" at bounding box center [456, 217] width 49 height 78
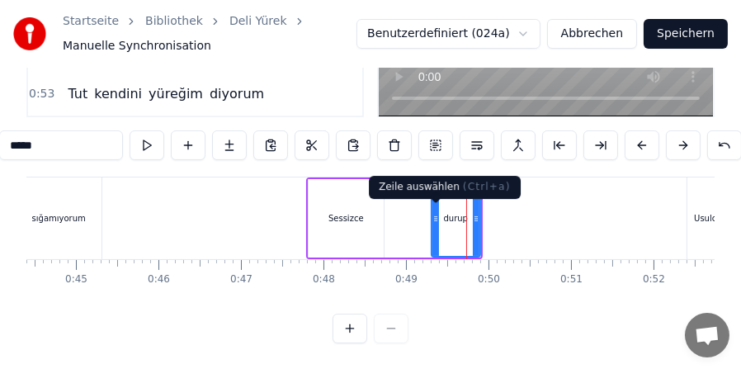
scroll to position [170, 0]
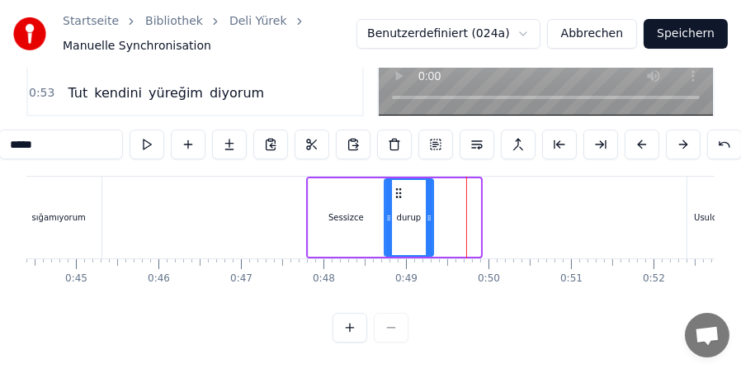
drag, startPoint x: 445, startPoint y: 189, endPoint x: 399, endPoint y: 190, distance: 46.2
click at [399, 190] on icon at bounding box center [398, 193] width 13 height 13
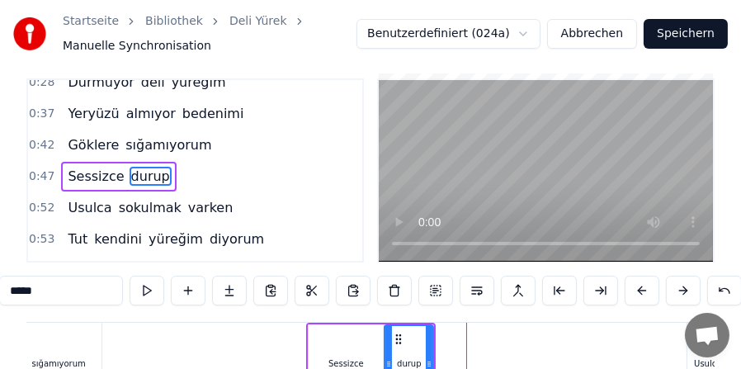
scroll to position [5, 0]
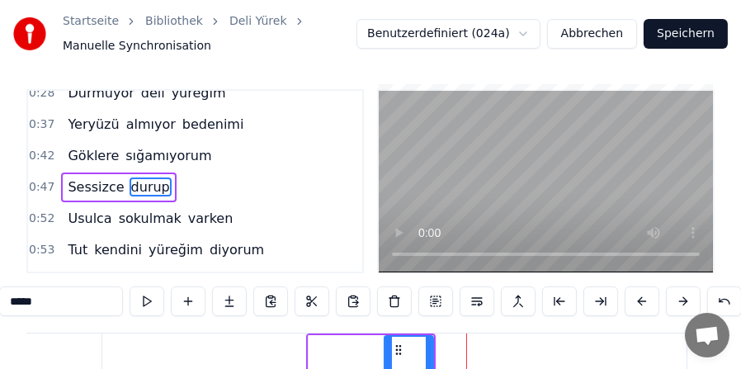
click at [334, 354] on div "Sessizce" at bounding box center [346, 374] width 75 height 78
type input "********"
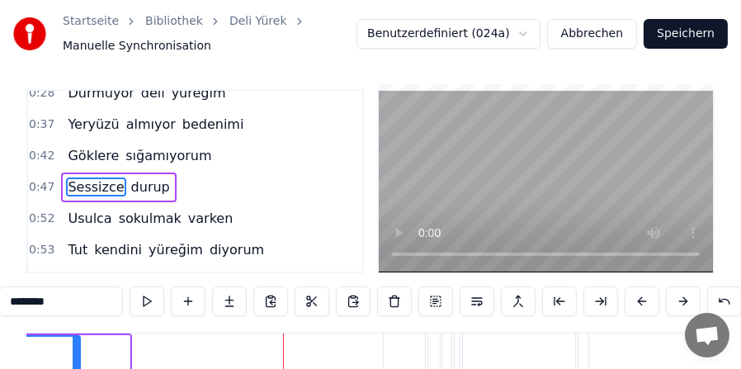
scroll to position [0, 4091]
click at [697, 38] on button "Speichern" at bounding box center [686, 34] width 84 height 30
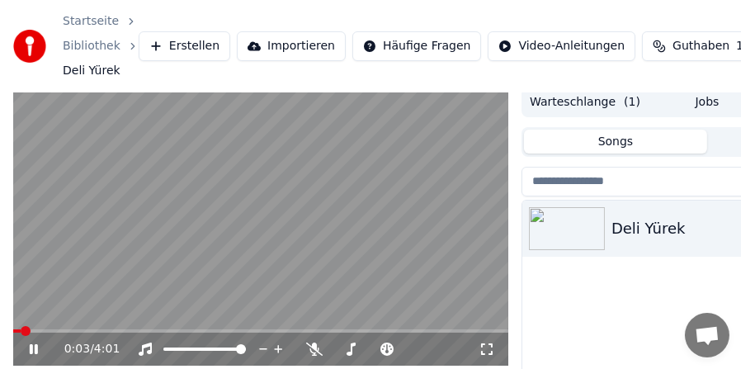
click at [138, 261] on video at bounding box center [260, 226] width 495 height 279
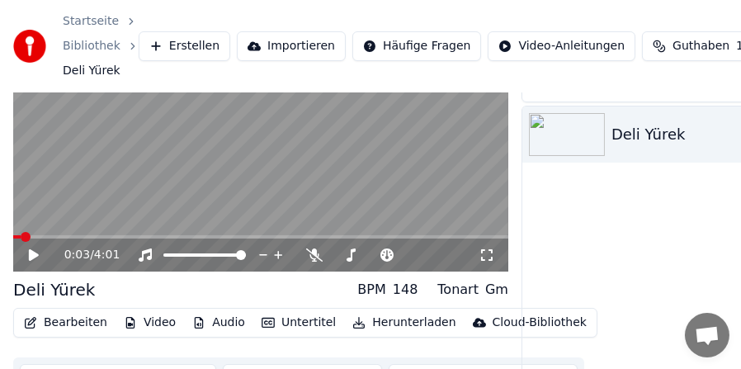
scroll to position [130, 0]
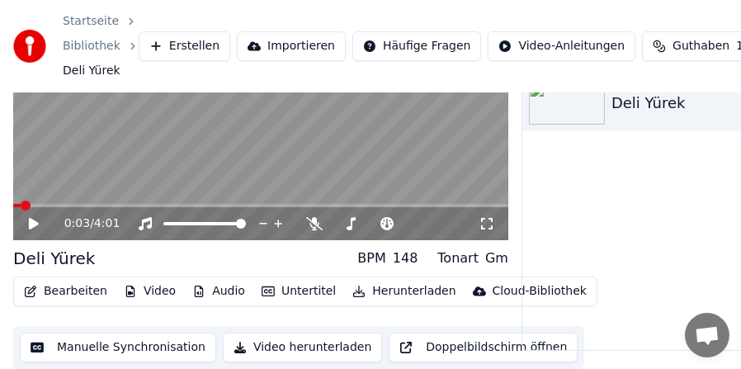
click at [199, 290] on button "Audio" at bounding box center [219, 291] width 66 height 23
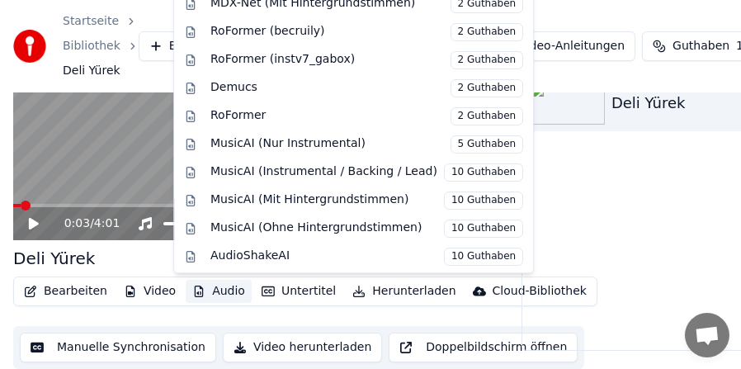
scroll to position [0, 0]
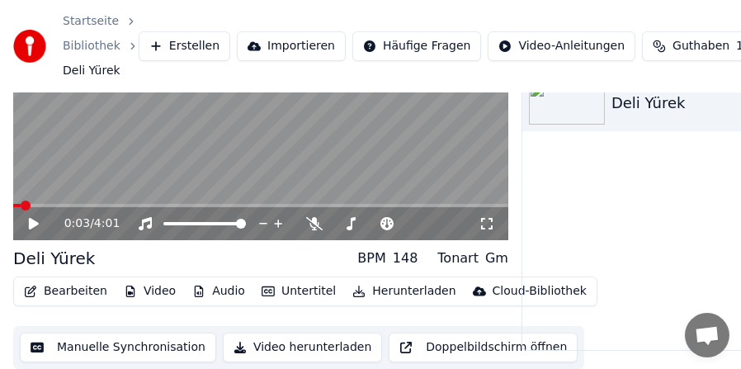
click at [97, 262] on div "Deli [PERSON_NAME] BPM 148 Tonart Gm" at bounding box center [260, 258] width 495 height 23
click at [133, 288] on button "Video" at bounding box center [149, 291] width 65 height 23
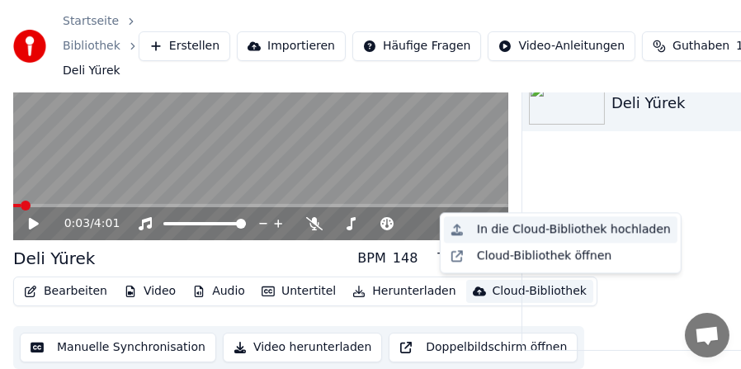
click at [556, 225] on div "In die Cloud-Bibliothek hochladen" at bounding box center [574, 229] width 194 height 17
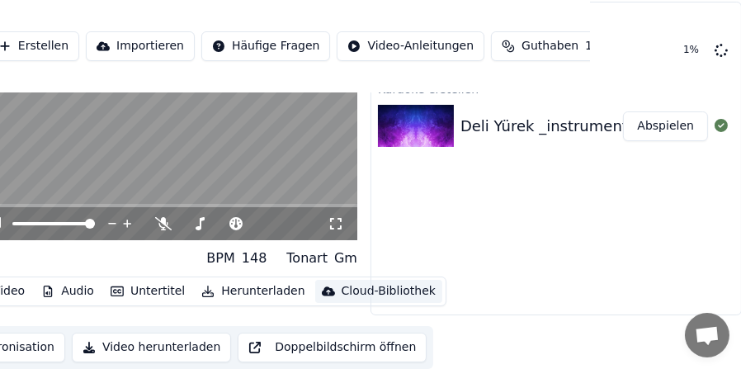
scroll to position [0, 151]
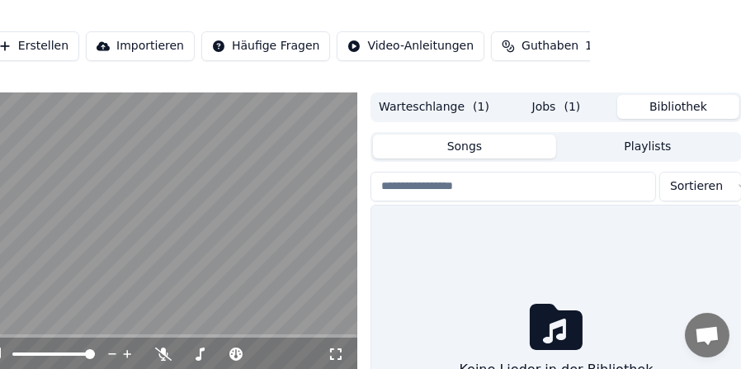
click at [680, 109] on button "Bibliothek" at bounding box center [678, 107] width 122 height 24
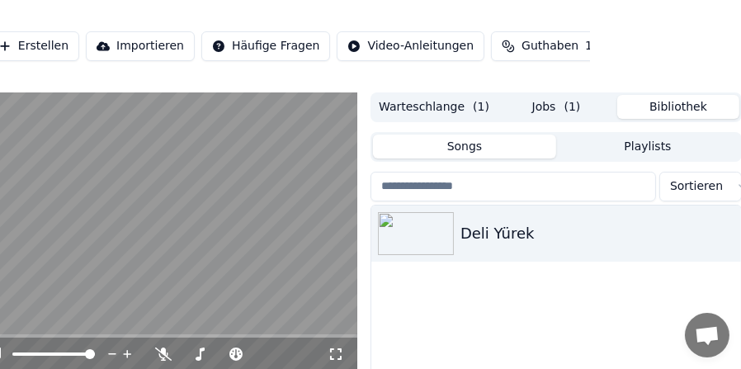
scroll to position [0, 153]
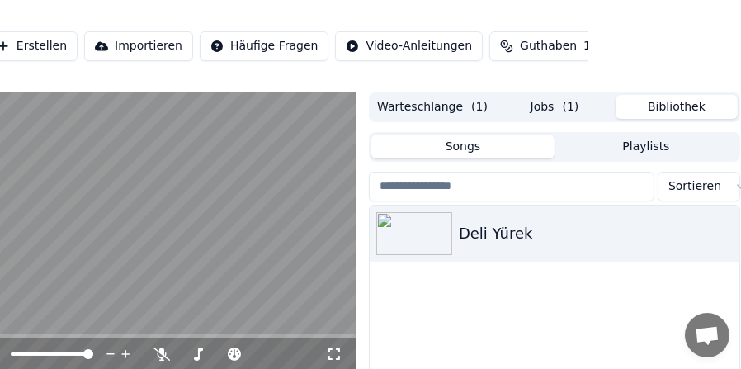
click at [561, 106] on button "Jobs ( 1 )" at bounding box center [555, 107] width 122 height 24
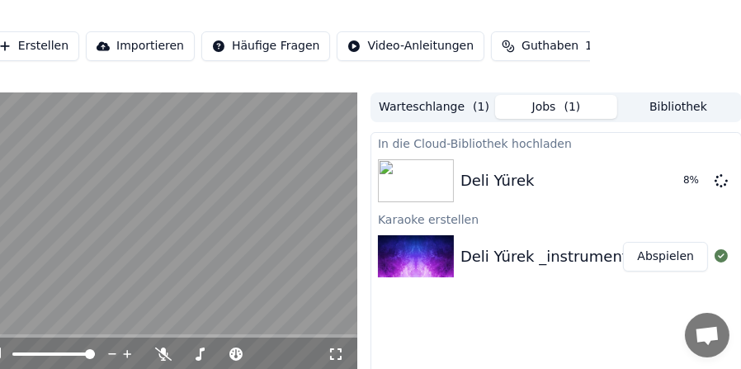
click at [432, 106] on button "Warteschlange ( 1 )" at bounding box center [434, 107] width 122 height 24
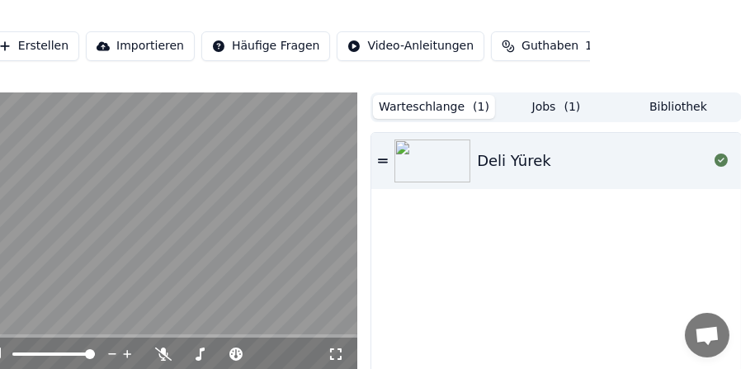
click at [554, 106] on button "Jobs ( 1 )" at bounding box center [556, 107] width 122 height 24
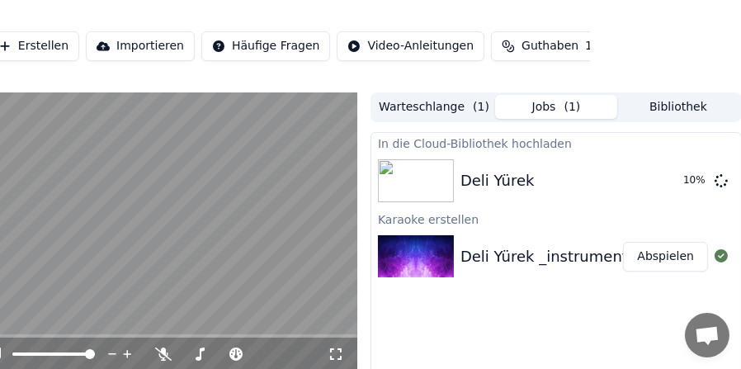
click at [434, 110] on button "Warteschlange ( 1 )" at bounding box center [434, 107] width 122 height 24
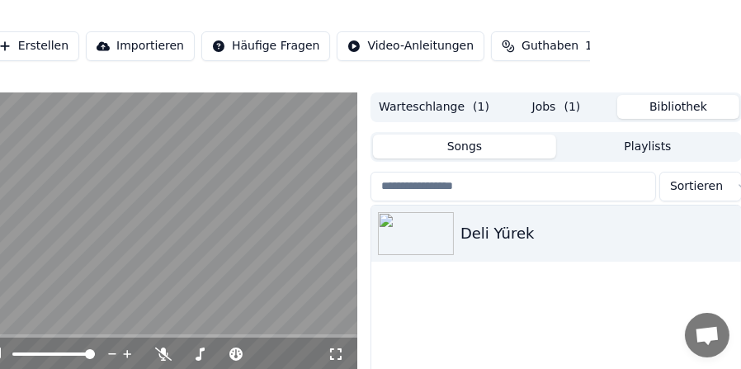
click at [685, 107] on button "Bibliothek" at bounding box center [678, 107] width 122 height 24
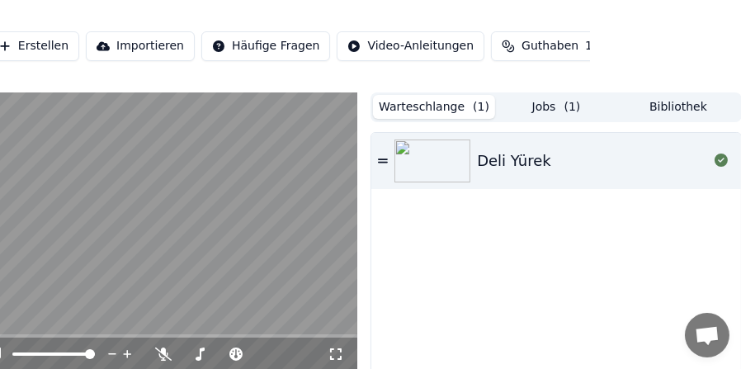
click at [436, 106] on button "Warteschlange ( 1 )" at bounding box center [434, 107] width 122 height 24
click at [547, 106] on button "Jobs ( 1 )" at bounding box center [556, 107] width 122 height 24
click at [433, 107] on button "Warteschlange ( 1 )" at bounding box center [434, 107] width 122 height 24
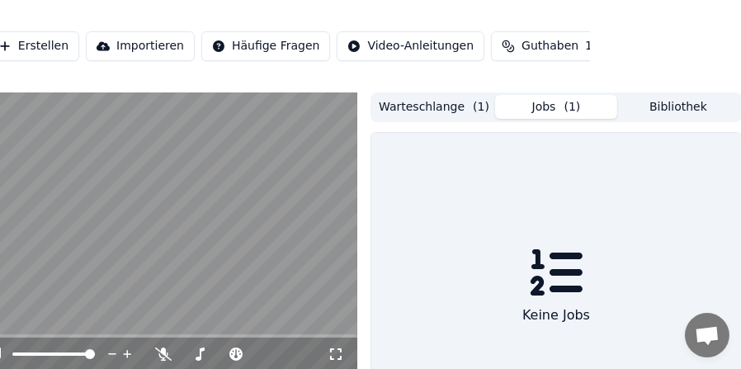
click at [555, 108] on button "Jobs ( 1 )" at bounding box center [556, 107] width 122 height 24
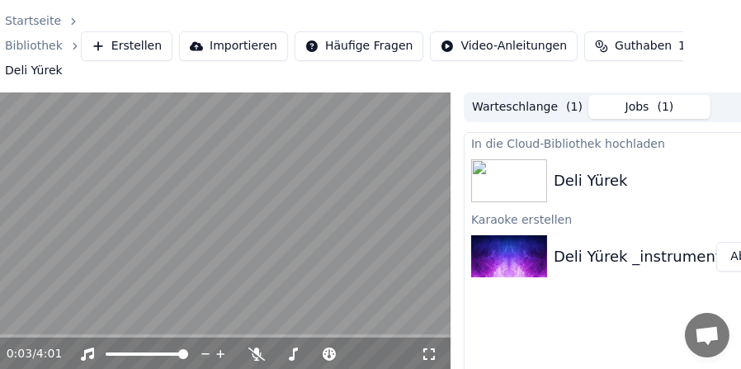
scroll to position [0, 0]
